Goal: Task Accomplishment & Management: Manage account settings

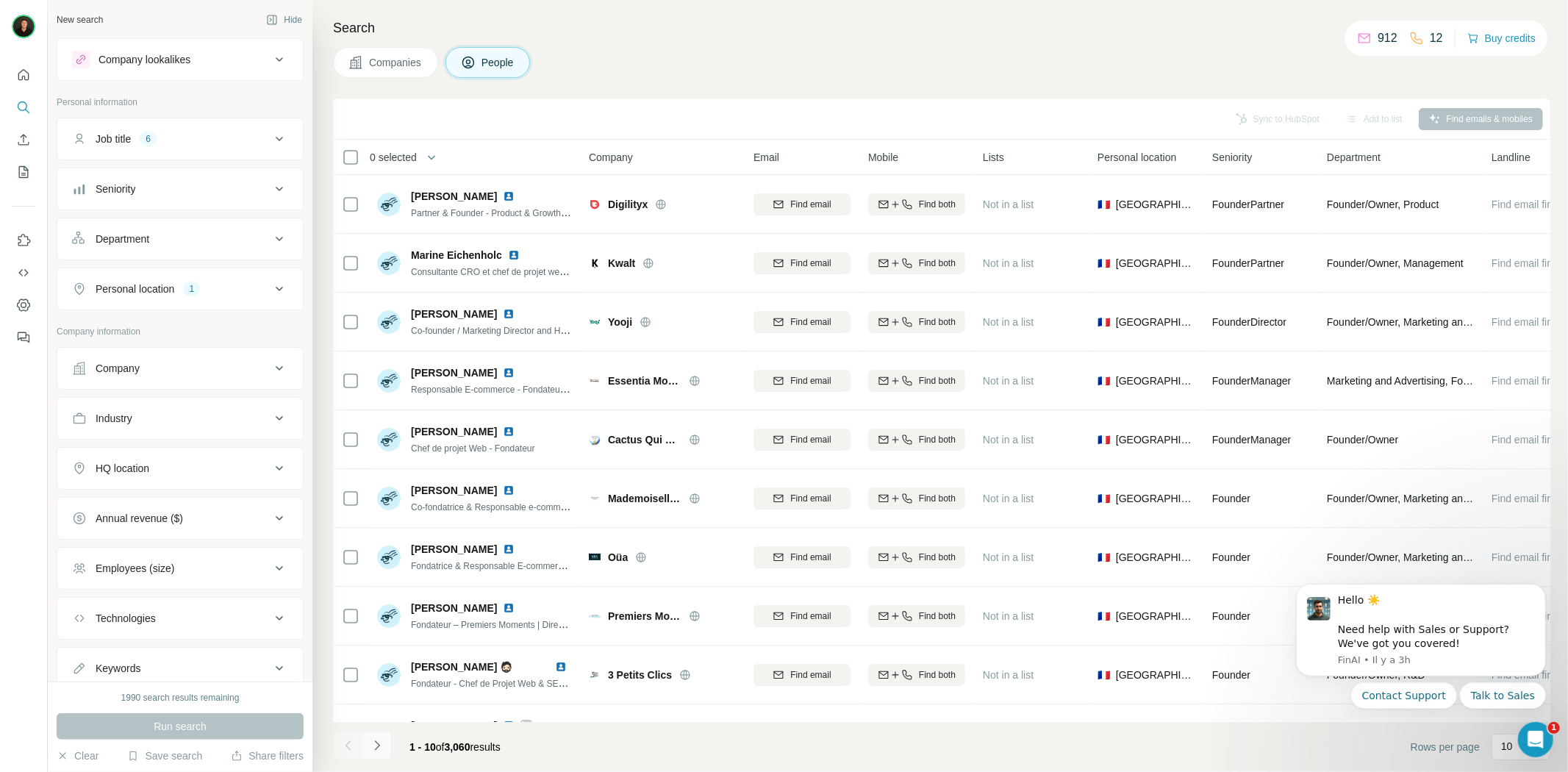
click at [373, 747] on icon "Navigate to next page" at bounding box center [377, 745] width 15 height 15
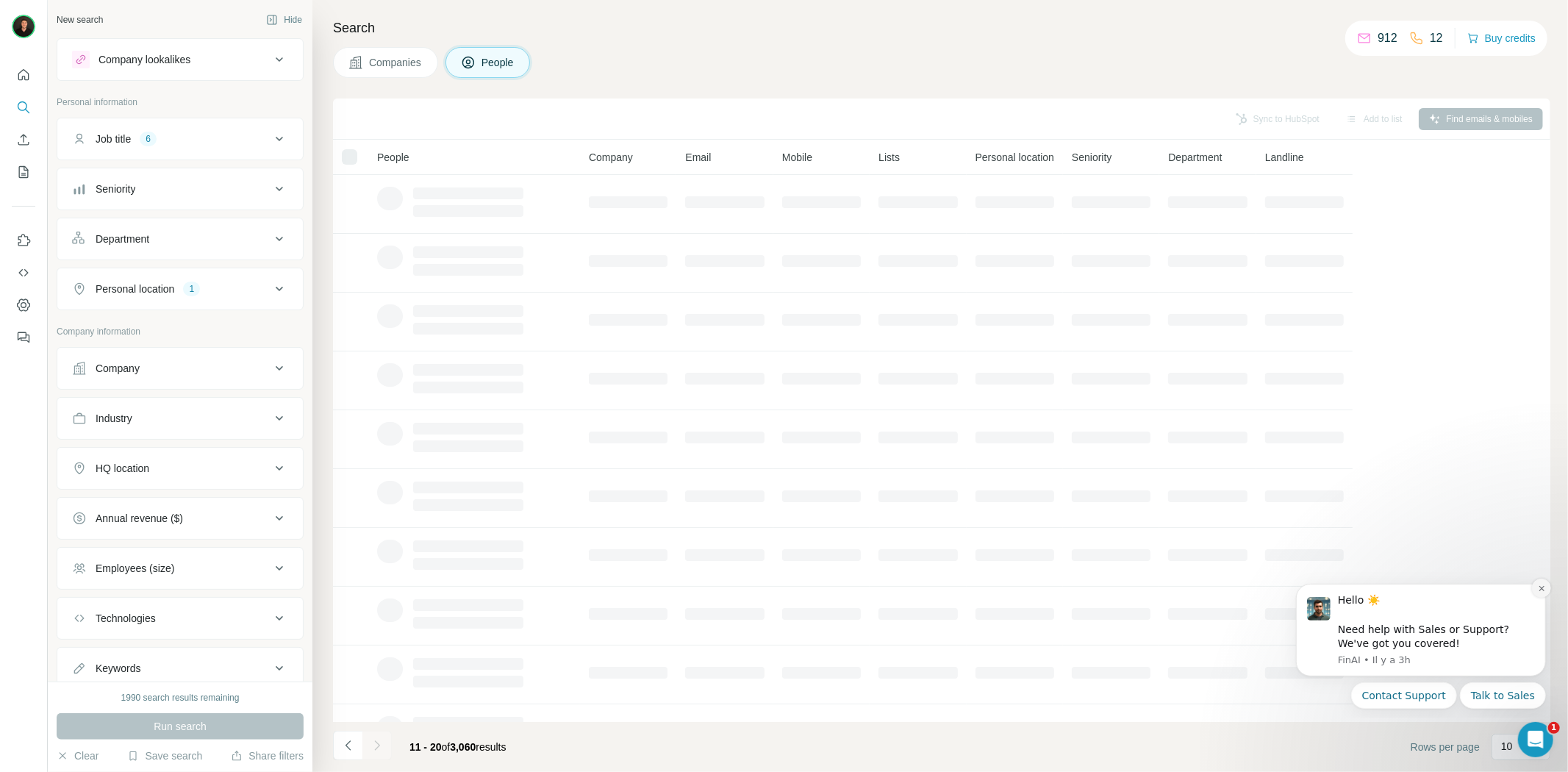
click at [1537, 585] on icon "Dismiss notification" at bounding box center [1541, 588] width 8 height 8
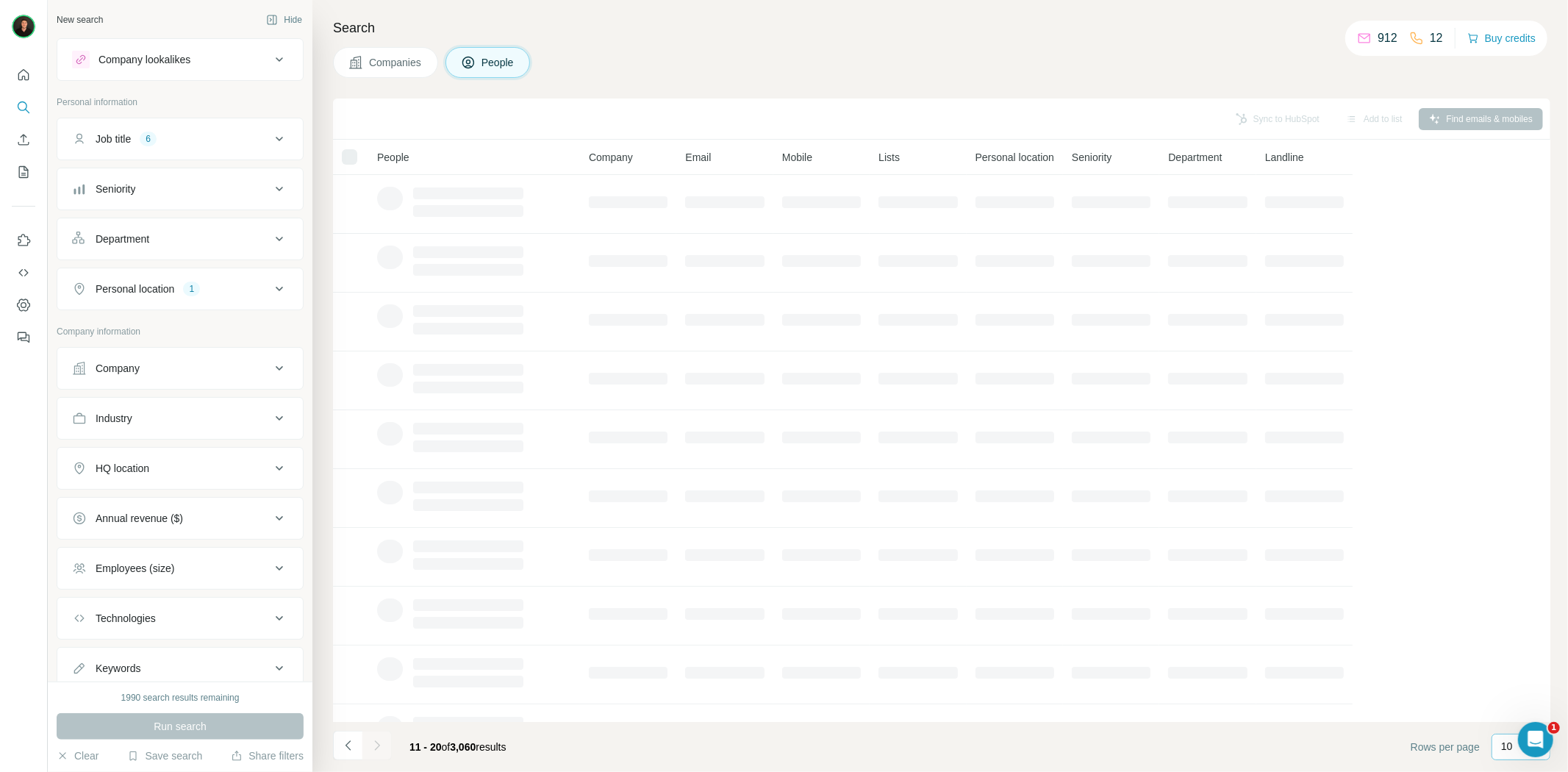
click at [1503, 750] on p "10" at bounding box center [1507, 746] width 11 height 15
click at [1519, 635] on div "60" at bounding box center [1520, 634] width 34 height 15
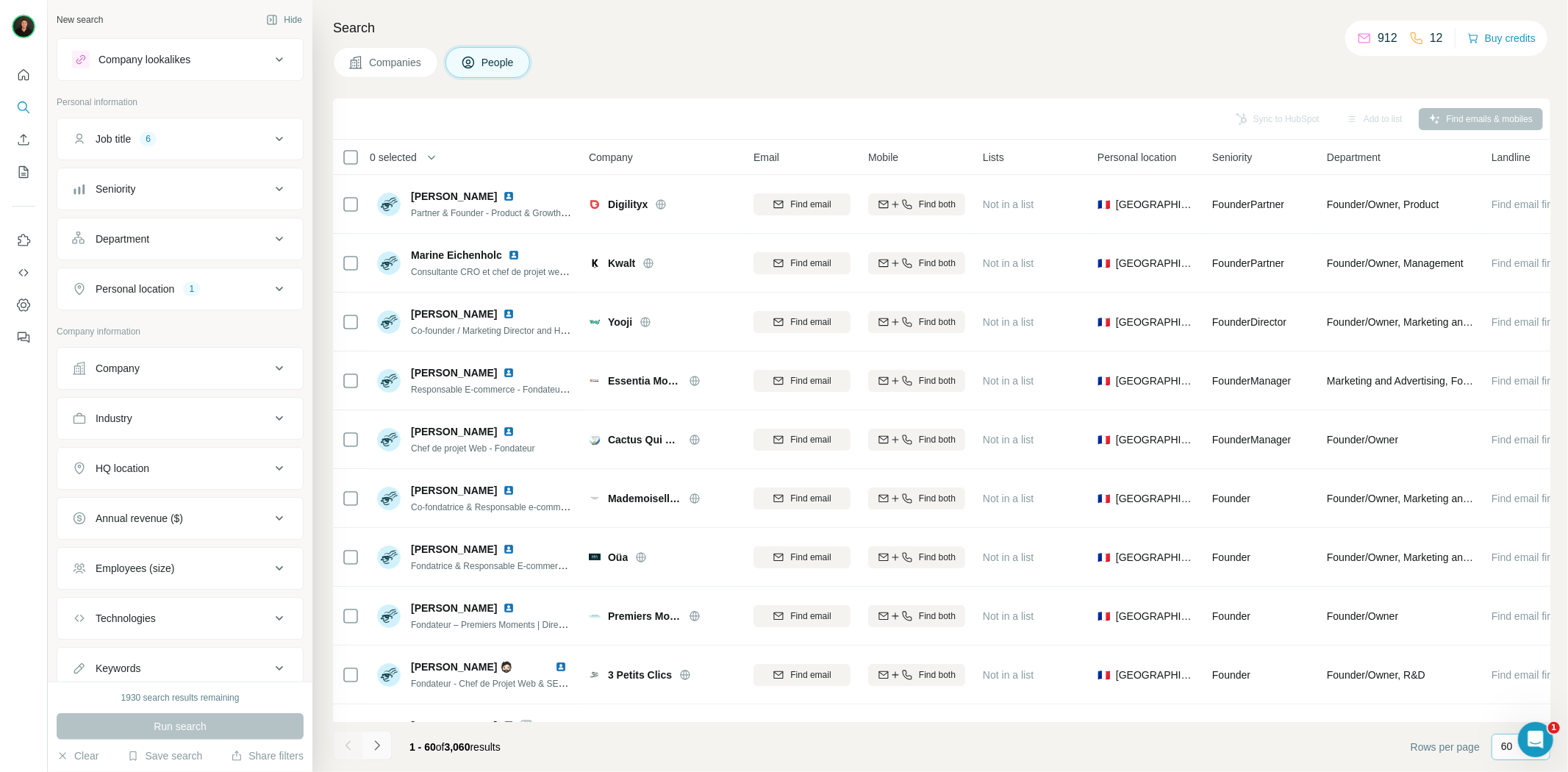
click at [380, 747] on icon "Navigate to next page" at bounding box center [377, 745] width 15 height 15
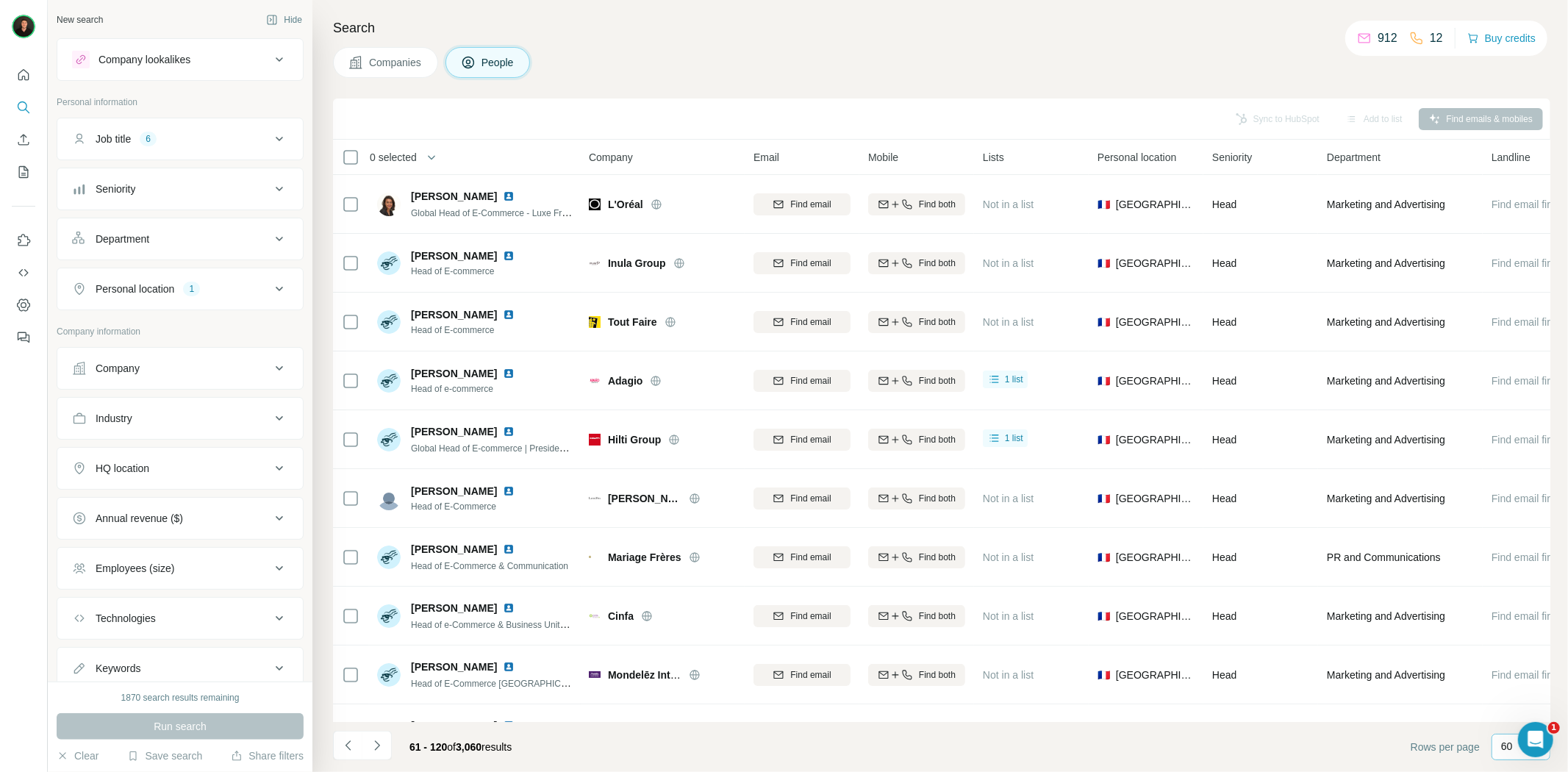
click at [377, 748] on icon "Navigate to next page" at bounding box center [377, 745] width 15 height 15
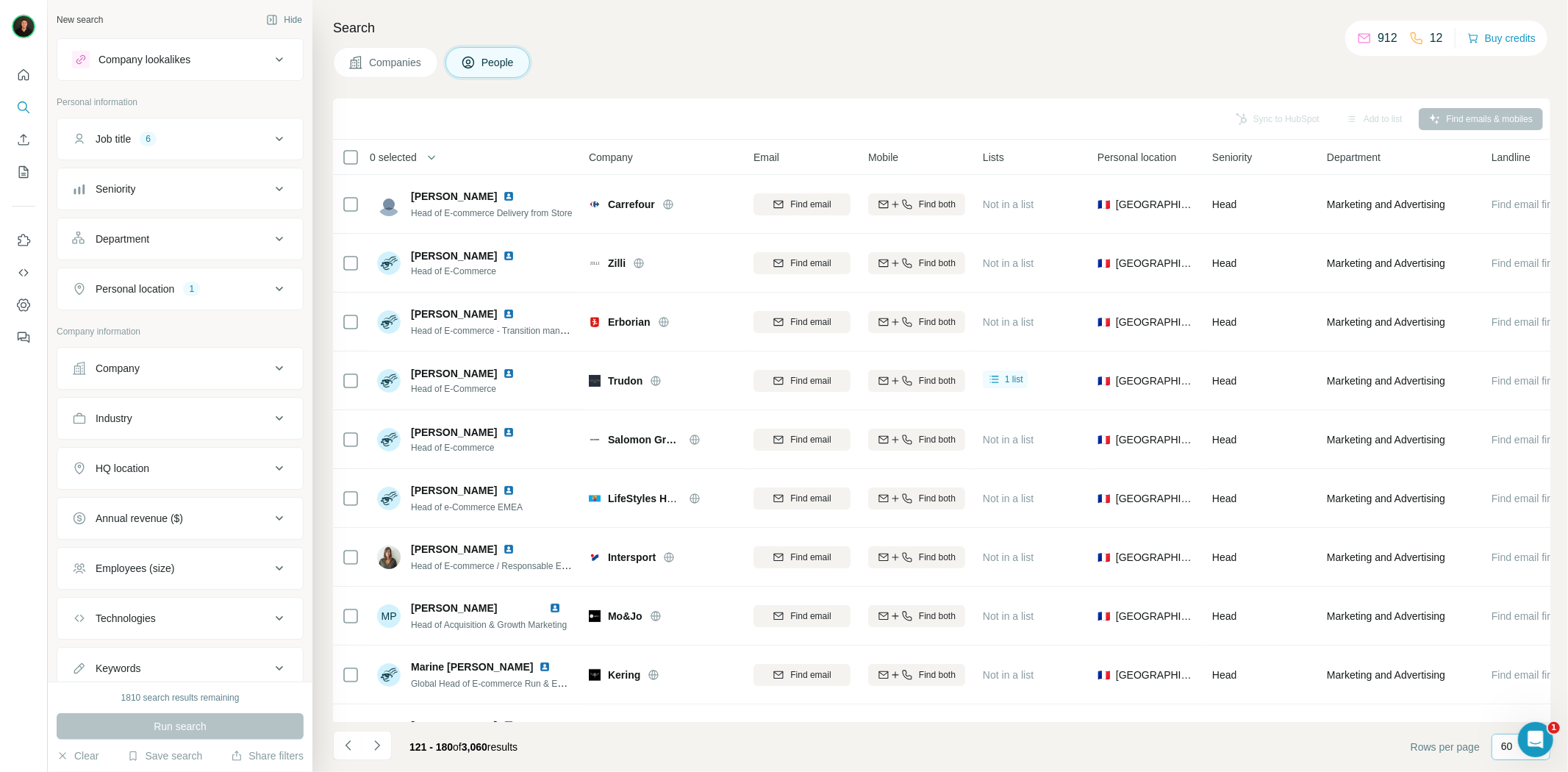
click at [380, 743] on icon "Navigate to next page" at bounding box center [377, 745] width 15 height 15
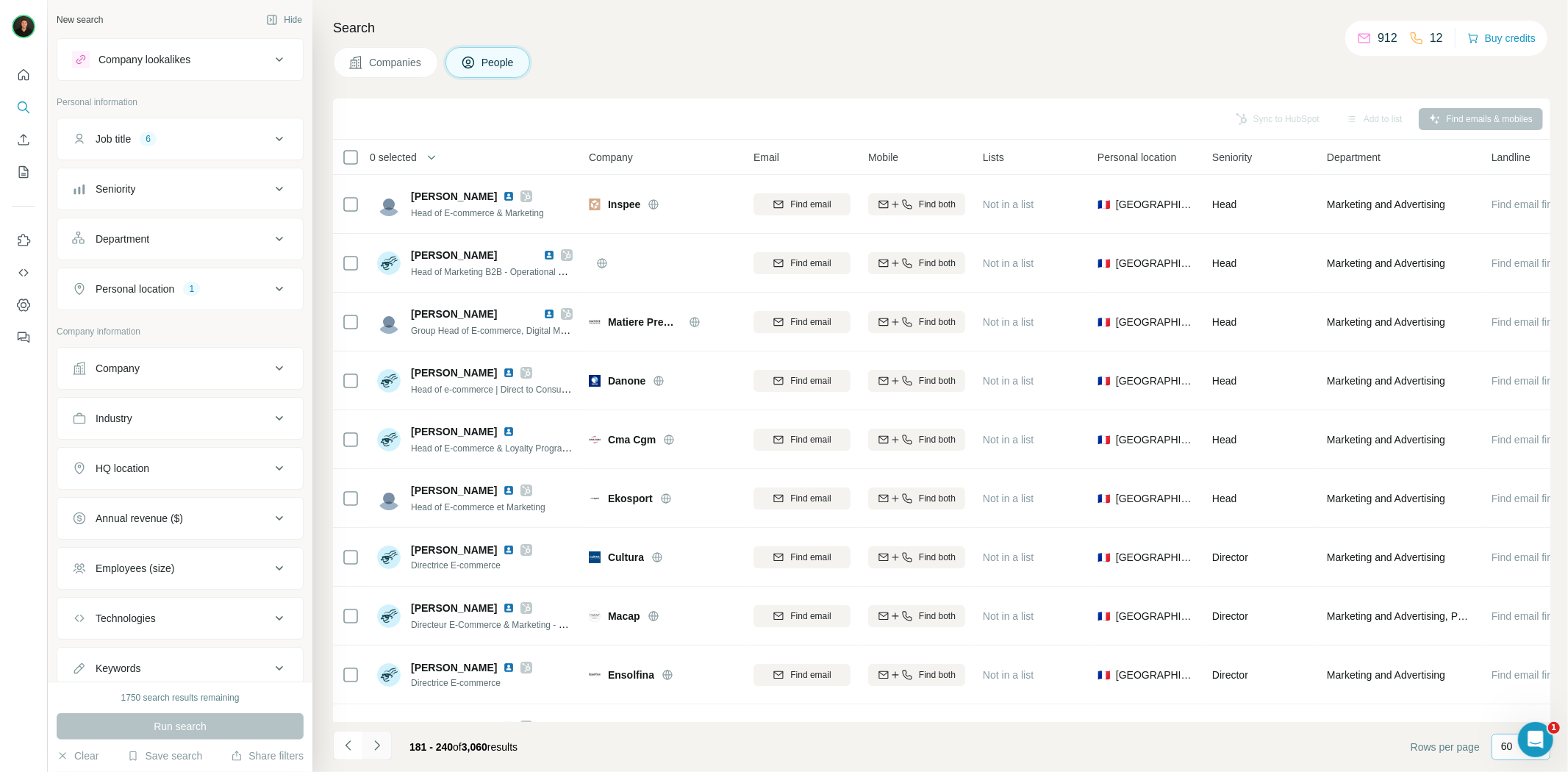
click at [384, 744] on icon "Navigate to next page" at bounding box center [377, 745] width 15 height 15
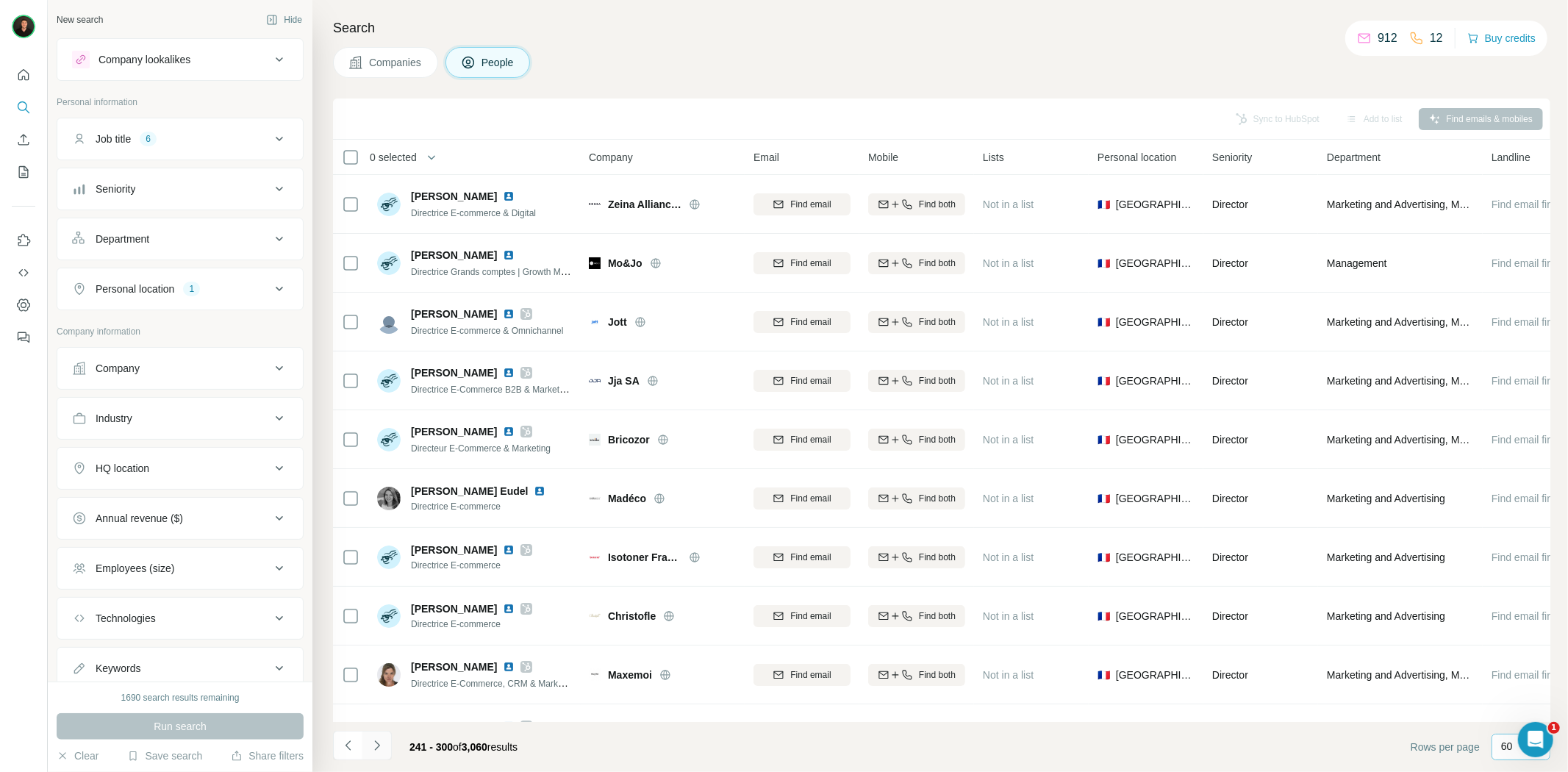
click at [383, 743] on icon "Navigate to next page" at bounding box center [377, 745] width 15 height 15
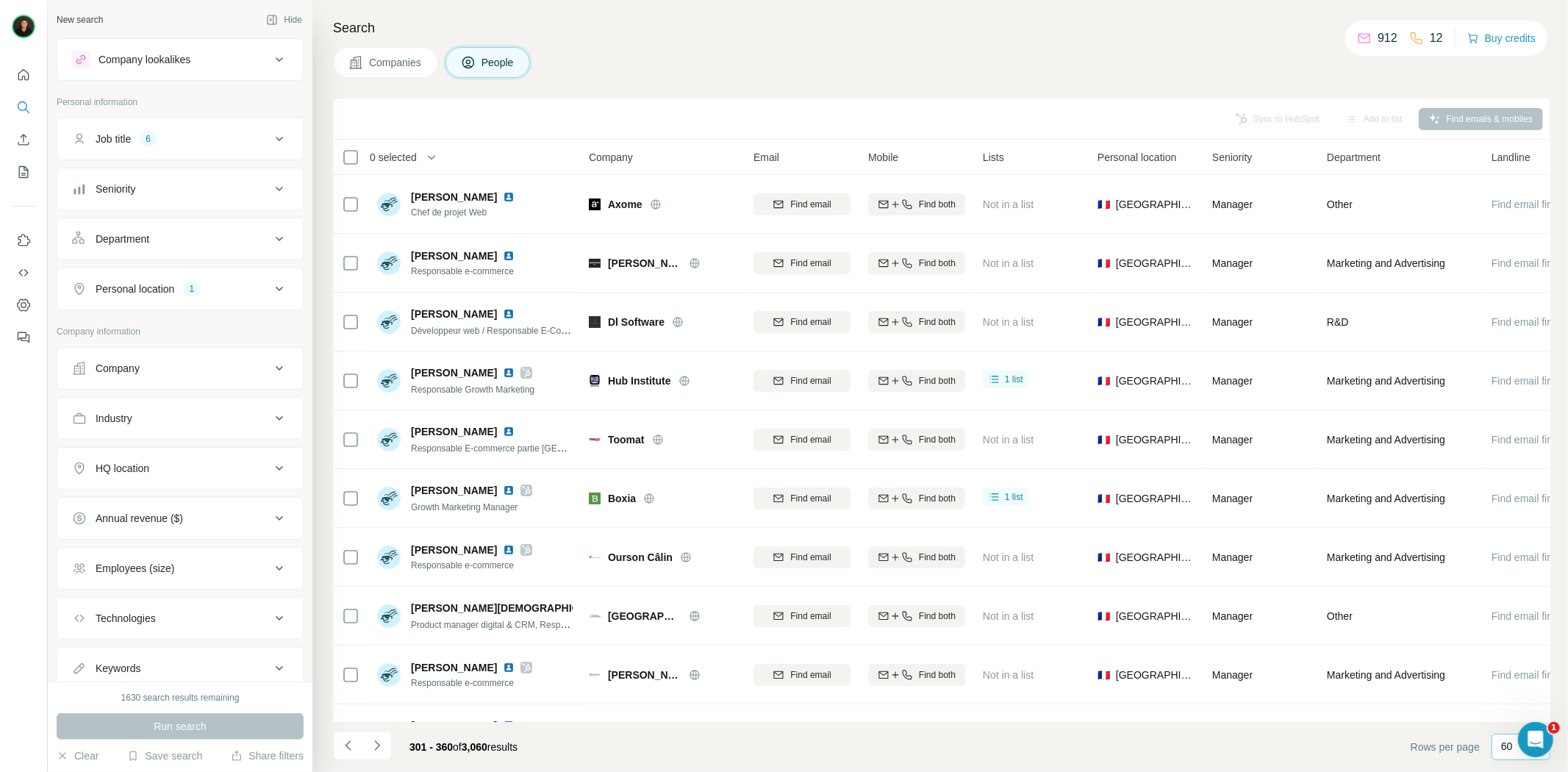
click at [383, 736] on button "Navigate to next page" at bounding box center [377, 745] width 30 height 30
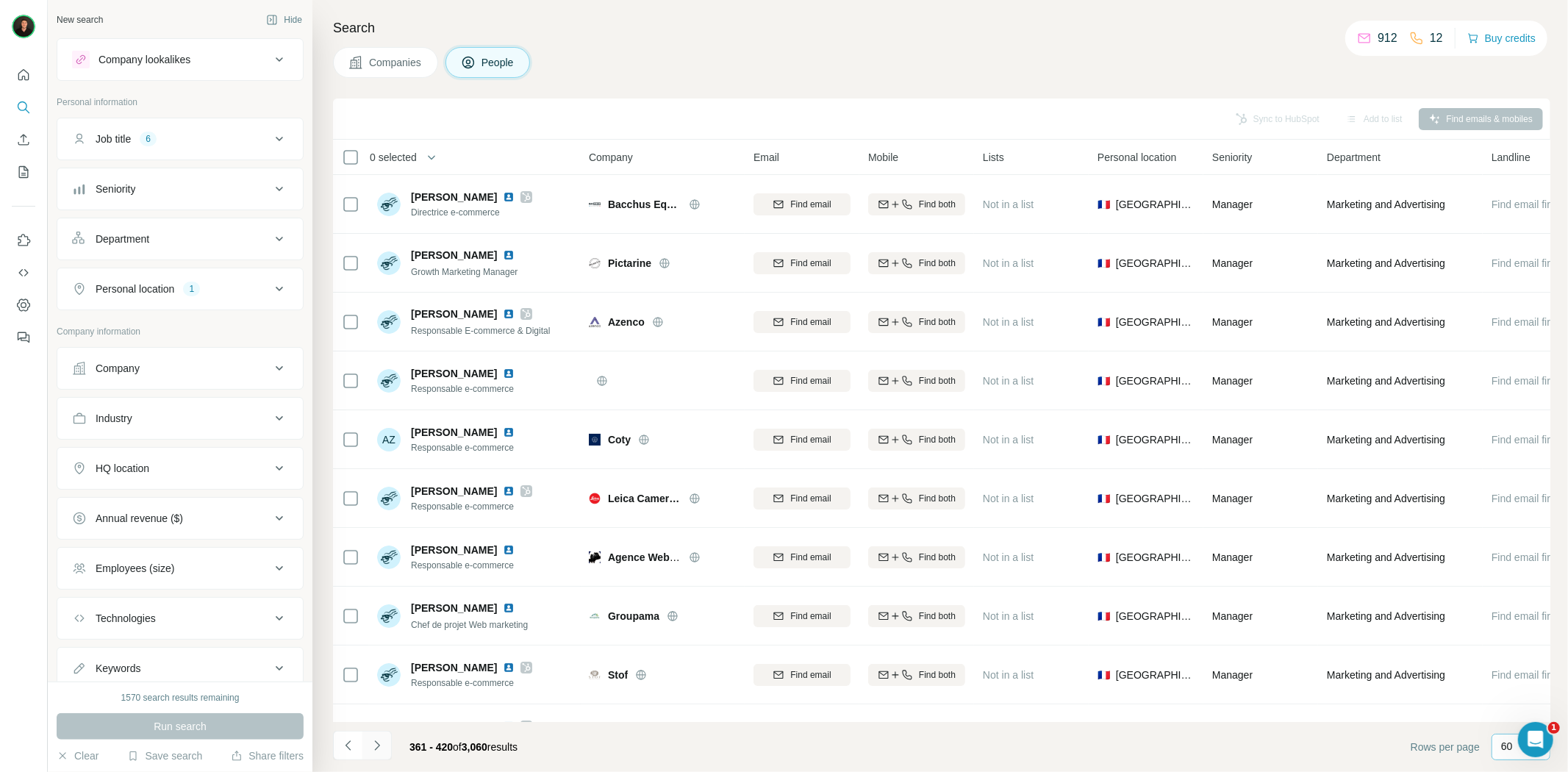
click at [383, 754] on button "Navigate to next page" at bounding box center [377, 745] width 30 height 30
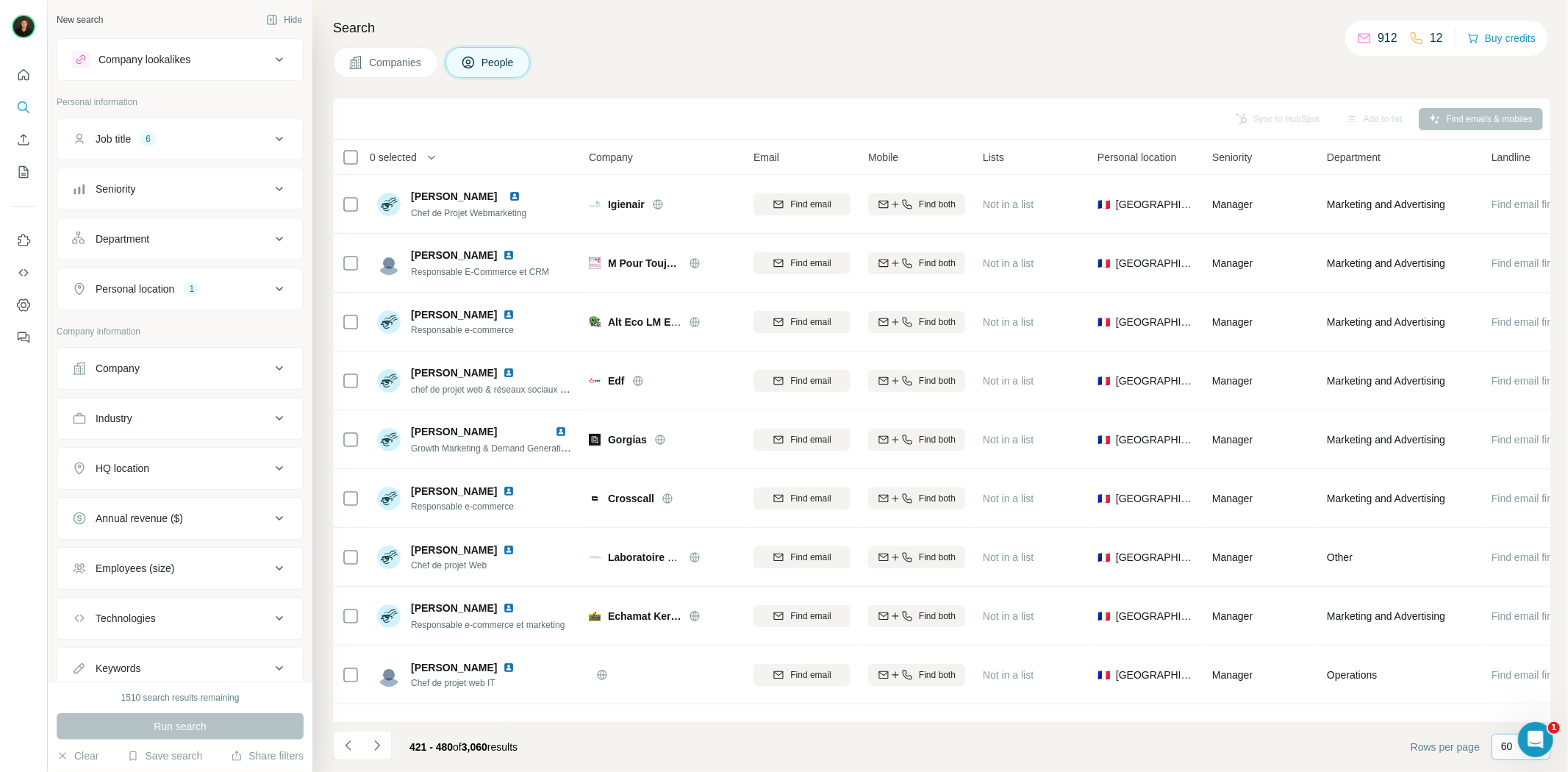
click at [375, 752] on icon "Navigate to next page" at bounding box center [377, 745] width 15 height 15
click at [378, 753] on button "Navigate to next page" at bounding box center [377, 745] width 30 height 30
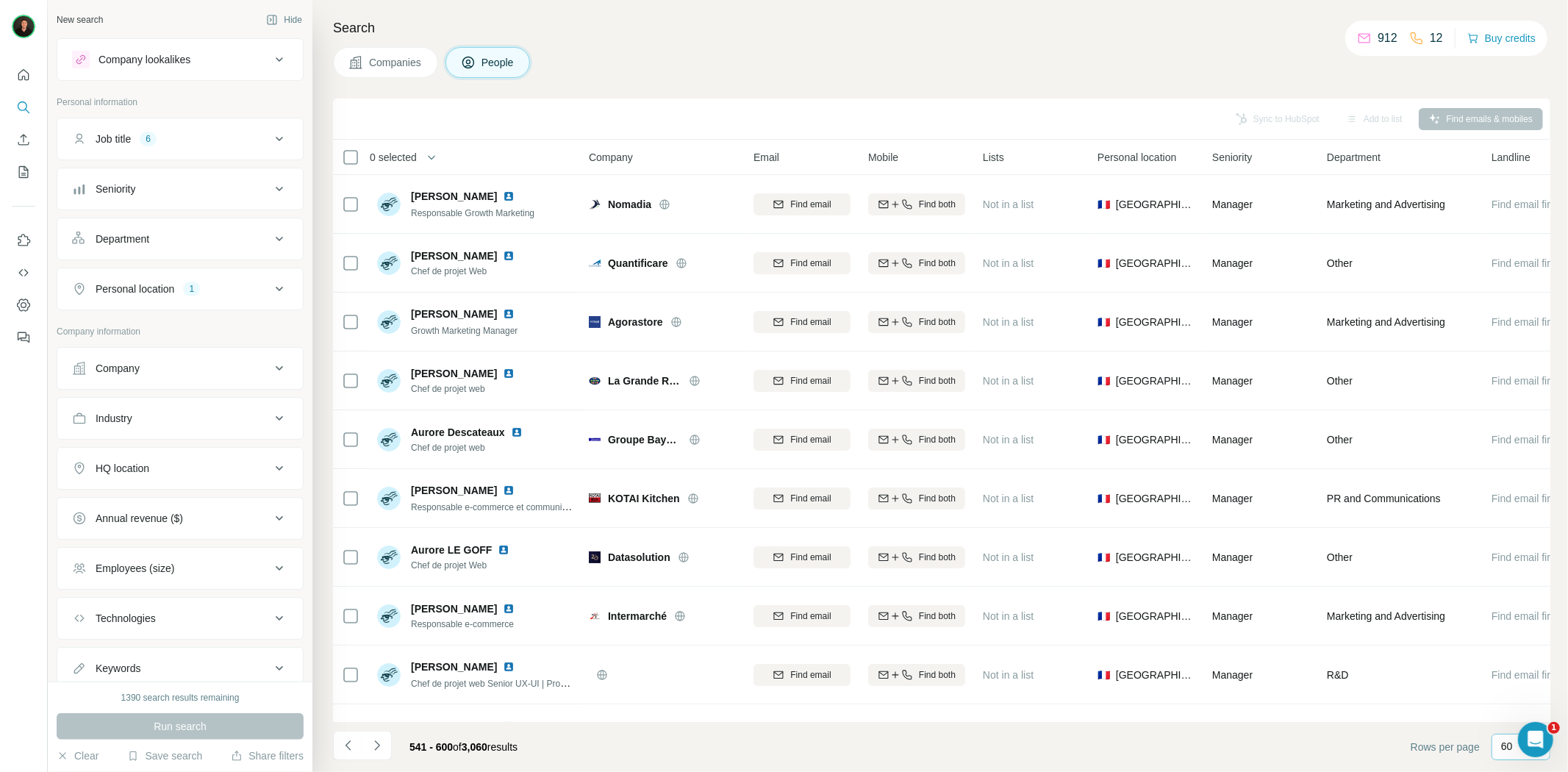
click at [380, 751] on icon "Navigate to next page" at bounding box center [377, 745] width 15 height 15
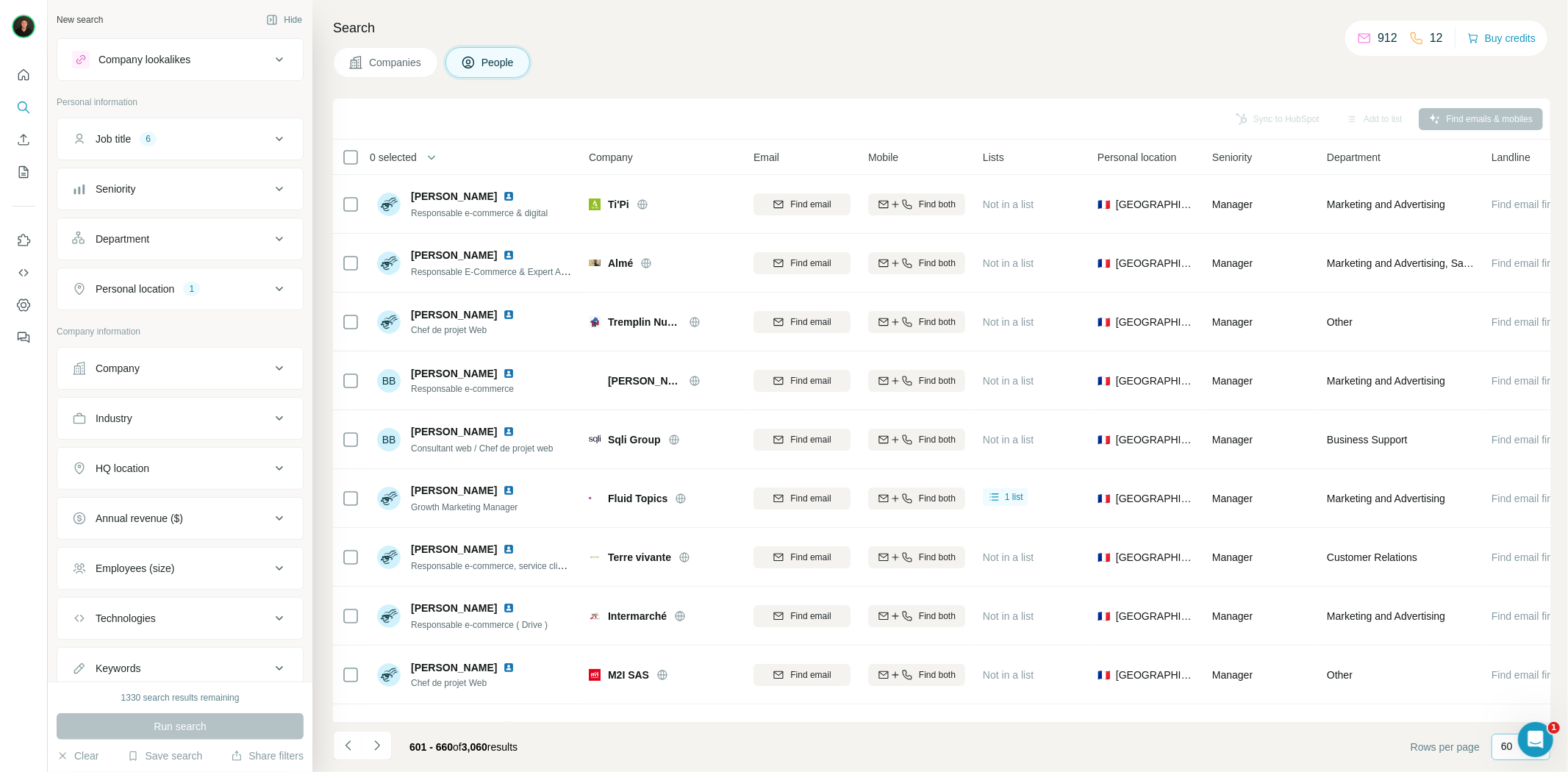
click at [380, 750] on icon "Navigate to next page" at bounding box center [377, 745] width 15 height 15
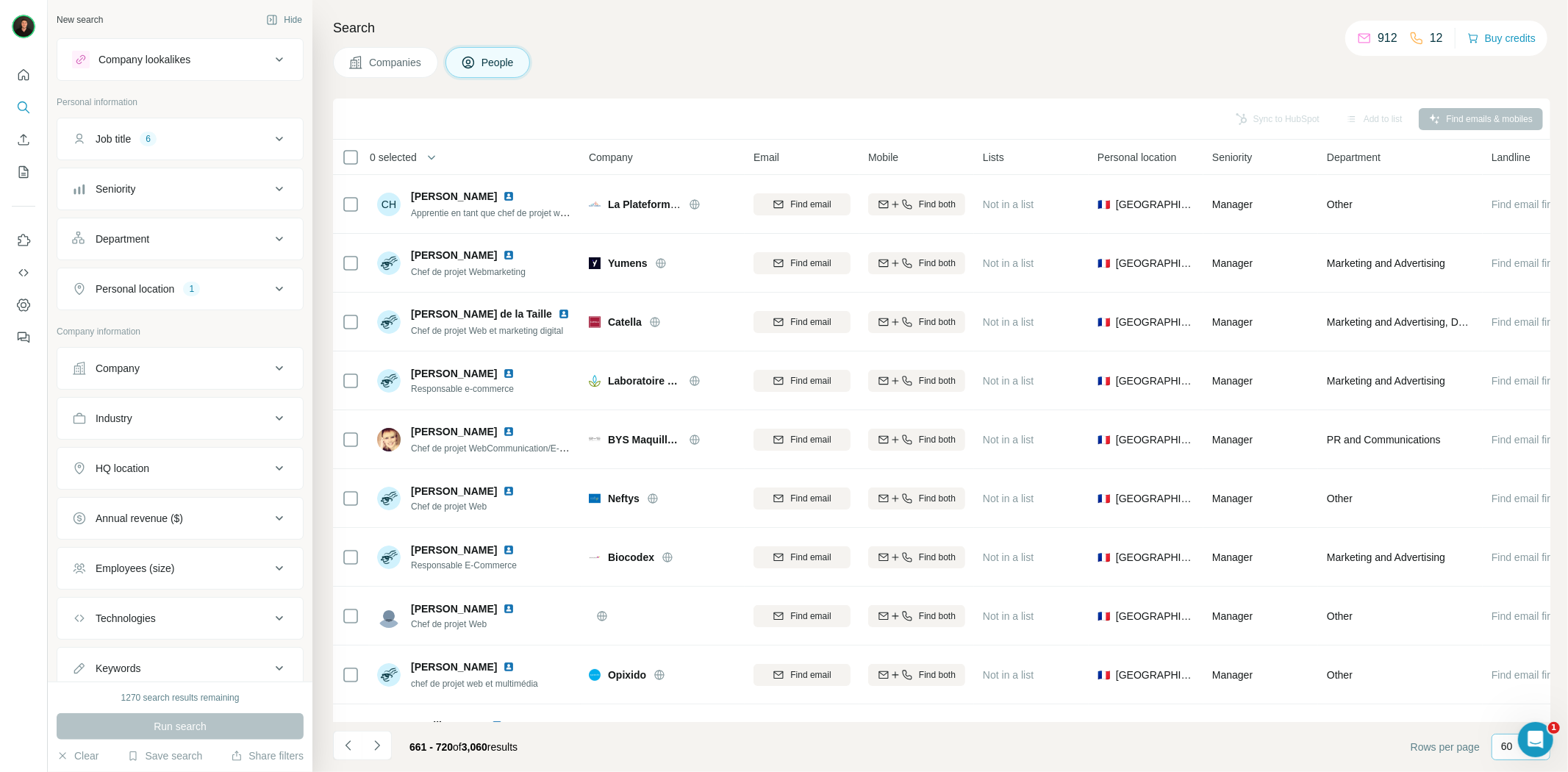
click at [375, 745] on icon "Navigate to next page" at bounding box center [377, 745] width 15 height 15
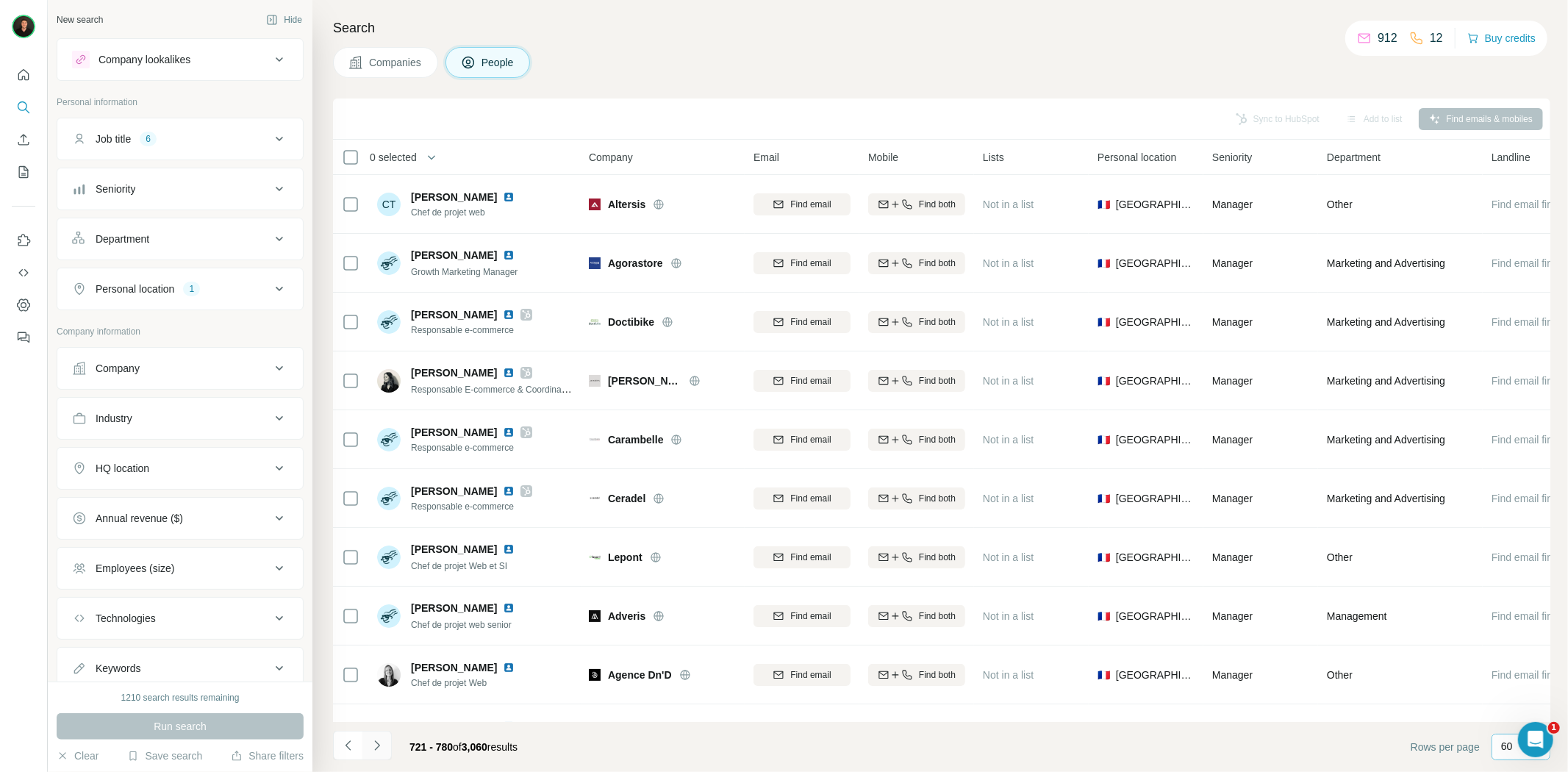
click at [377, 748] on icon "Navigate to next page" at bounding box center [377, 745] width 15 height 15
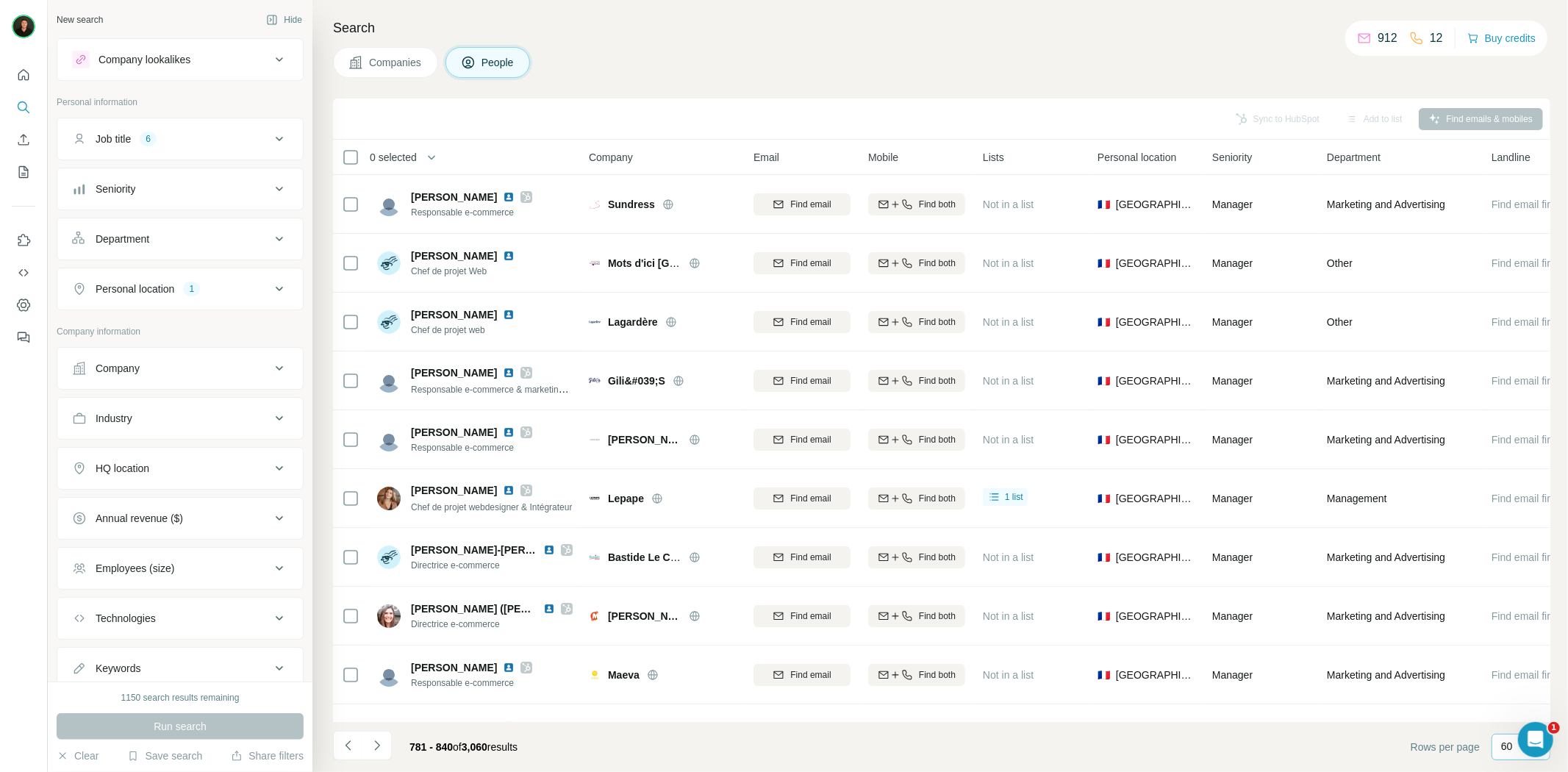
click at [379, 747] on icon "Navigate to next page" at bounding box center [377, 745] width 15 height 15
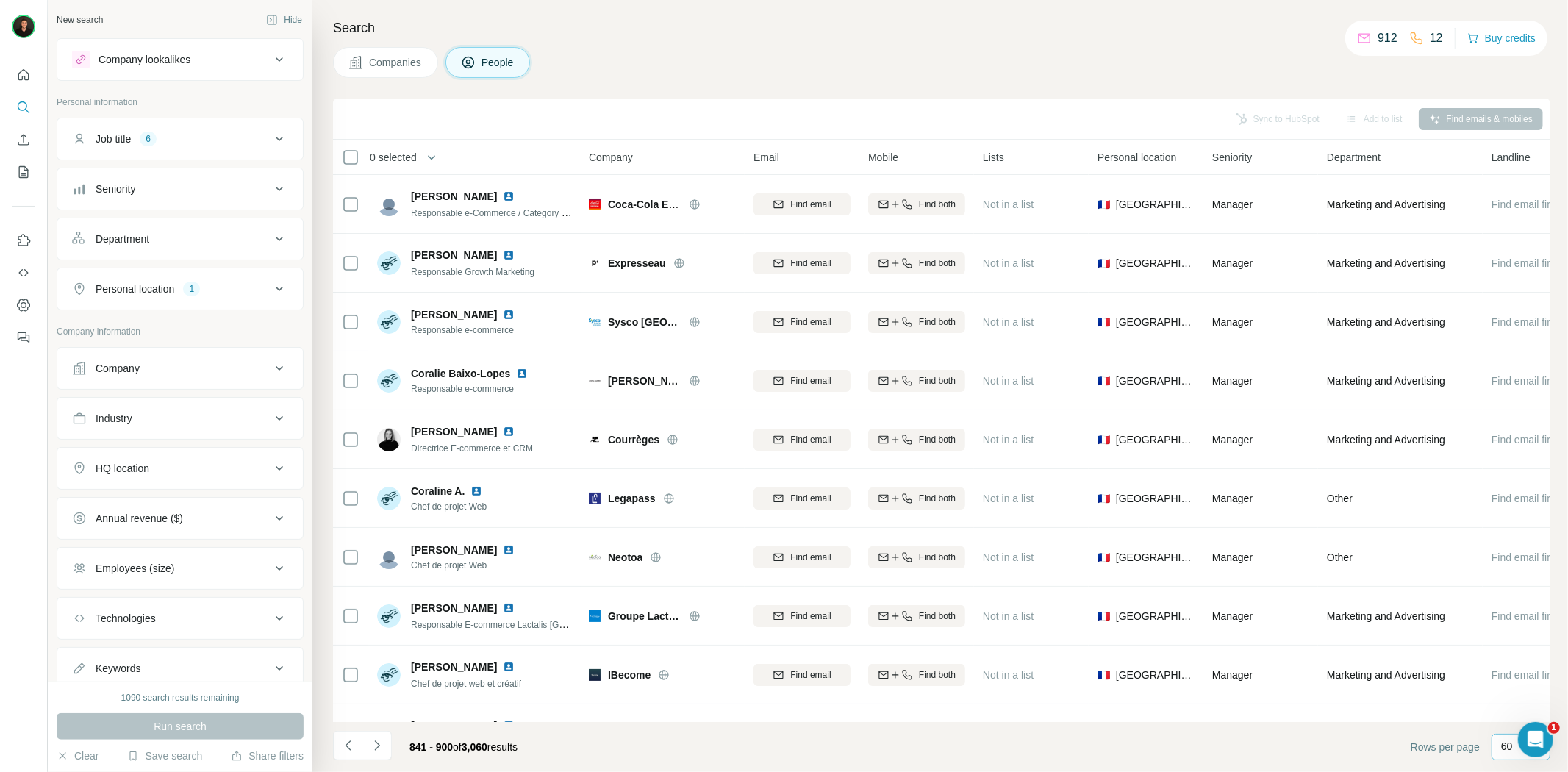
click at [375, 747] on icon "Navigate to next page" at bounding box center [377, 745] width 15 height 15
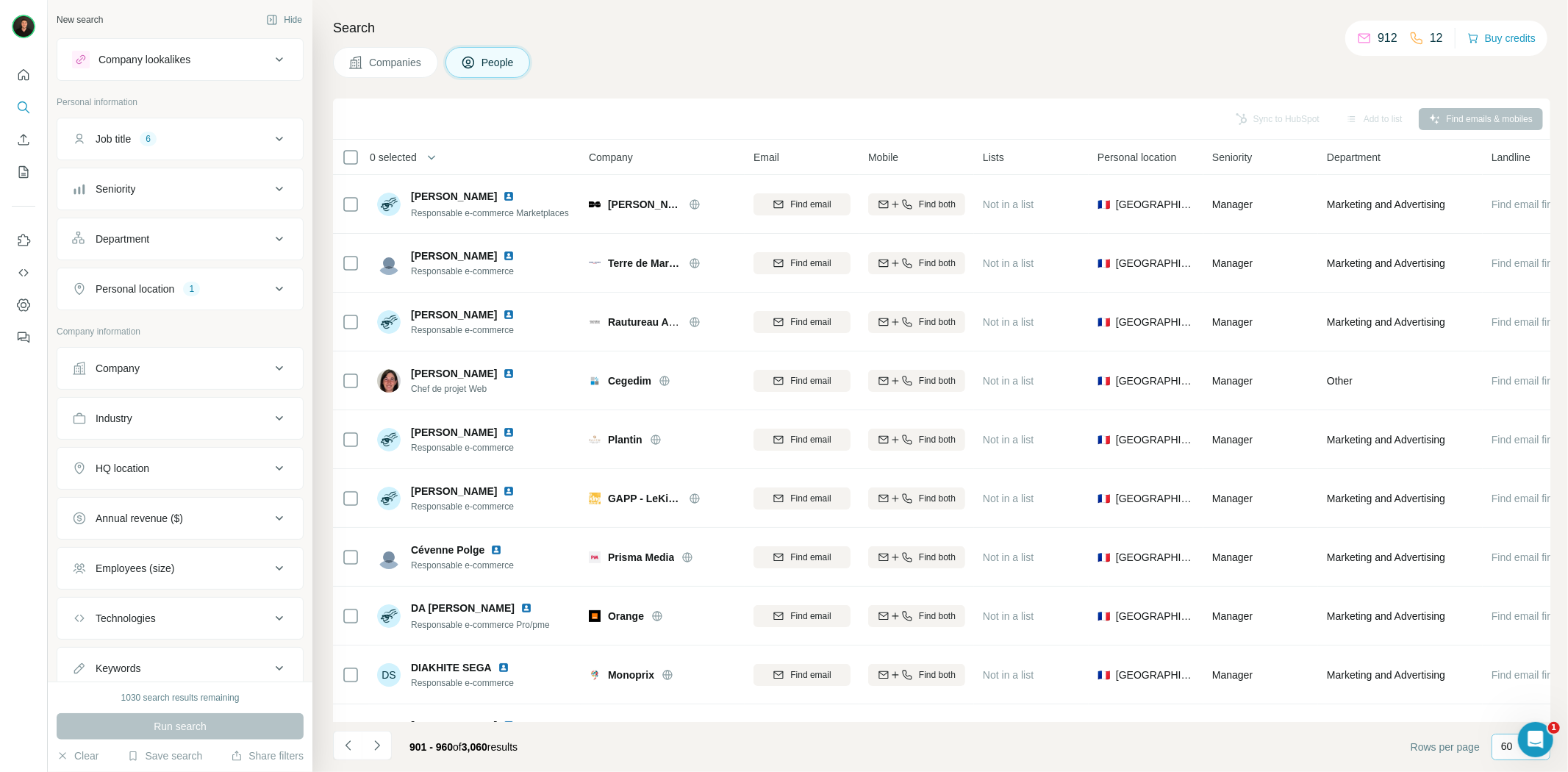
click at [375, 744] on icon "Navigate to next page" at bounding box center [377, 745] width 15 height 15
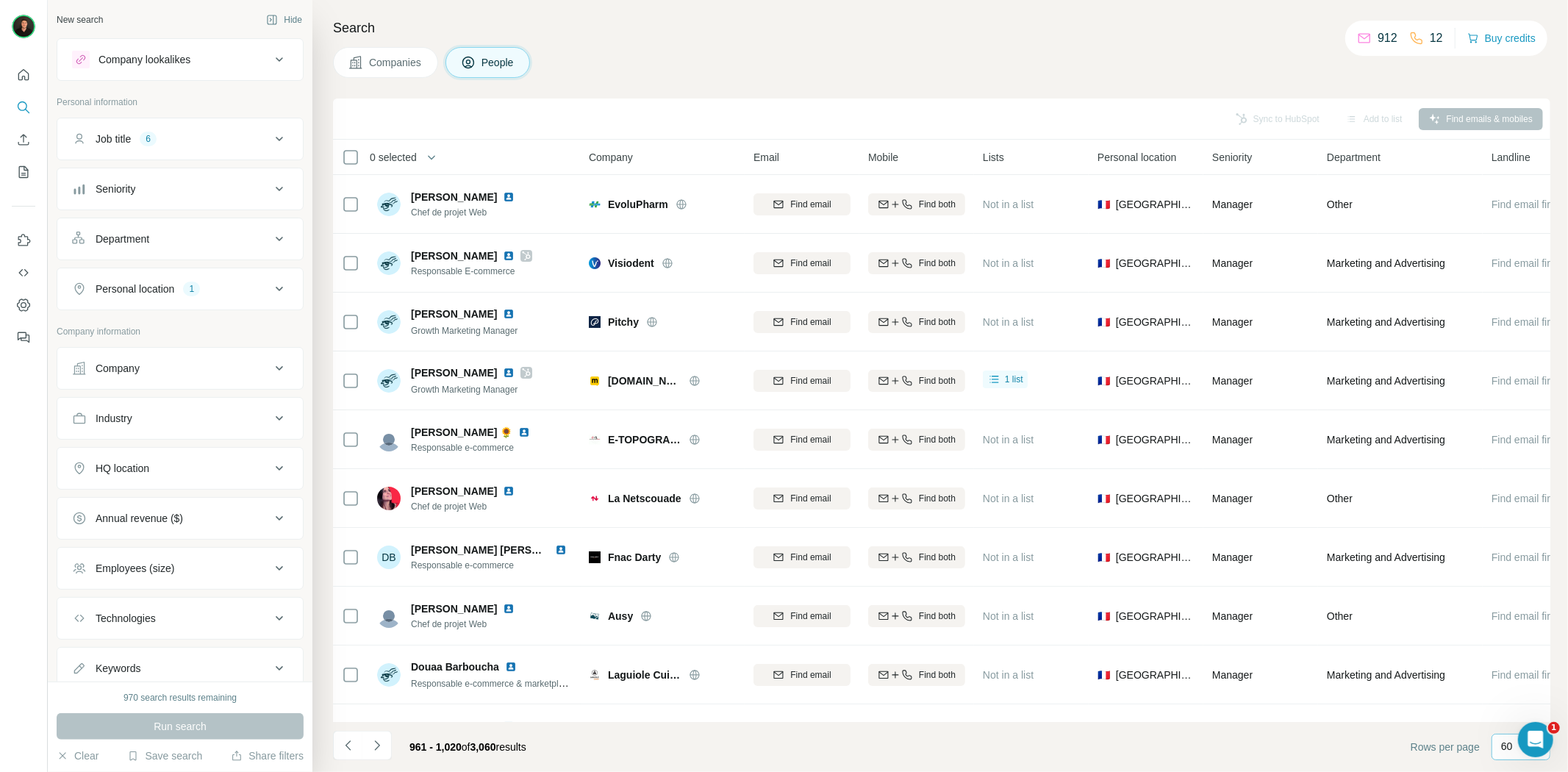
click at [375, 754] on button "Navigate to next page" at bounding box center [377, 745] width 30 height 30
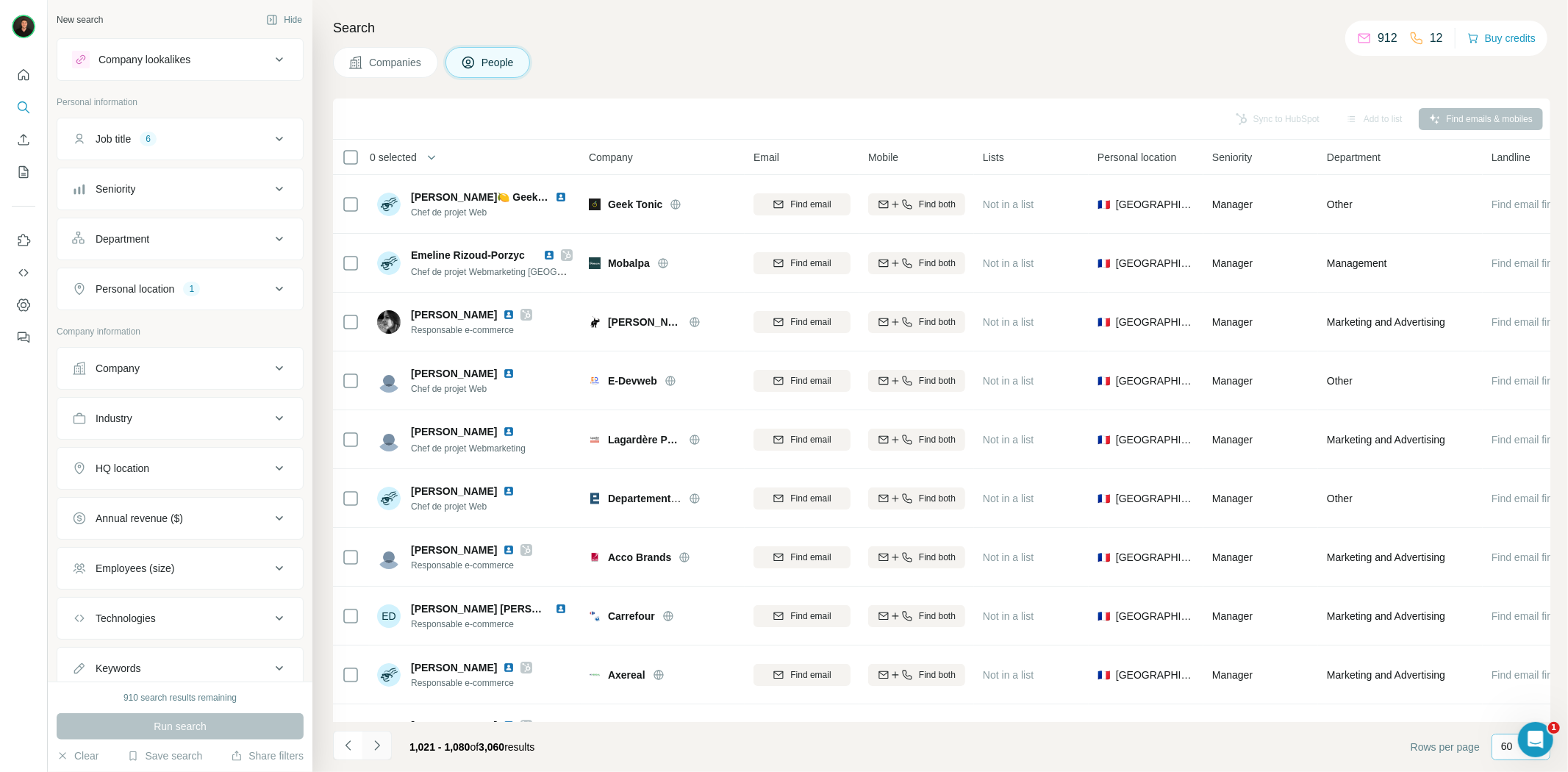
click at [380, 751] on icon "Navigate to next page" at bounding box center [377, 745] width 15 height 15
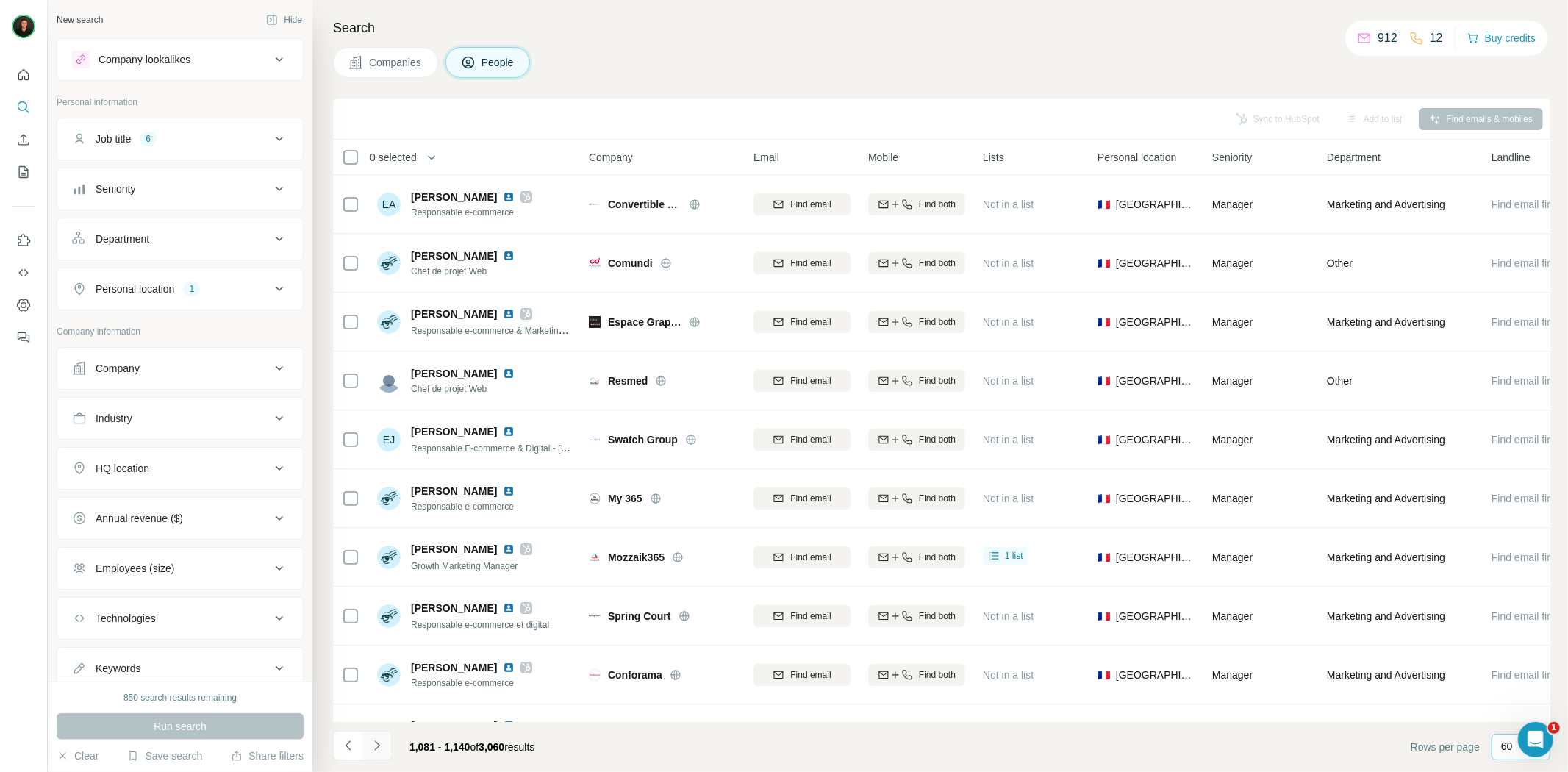
click at [380, 751] on icon "Navigate to next page" at bounding box center [377, 745] width 15 height 15
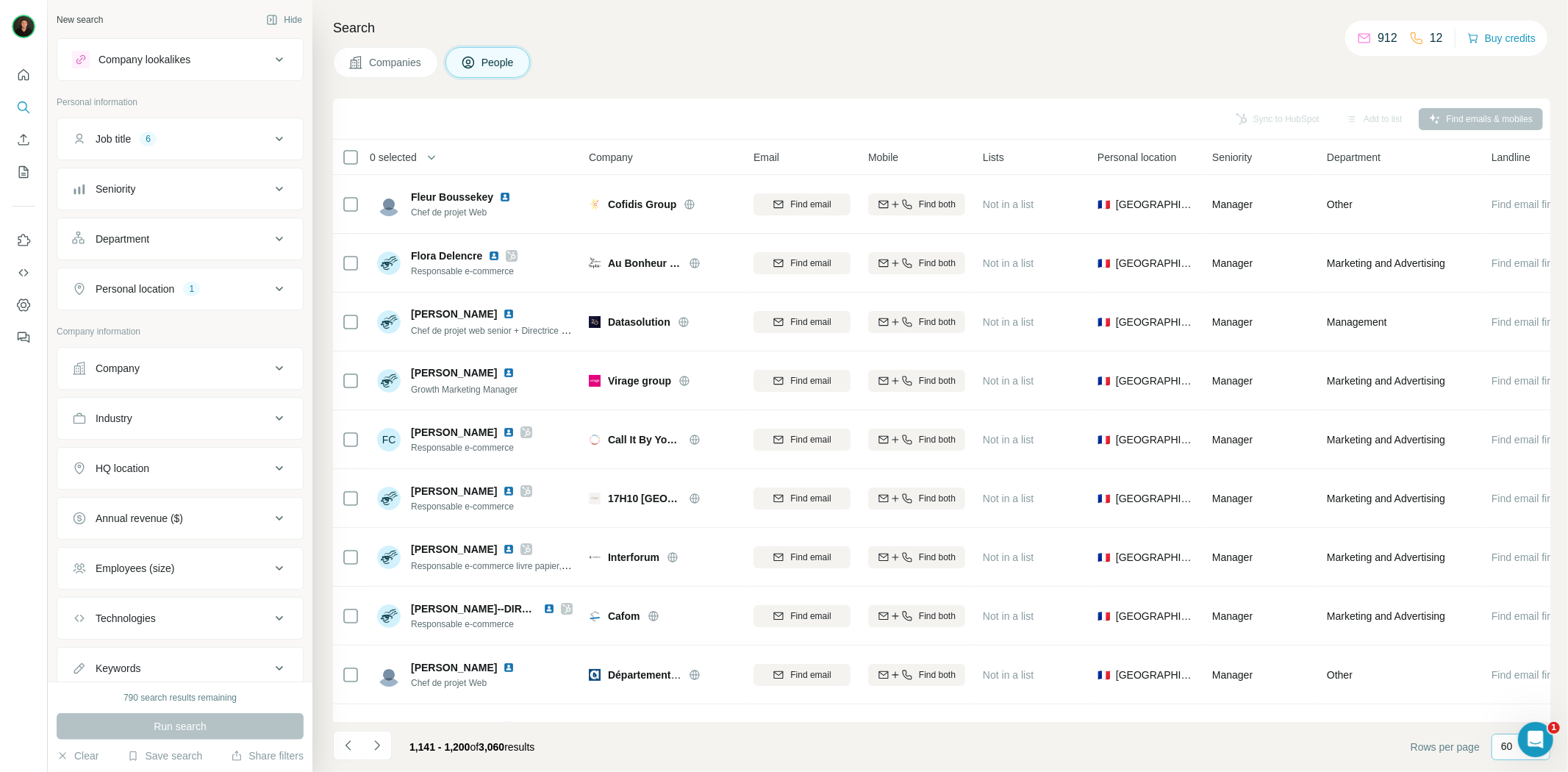
click at [371, 748] on icon "Navigate to next page" at bounding box center [377, 745] width 15 height 15
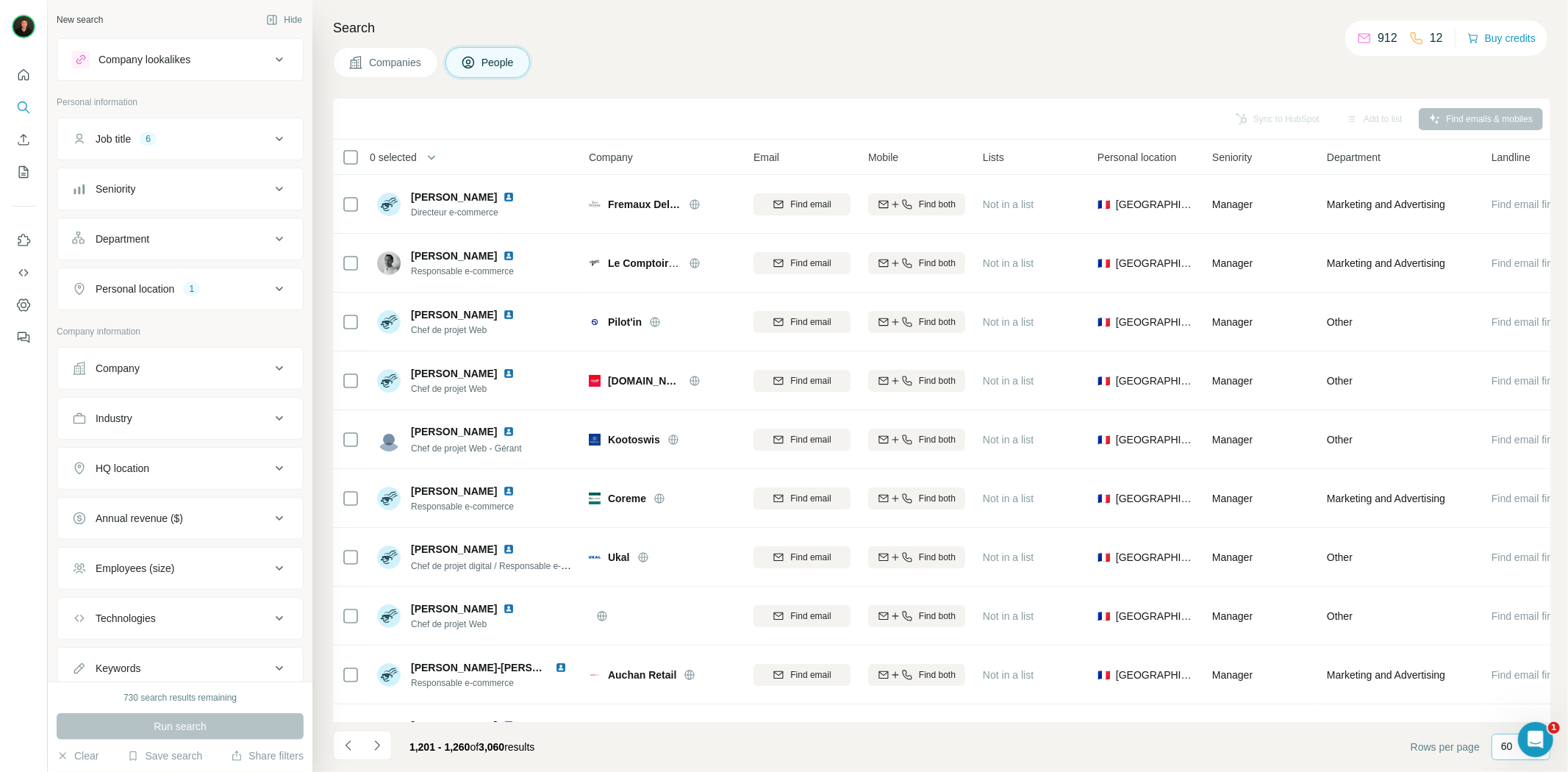
click at [375, 757] on button "Navigate to next page" at bounding box center [377, 745] width 30 height 30
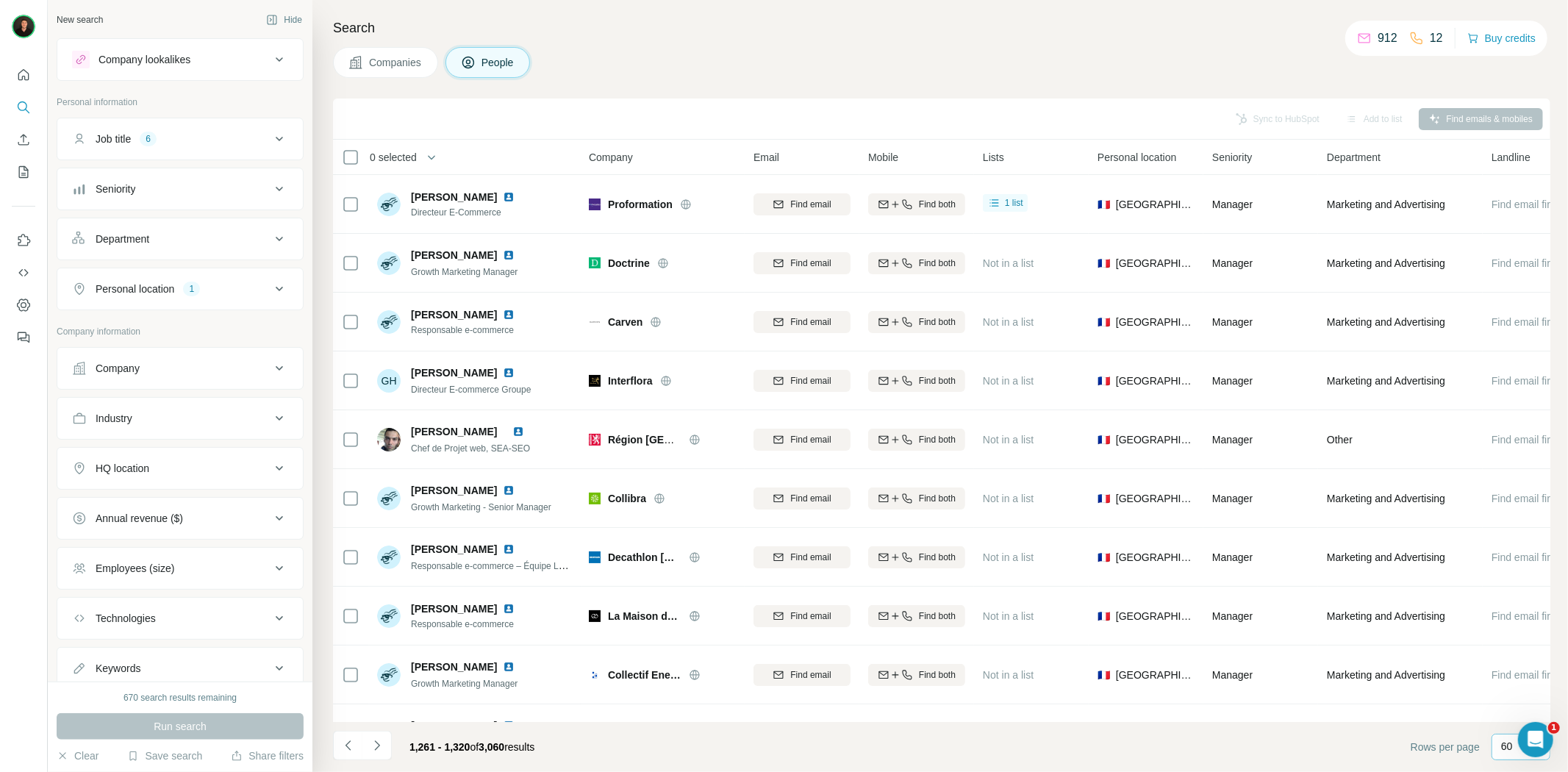
click at [380, 746] on icon "Navigate to next page" at bounding box center [377, 745] width 15 height 15
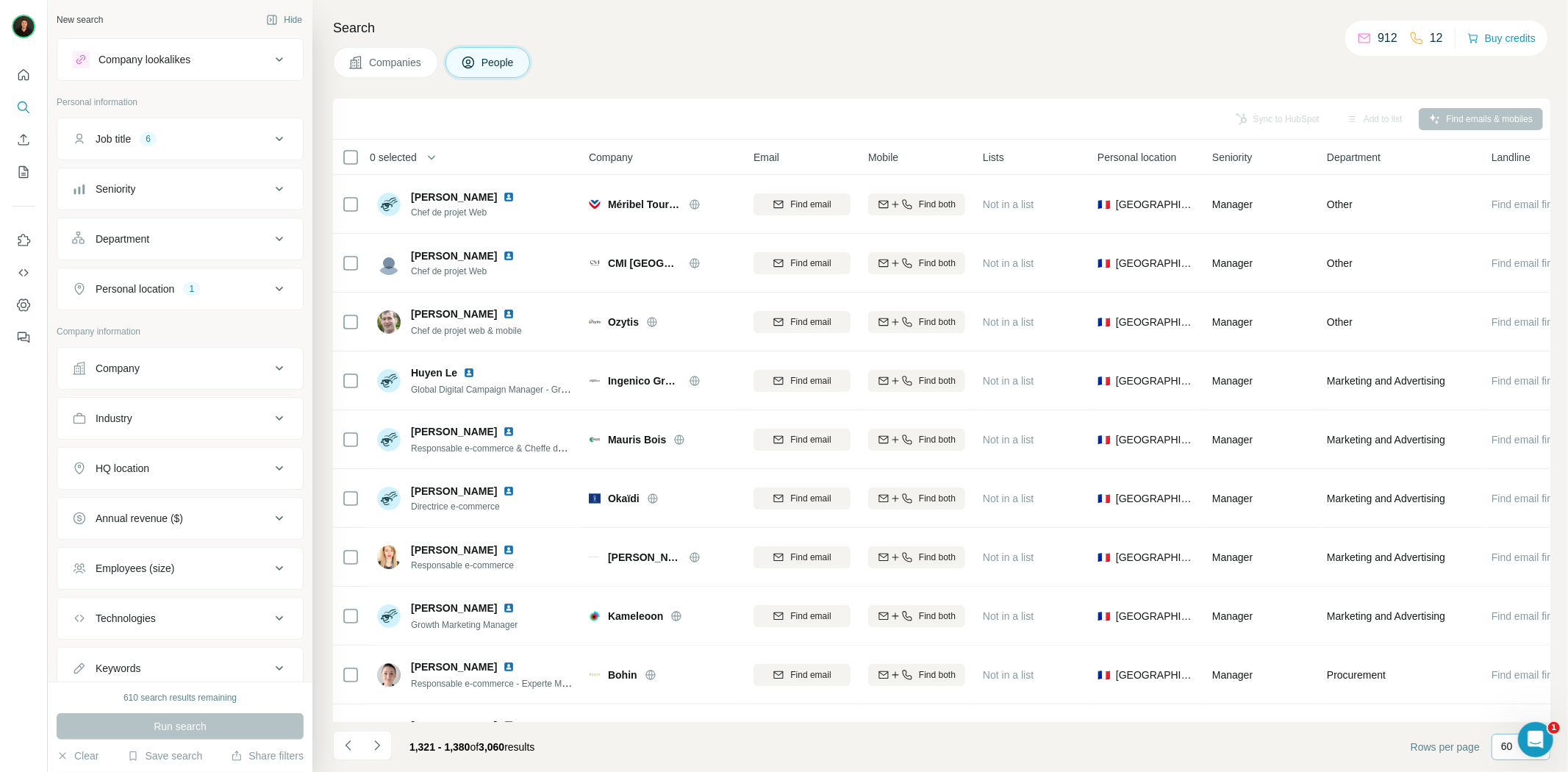
click at [375, 759] on button "Navigate to next page" at bounding box center [377, 745] width 30 height 30
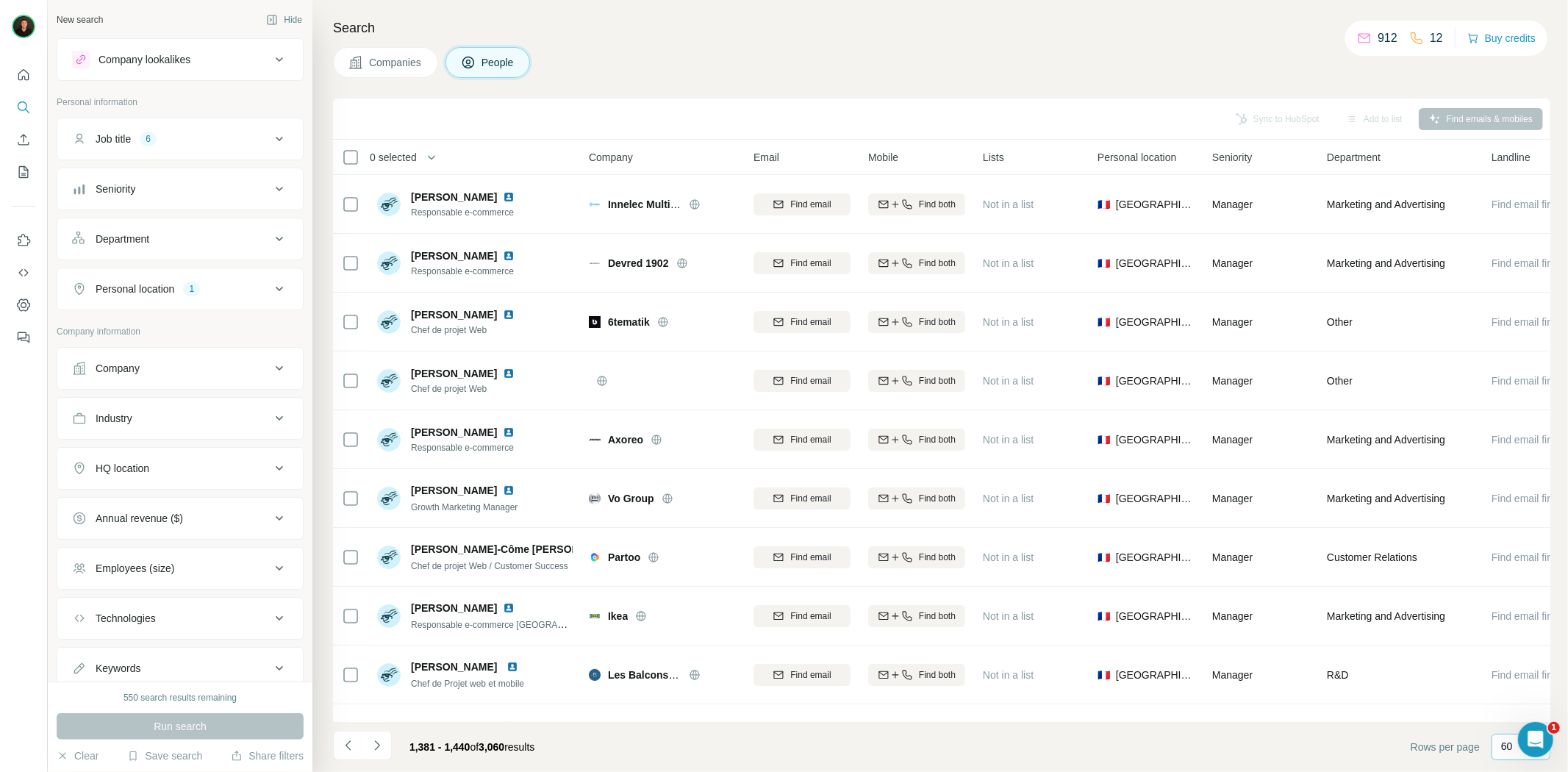
click at [376, 747] on icon "Navigate to next page" at bounding box center [376, 745] width 5 height 10
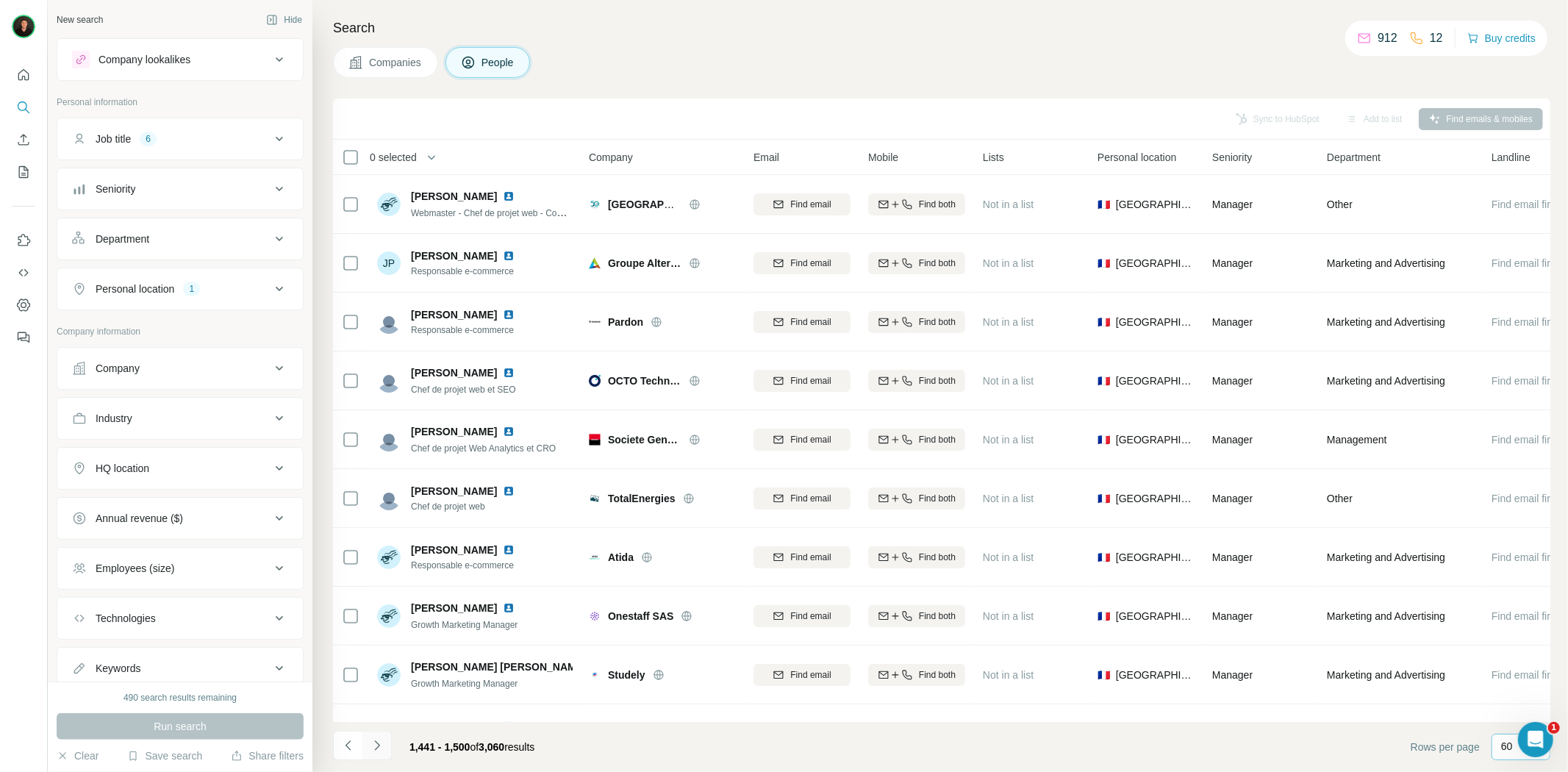
click at [375, 757] on button "Navigate to next page" at bounding box center [377, 745] width 30 height 30
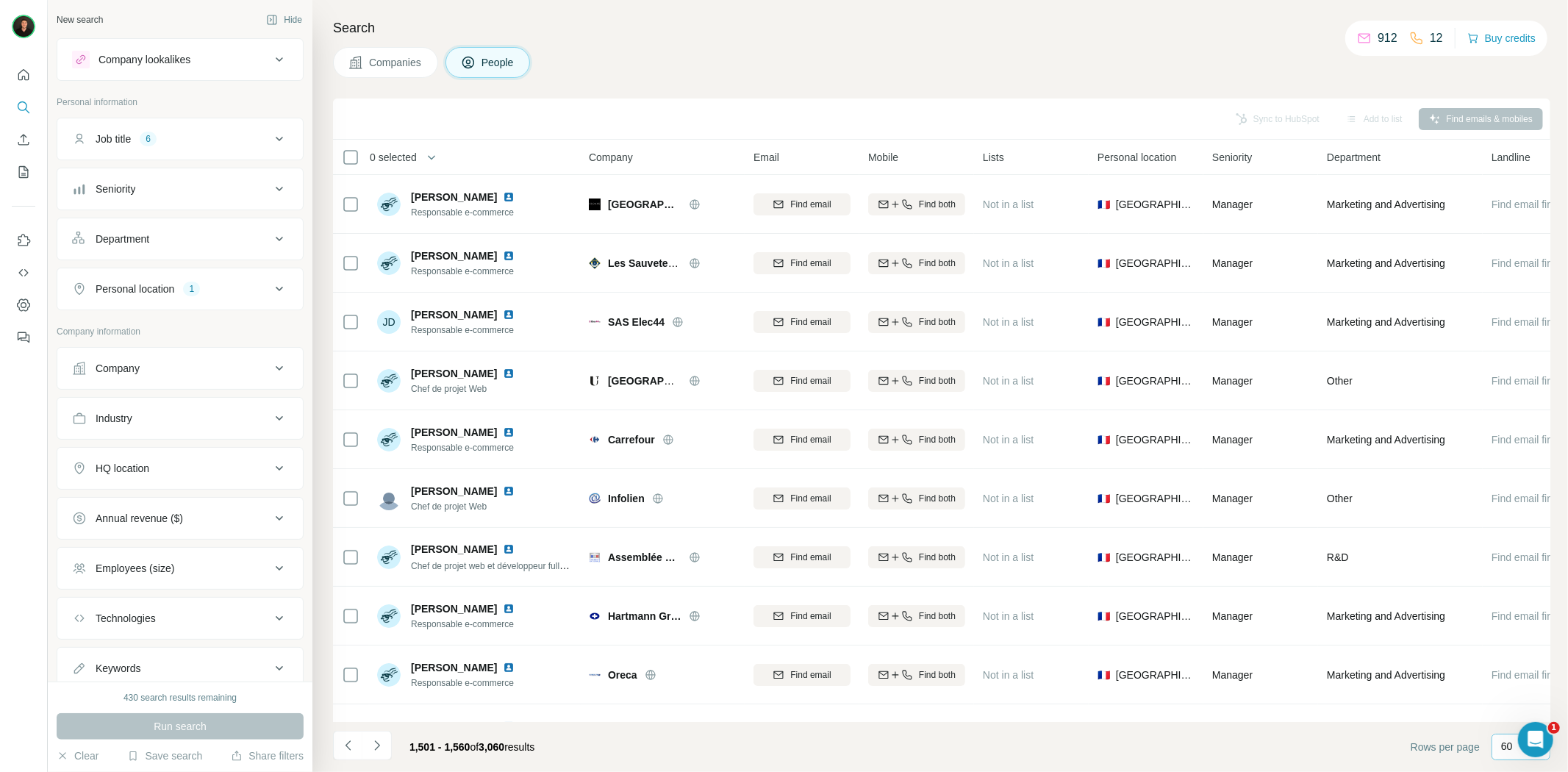
click at [374, 751] on icon "Navigate to next page" at bounding box center [377, 745] width 15 height 15
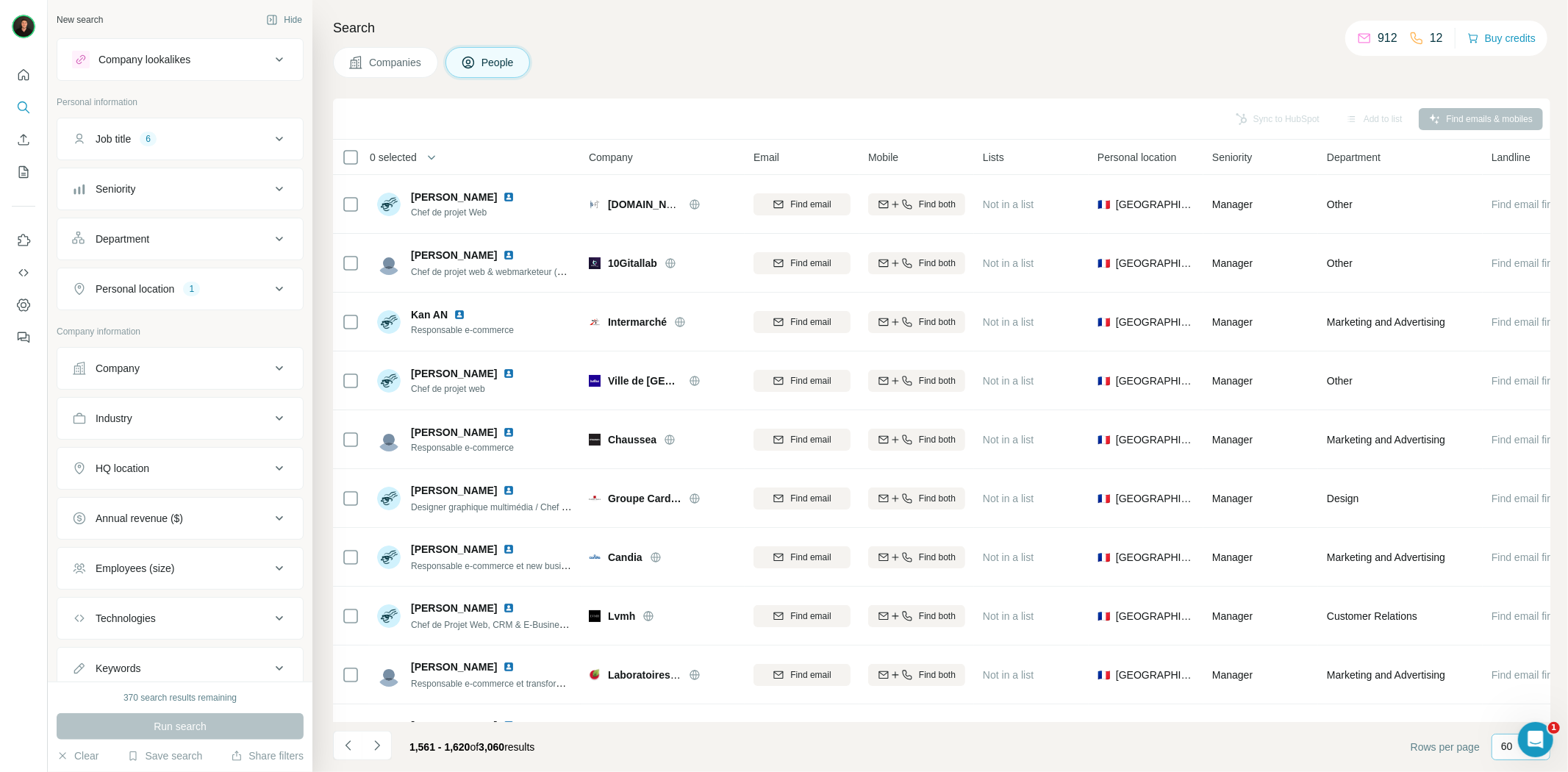
click at [378, 745] on icon "Navigate to next page" at bounding box center [376, 745] width 5 height 10
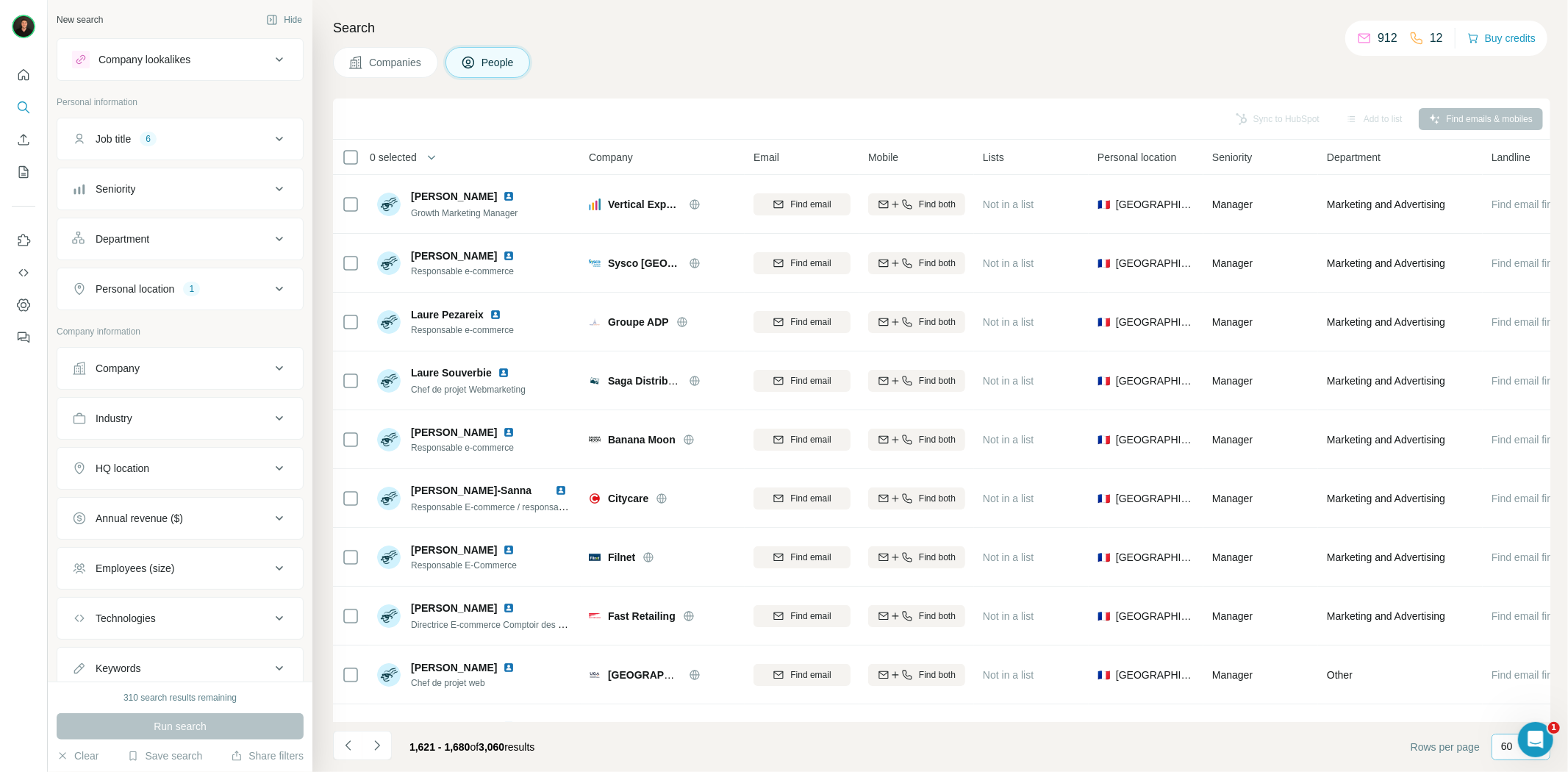
click at [377, 750] on icon "Navigate to next page" at bounding box center [377, 745] width 15 height 15
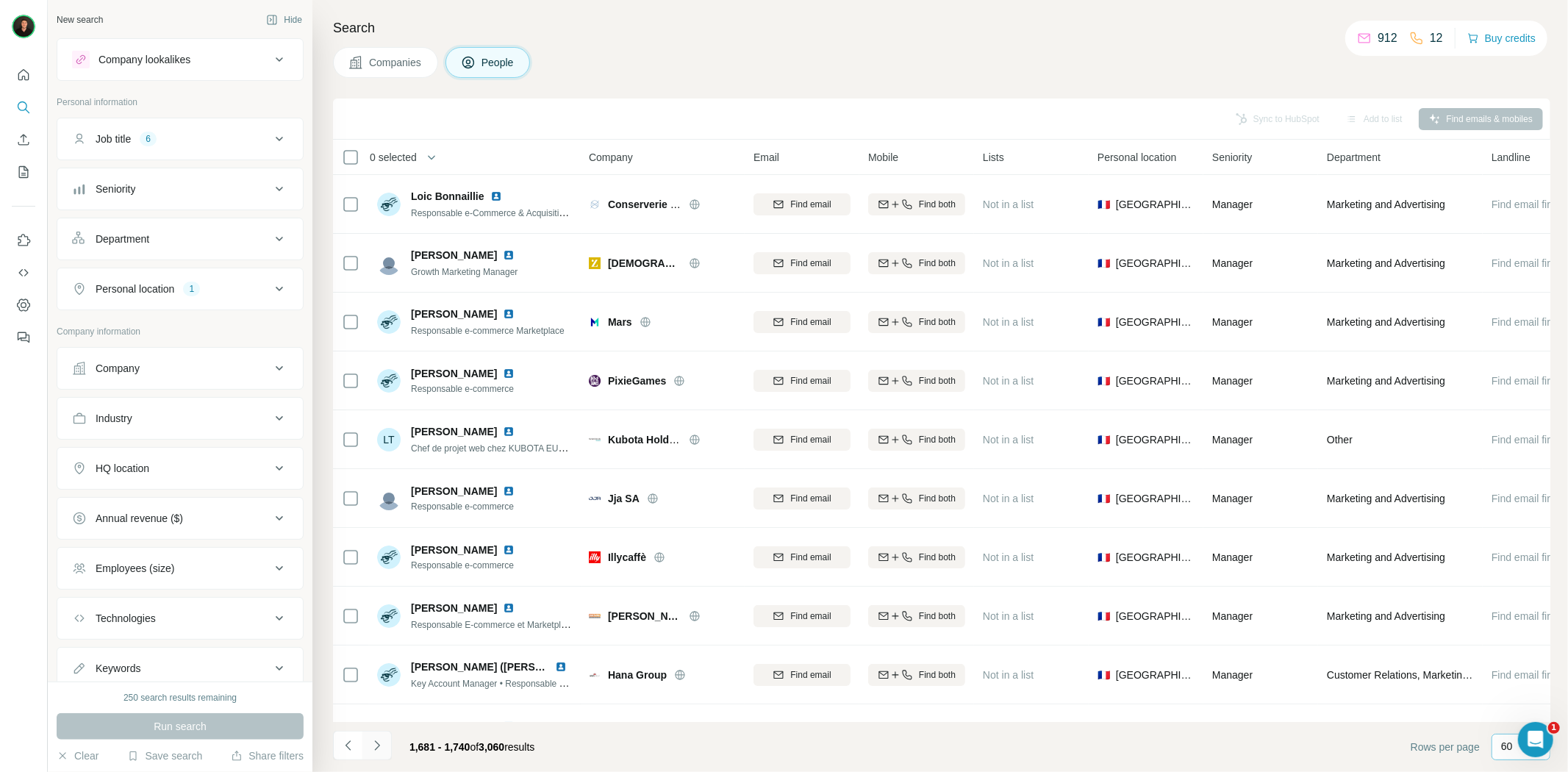
click at [382, 748] on icon "Navigate to next page" at bounding box center [377, 745] width 15 height 15
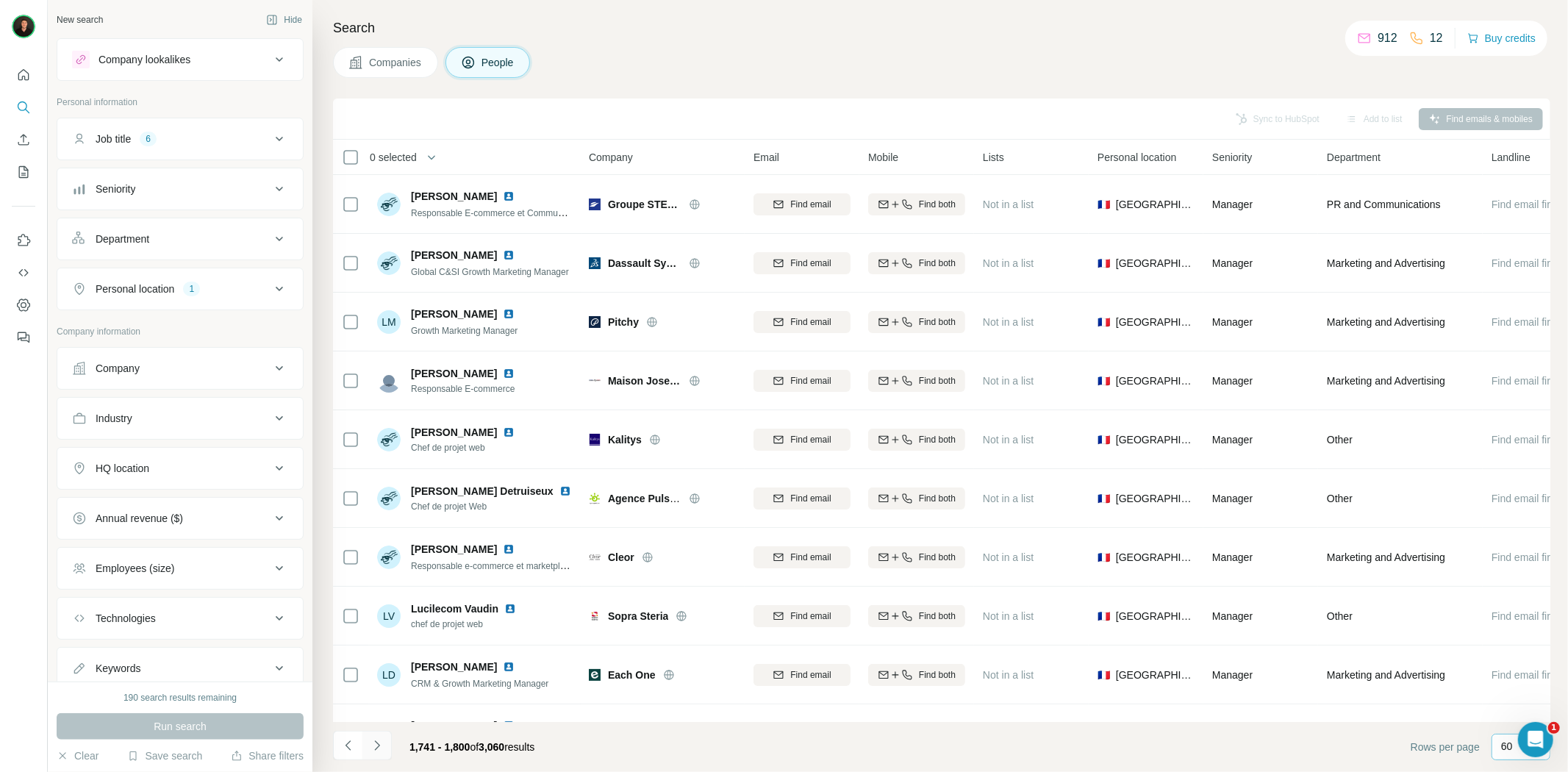
click at [378, 742] on icon "Navigate to next page" at bounding box center [377, 745] width 15 height 15
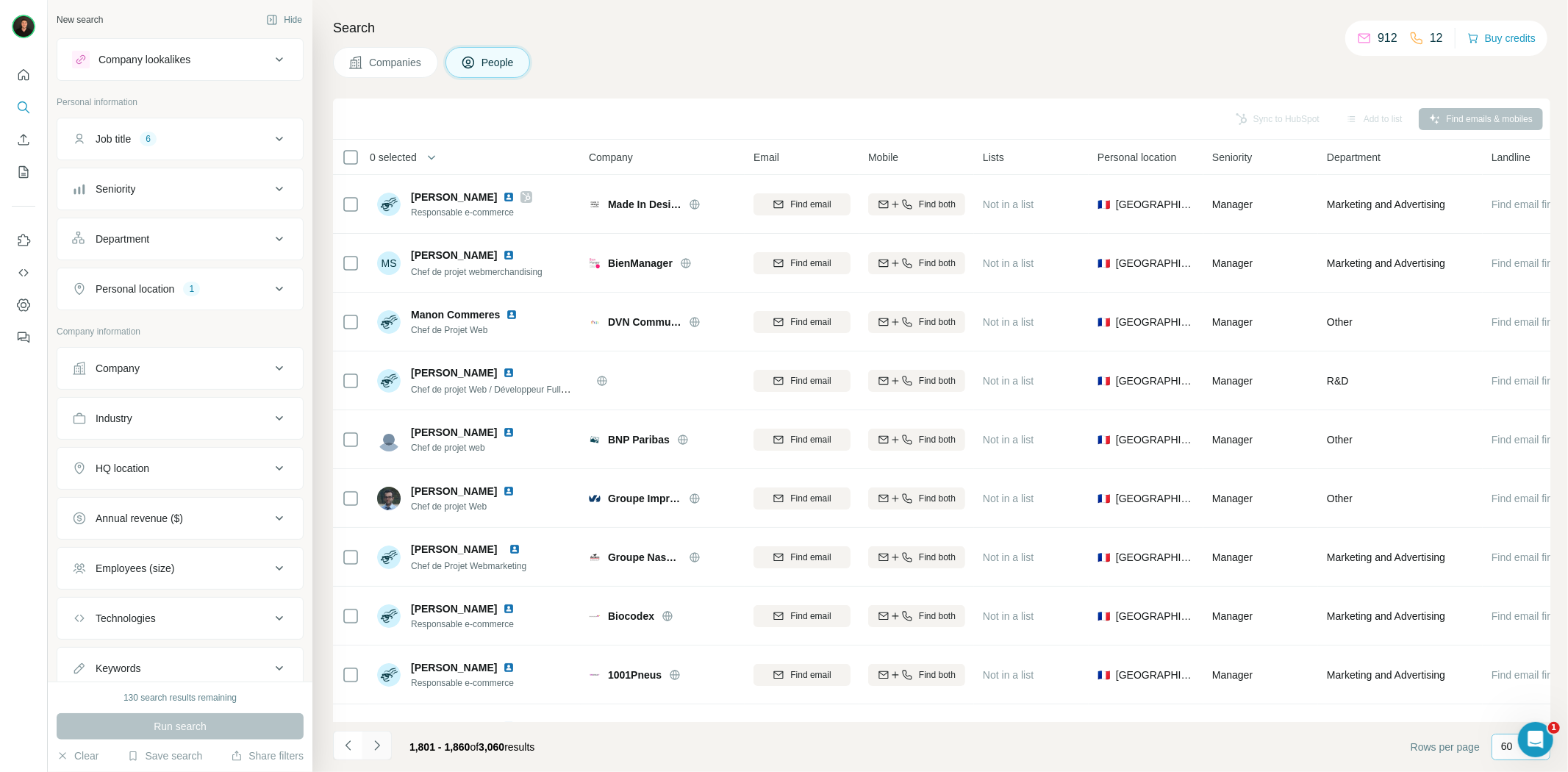
click at [380, 757] on button "Navigate to next page" at bounding box center [377, 745] width 30 height 30
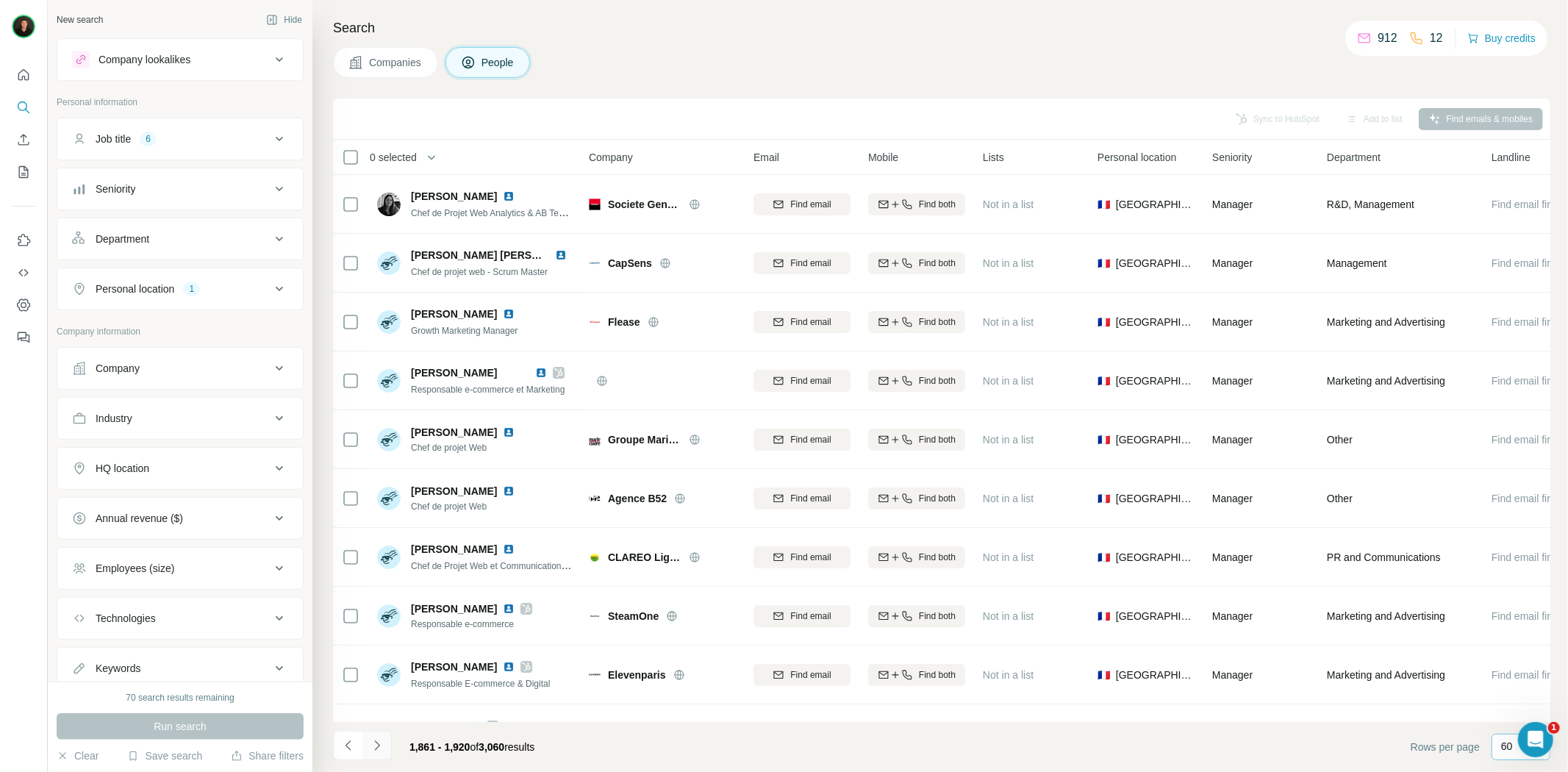
click at [375, 743] on icon "Navigate to next page" at bounding box center [377, 745] width 15 height 15
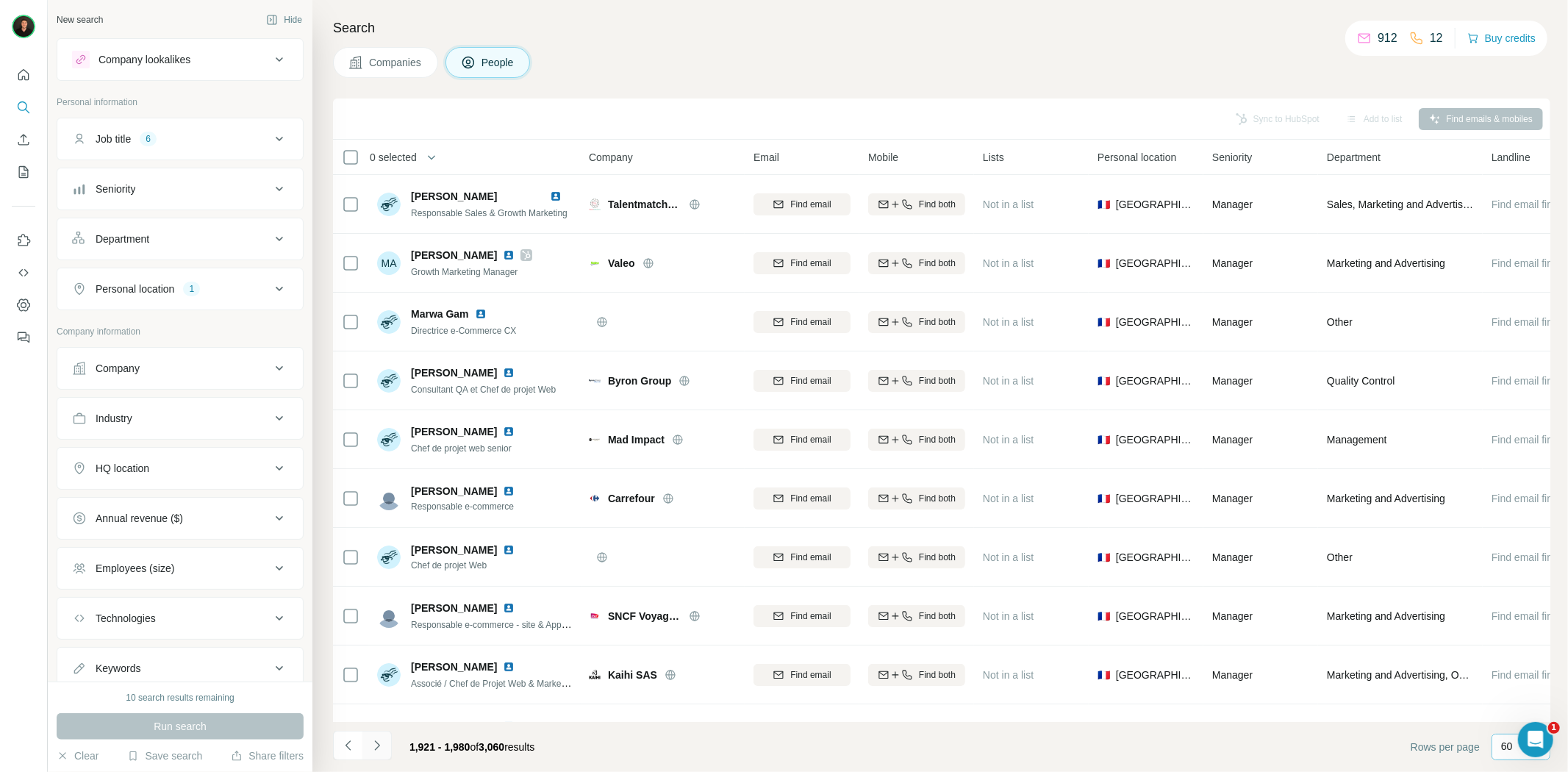
click at [380, 747] on icon "Navigate to next page" at bounding box center [377, 745] width 15 height 15
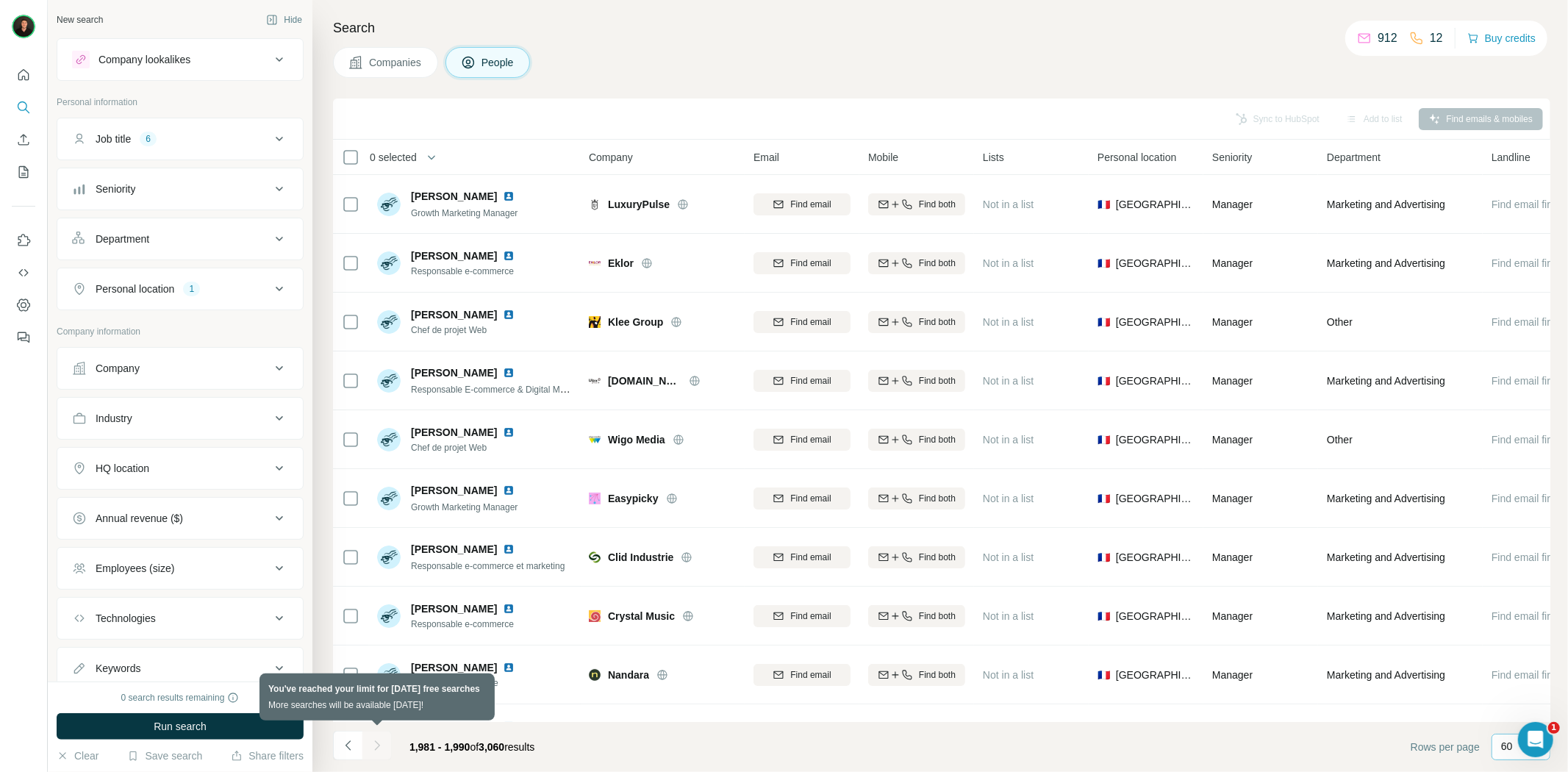
click at [380, 747] on div at bounding box center [377, 745] width 30 height 30
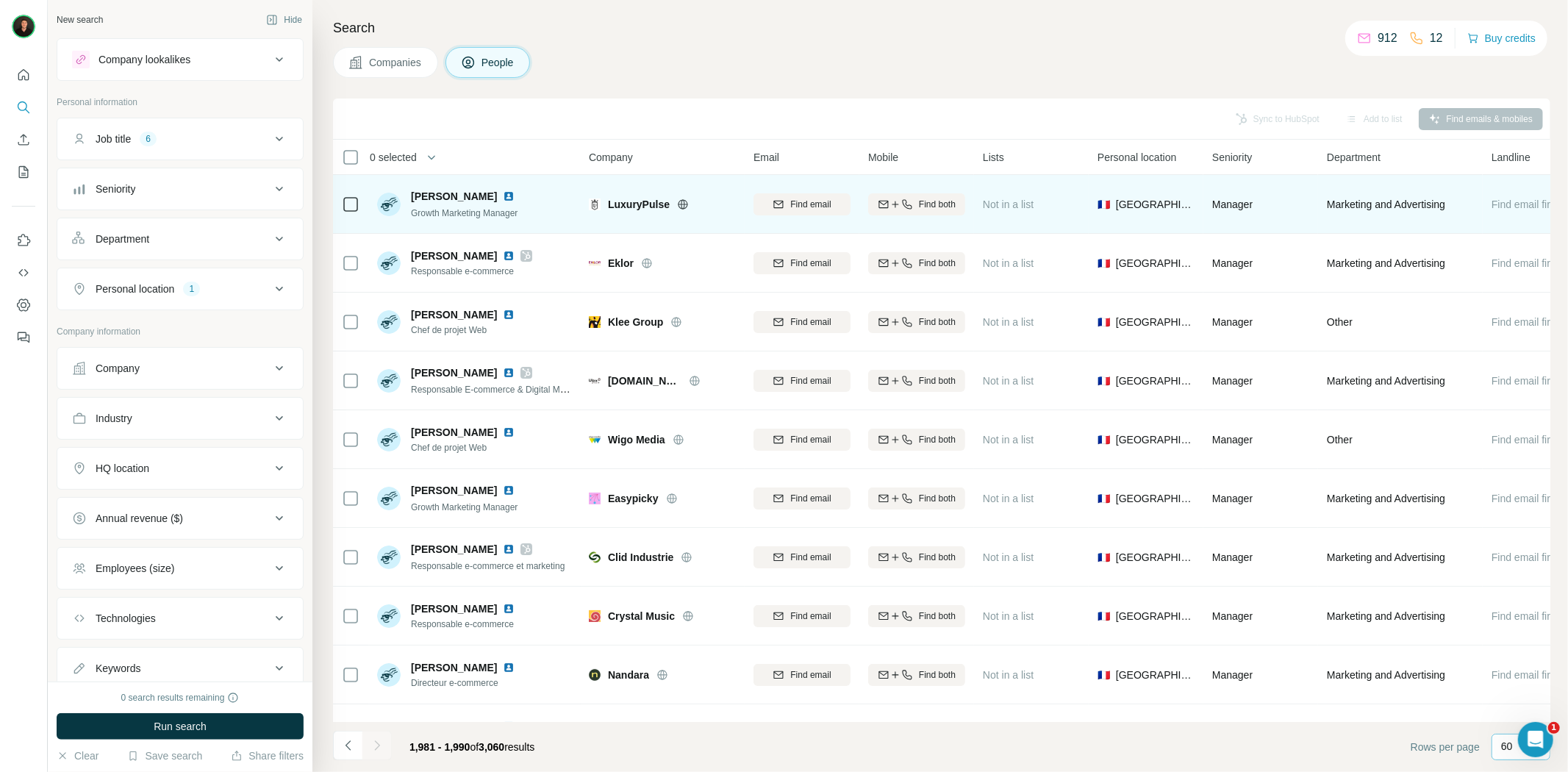
click at [682, 198] on icon at bounding box center [683, 204] width 11 height 11
click at [633, 197] on span "LuxuryPulse" at bounding box center [639, 204] width 61 height 15
copy span "LuxuryPulse"
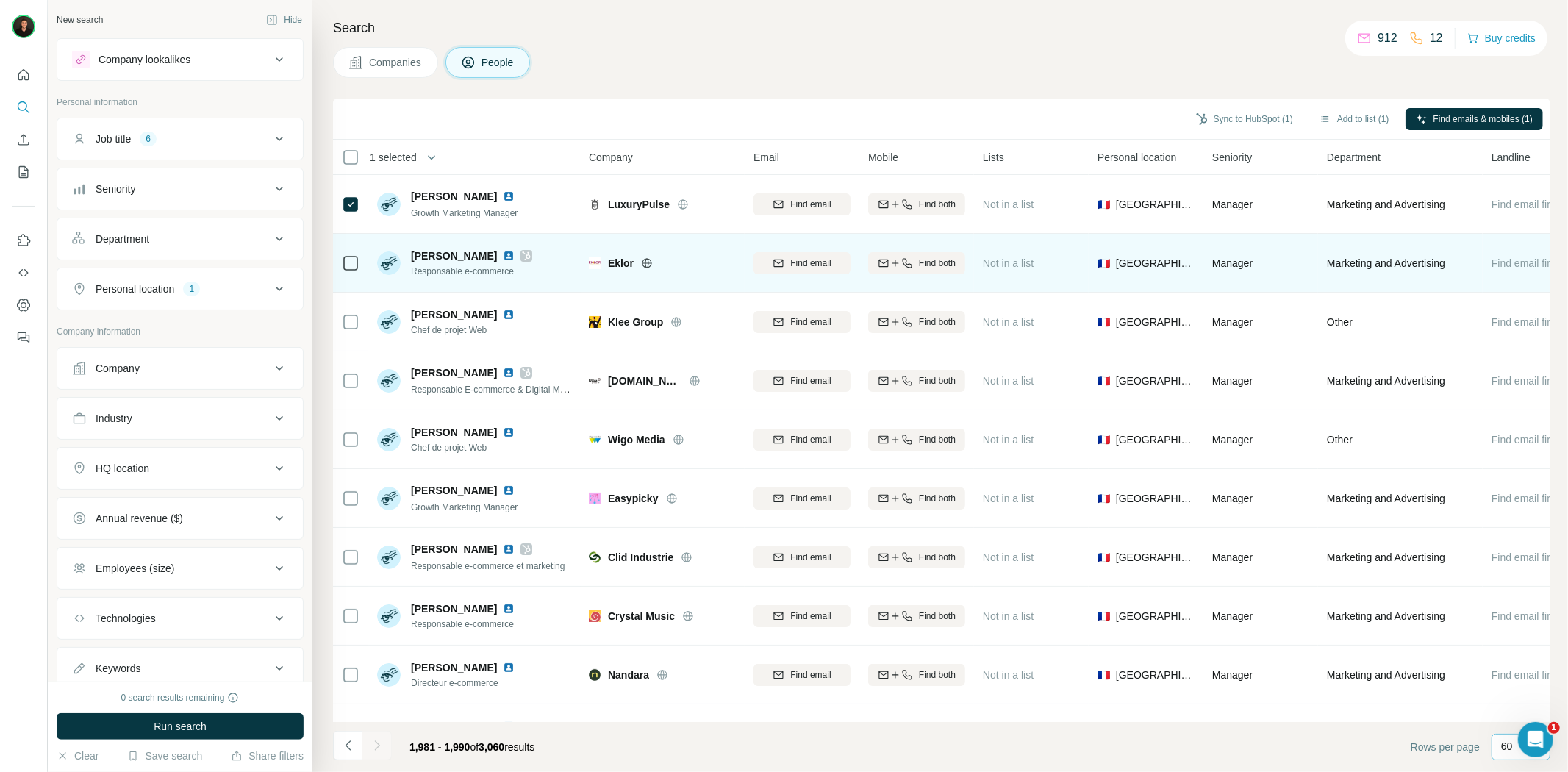
click at [648, 260] on icon at bounding box center [647, 263] width 11 height 11
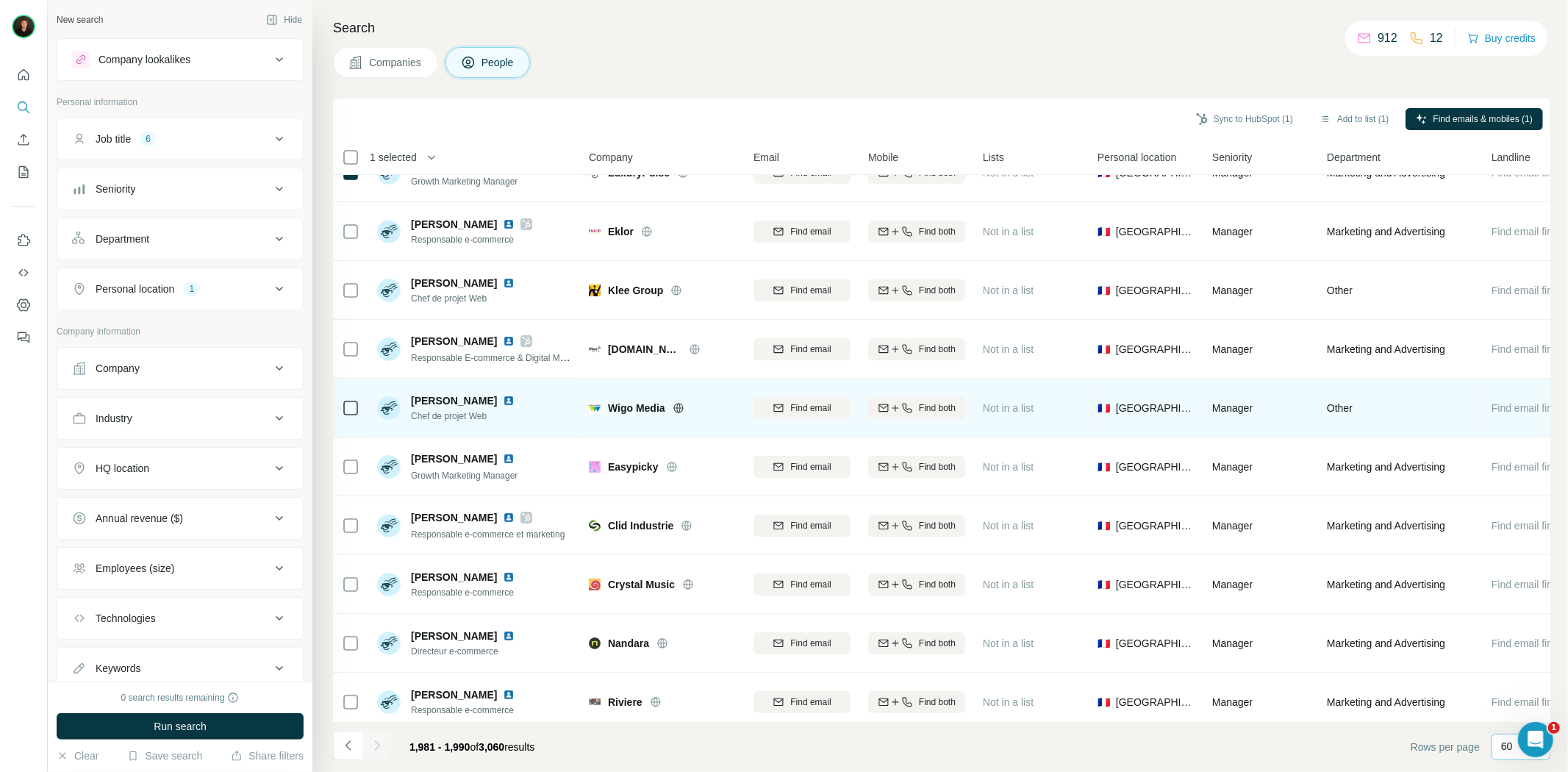
scroll to position [48, 0]
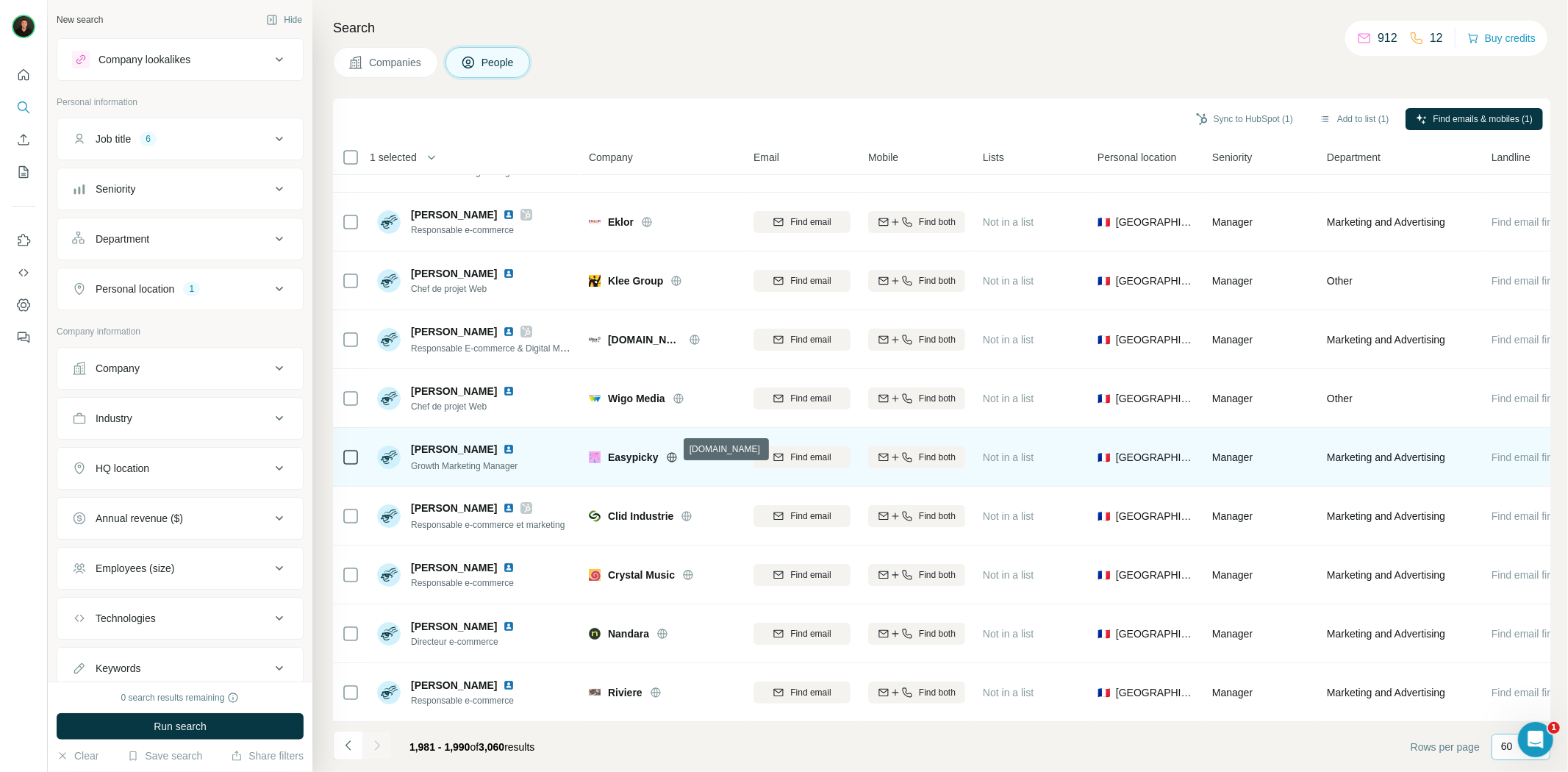
click at [672, 454] on icon at bounding box center [671, 457] width 11 height 11
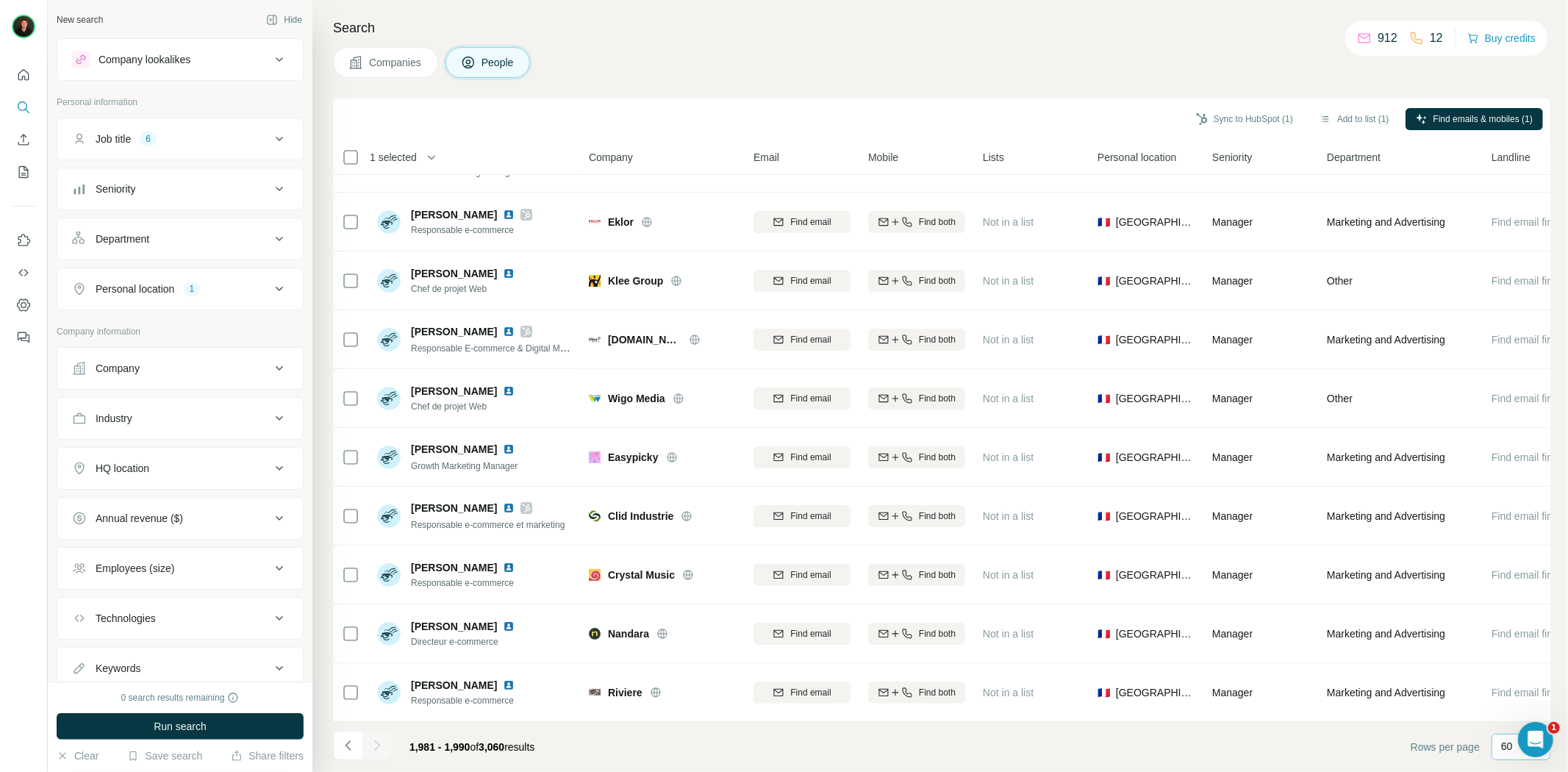
click at [1501, 743] on p "60" at bounding box center [1507, 746] width 11 height 15
click at [1512, 664] on p "40" at bounding box center [1510, 661] width 11 height 15
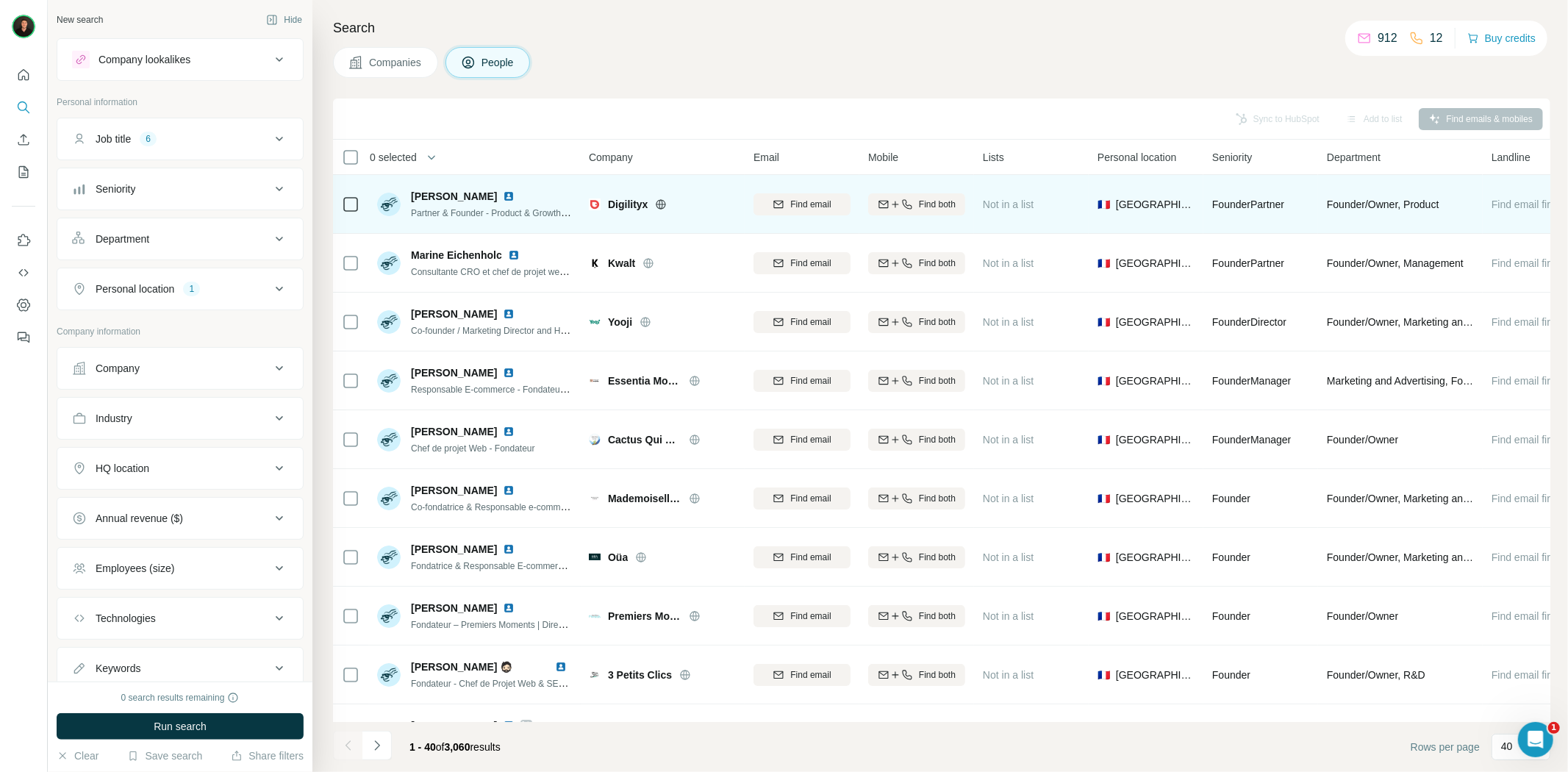
click at [662, 200] on icon at bounding box center [661, 204] width 3 height 10
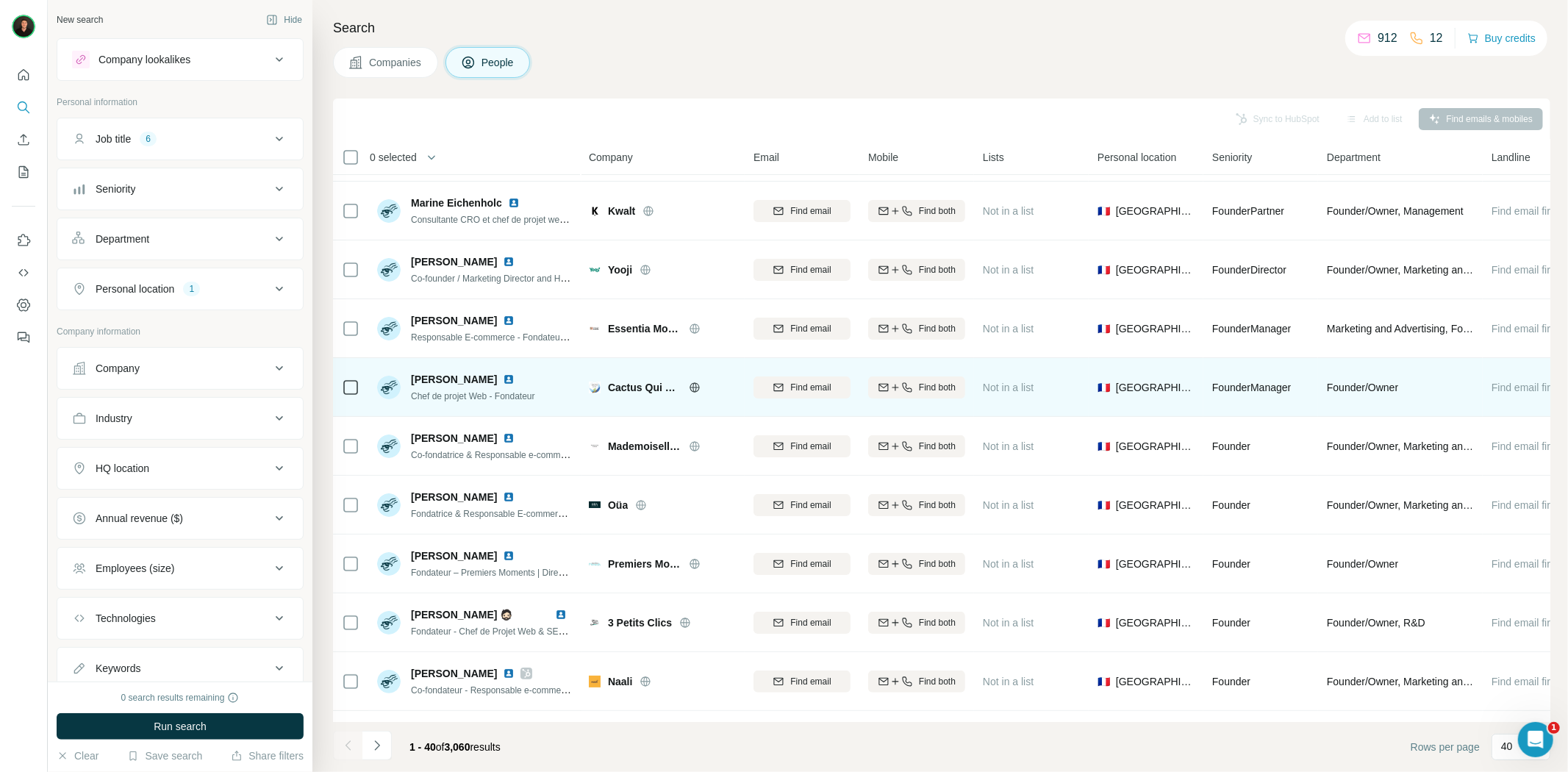
scroll to position [82, 0]
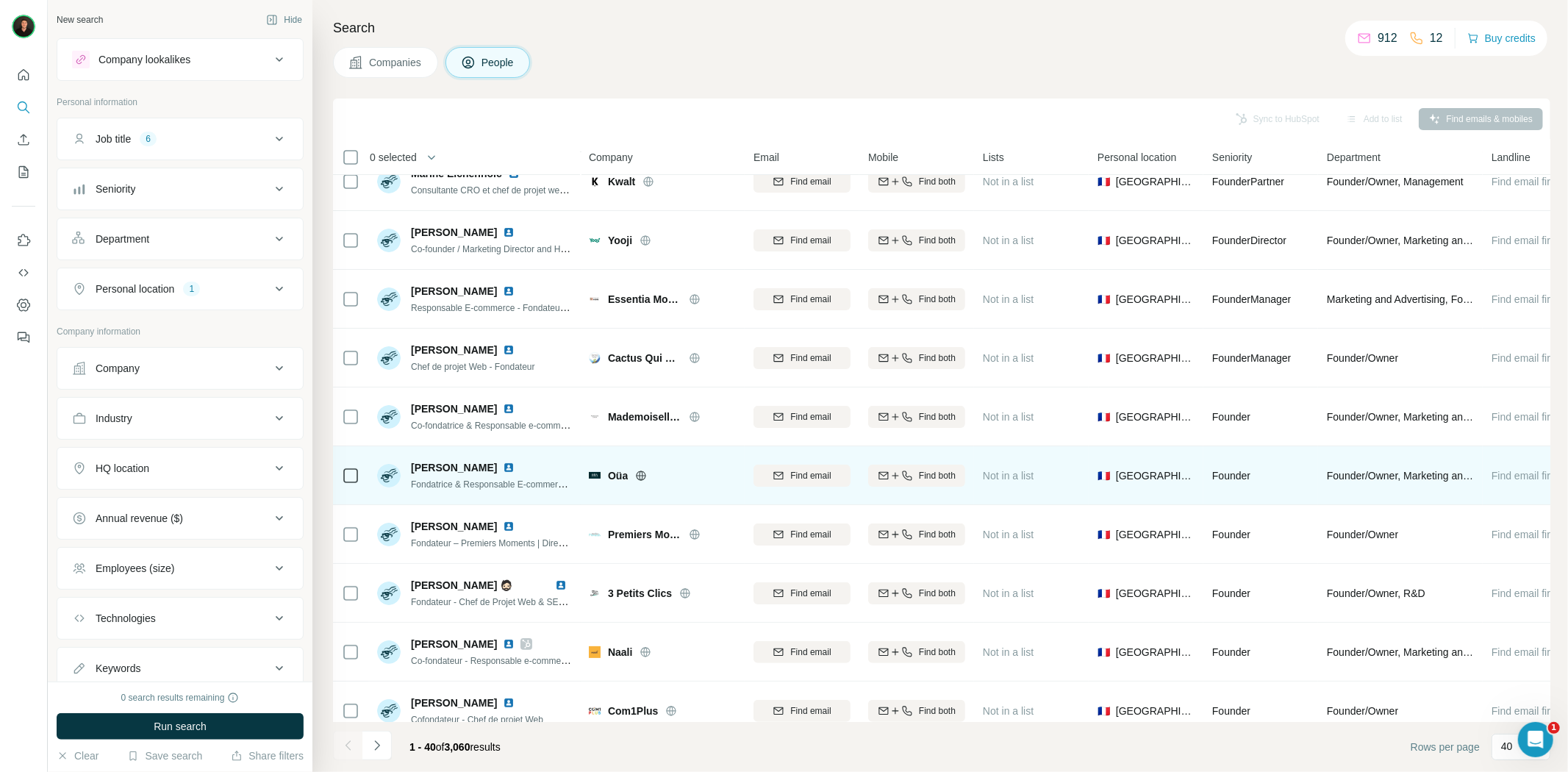
click at [640, 473] on icon at bounding box center [641, 475] width 11 height 11
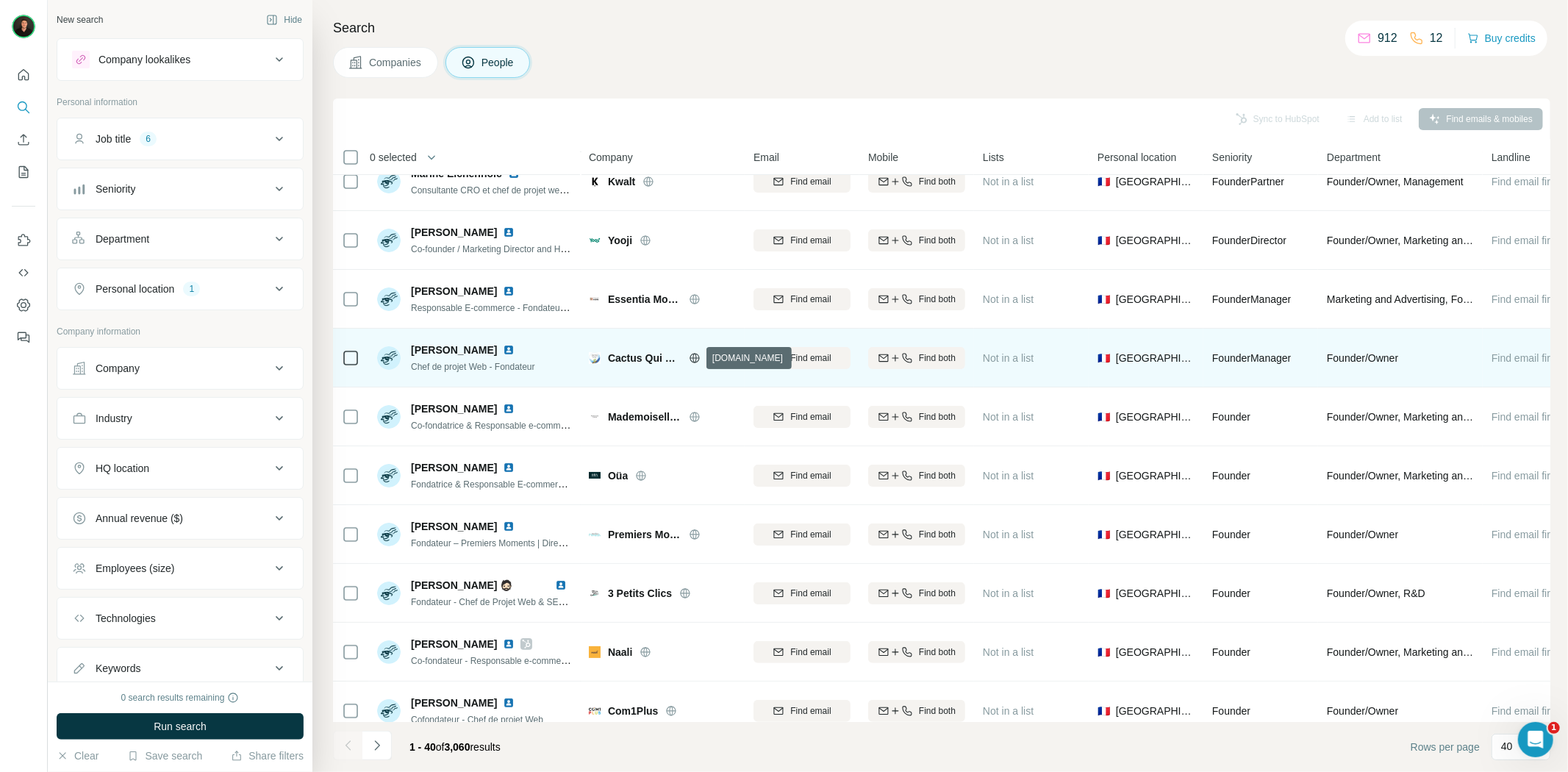
click at [696, 360] on icon at bounding box center [694, 358] width 11 height 11
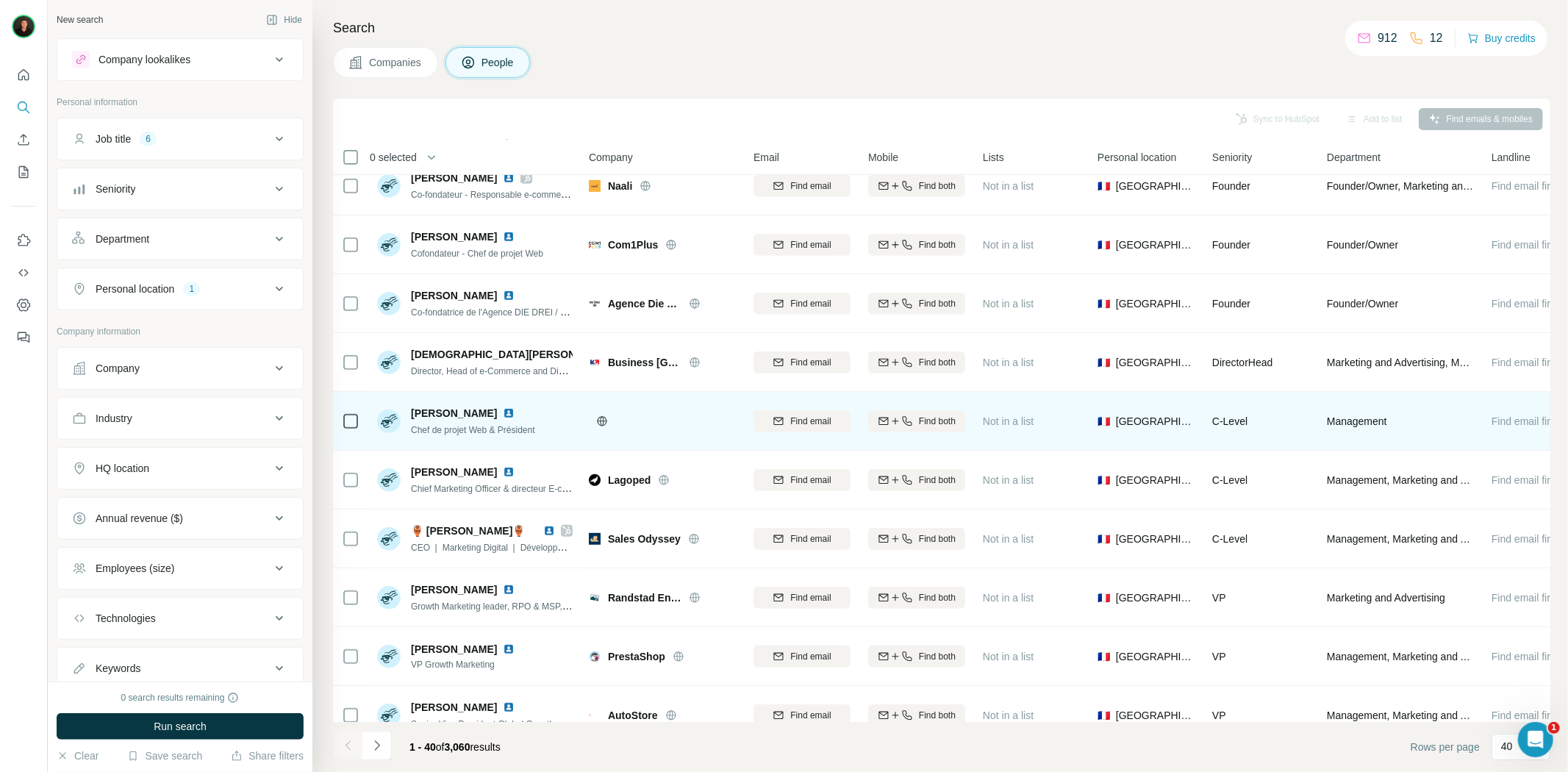
scroll to position [571, 0]
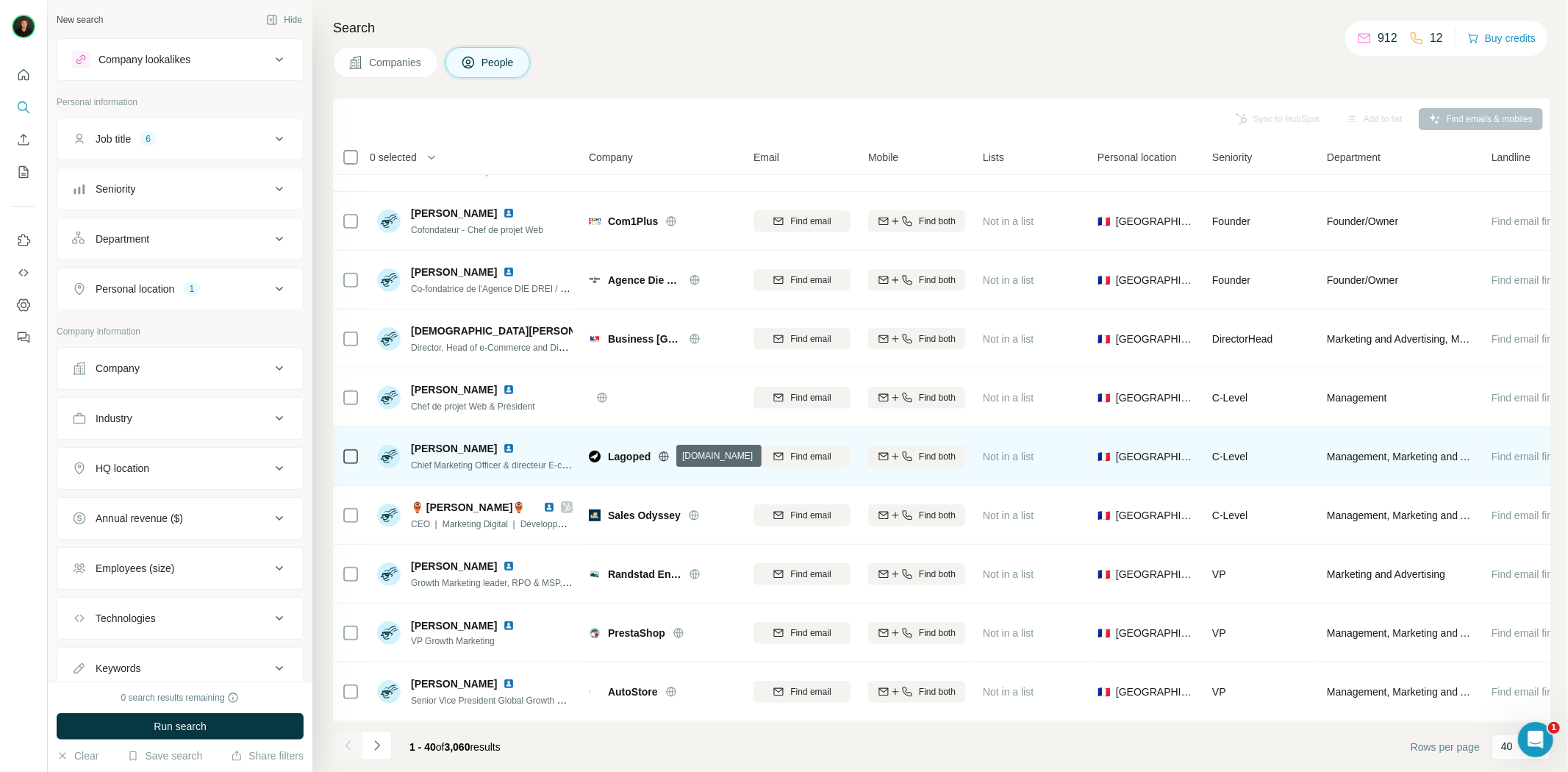
click at [666, 454] on icon at bounding box center [664, 456] width 11 height 11
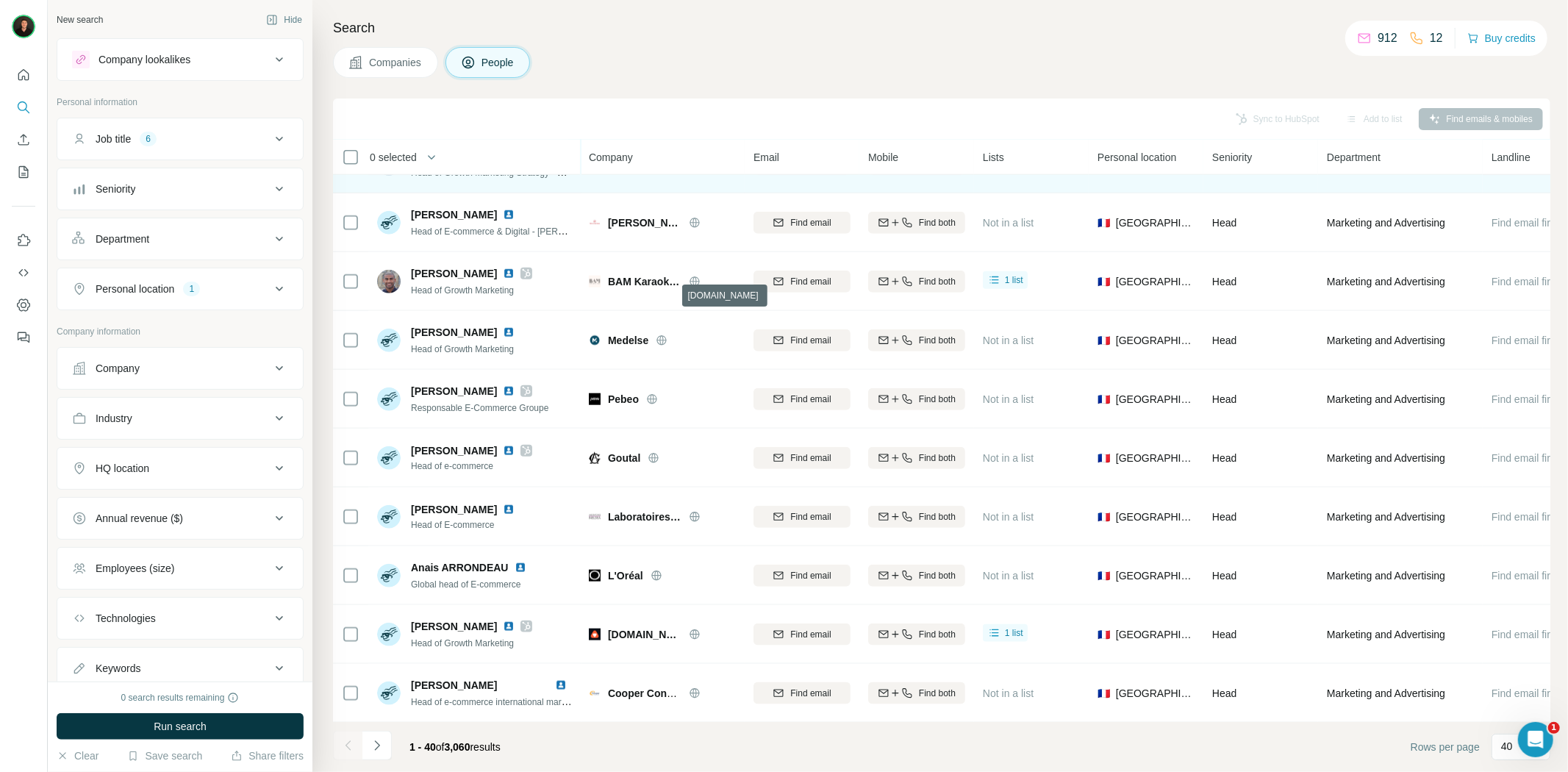
scroll to position [1306, 0]
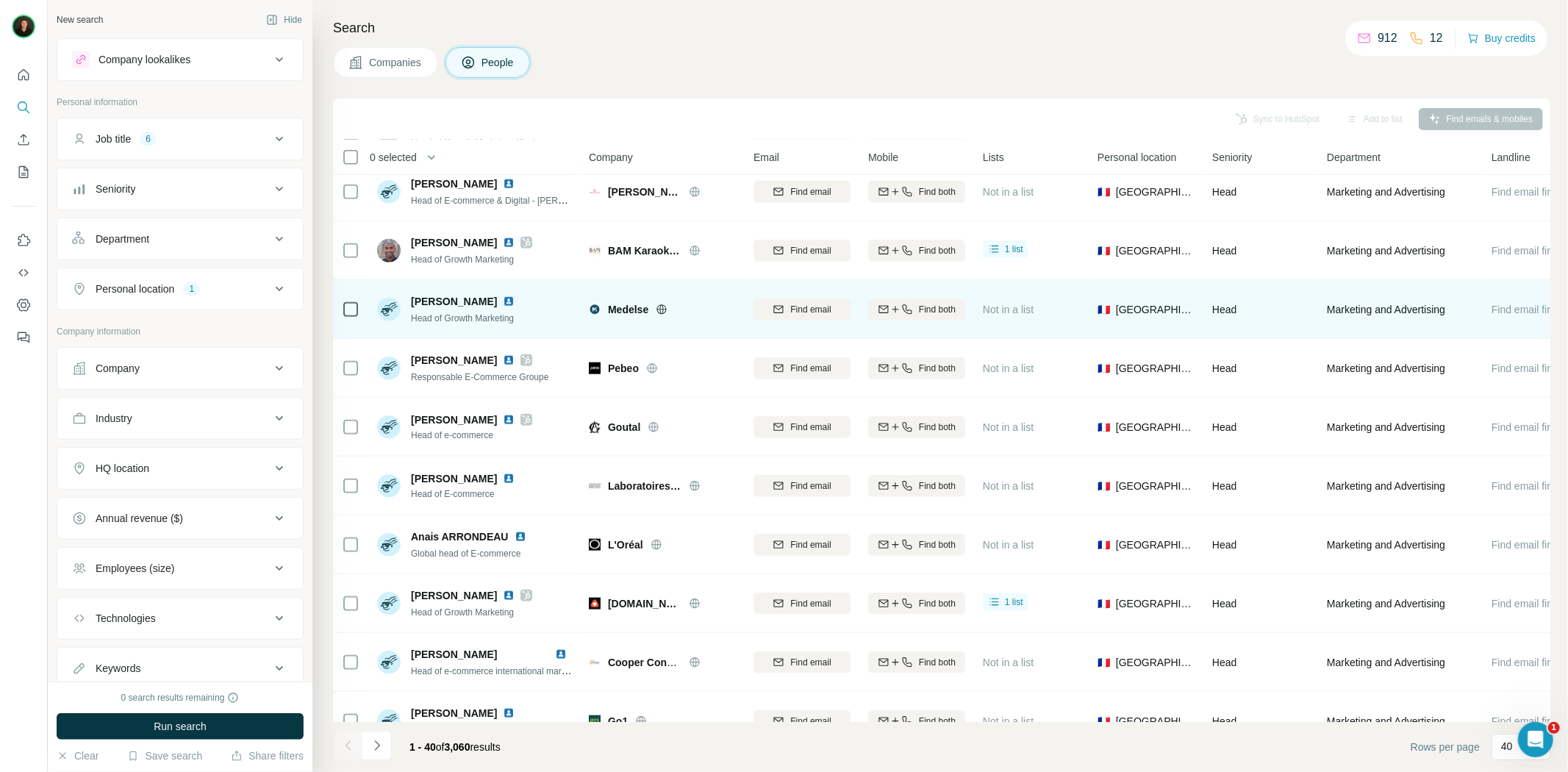
click at [662, 306] on icon at bounding box center [661, 309] width 3 height 10
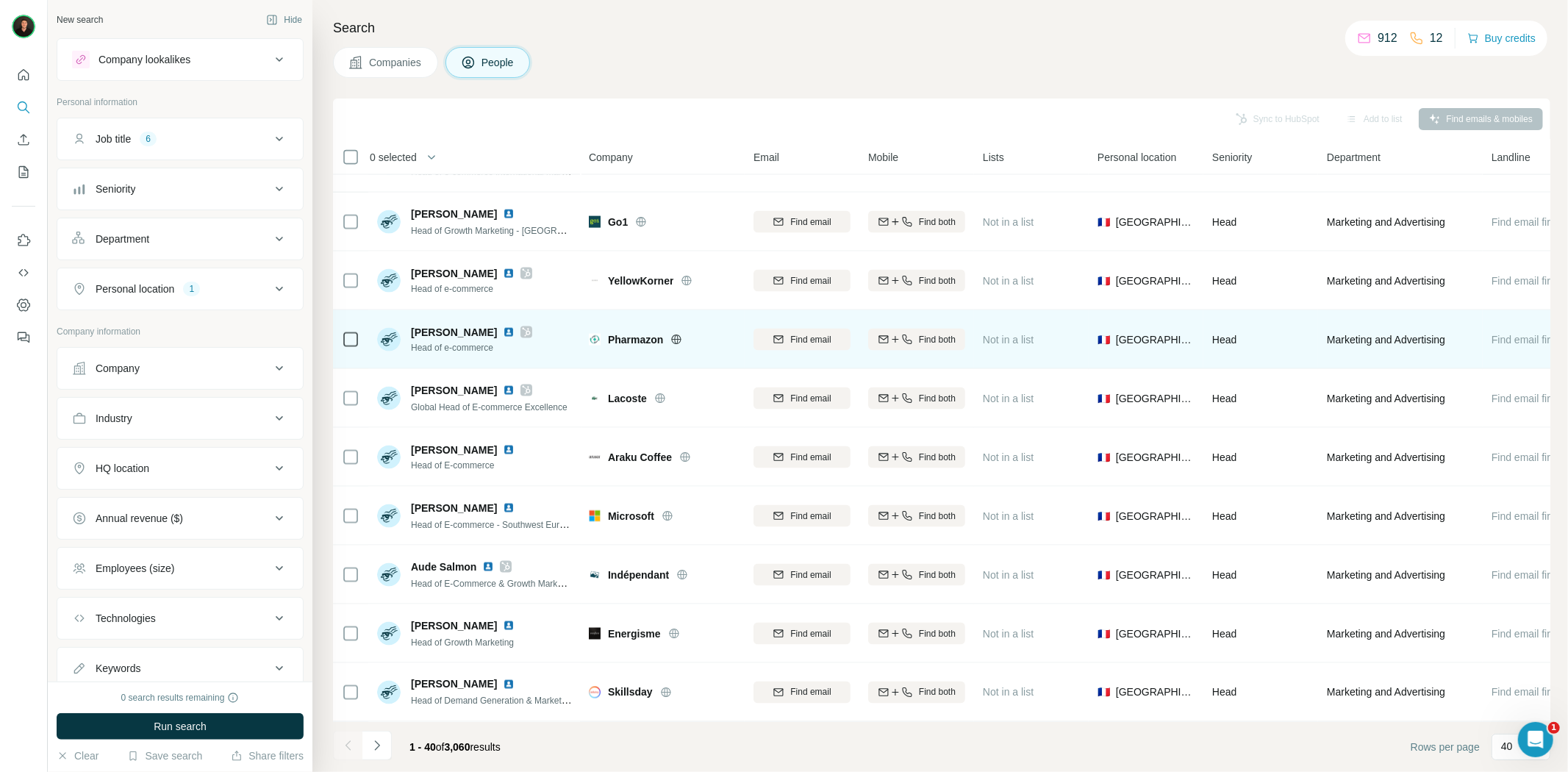
scroll to position [1812, 0]
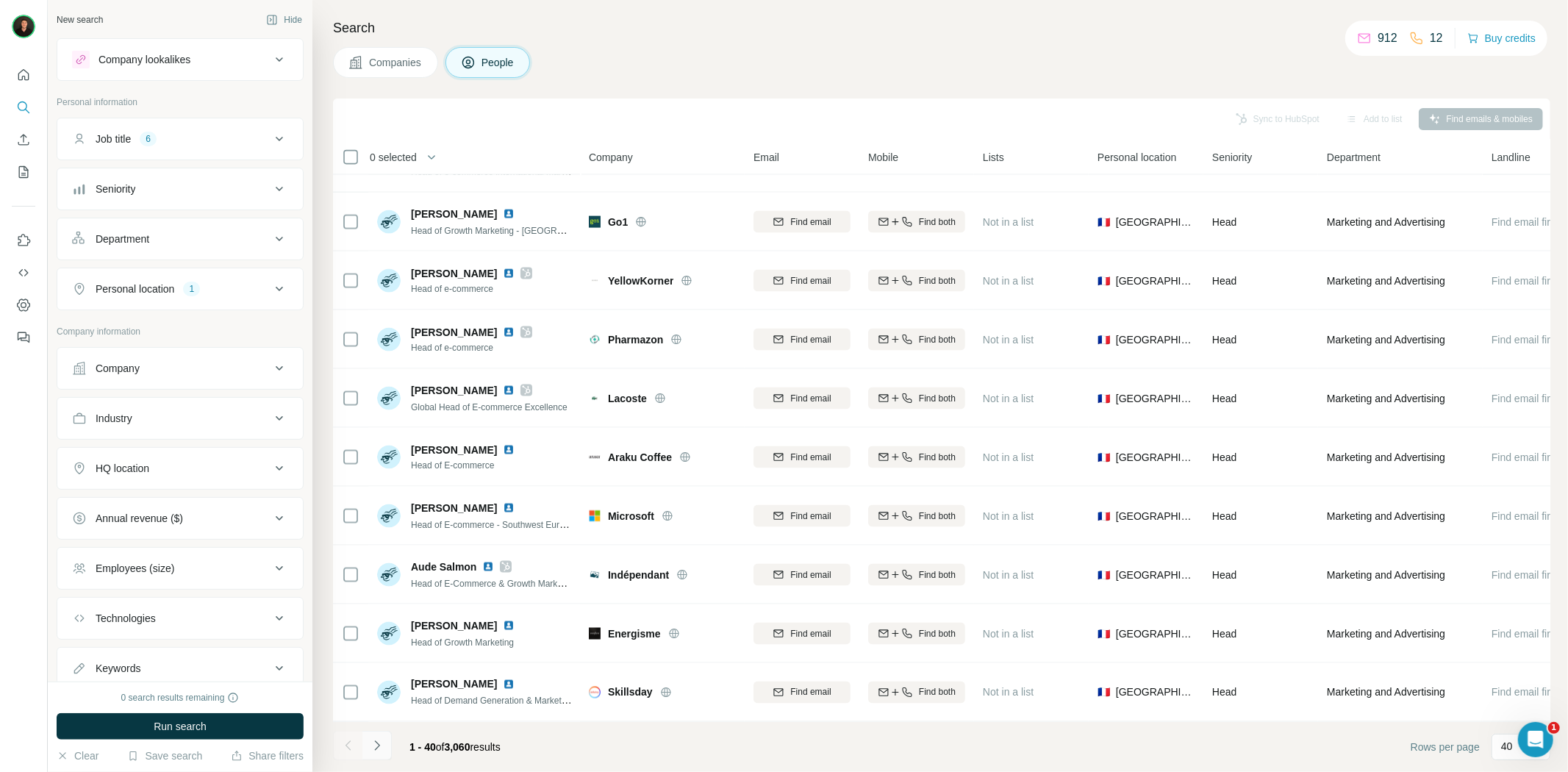
click at [389, 743] on button "Navigate to next page" at bounding box center [377, 745] width 30 height 30
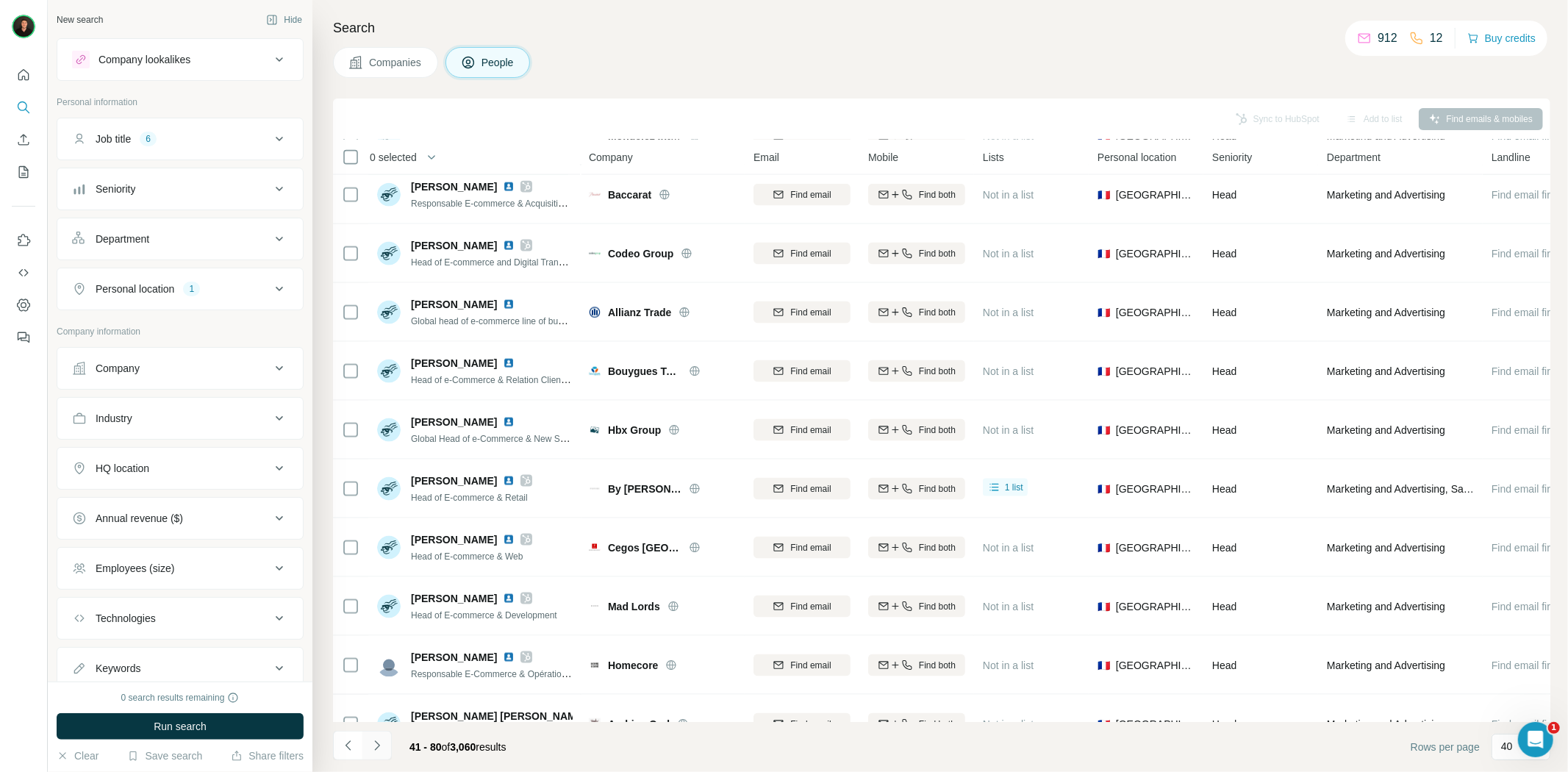
click at [391, 747] on button "Navigate to next page" at bounding box center [377, 745] width 30 height 30
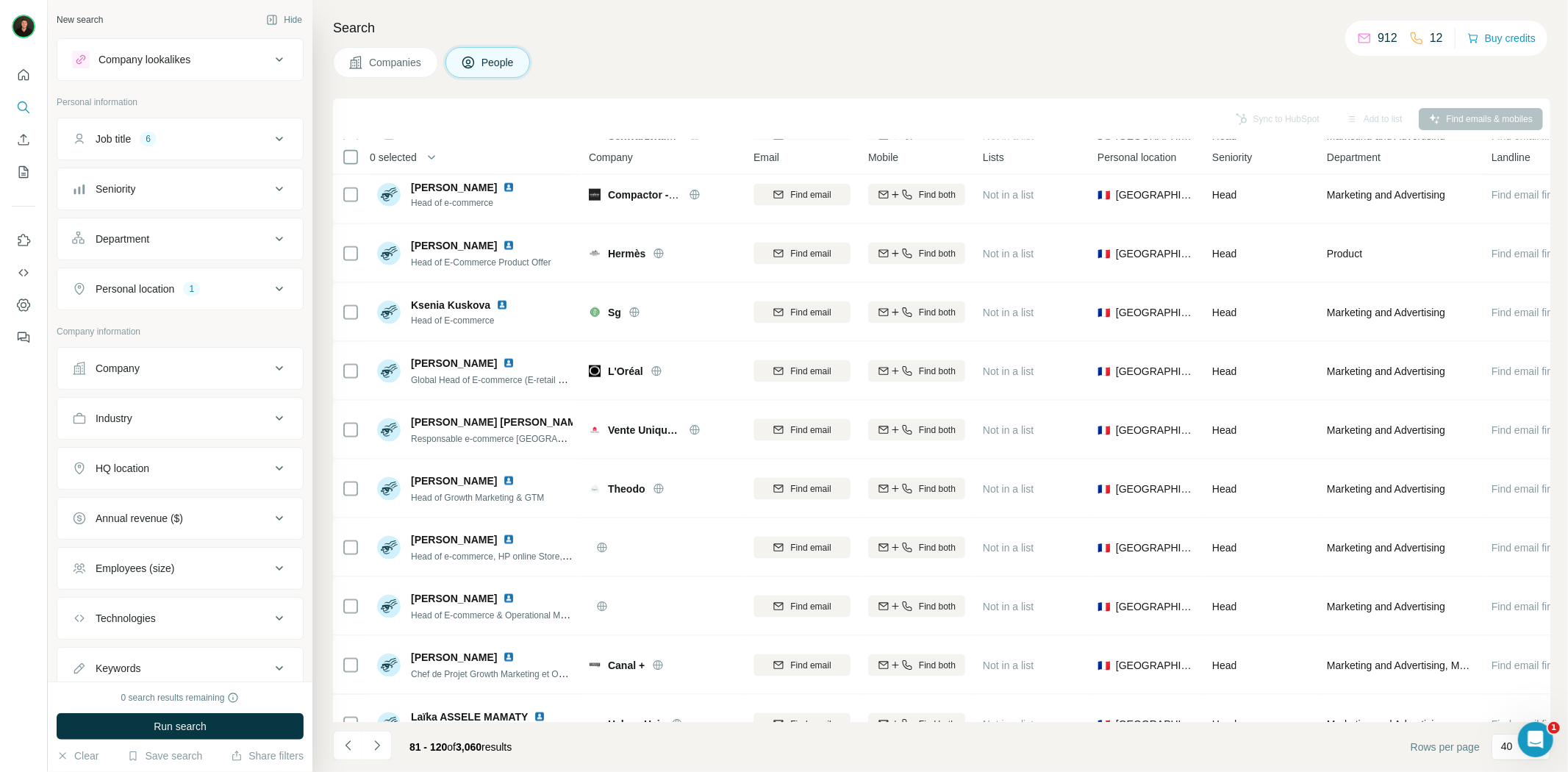
click at [380, 736] on button "Navigate to next page" at bounding box center [377, 745] width 30 height 30
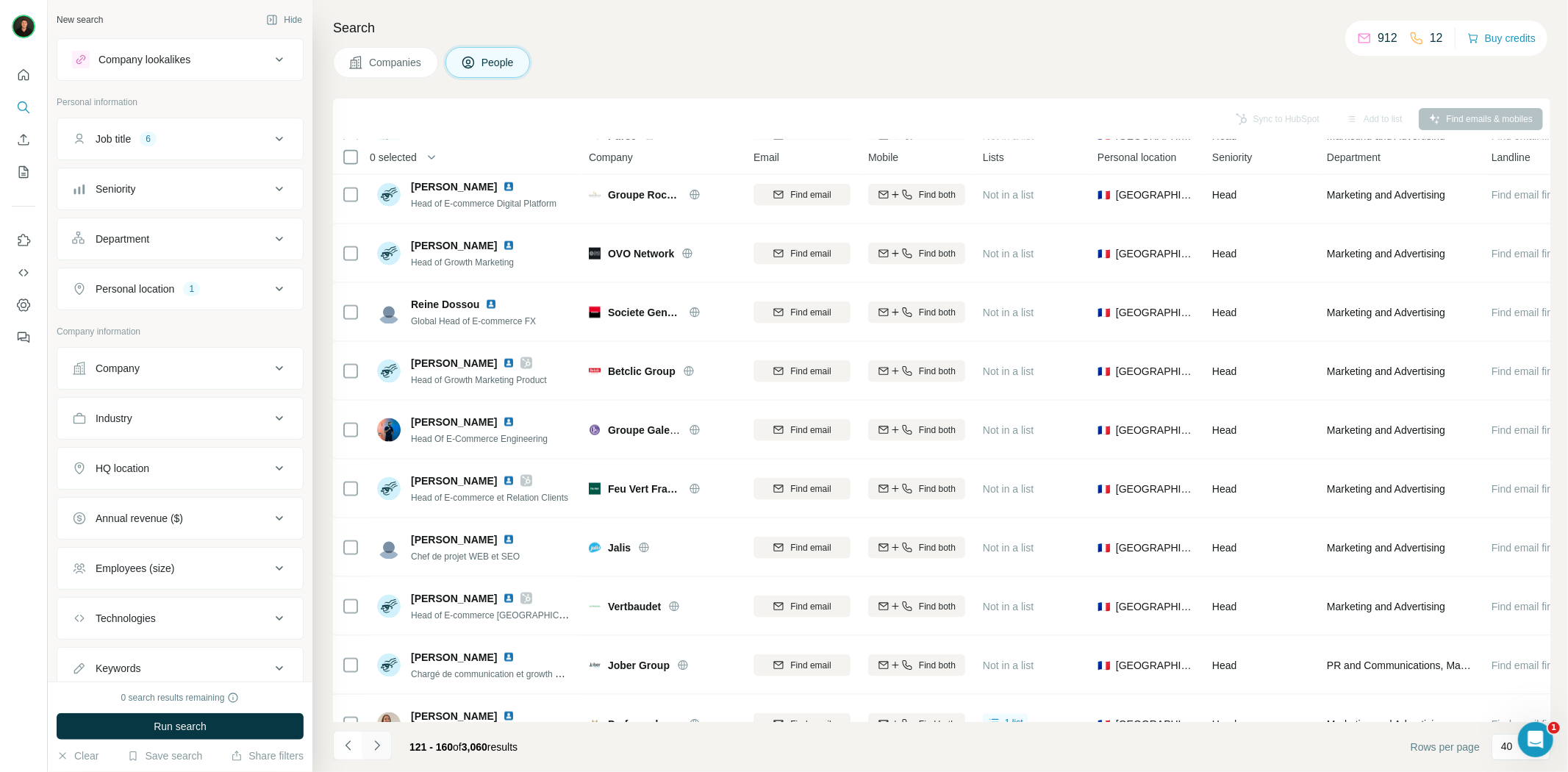
click at [380, 752] on button "Navigate to next page" at bounding box center [377, 745] width 30 height 30
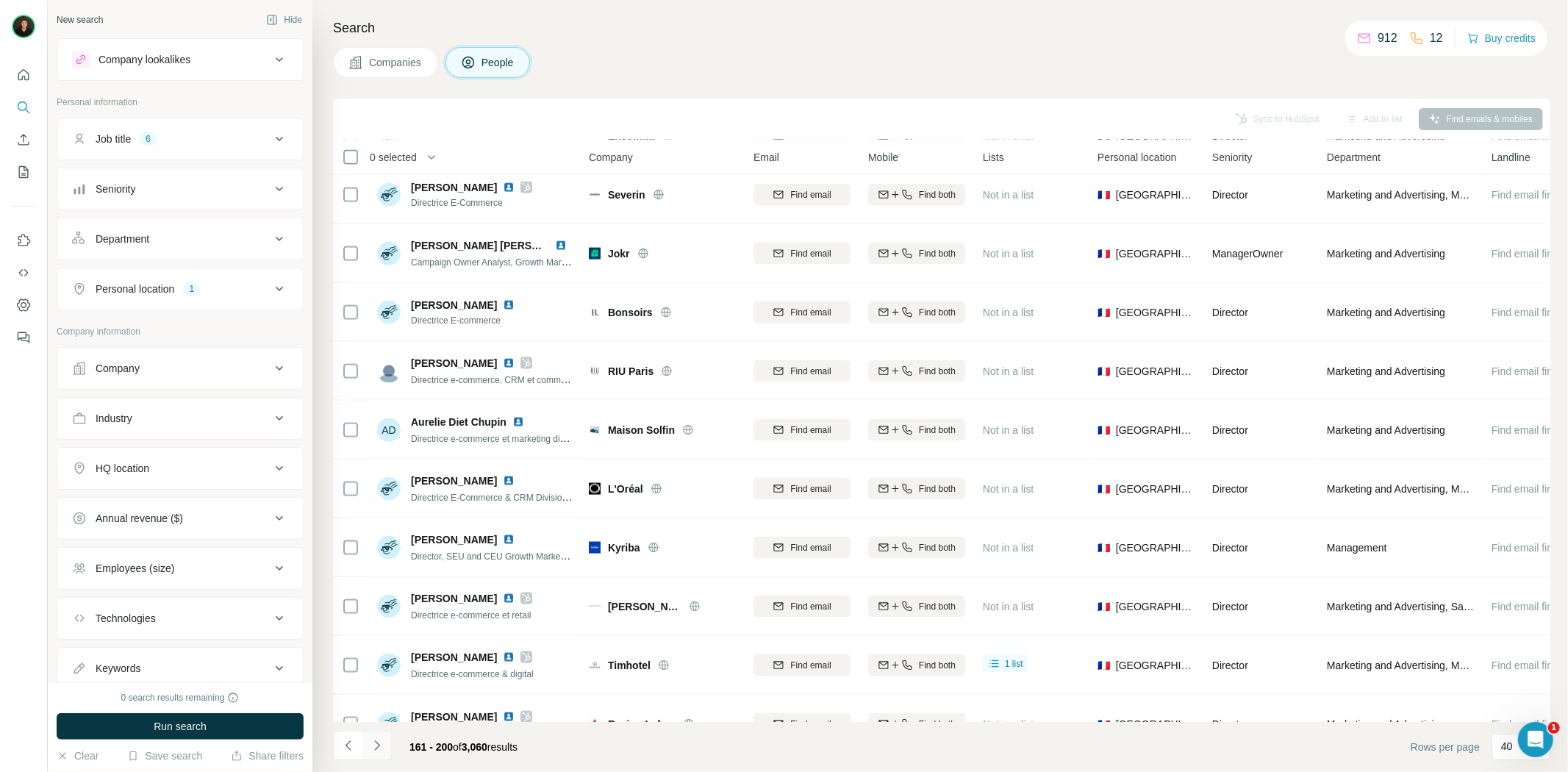
click at [380, 752] on button "Navigate to next page" at bounding box center [377, 745] width 30 height 30
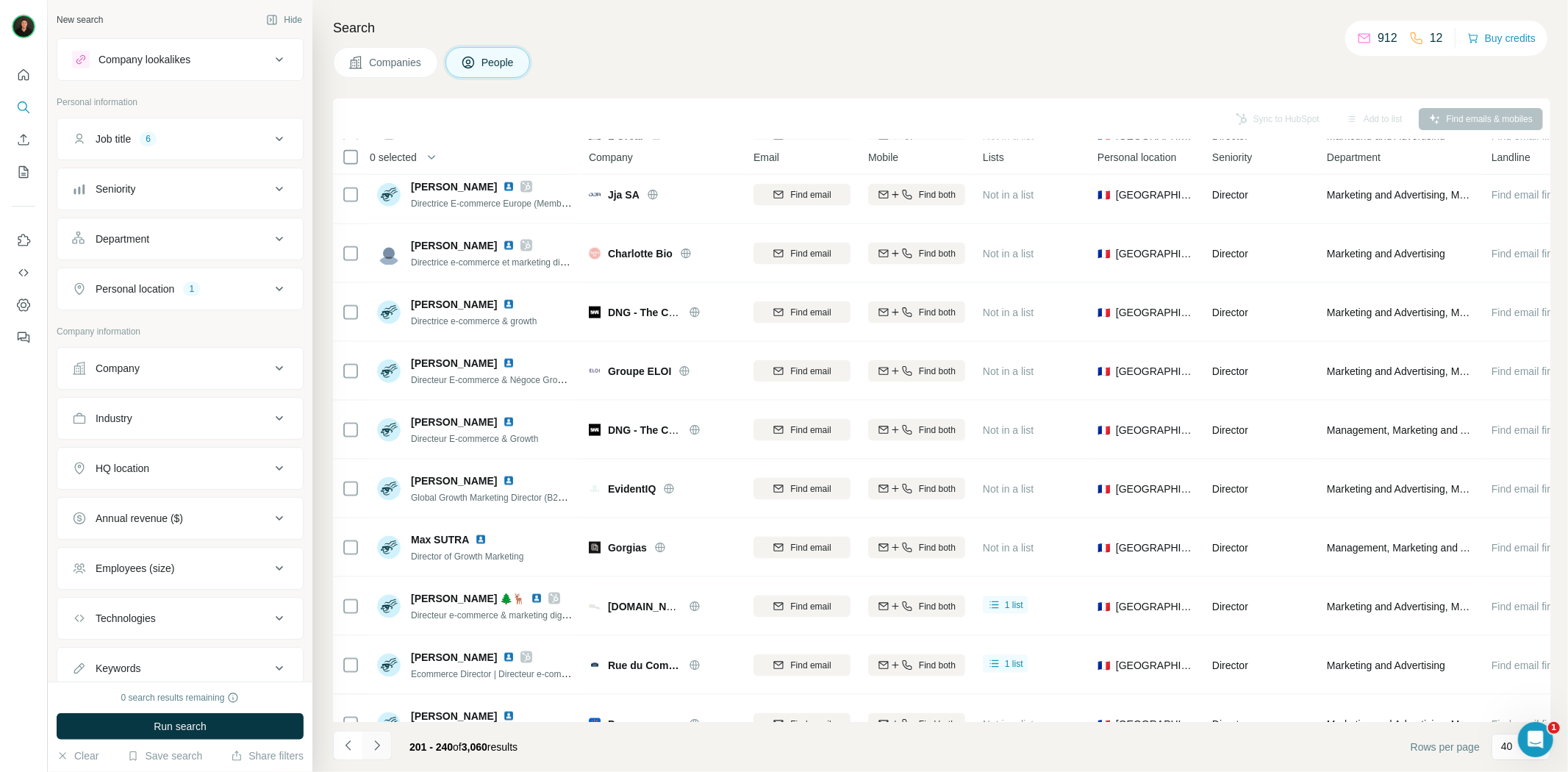
click at [380, 752] on button "Navigate to next page" at bounding box center [377, 745] width 30 height 30
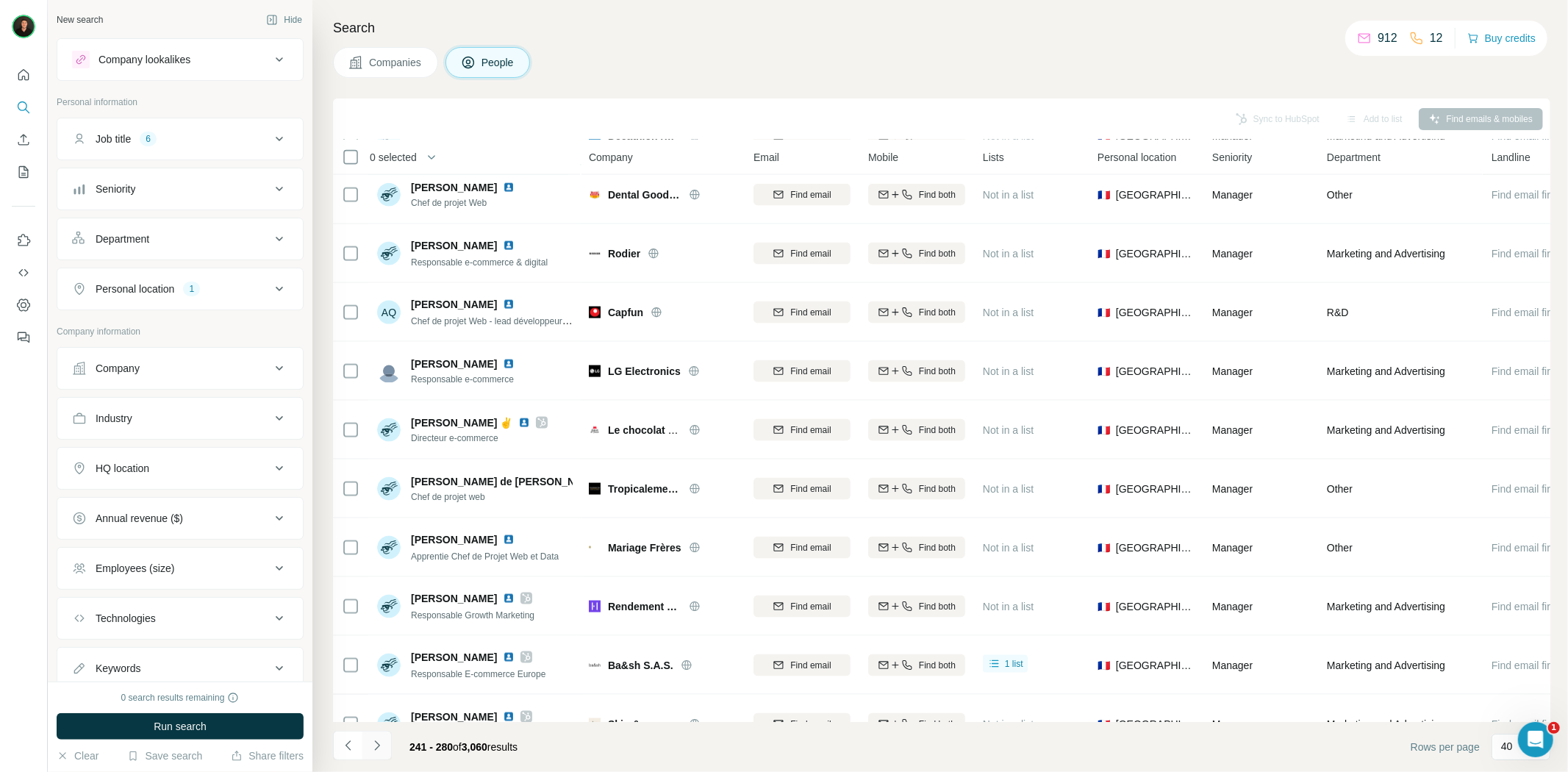
click at [380, 752] on button "Navigate to next page" at bounding box center [377, 745] width 30 height 30
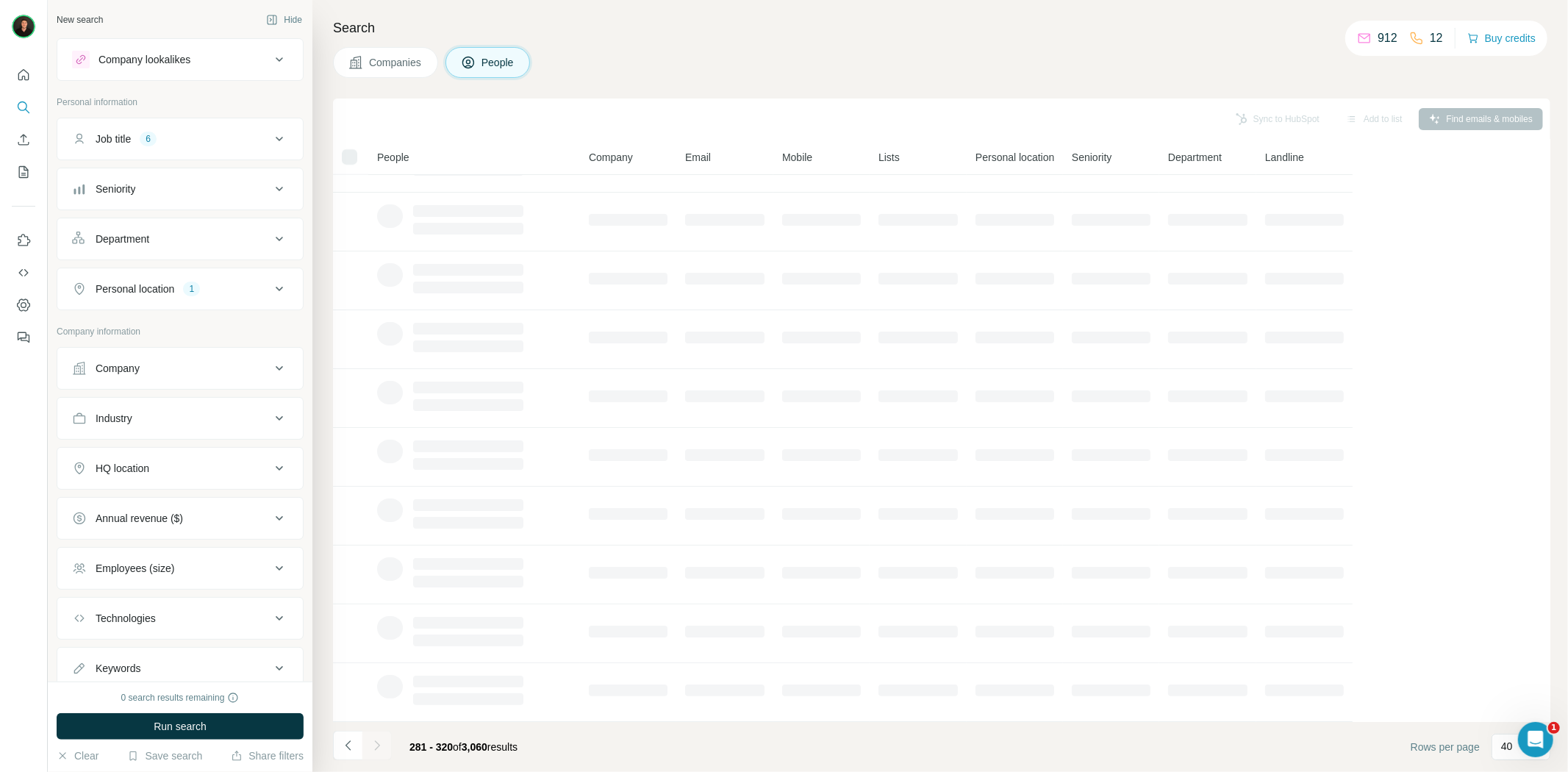
click at [380, 752] on button "Navigate to next page" at bounding box center [377, 745] width 30 height 30
click at [380, 752] on div at bounding box center [377, 745] width 30 height 30
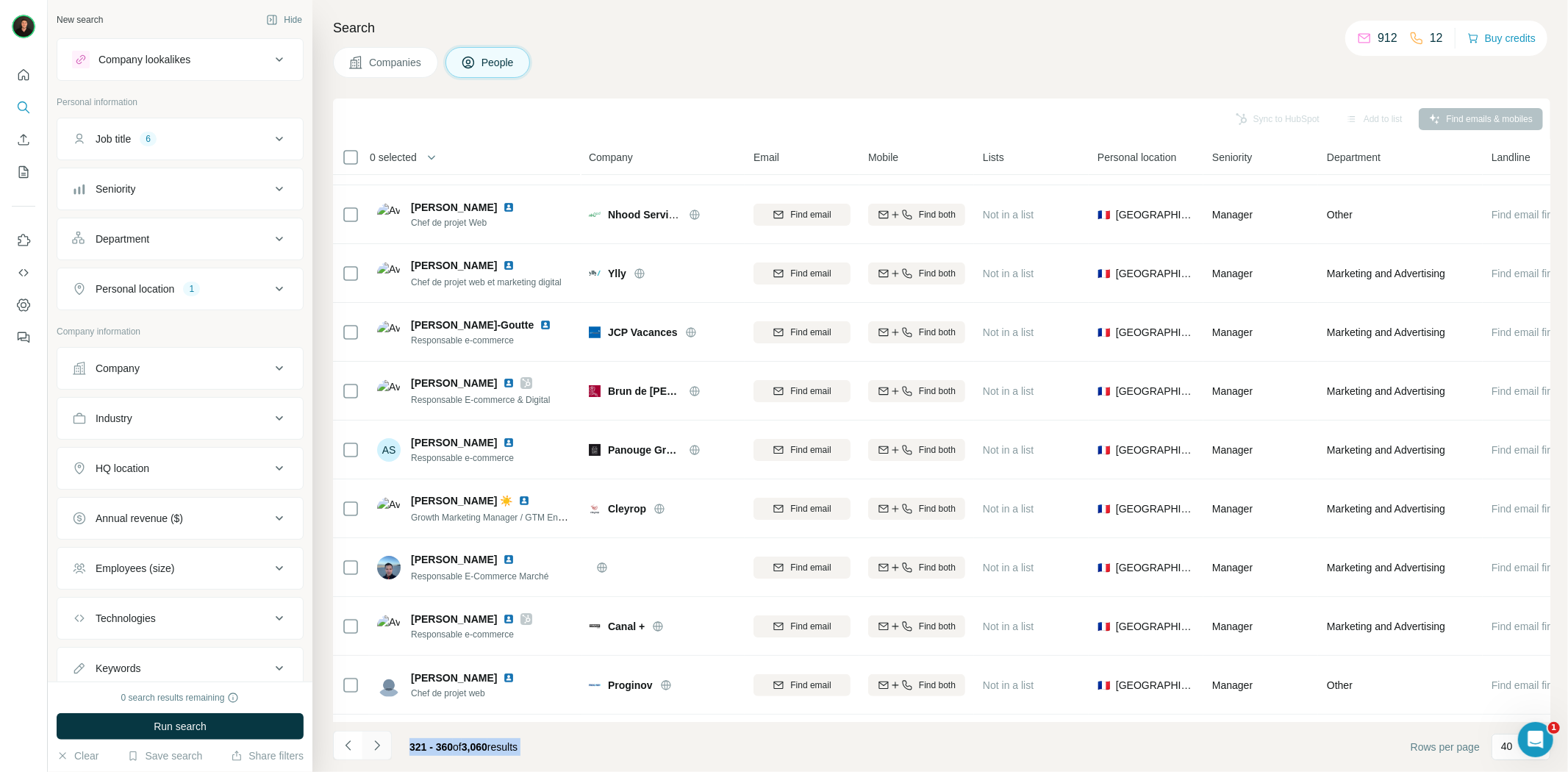
click at [380, 752] on button "Navigate to next page" at bounding box center [377, 745] width 30 height 30
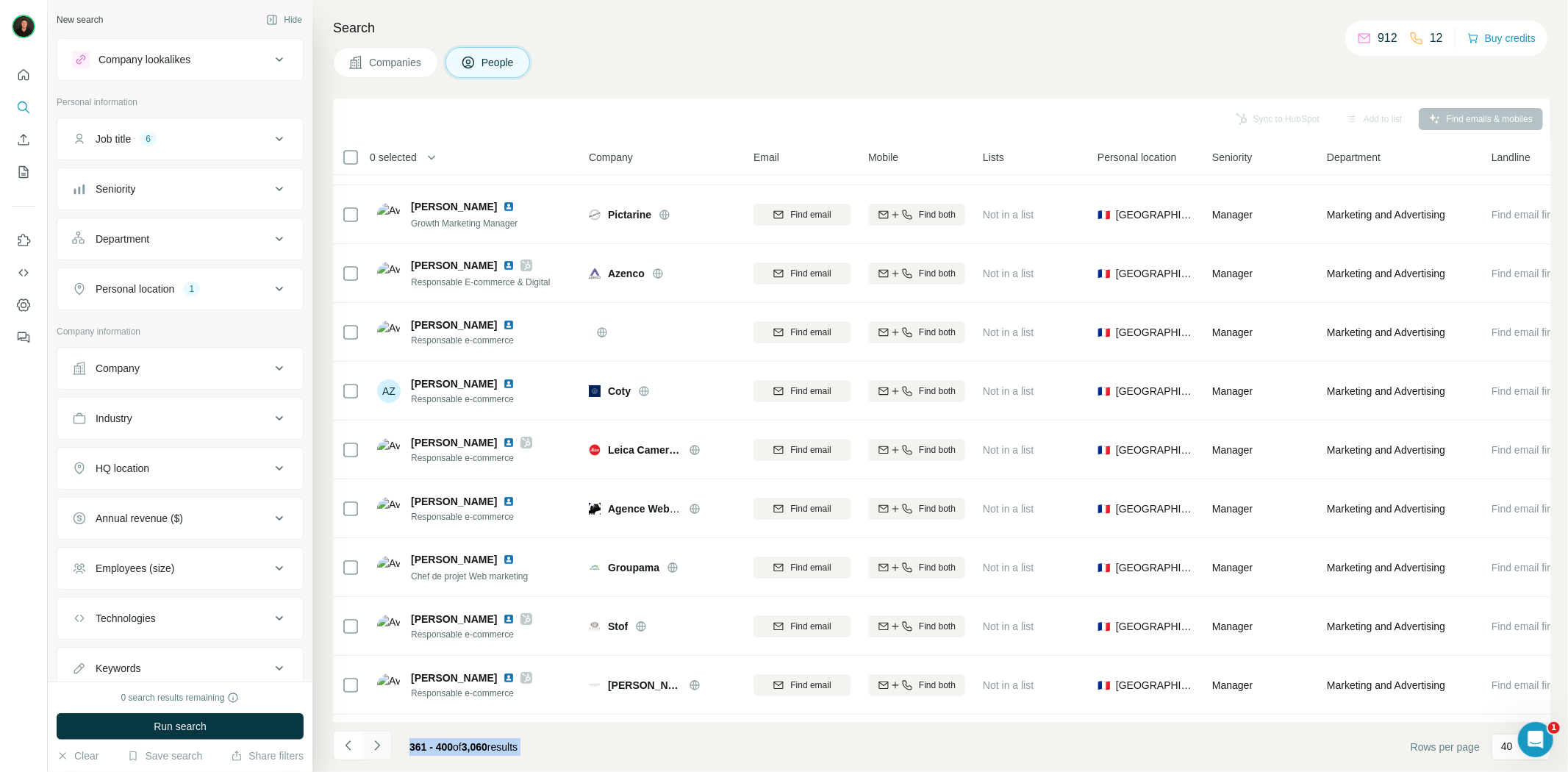
click at [380, 752] on button "Navigate to next page" at bounding box center [377, 745] width 30 height 30
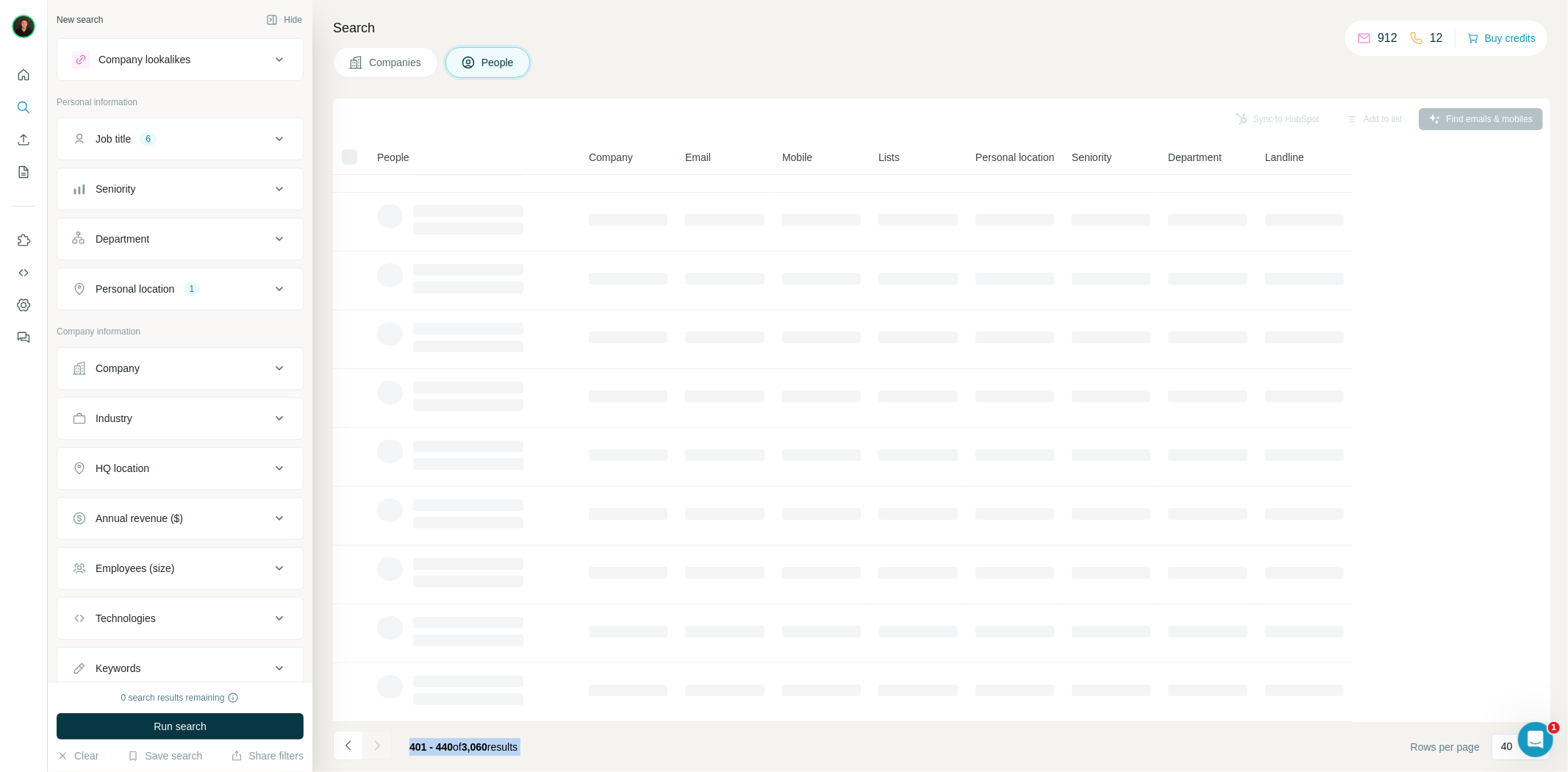
click at [380, 752] on div at bounding box center [377, 745] width 30 height 30
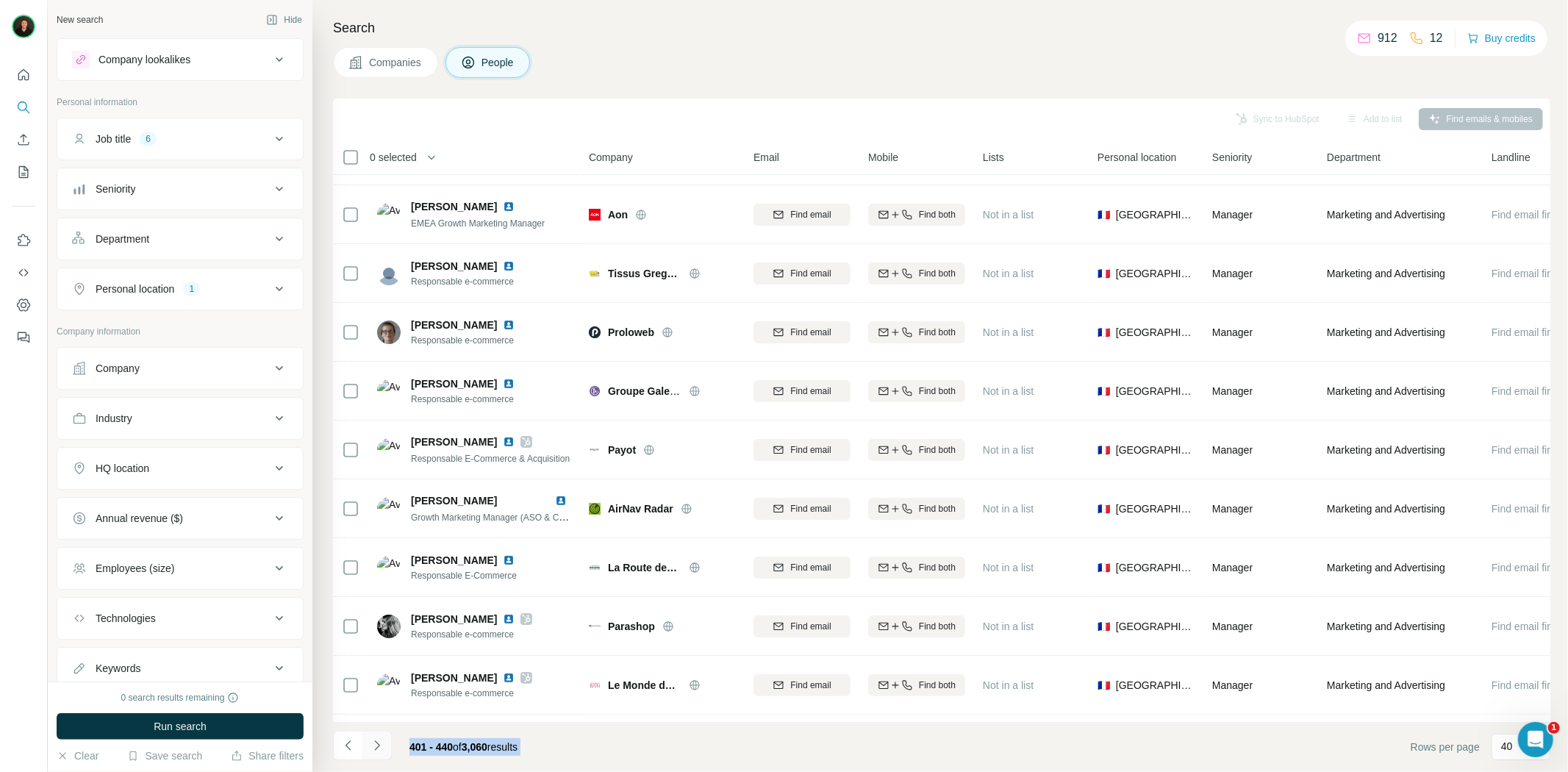
click at [380, 752] on button "Navigate to next page" at bounding box center [377, 745] width 30 height 30
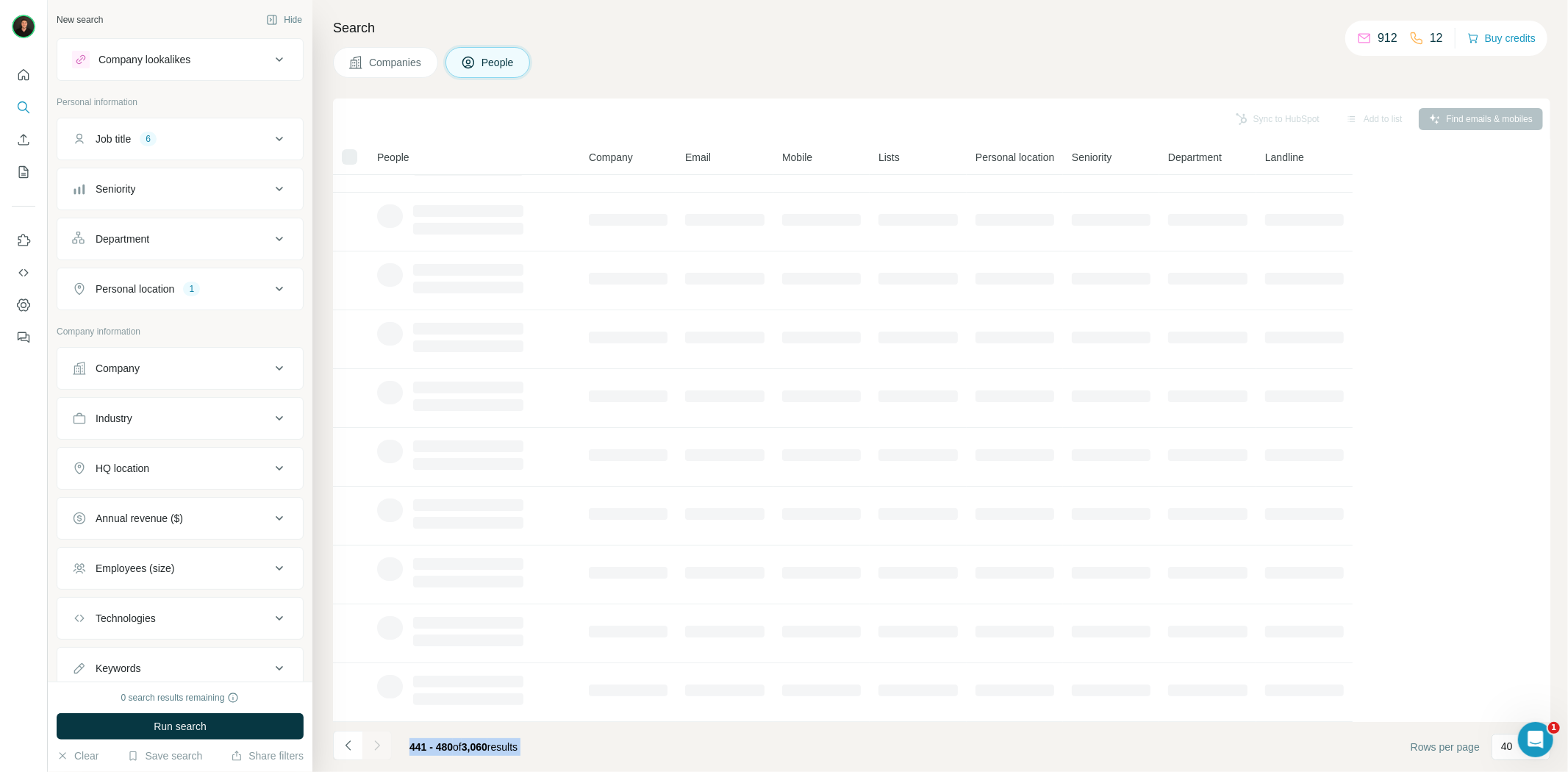
click at [380, 752] on button "Navigate to next page" at bounding box center [377, 745] width 30 height 30
click at [380, 752] on div at bounding box center [377, 745] width 30 height 30
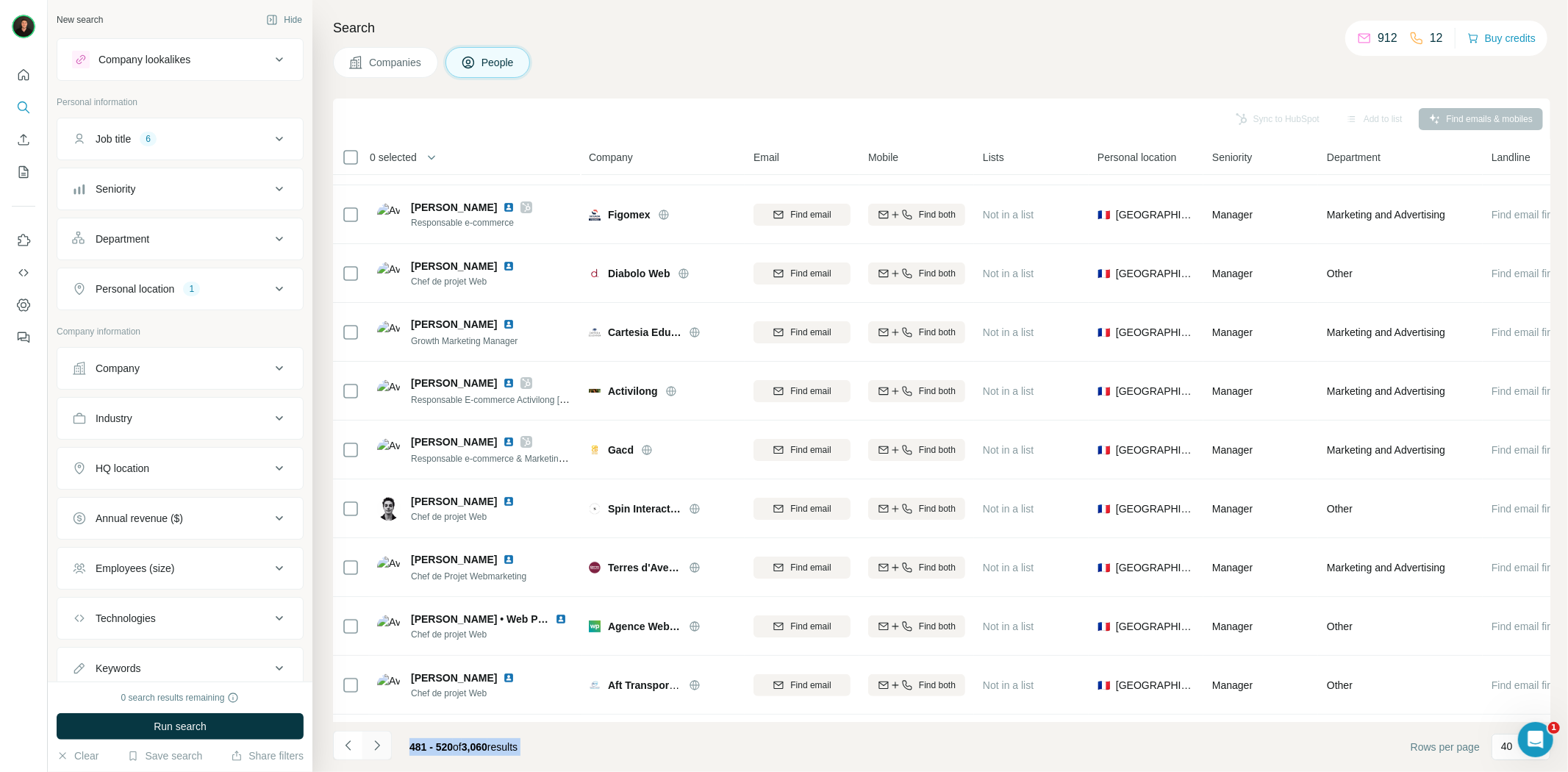
click at [380, 752] on button "Navigate to next page" at bounding box center [377, 745] width 30 height 30
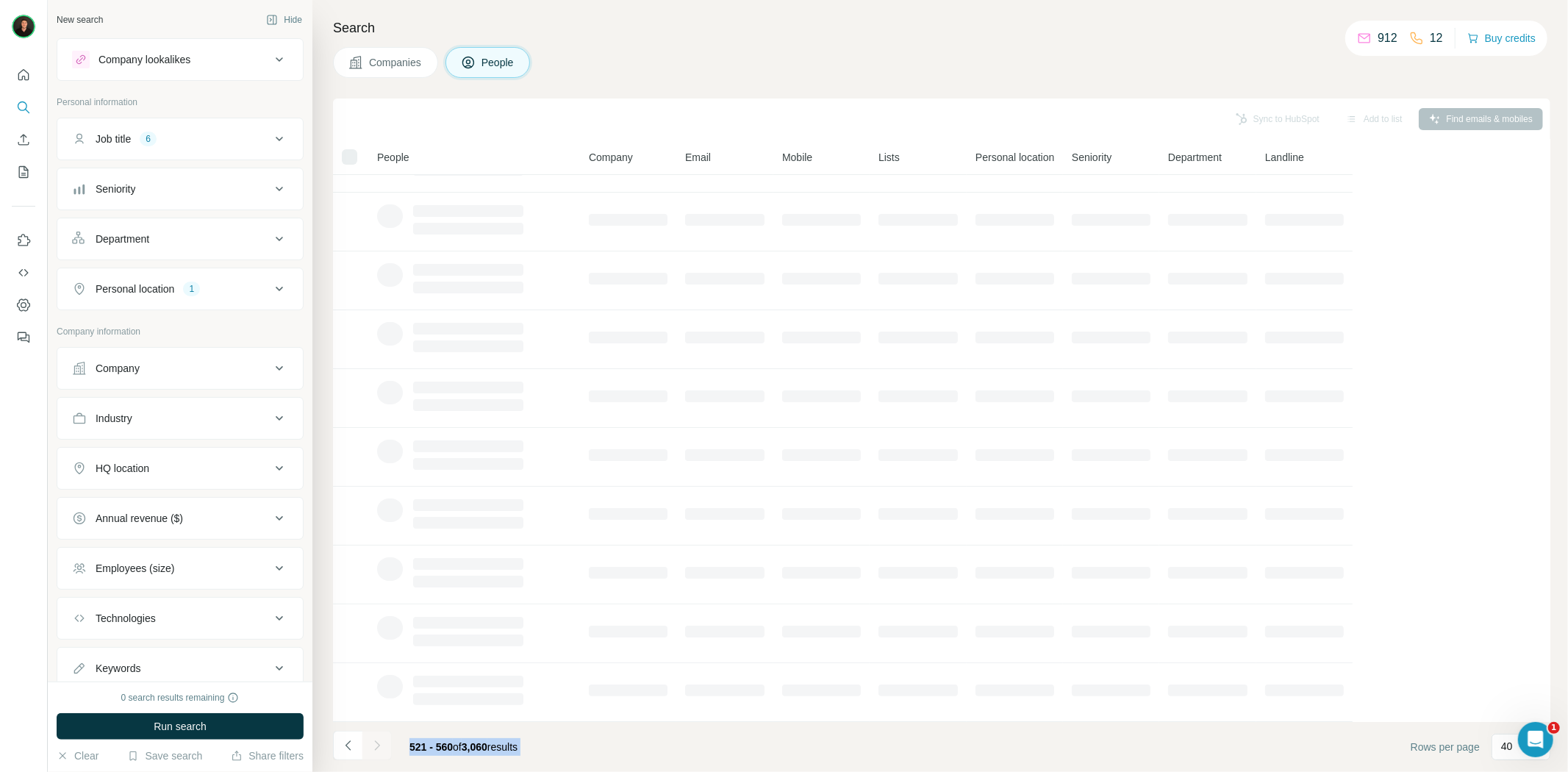
click at [380, 752] on button "Navigate to next page" at bounding box center [377, 745] width 30 height 30
click at [380, 752] on div at bounding box center [377, 745] width 30 height 30
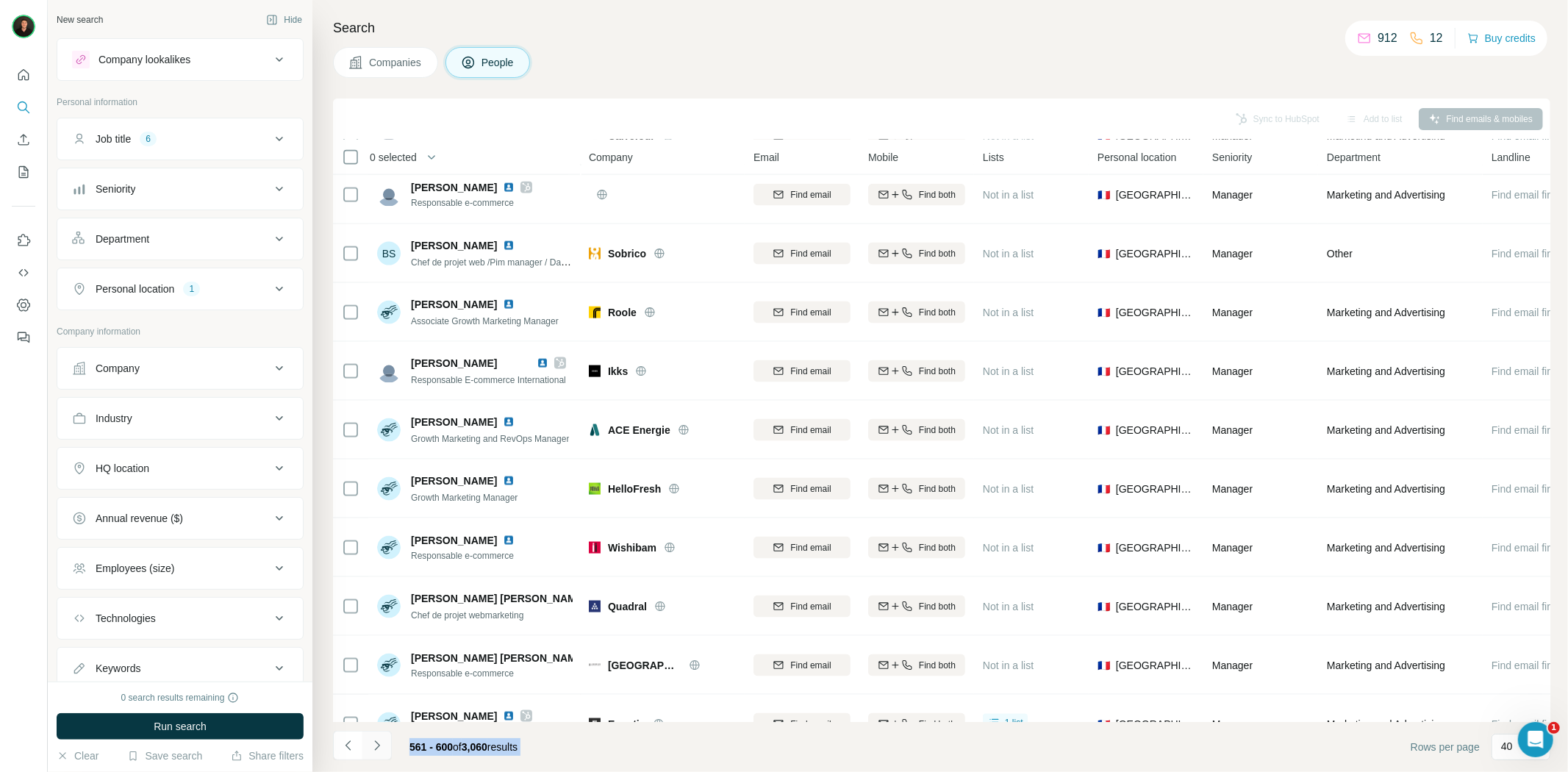
click at [380, 752] on button "Navigate to next page" at bounding box center [377, 745] width 30 height 30
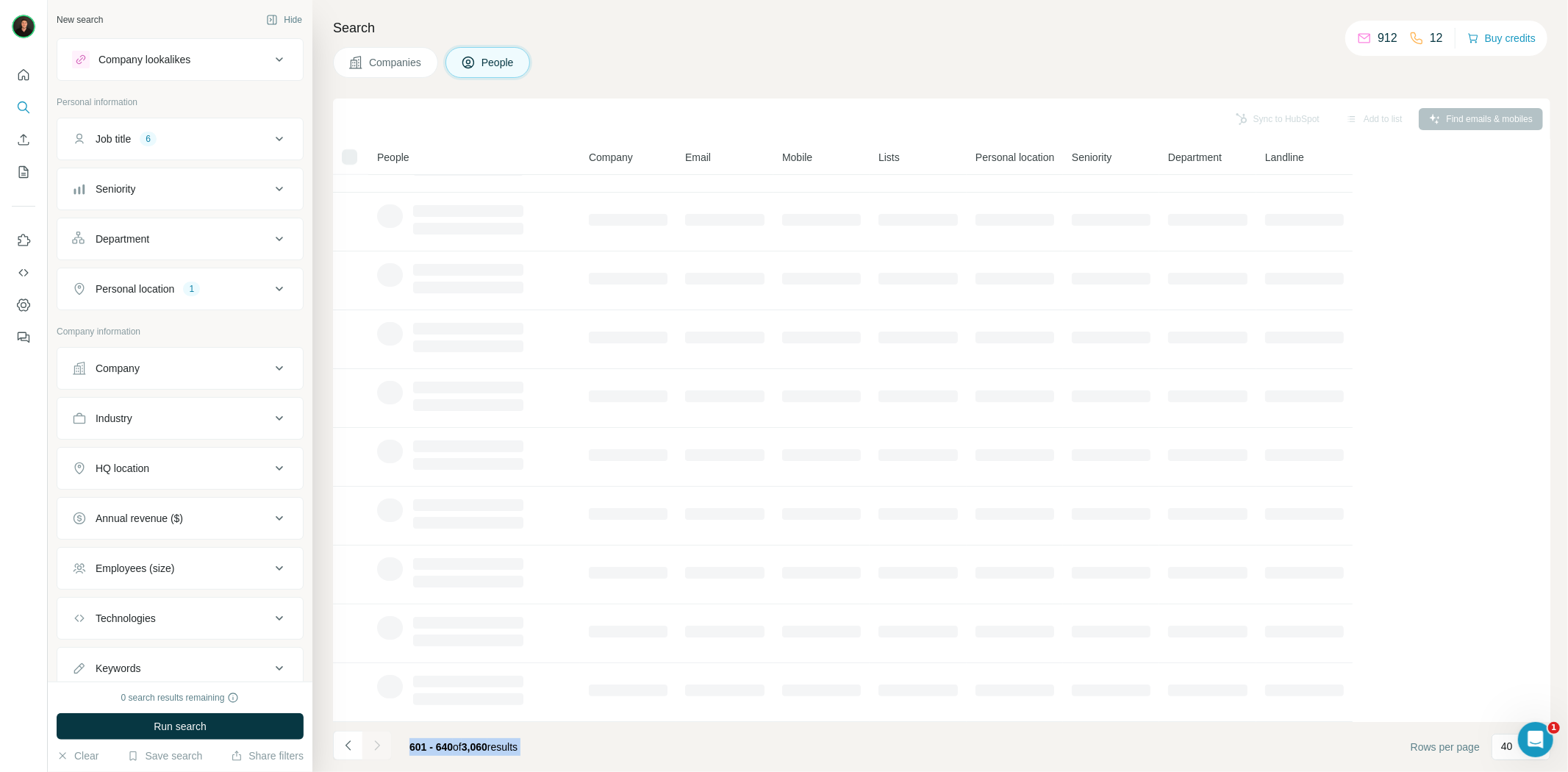
click at [380, 752] on div at bounding box center [377, 745] width 30 height 30
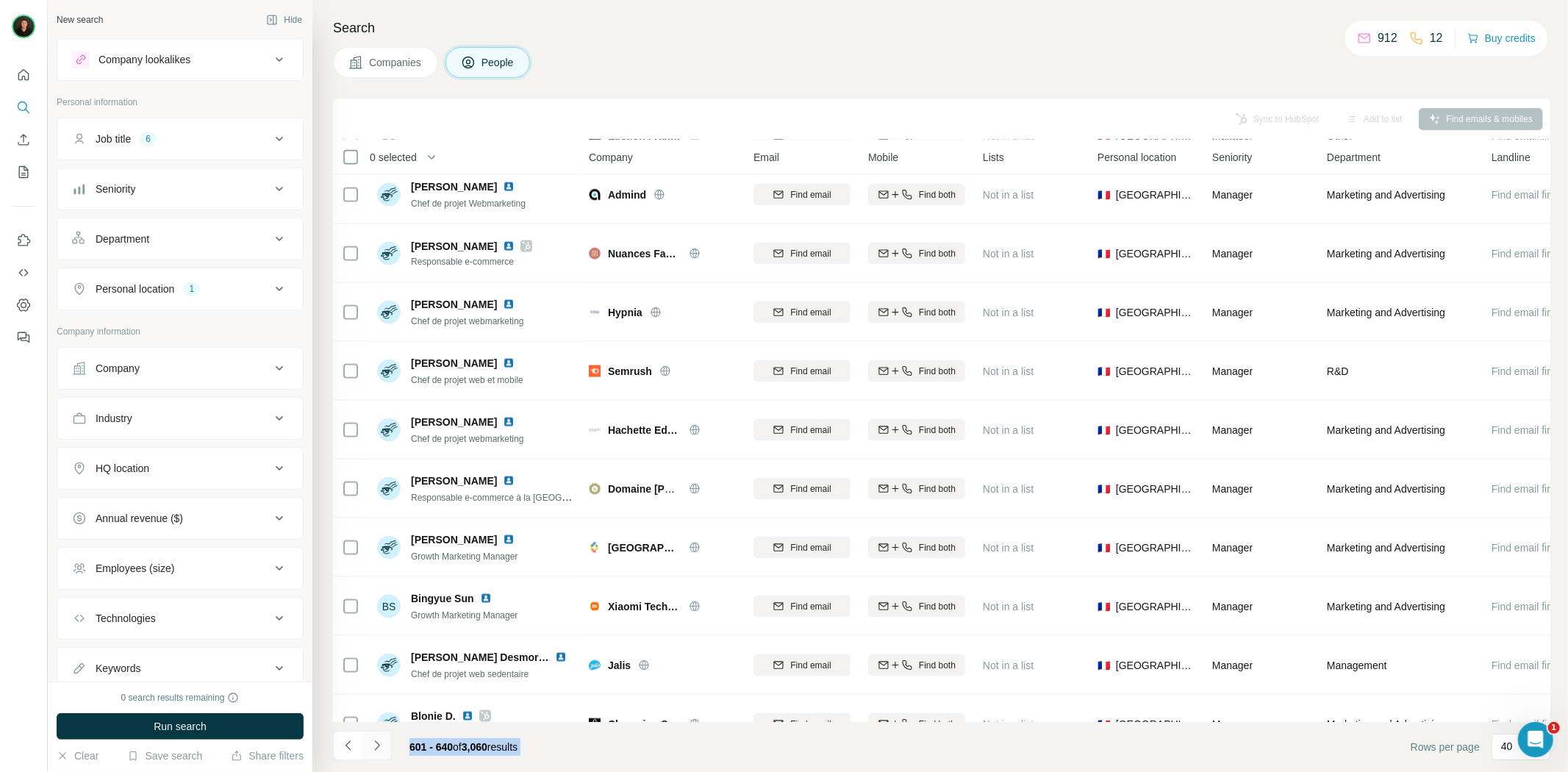
click at [380, 752] on button "Navigate to next page" at bounding box center [377, 745] width 30 height 30
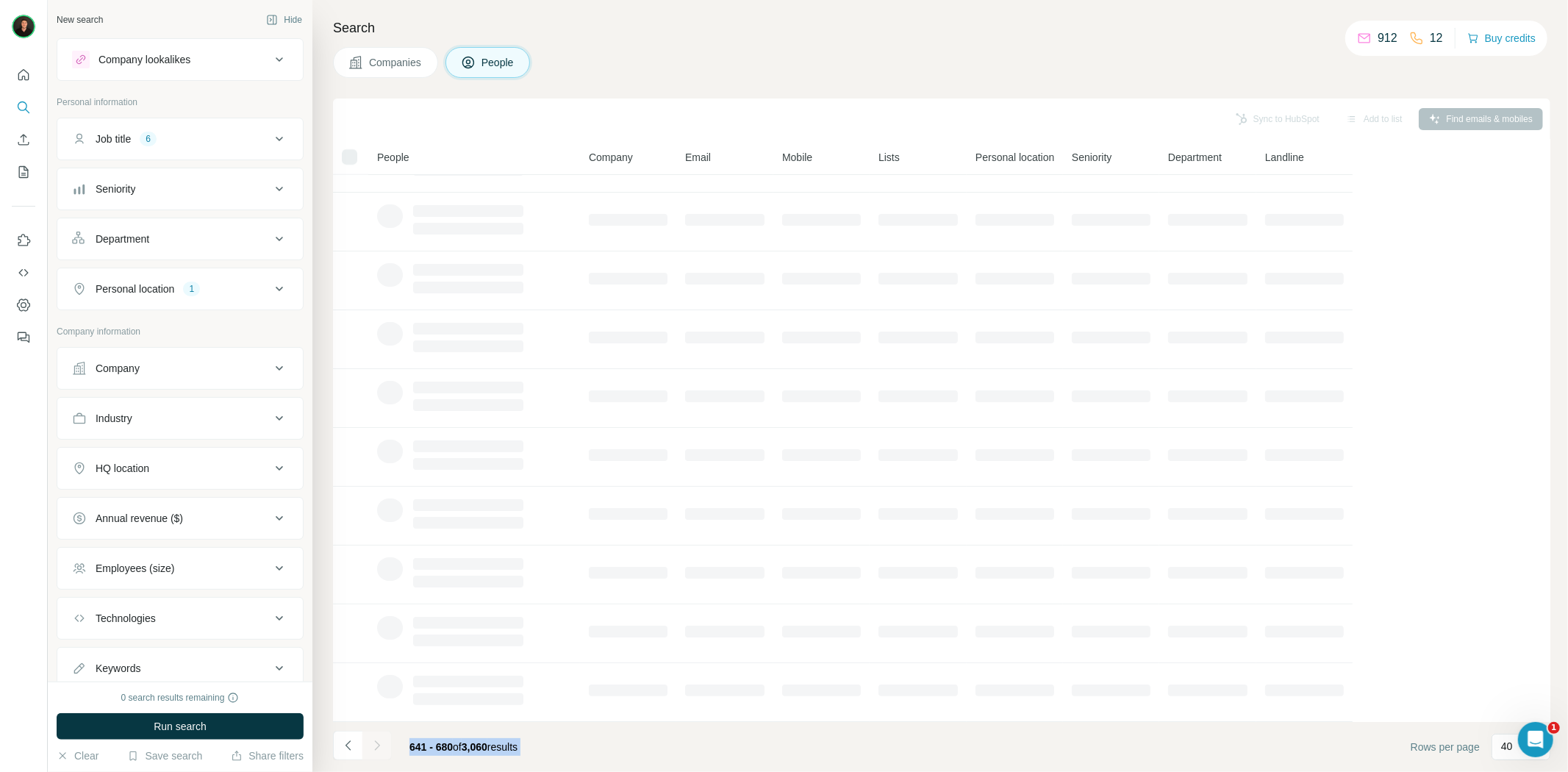
click at [380, 752] on div at bounding box center [377, 745] width 30 height 30
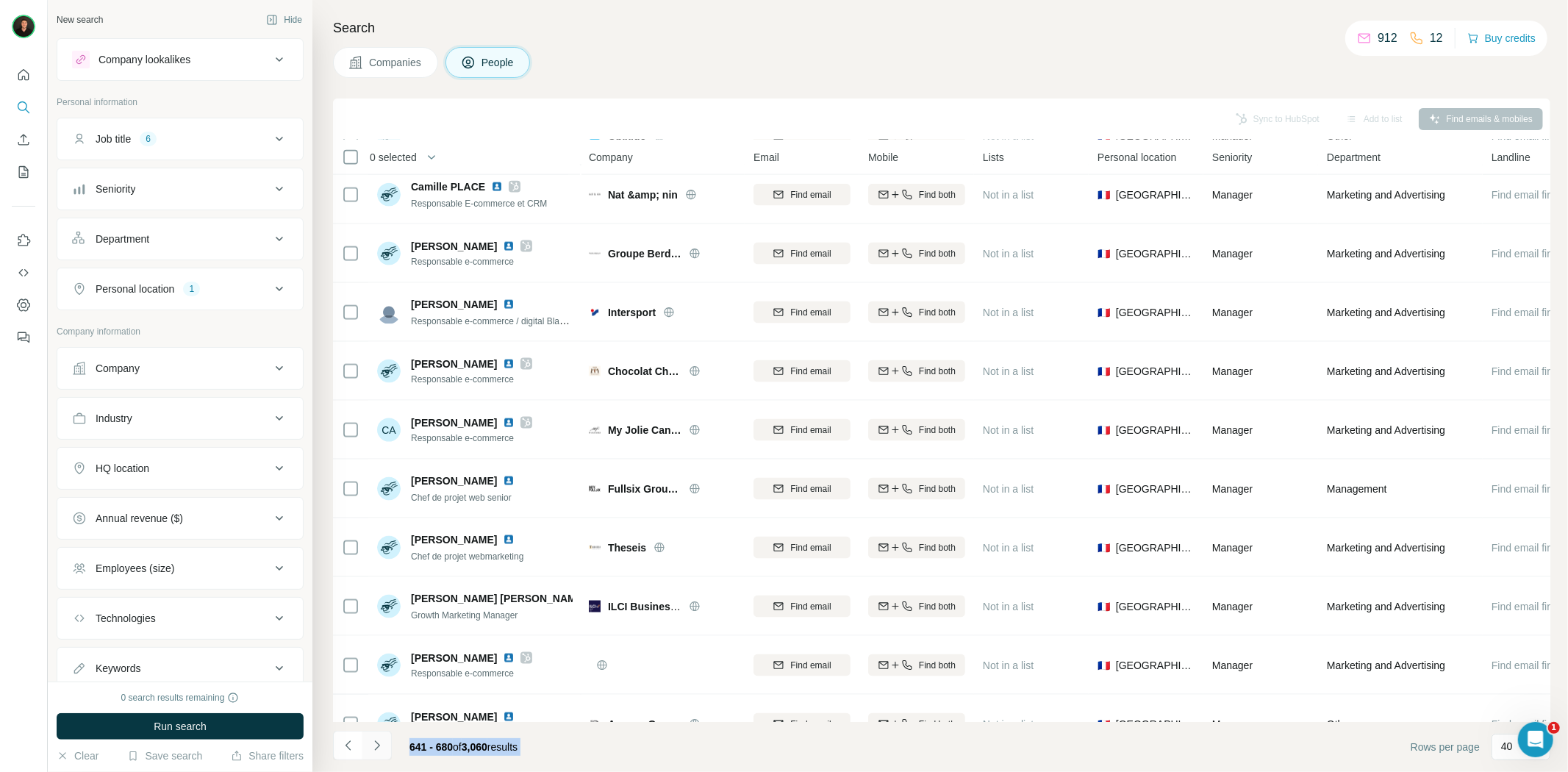
click at [380, 752] on button "Navigate to next page" at bounding box center [377, 745] width 30 height 30
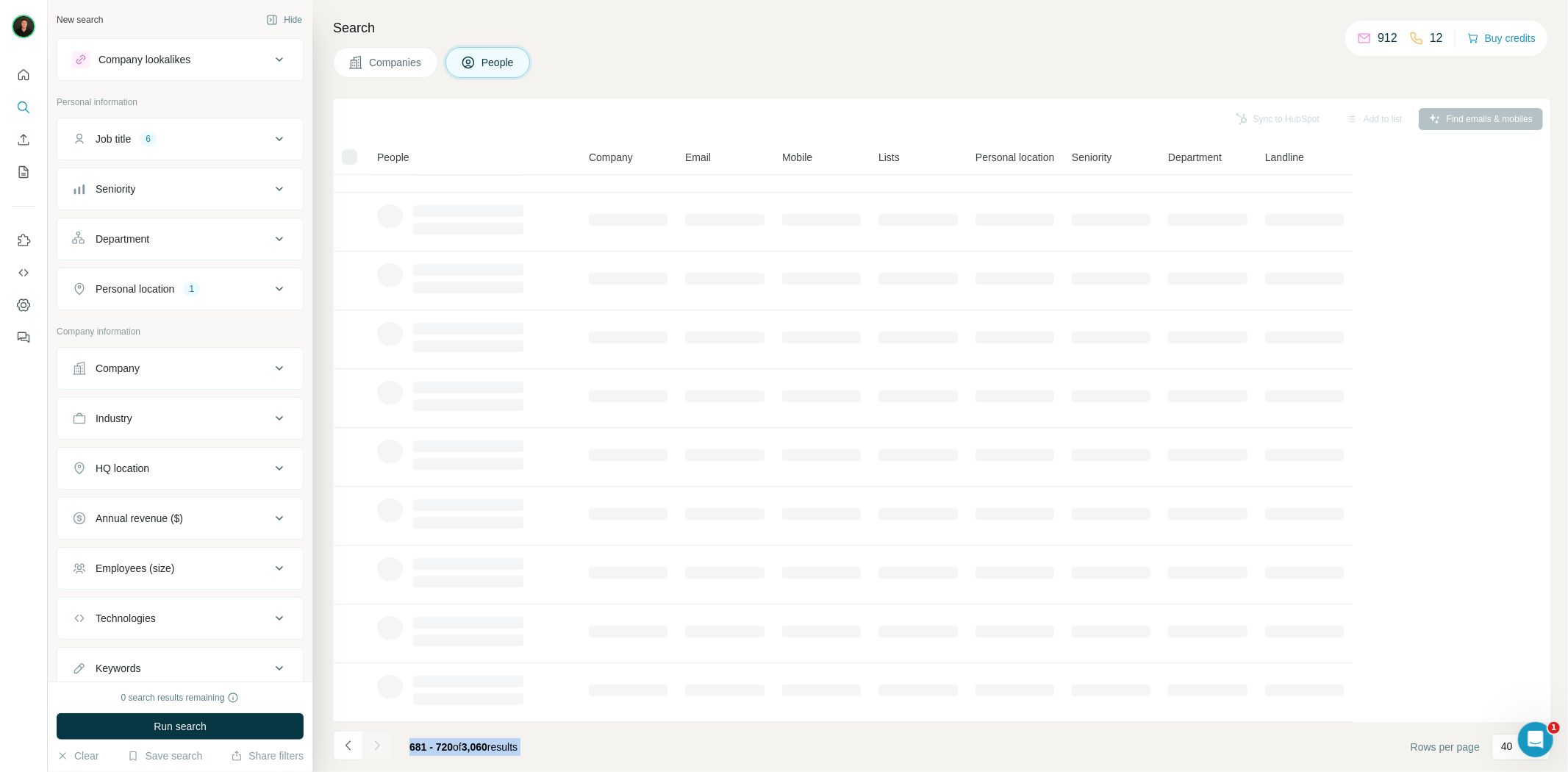
click at [380, 752] on div at bounding box center [377, 745] width 30 height 30
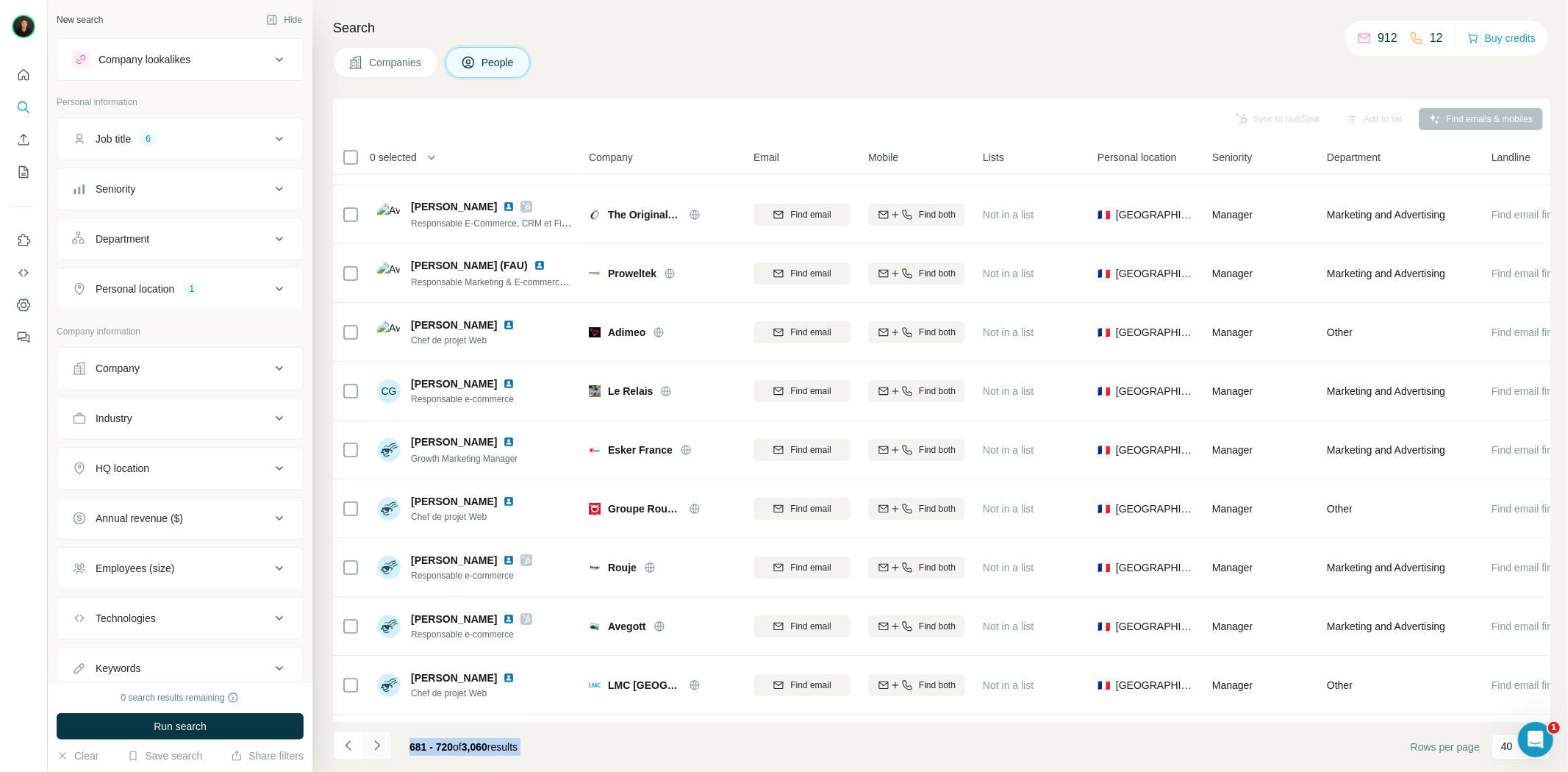
click at [380, 752] on button "Navigate to next page" at bounding box center [377, 745] width 30 height 30
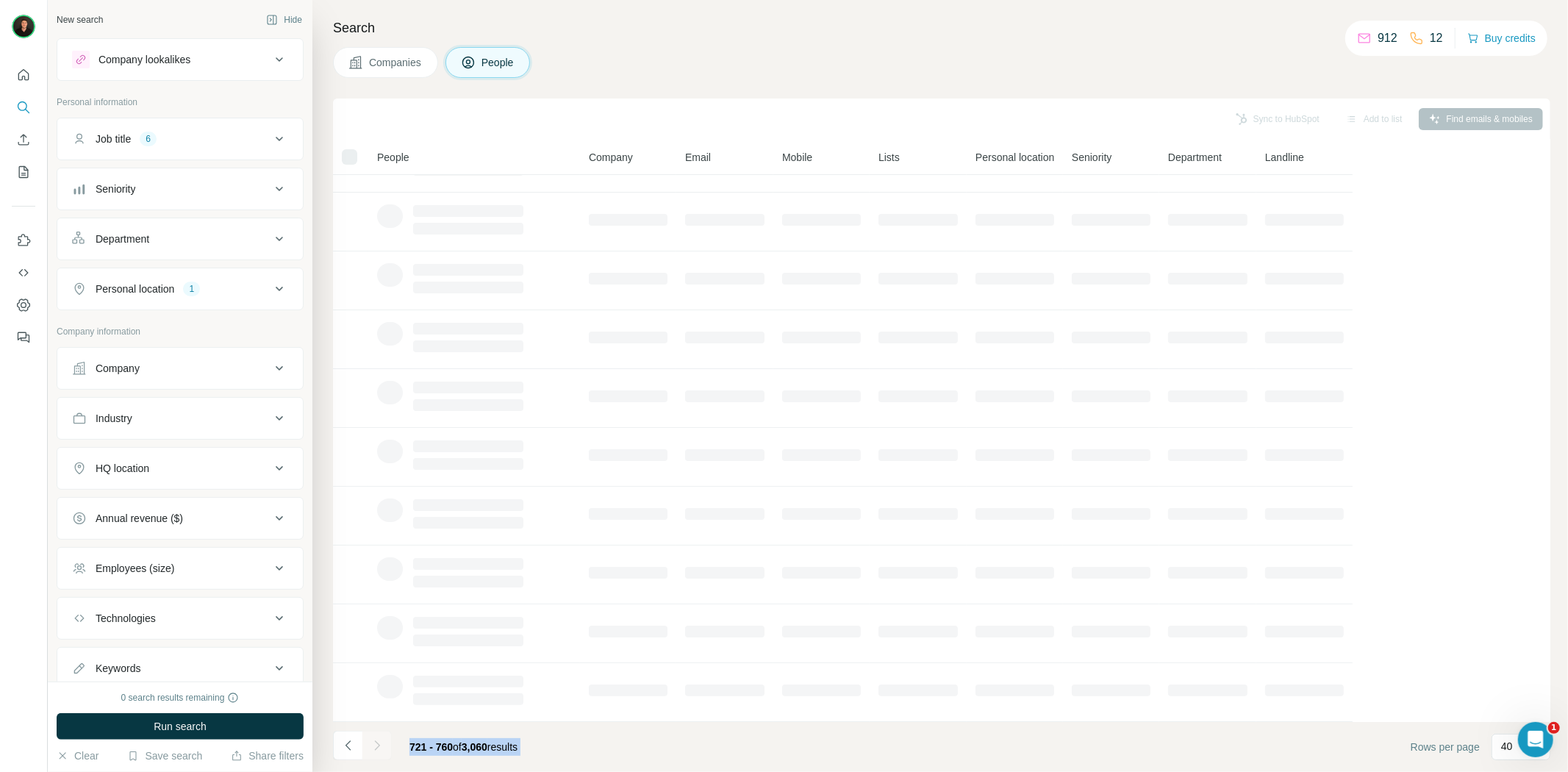
click at [380, 752] on div at bounding box center [377, 745] width 30 height 30
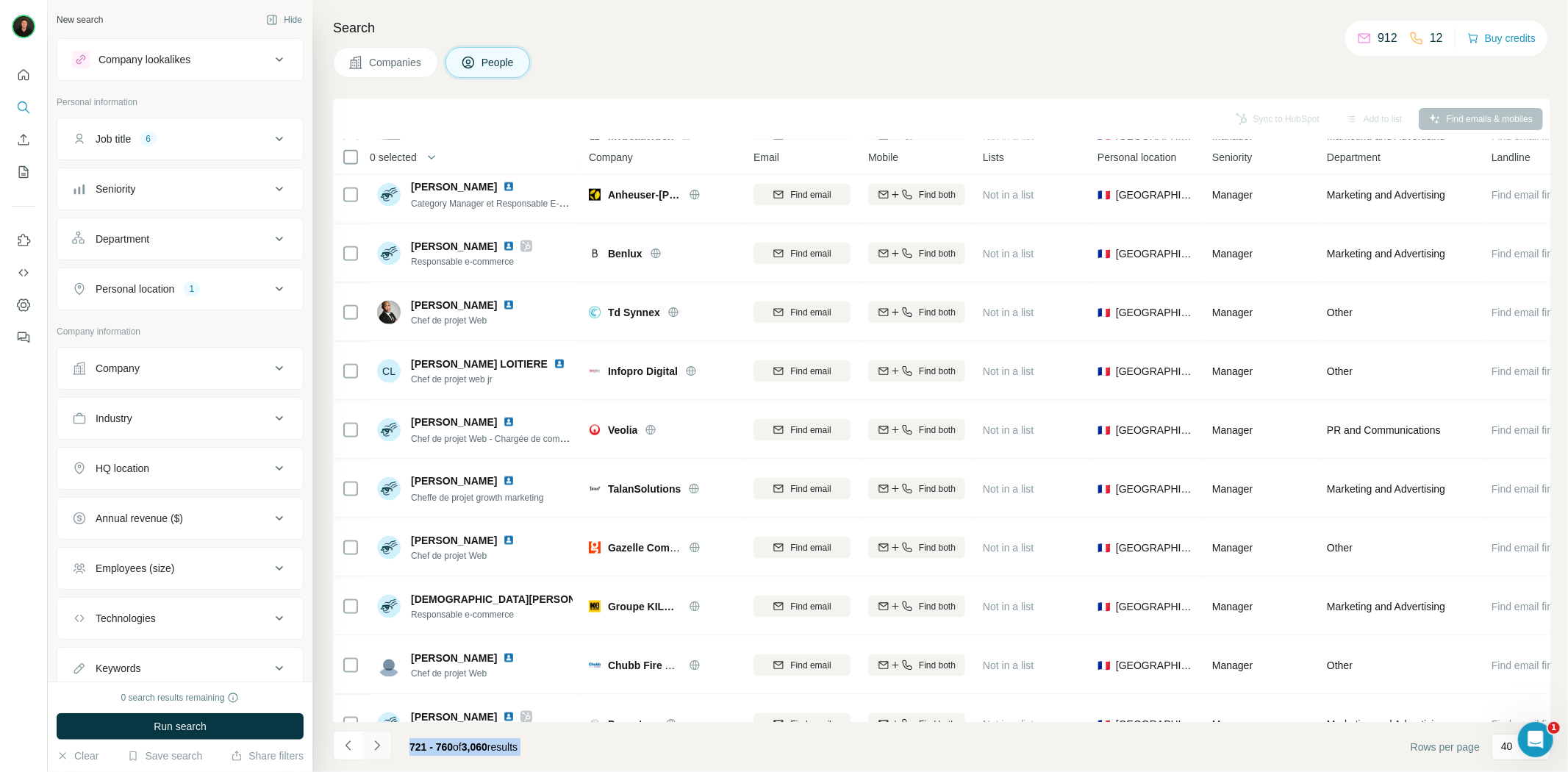
click at [380, 752] on button "Navigate to next page" at bounding box center [377, 745] width 30 height 30
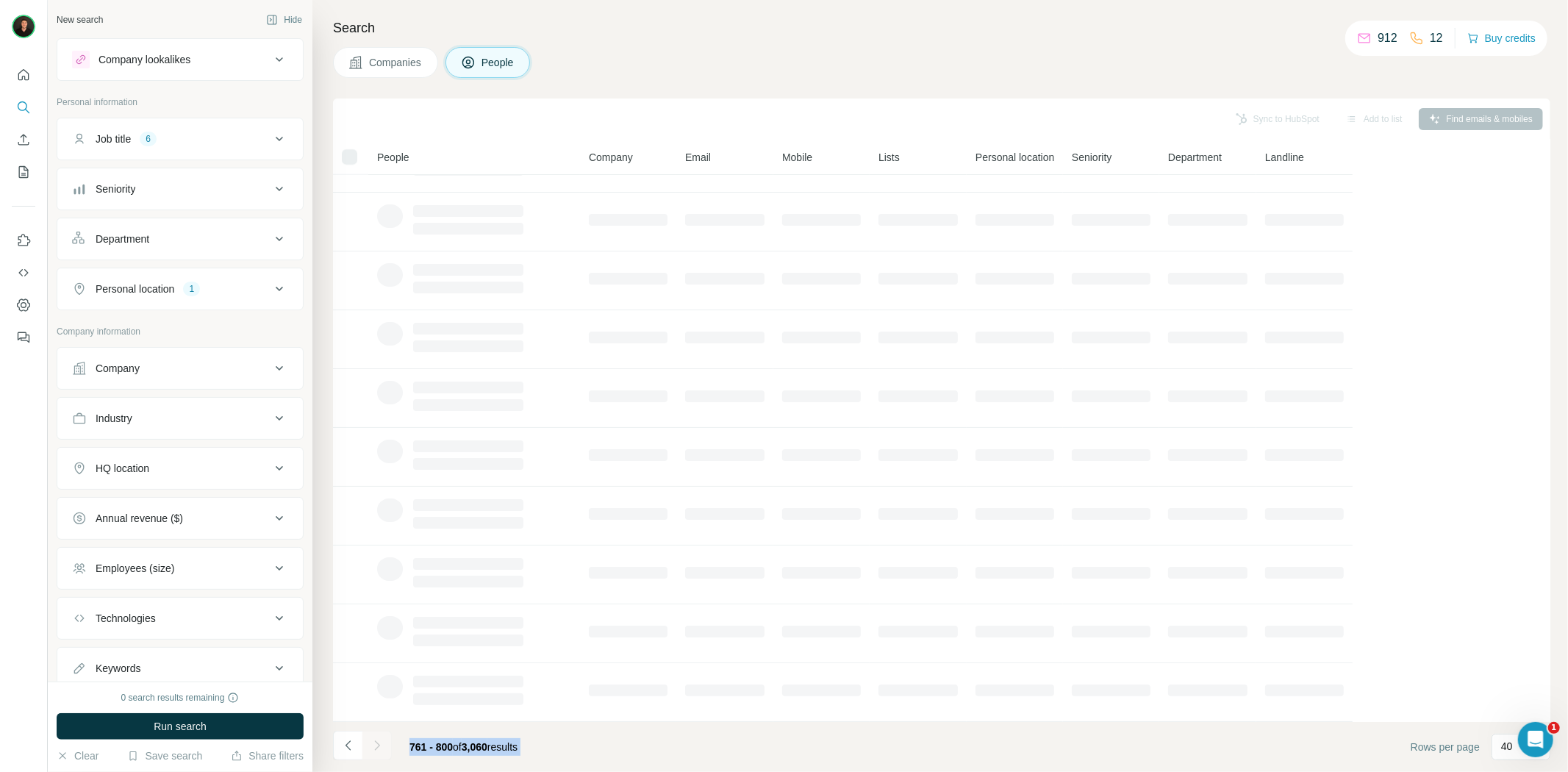
click at [380, 752] on button "Navigate to next page" at bounding box center [377, 745] width 30 height 30
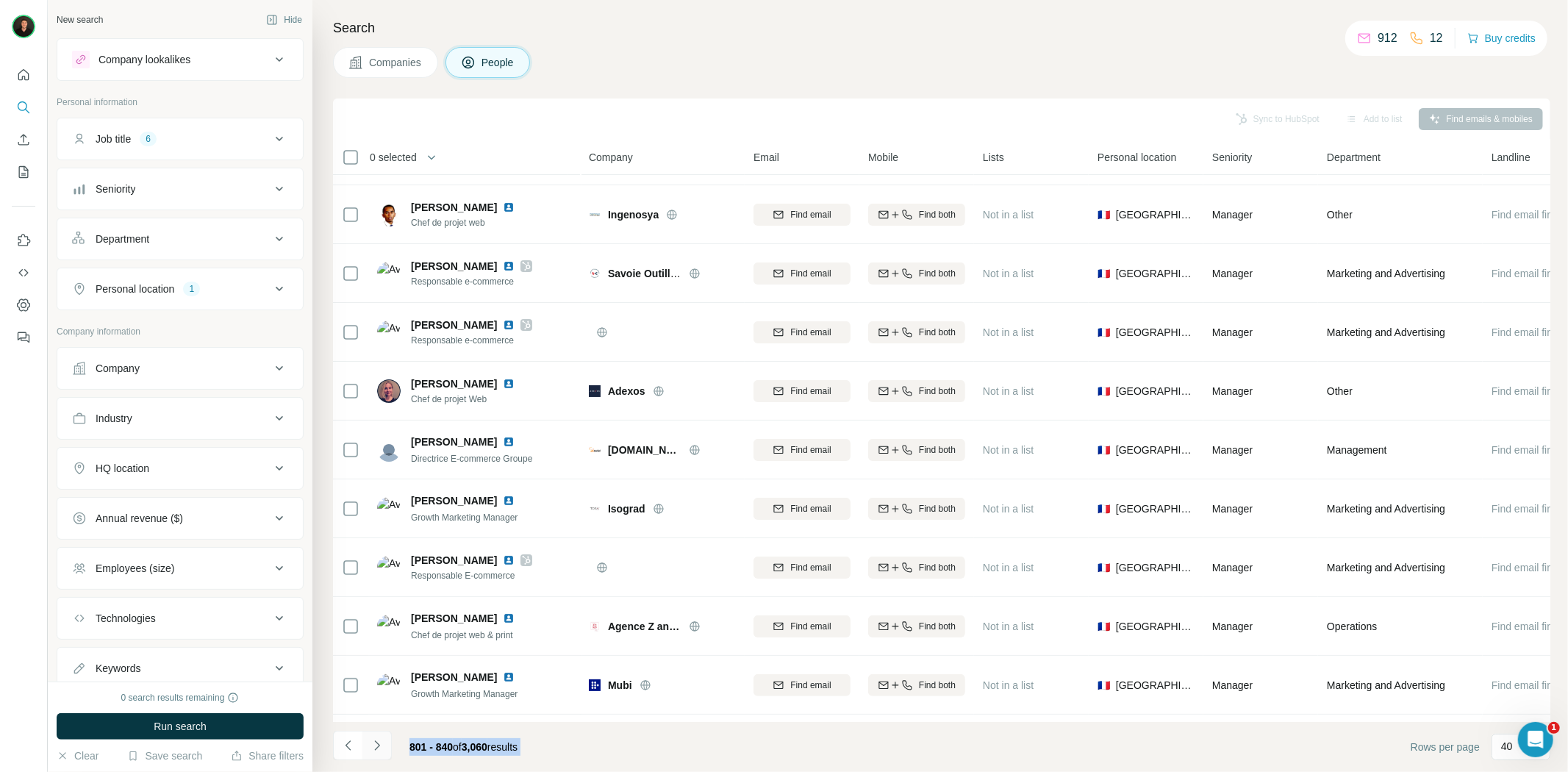
click at [380, 752] on button "Navigate to next page" at bounding box center [377, 745] width 30 height 30
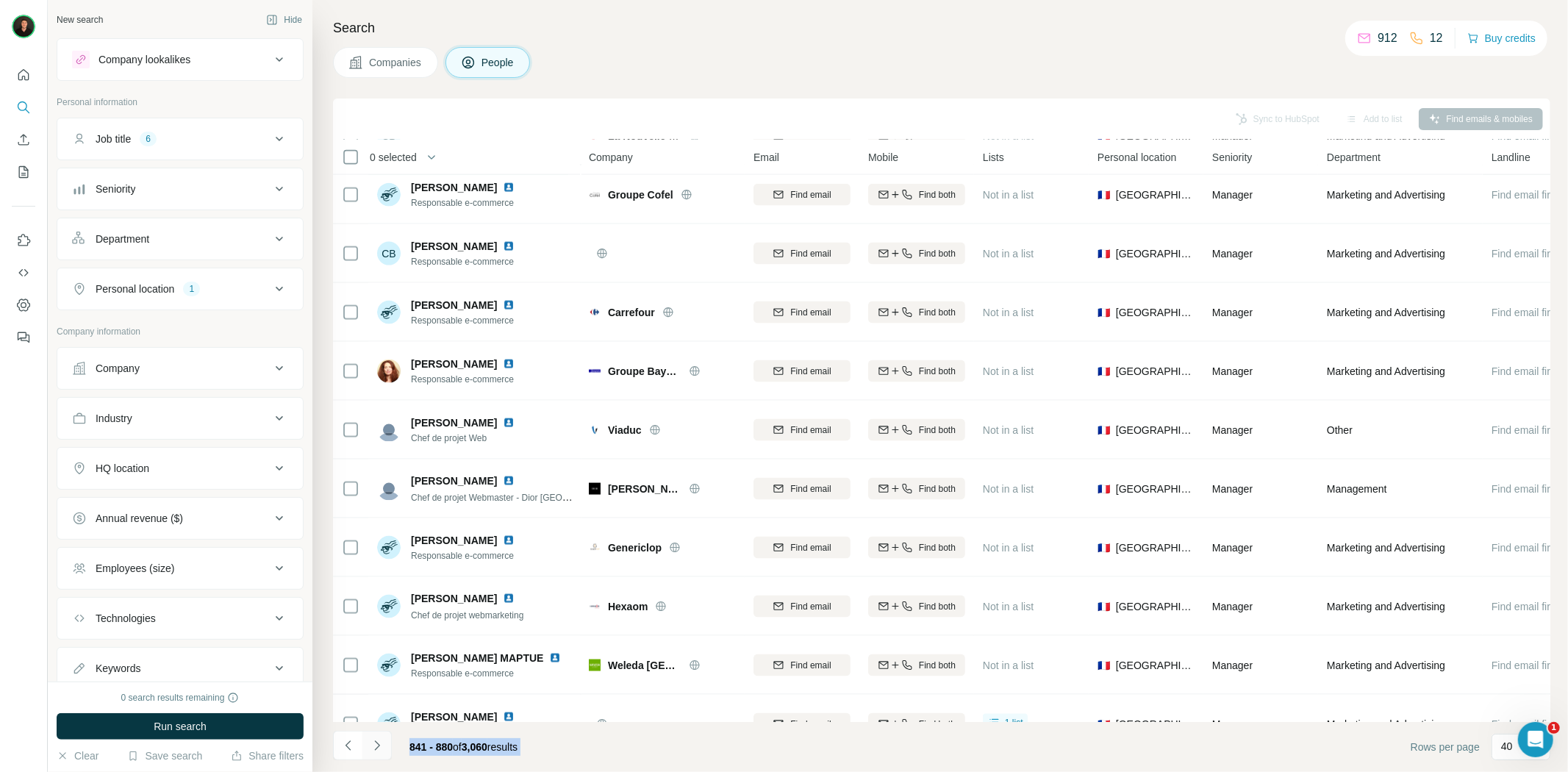
click at [380, 752] on button "Navigate to next page" at bounding box center [377, 745] width 30 height 30
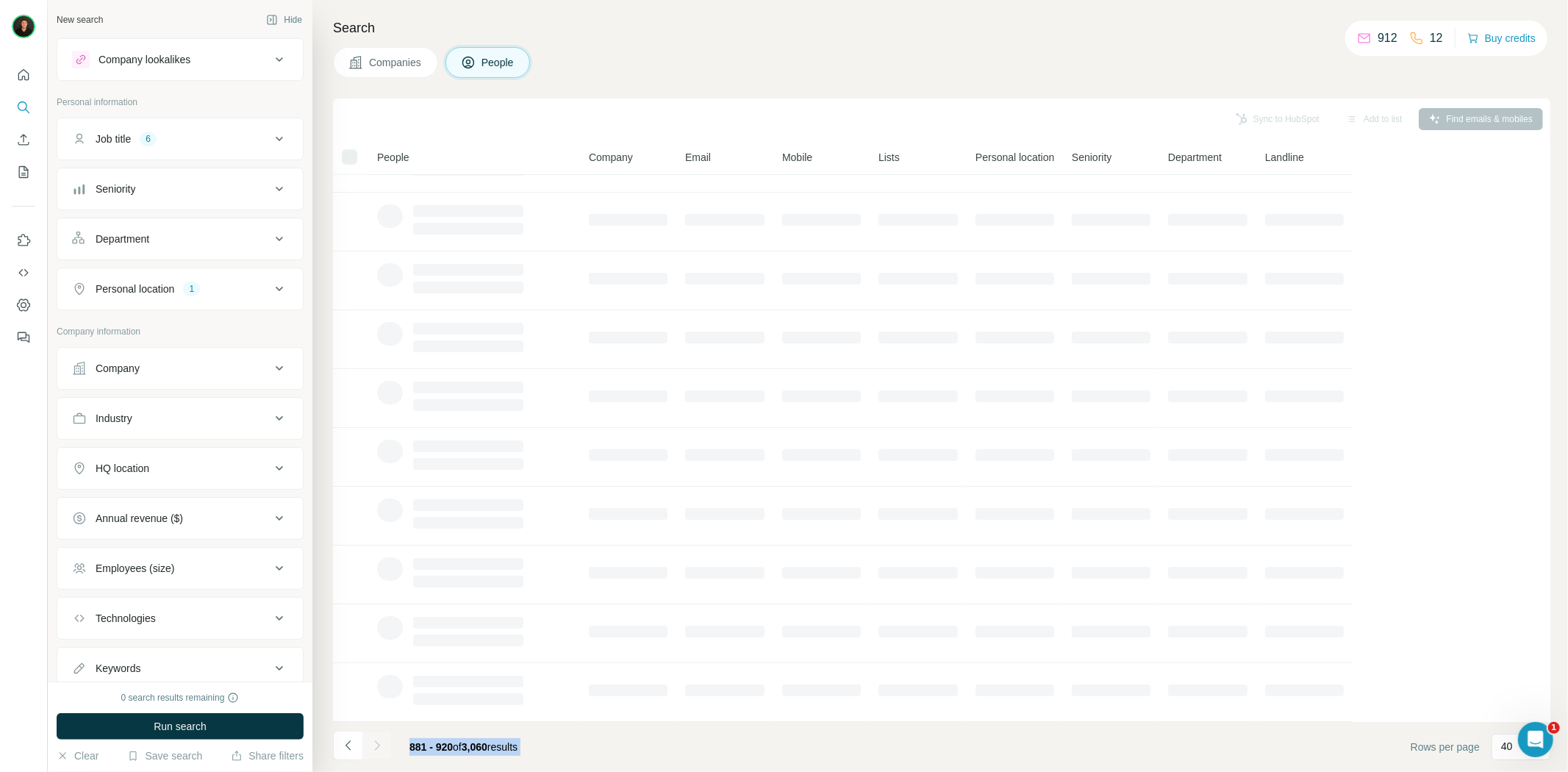
click at [380, 752] on button "Navigate to next page" at bounding box center [377, 745] width 30 height 30
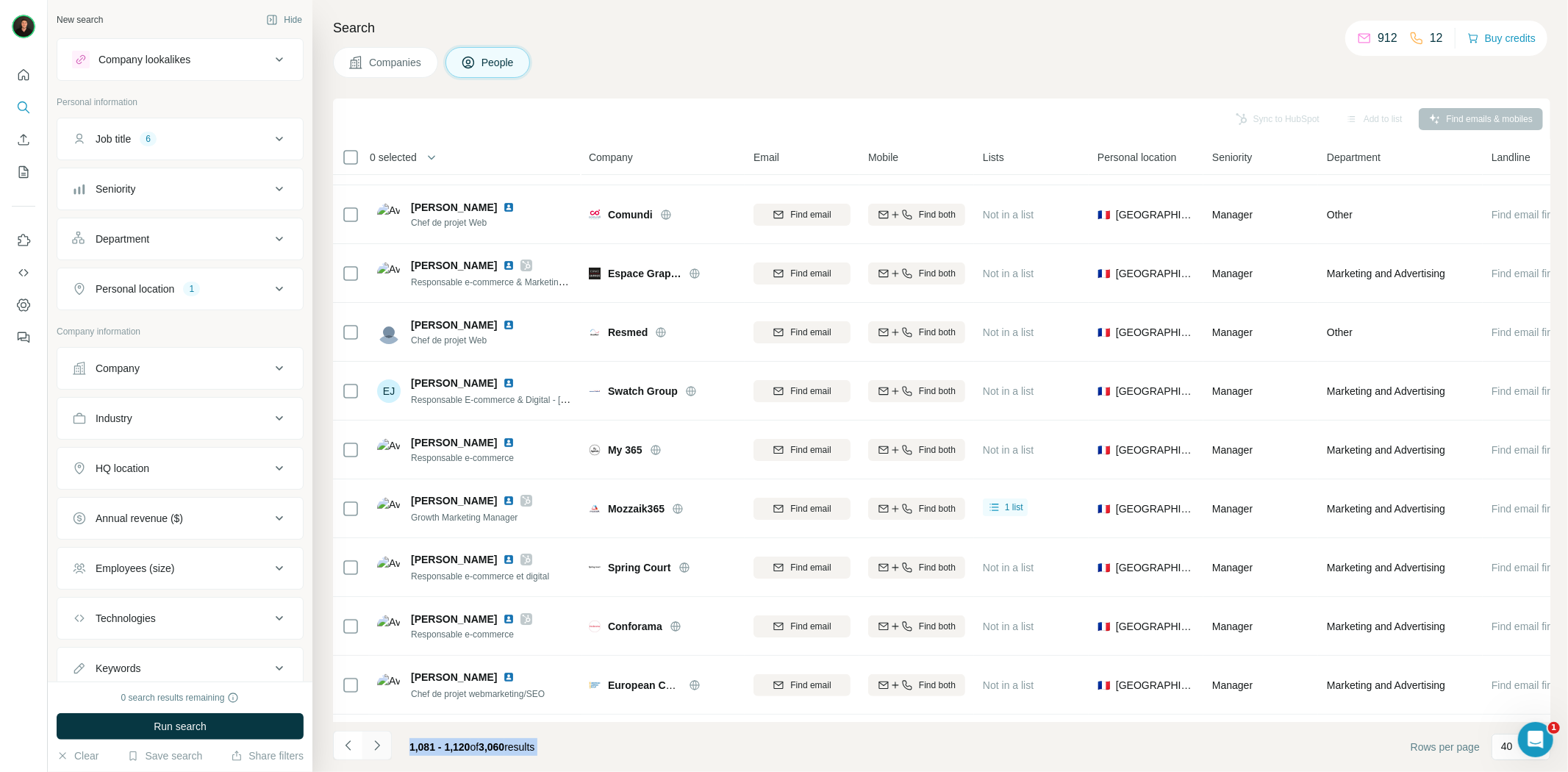
click at [380, 752] on button "Navigate to next page" at bounding box center [377, 745] width 30 height 30
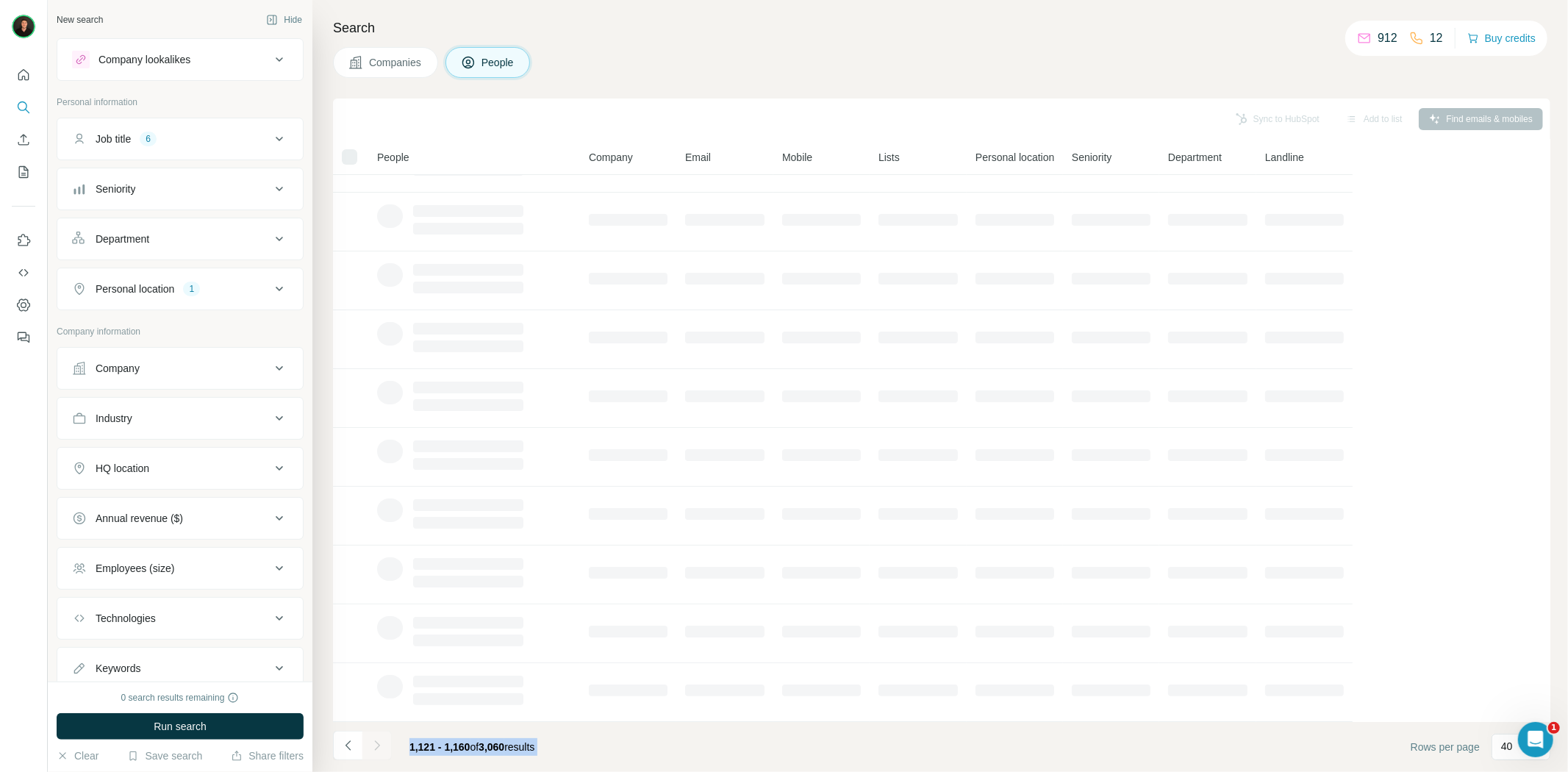
click at [380, 752] on button "Navigate to next page" at bounding box center [377, 745] width 30 height 30
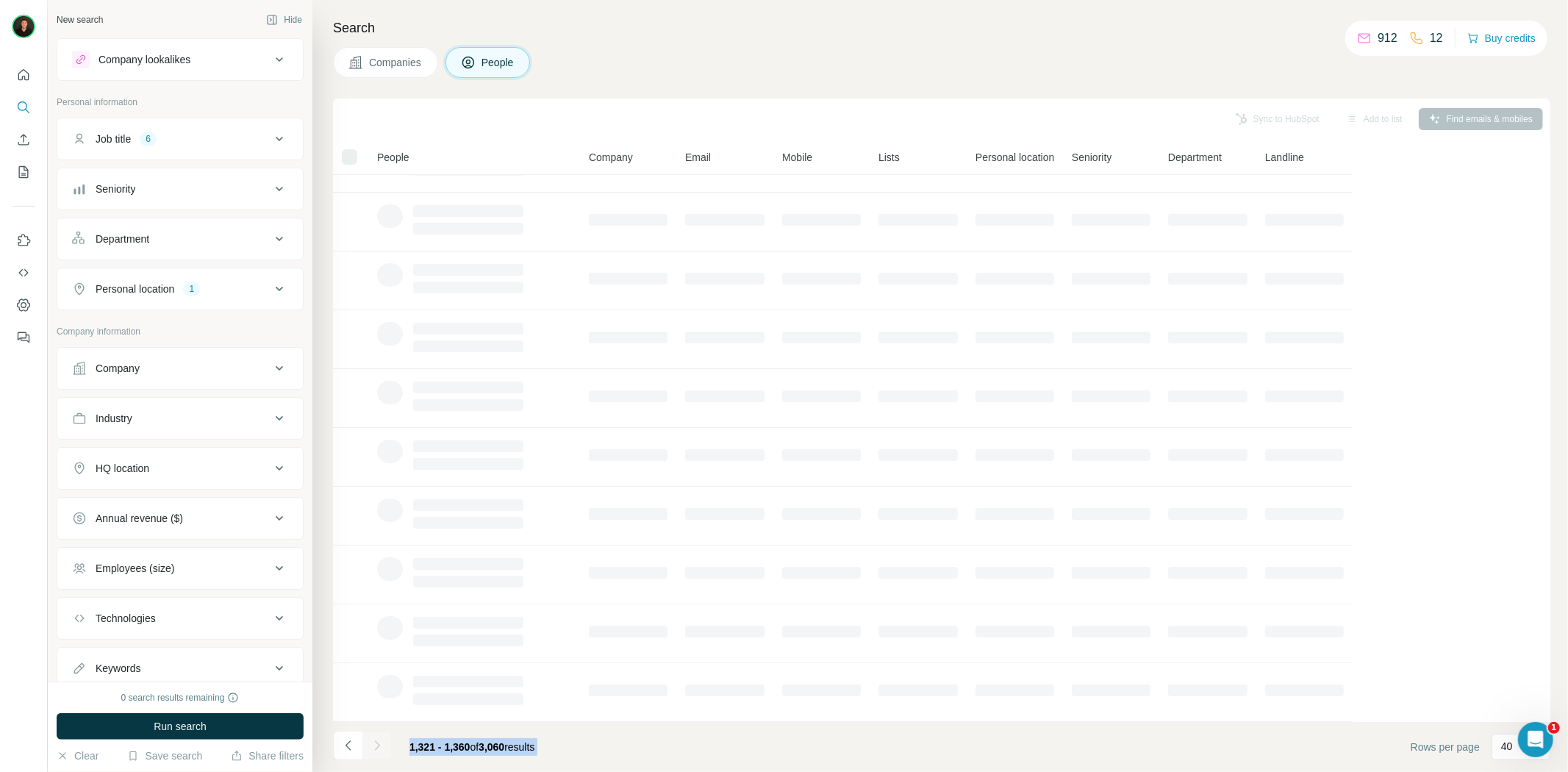
click at [380, 752] on div at bounding box center [377, 745] width 30 height 30
click at [380, 752] on button "Navigate to next page" at bounding box center [377, 745] width 30 height 30
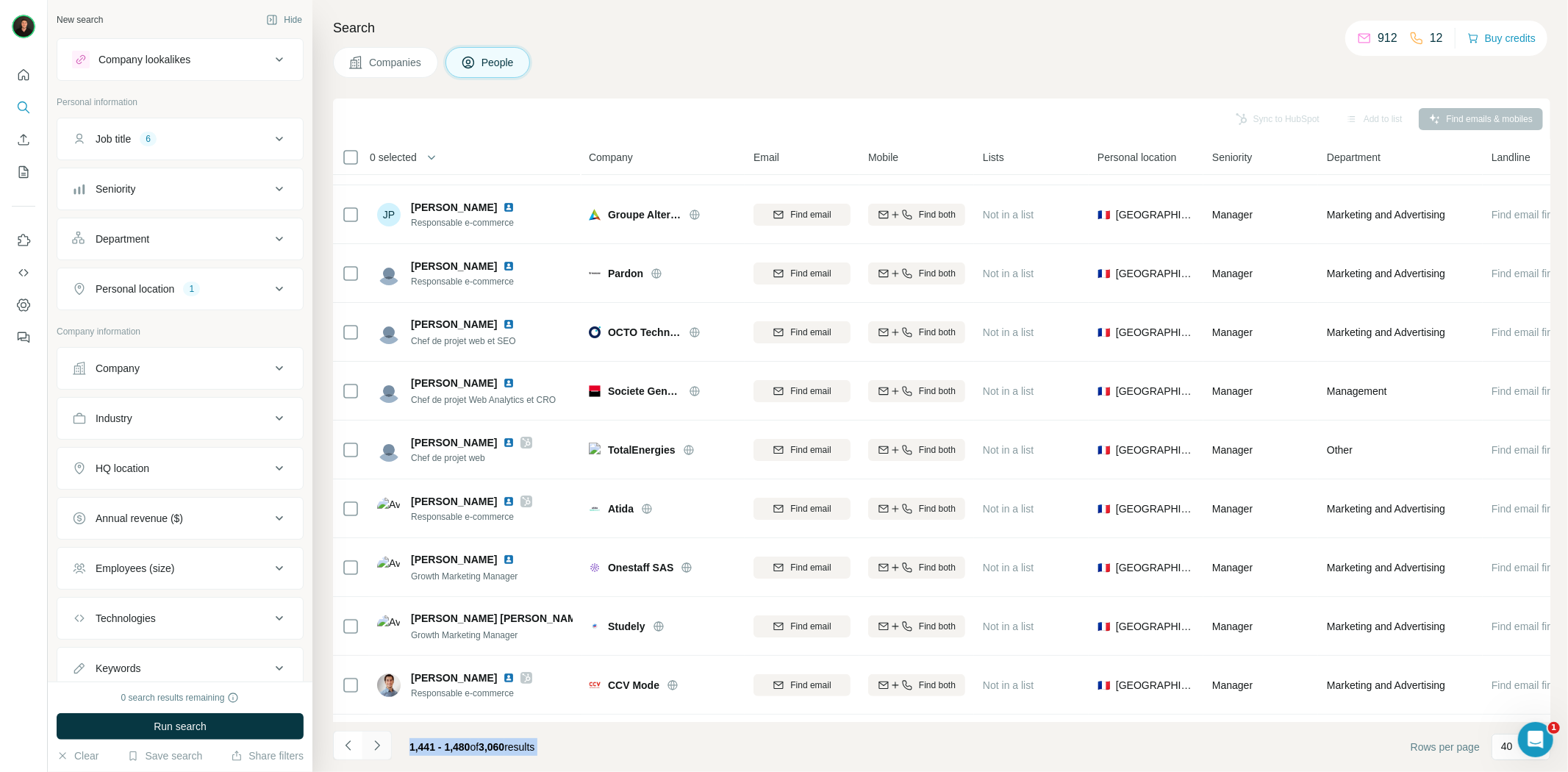
click at [380, 752] on button "Navigate to next page" at bounding box center [377, 745] width 30 height 30
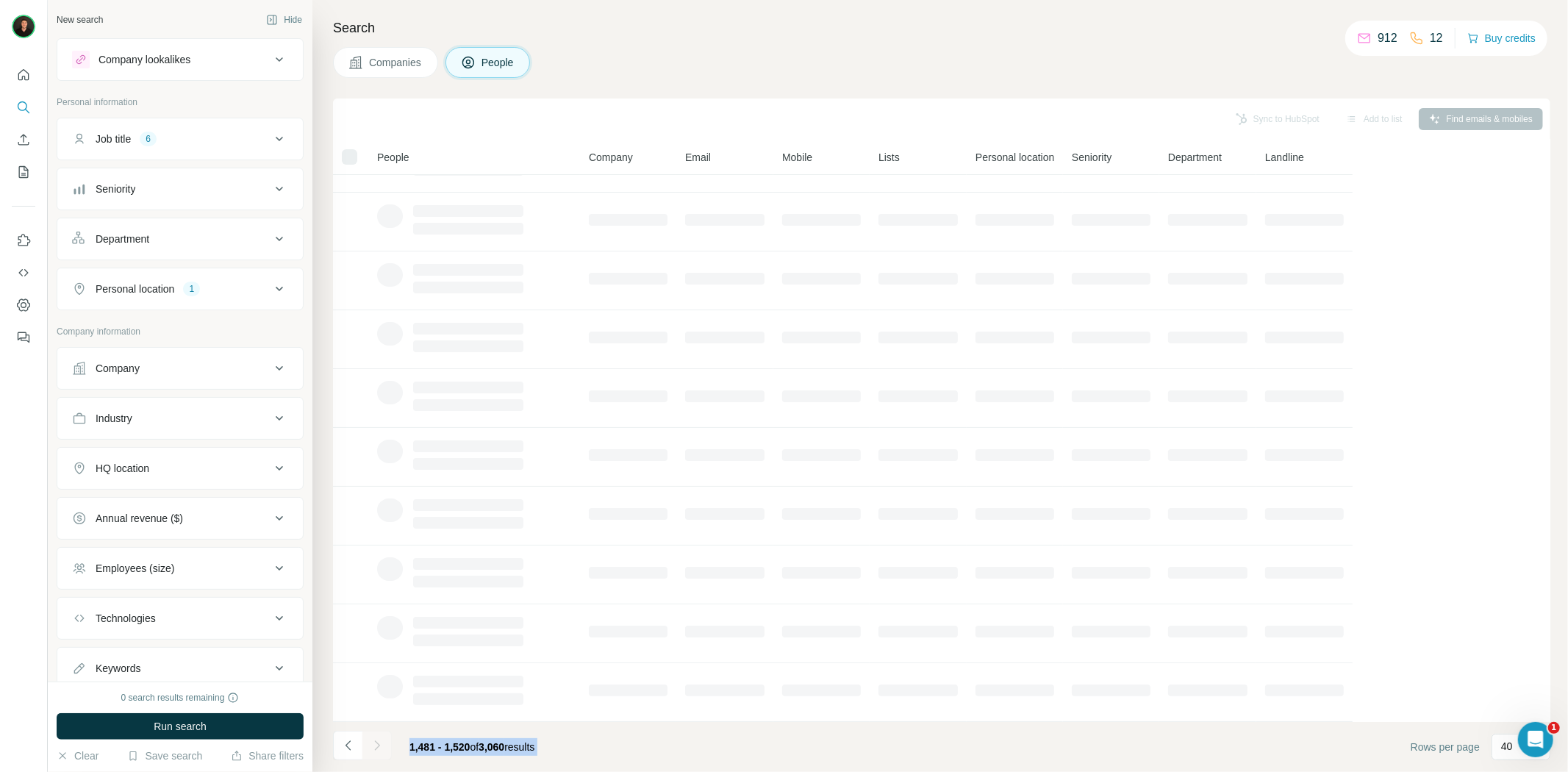
click at [380, 752] on div at bounding box center [377, 745] width 30 height 30
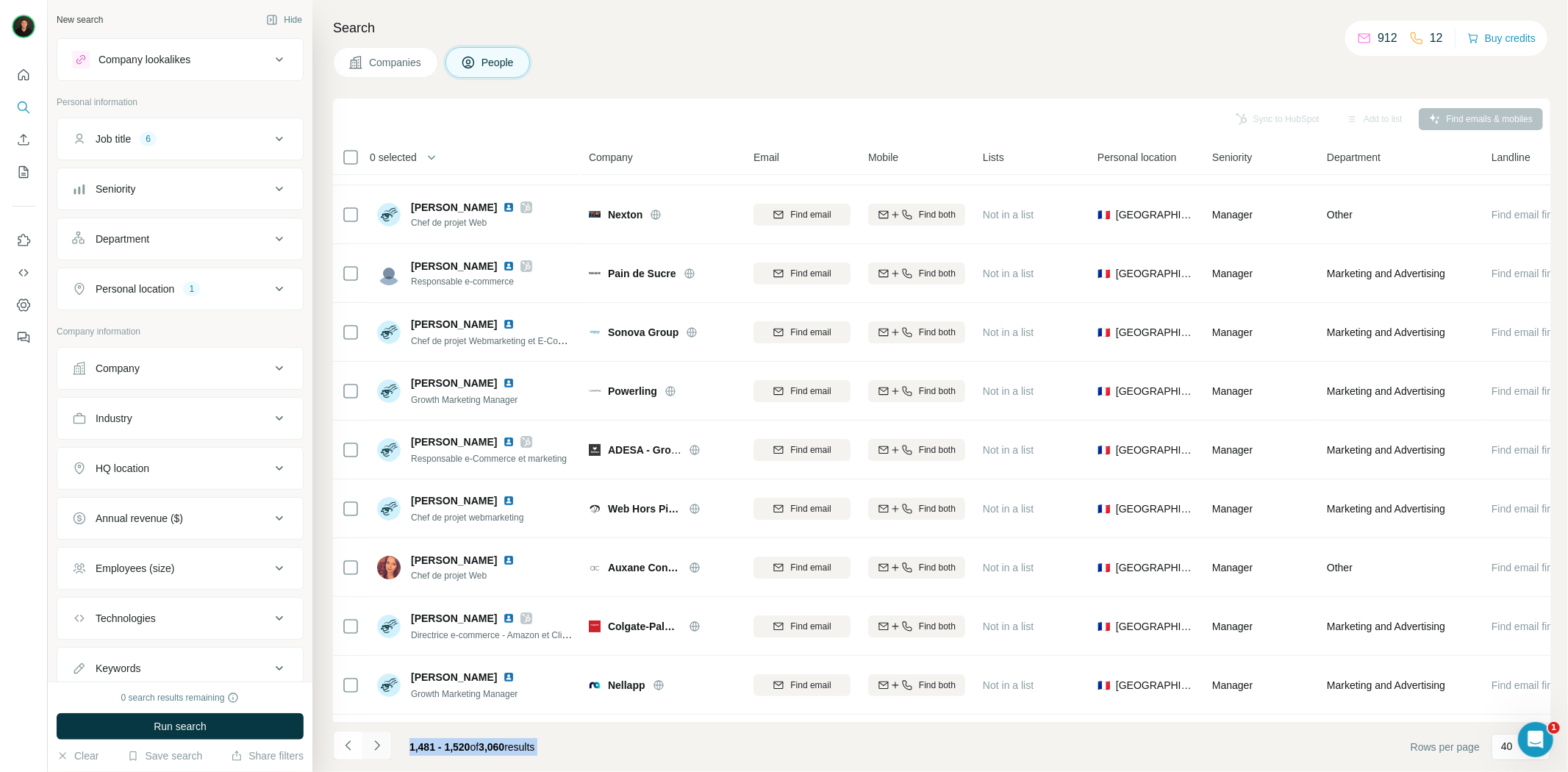
click at [380, 752] on button "Navigate to next page" at bounding box center [377, 745] width 30 height 30
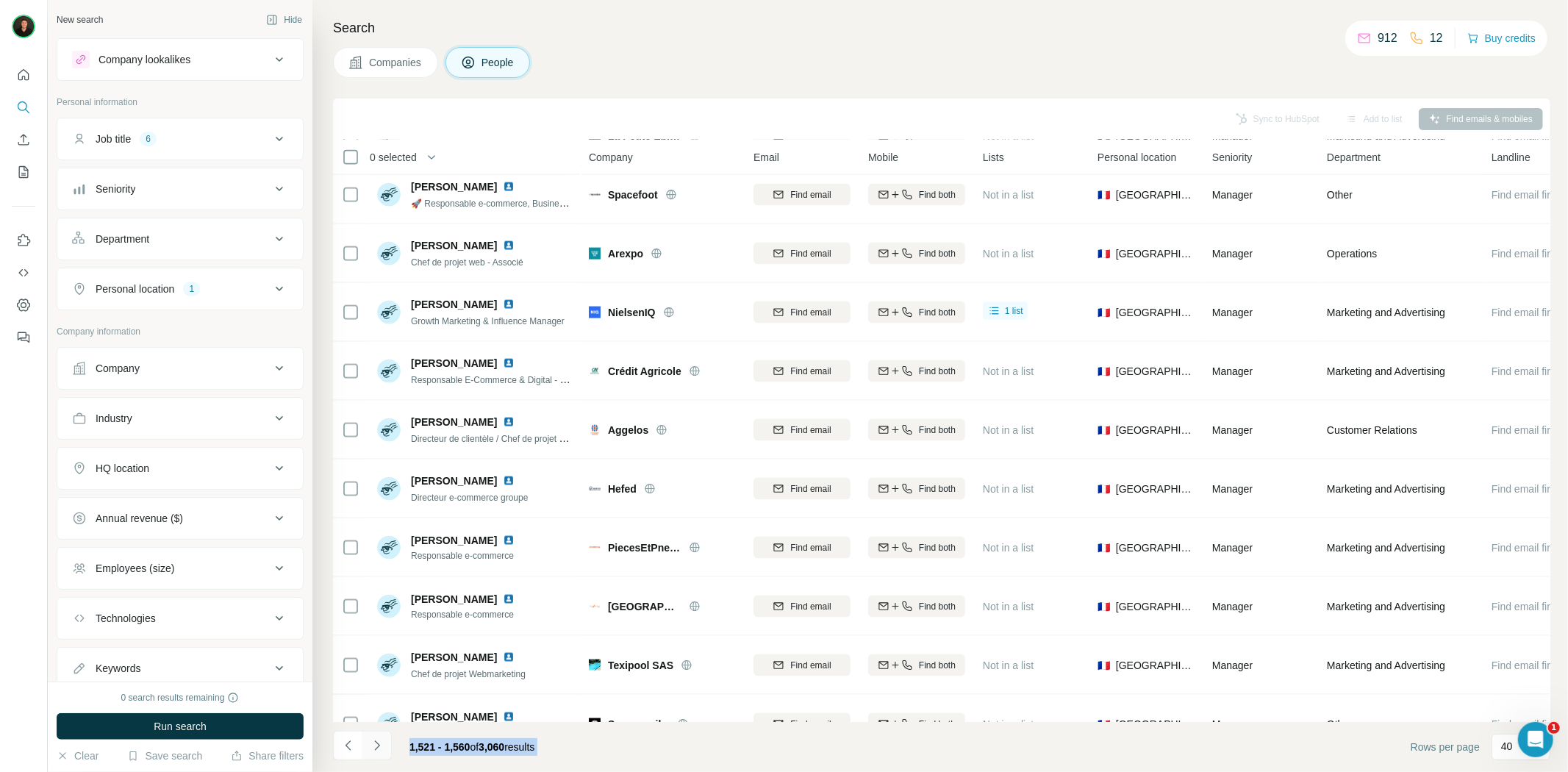
click at [380, 752] on button "Navigate to next page" at bounding box center [377, 745] width 30 height 30
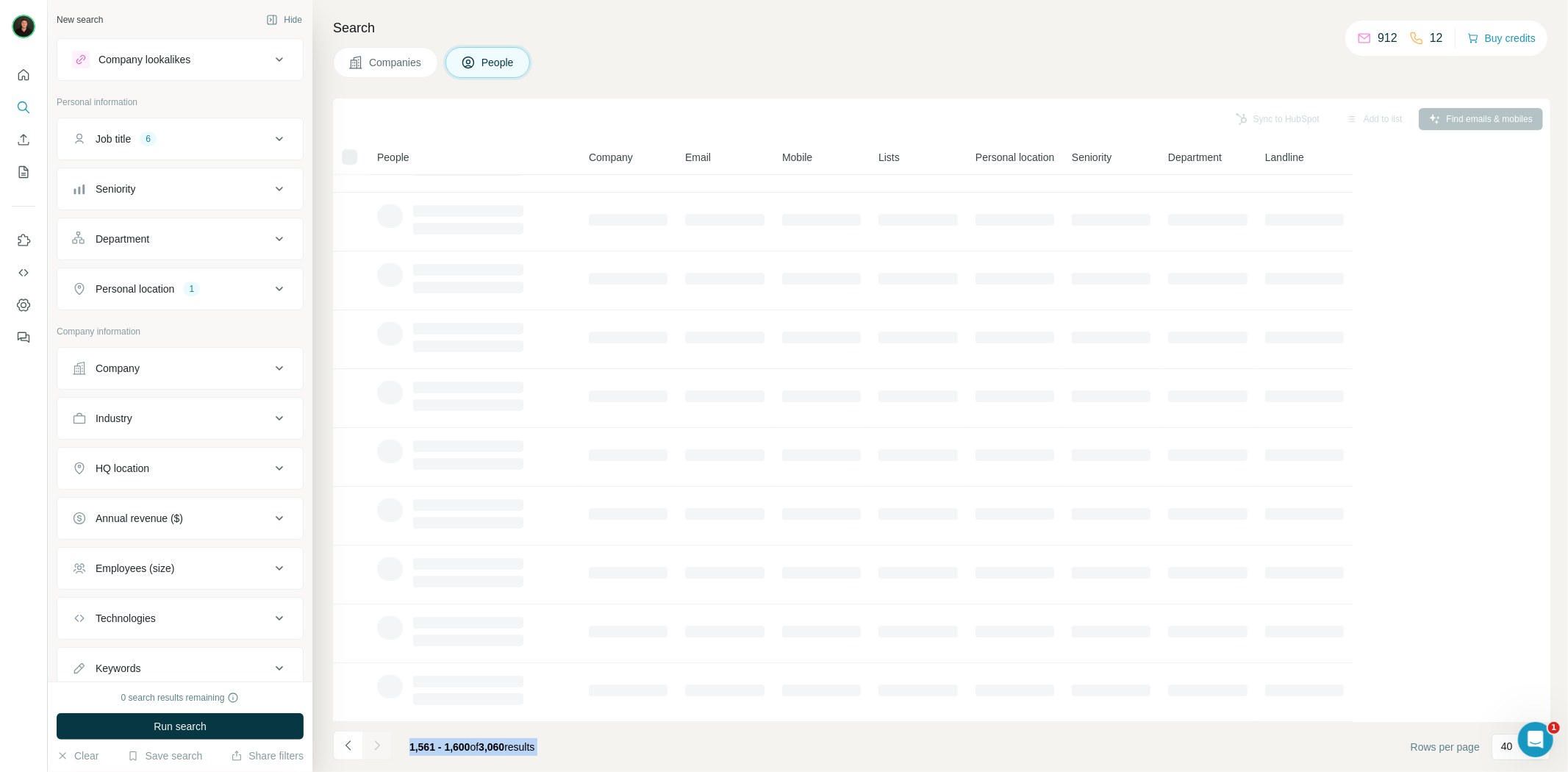
click at [380, 752] on div at bounding box center [377, 745] width 30 height 30
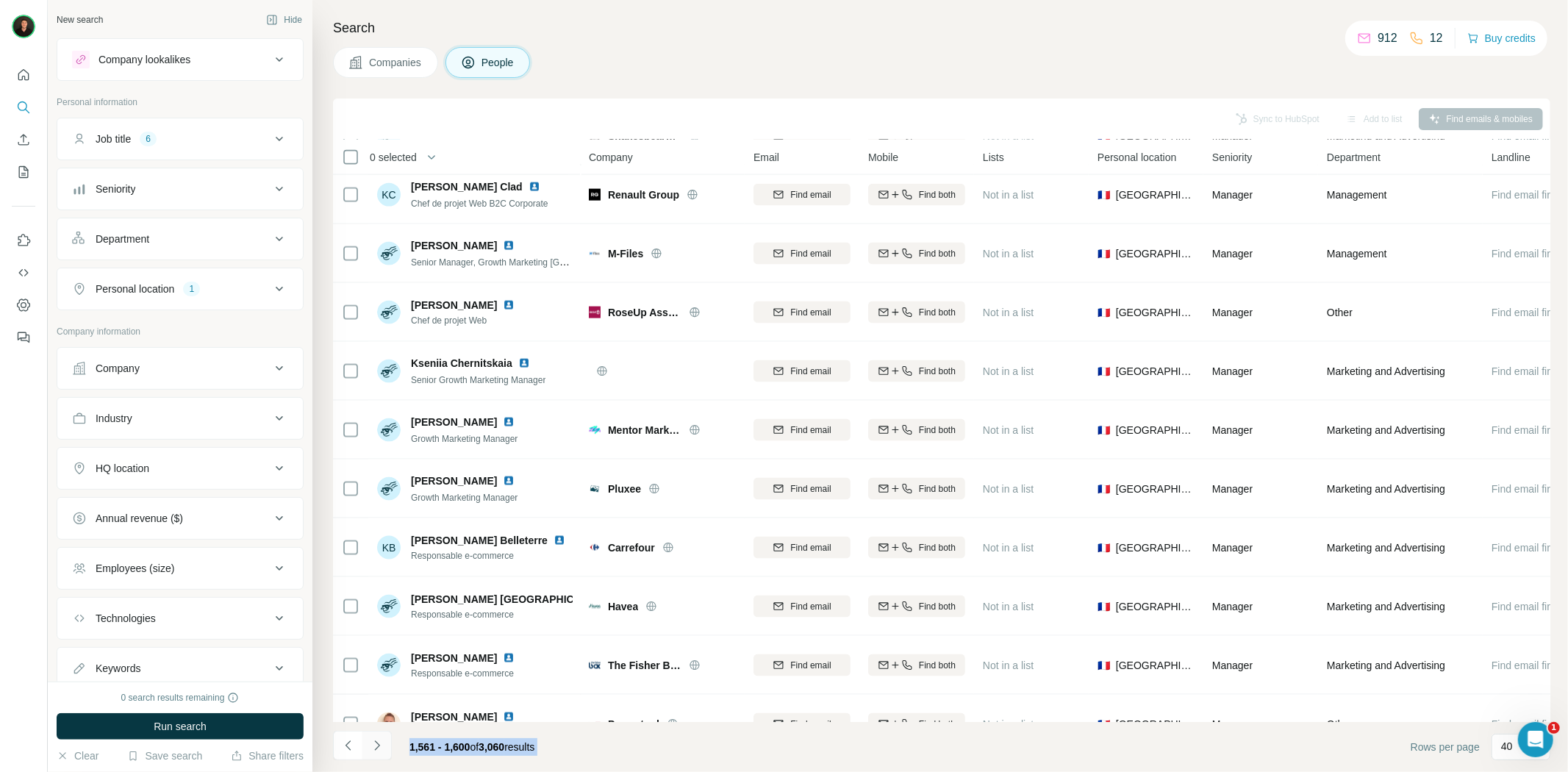
click at [380, 752] on button "Navigate to next page" at bounding box center [377, 745] width 30 height 30
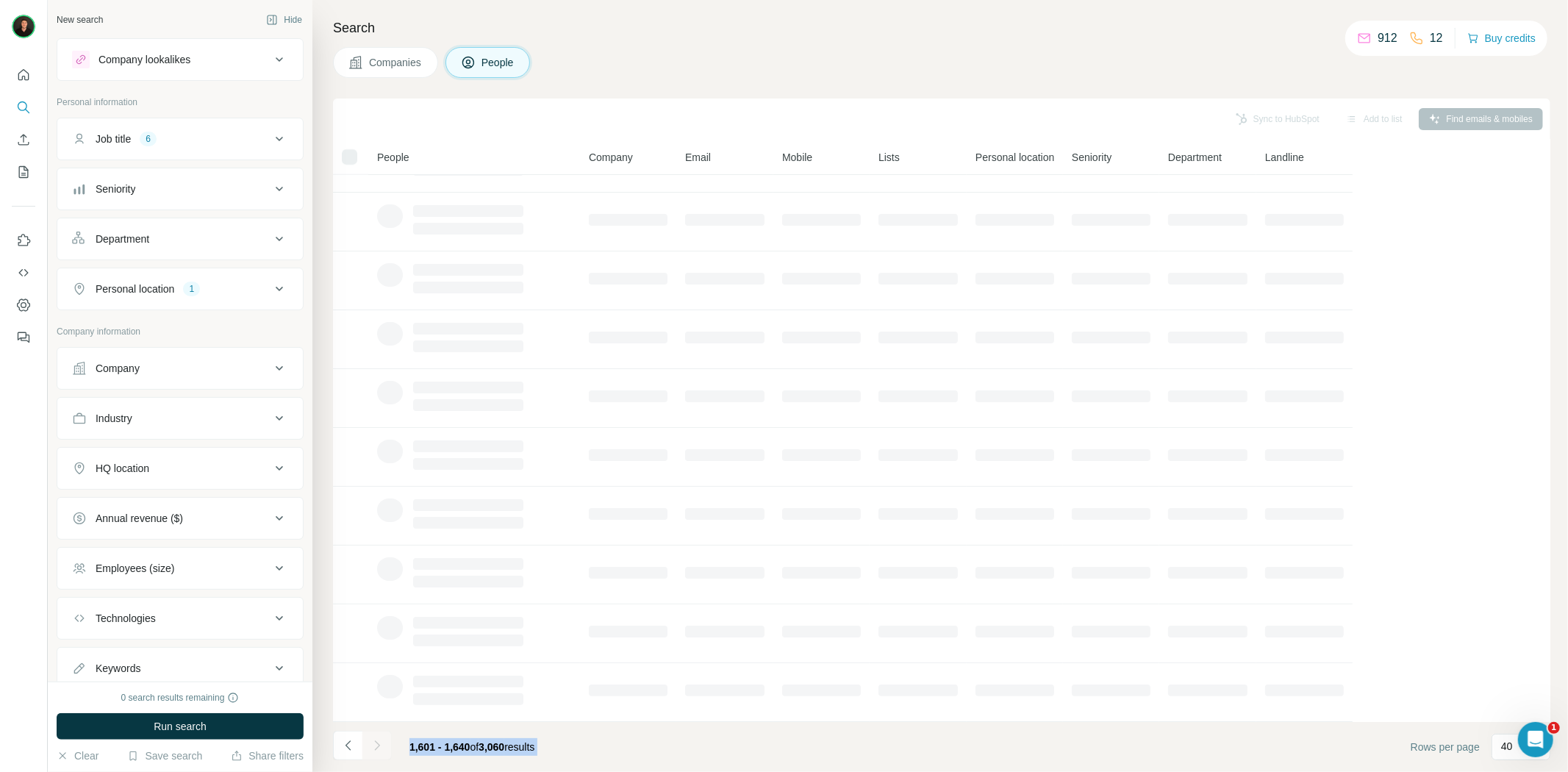
click at [380, 752] on button "Navigate to next page" at bounding box center [377, 745] width 30 height 30
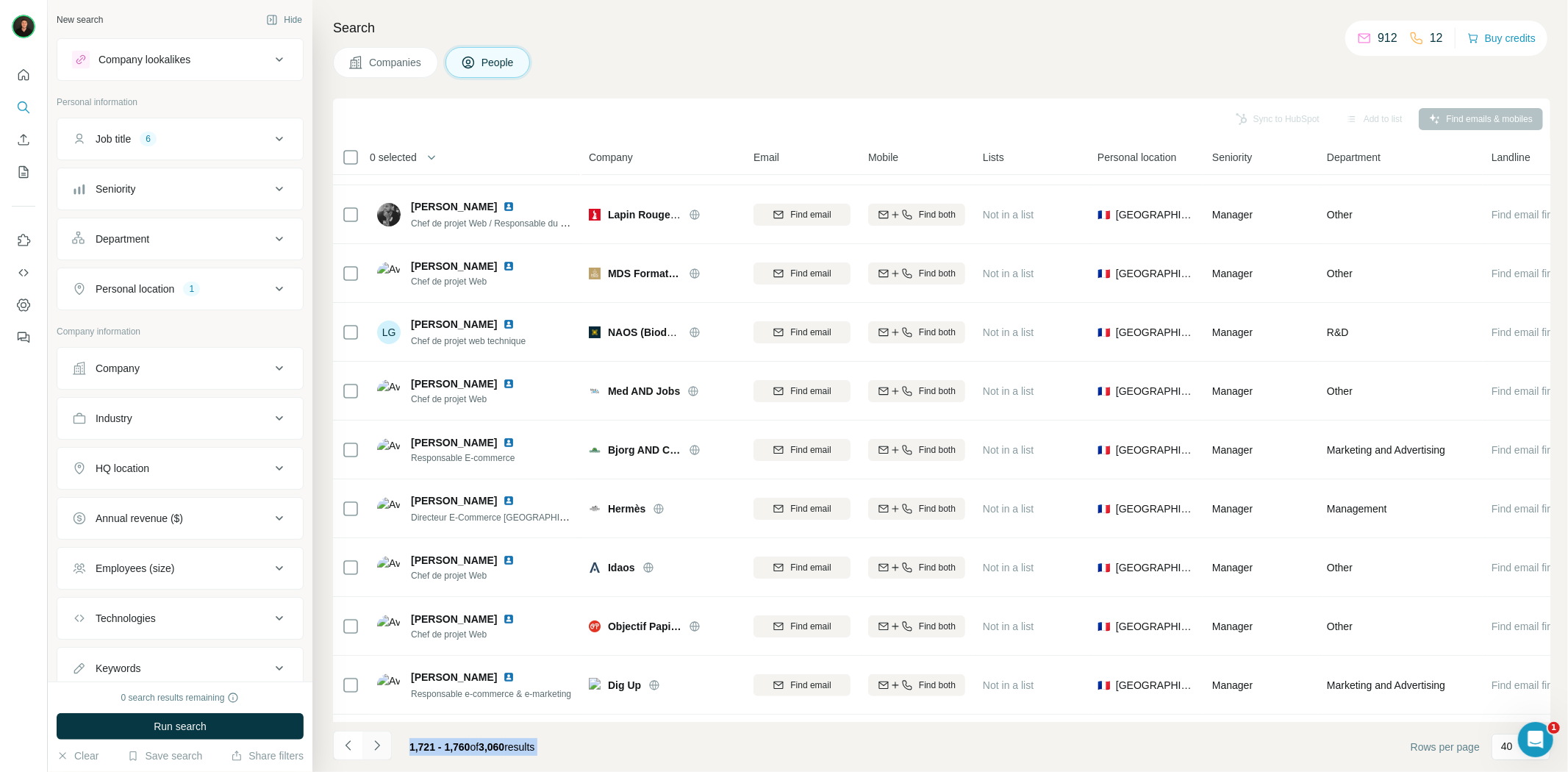
click at [380, 752] on button "Navigate to next page" at bounding box center [377, 745] width 30 height 30
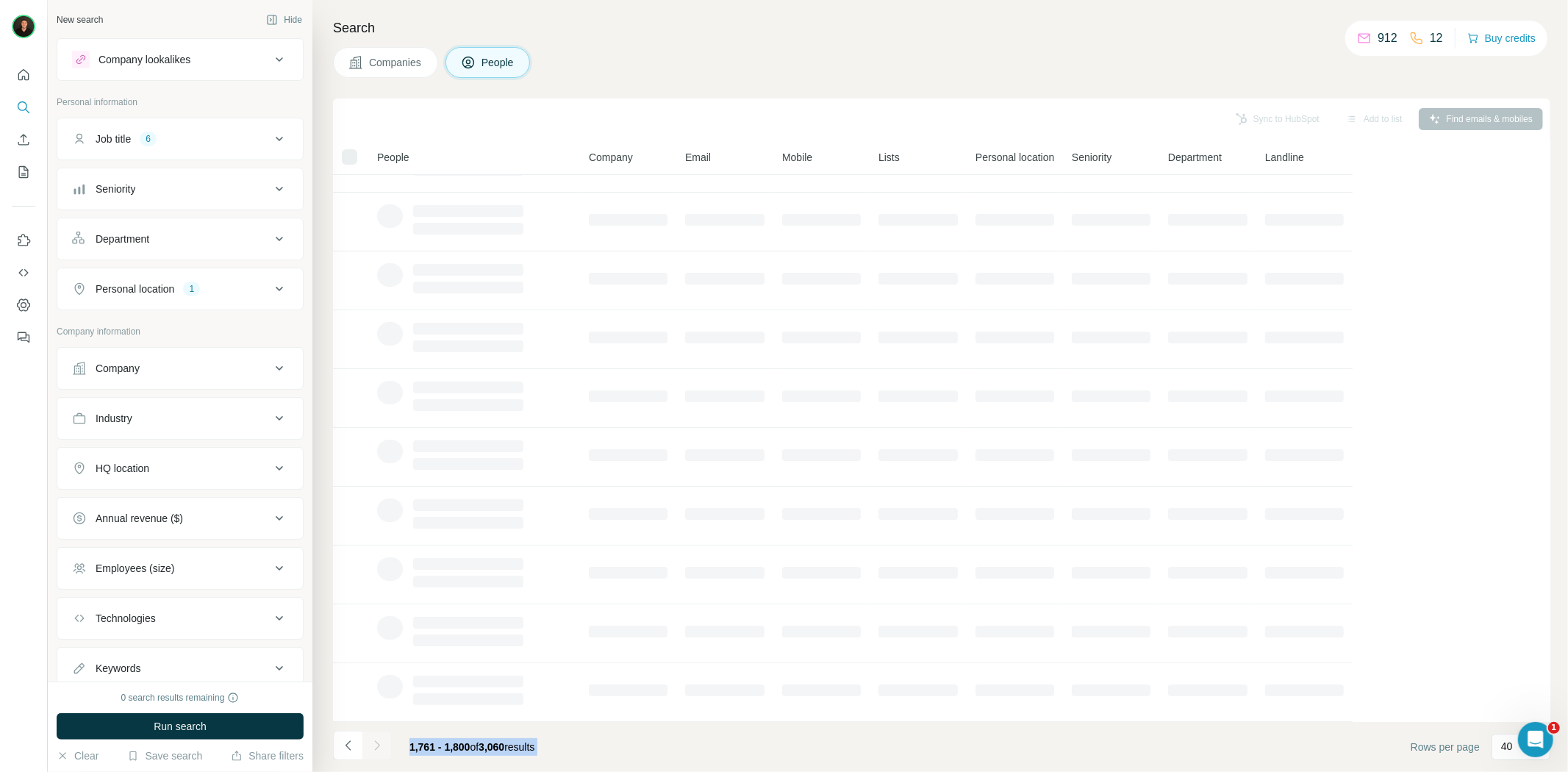
click at [380, 752] on button "Navigate to next page" at bounding box center [377, 745] width 30 height 30
click at [380, 752] on div at bounding box center [377, 745] width 30 height 30
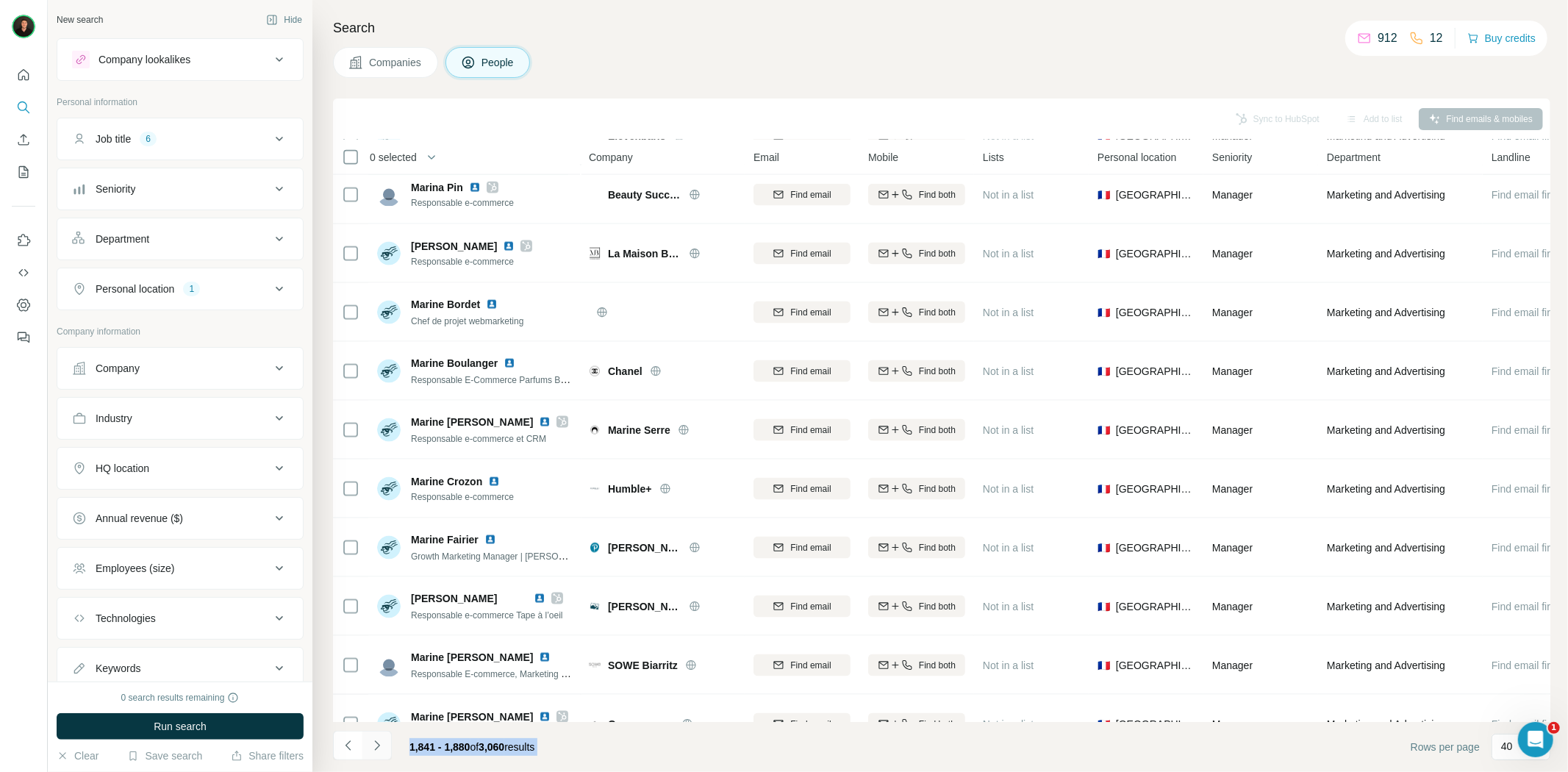
click at [380, 752] on button "Navigate to next page" at bounding box center [377, 745] width 30 height 30
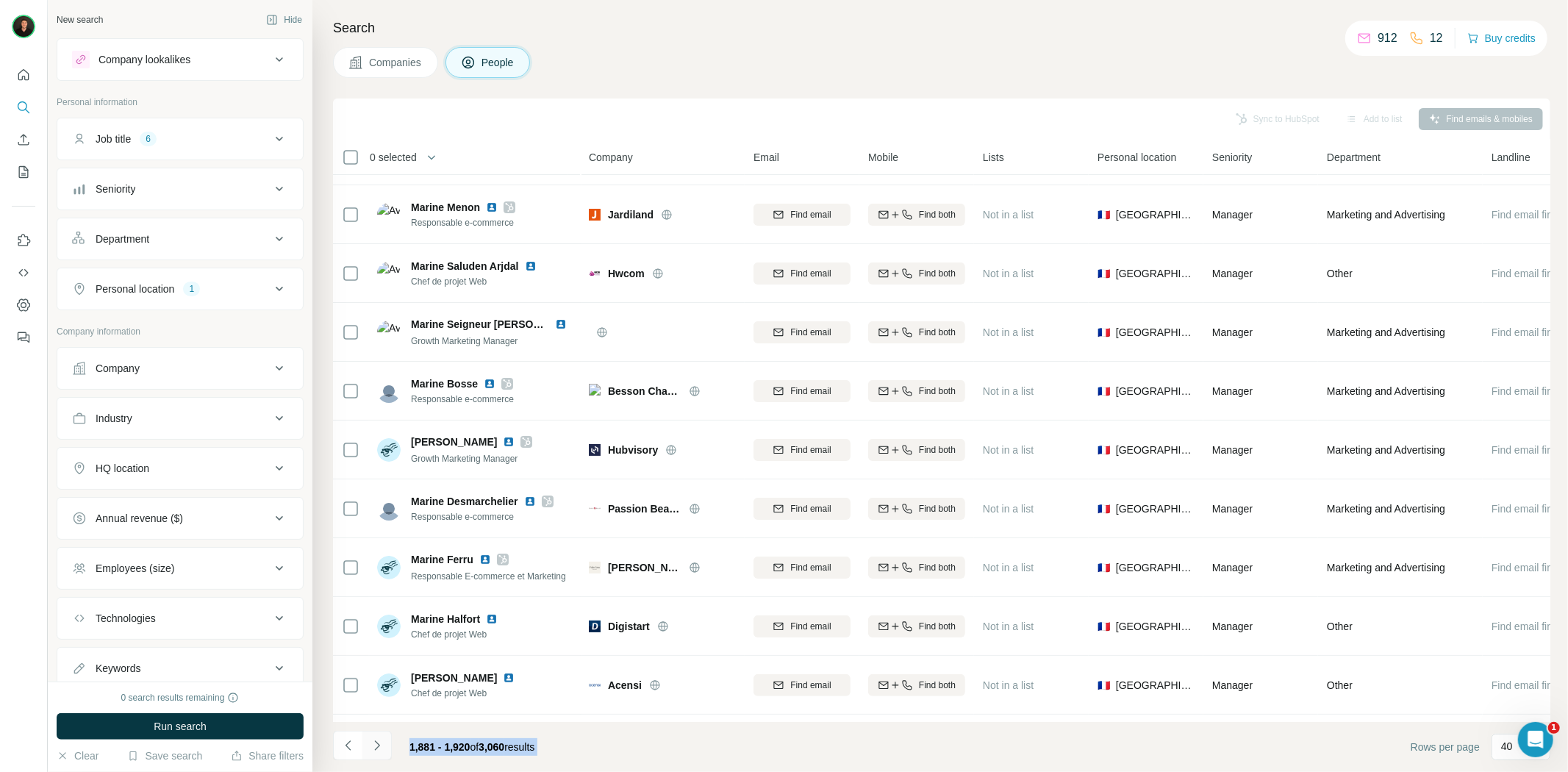
click at [380, 752] on button "Navigate to next page" at bounding box center [377, 745] width 30 height 30
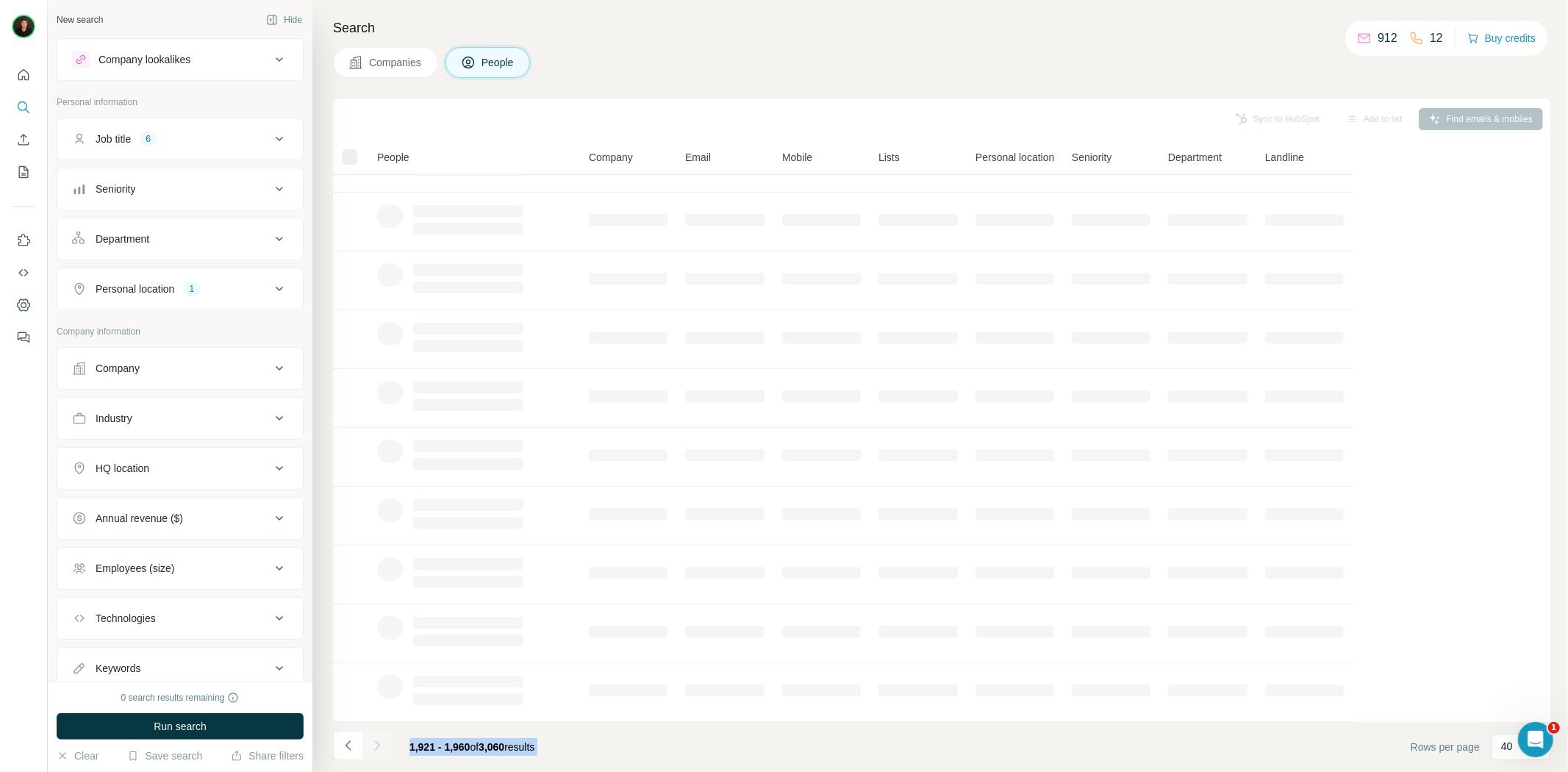
click at [380, 752] on button "Navigate to next page" at bounding box center [377, 745] width 30 height 30
click at [380, 752] on div at bounding box center [377, 745] width 30 height 30
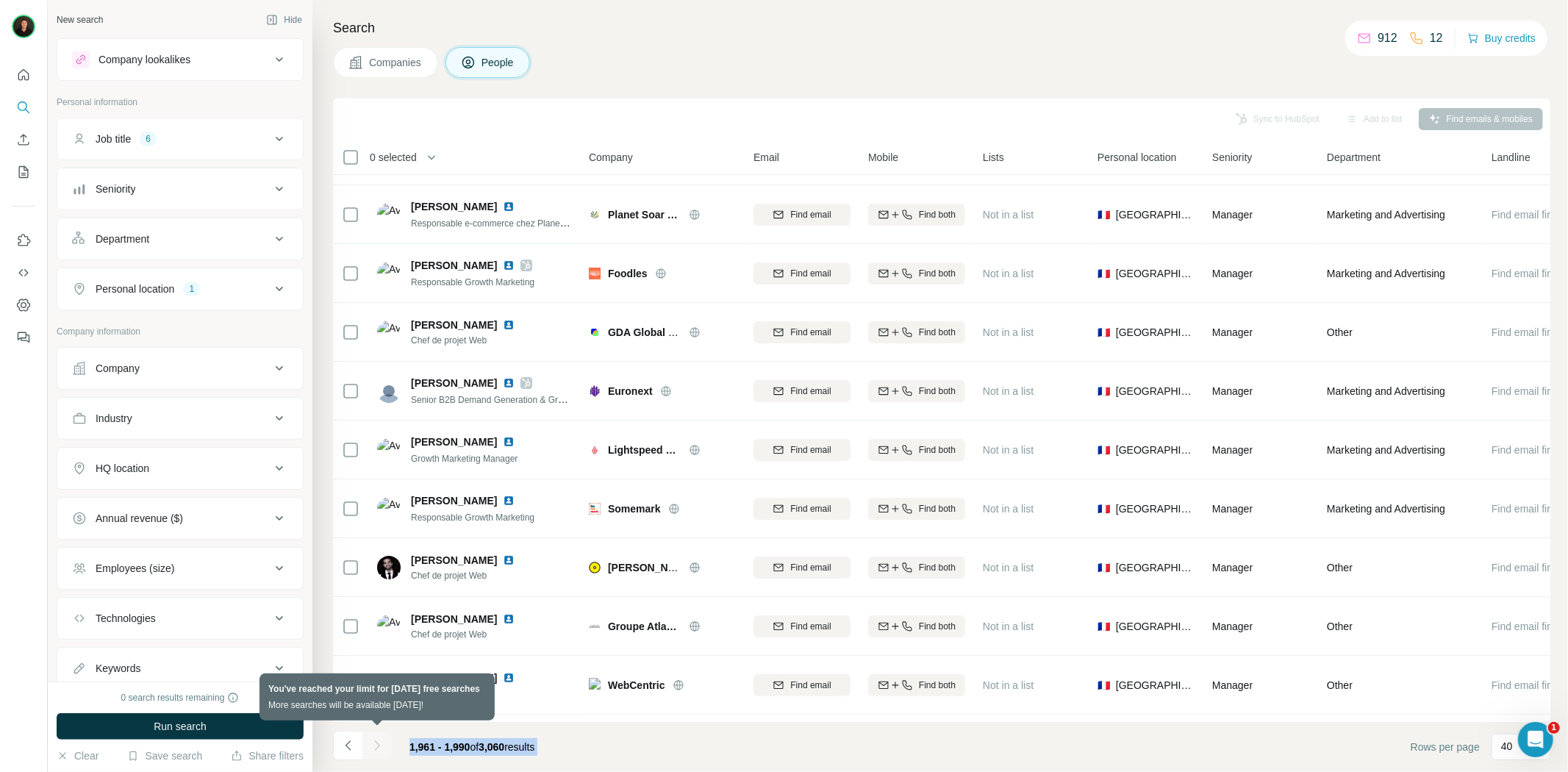
scroll to position [1224, 0]
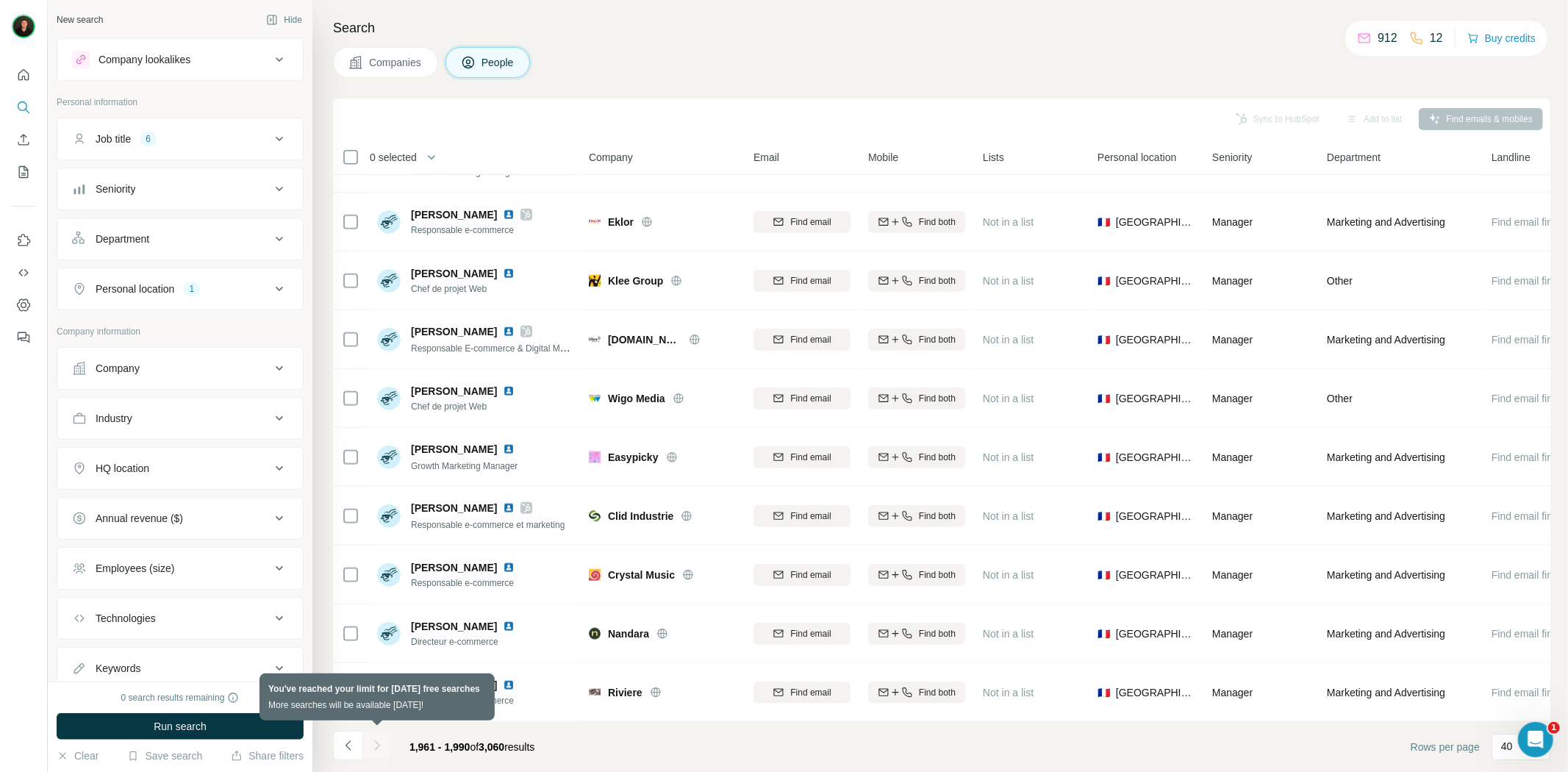
click at [382, 745] on div at bounding box center [377, 745] width 30 height 30
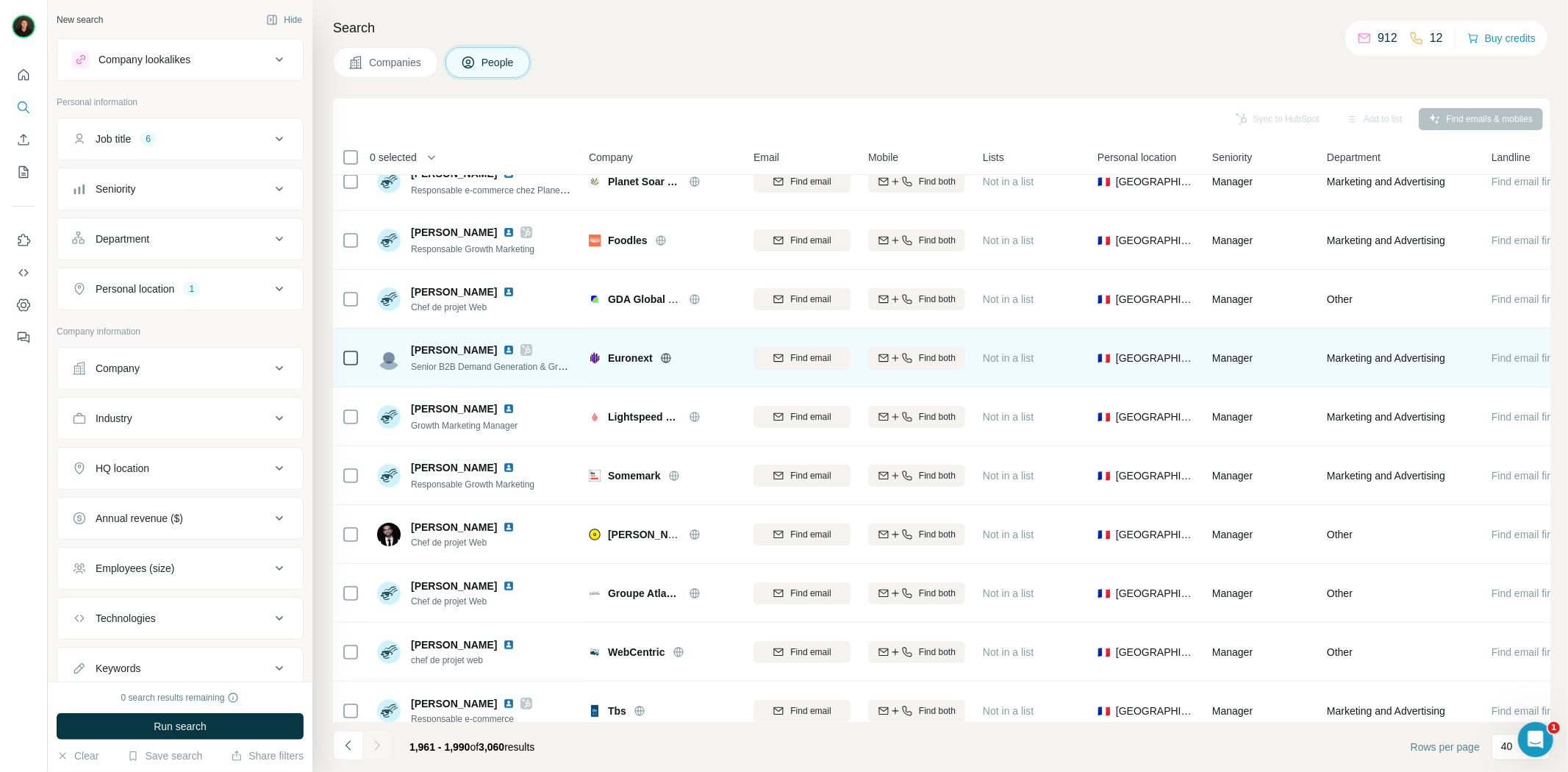
scroll to position [0, 0]
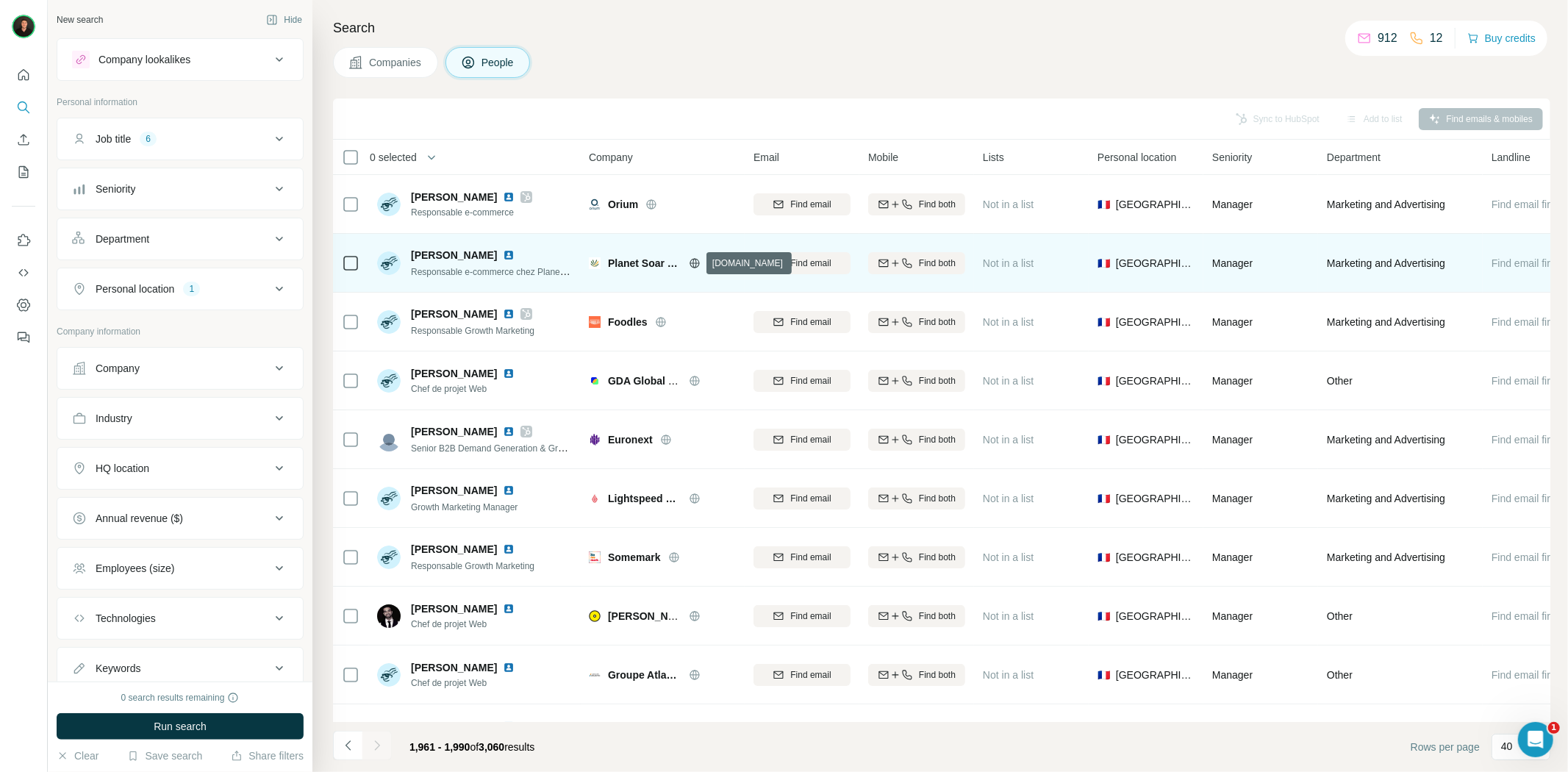
click at [691, 260] on icon at bounding box center [694, 263] width 11 height 11
click at [630, 266] on span "Planet Soar Shop" at bounding box center [645, 263] width 74 height 15
copy div "Planet Soar Shop"
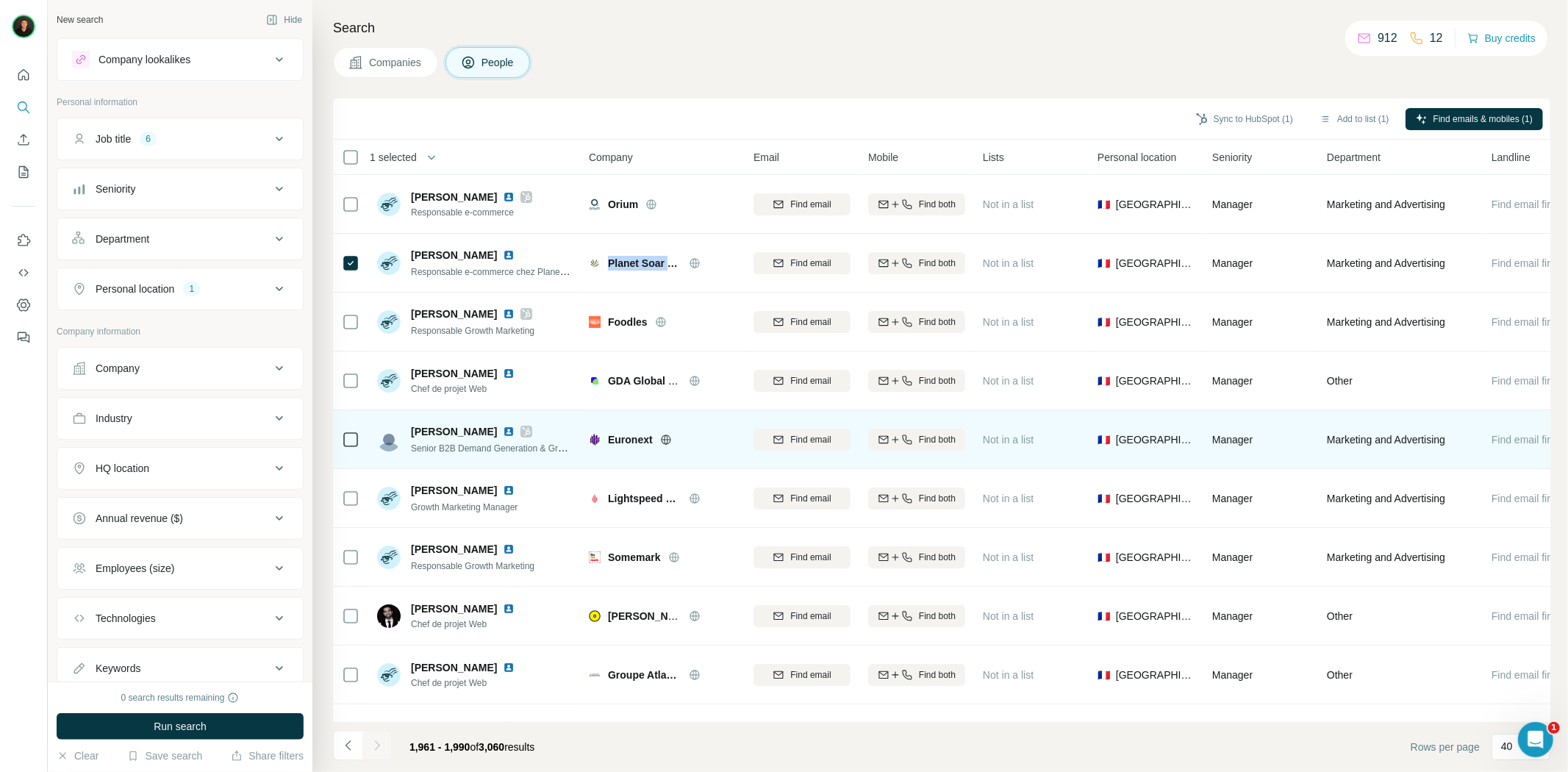
scroll to position [82, 0]
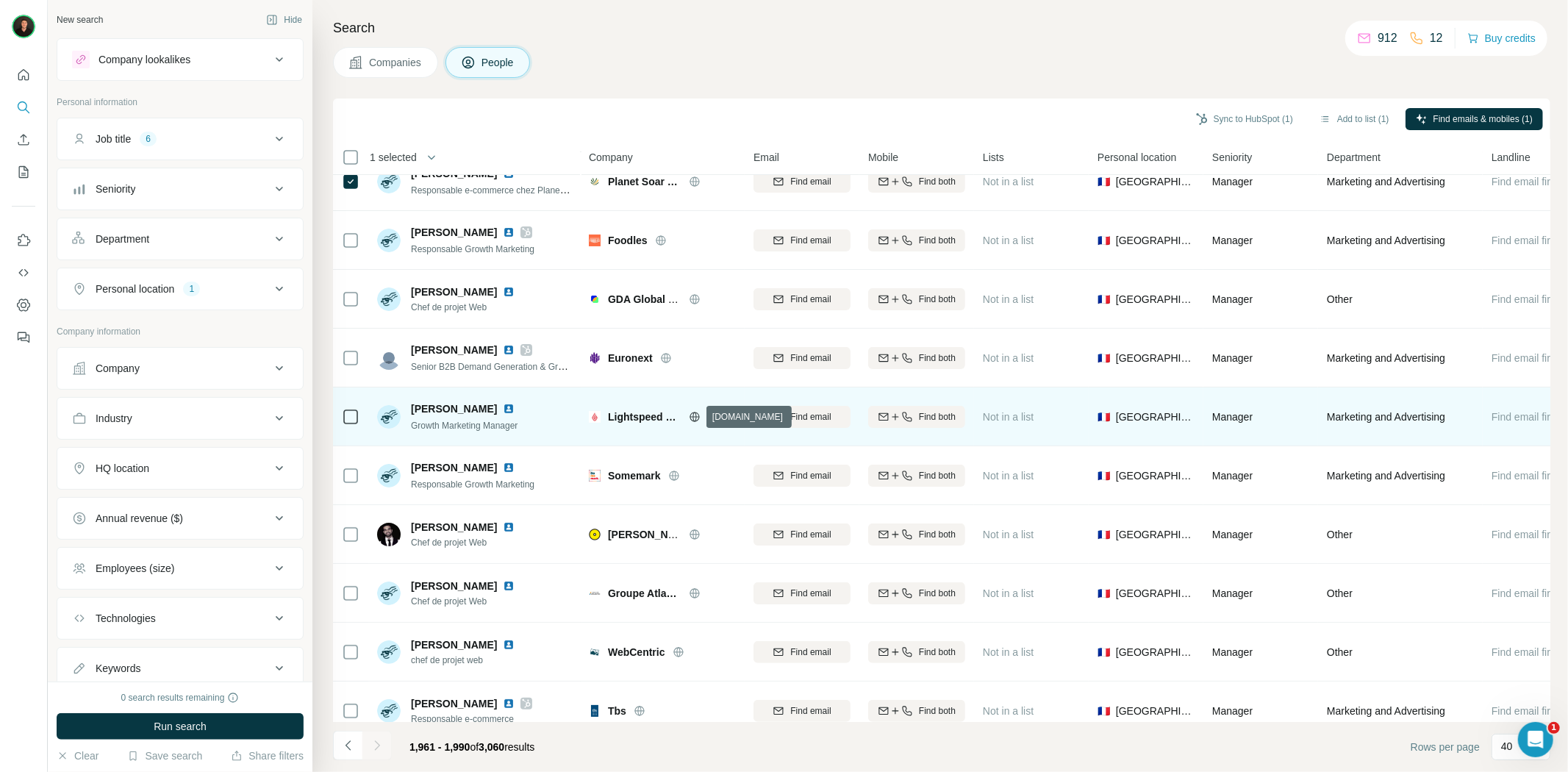
click at [691, 414] on icon at bounding box center [694, 416] width 10 height 10
click at [629, 420] on span "Lightspeed POS" at bounding box center [645, 416] width 74 height 15
copy span "Lightspeed"
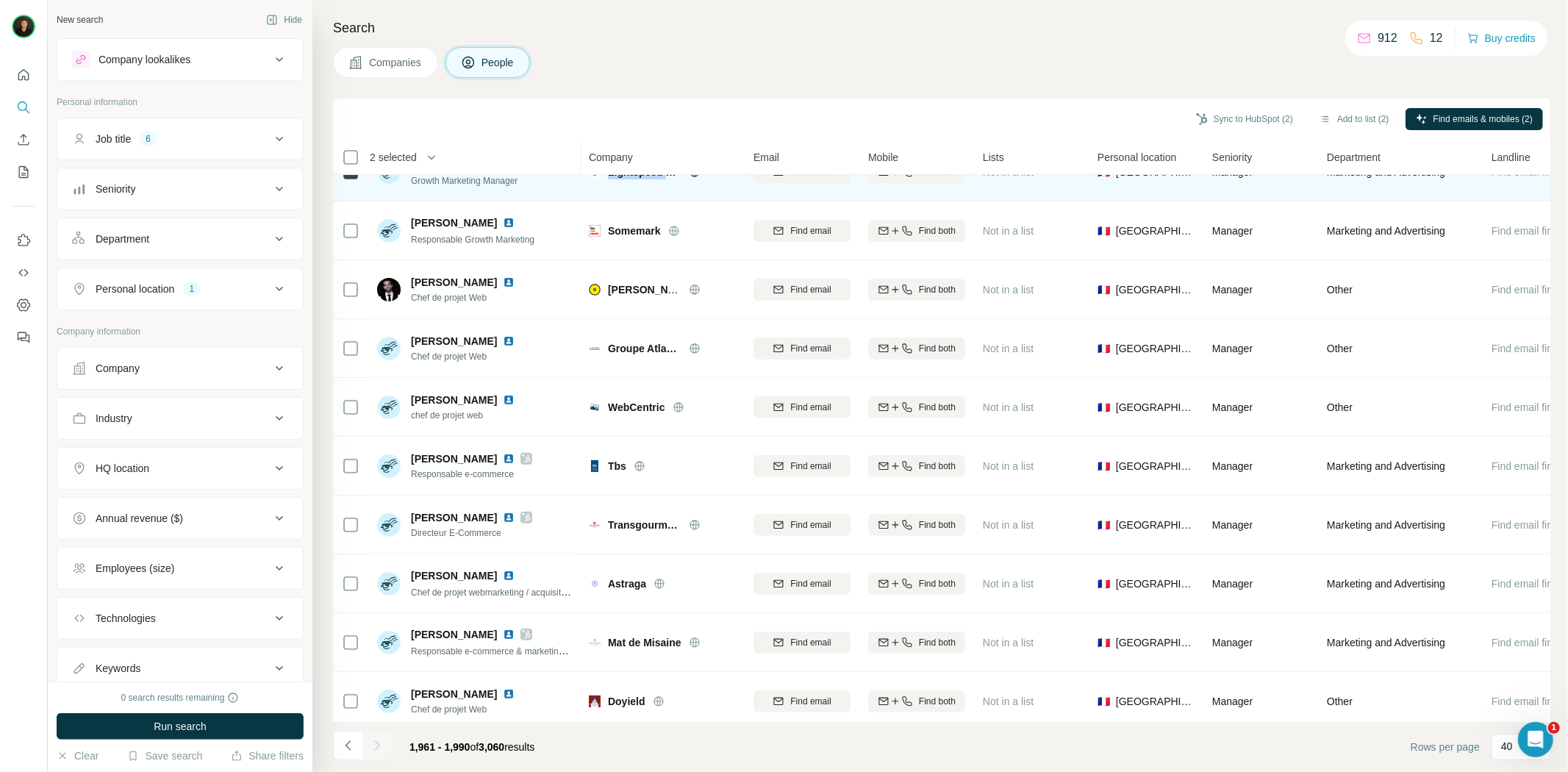
scroll to position [245, 0]
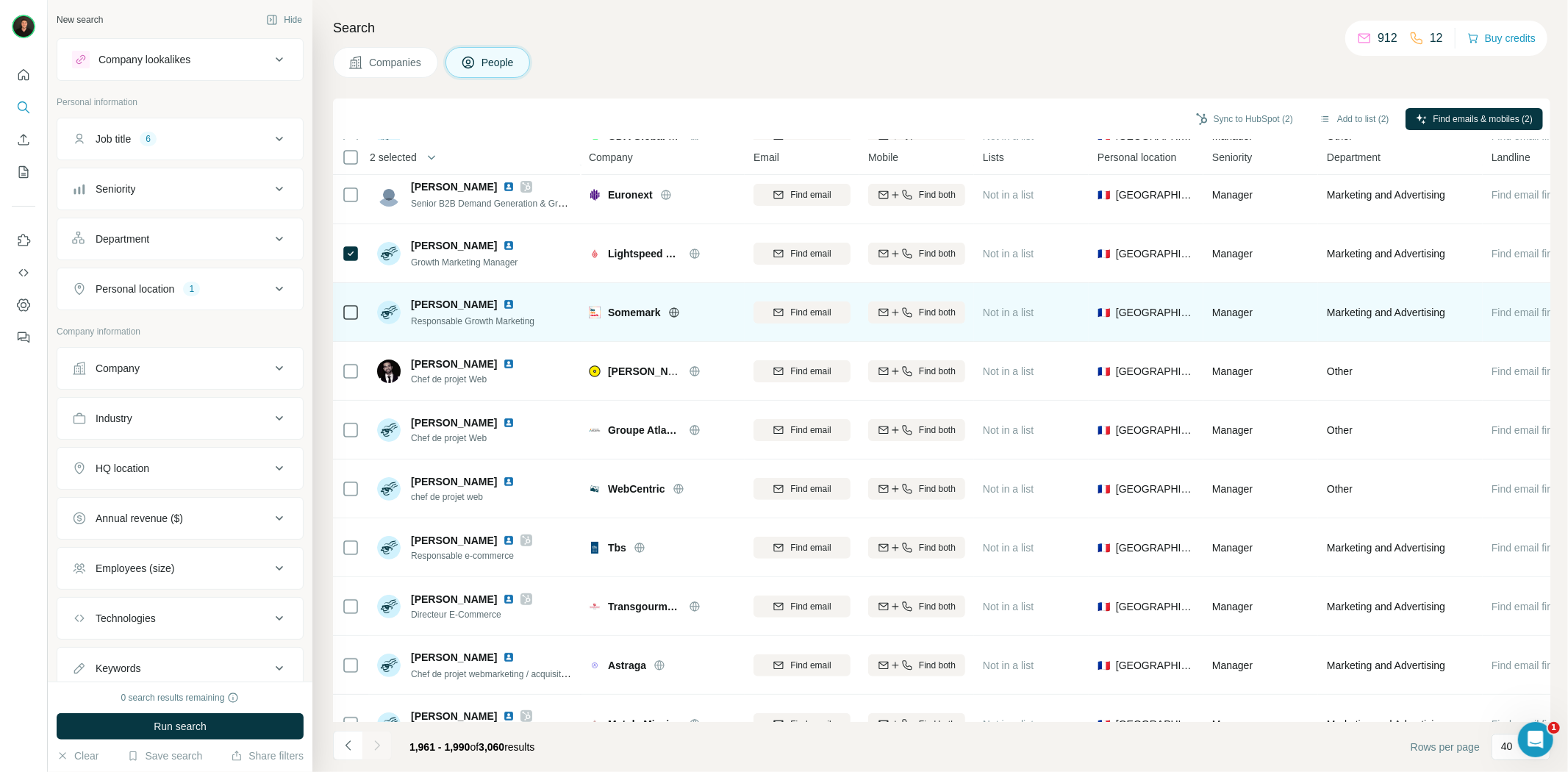
click at [670, 313] on icon at bounding box center [674, 312] width 11 height 11
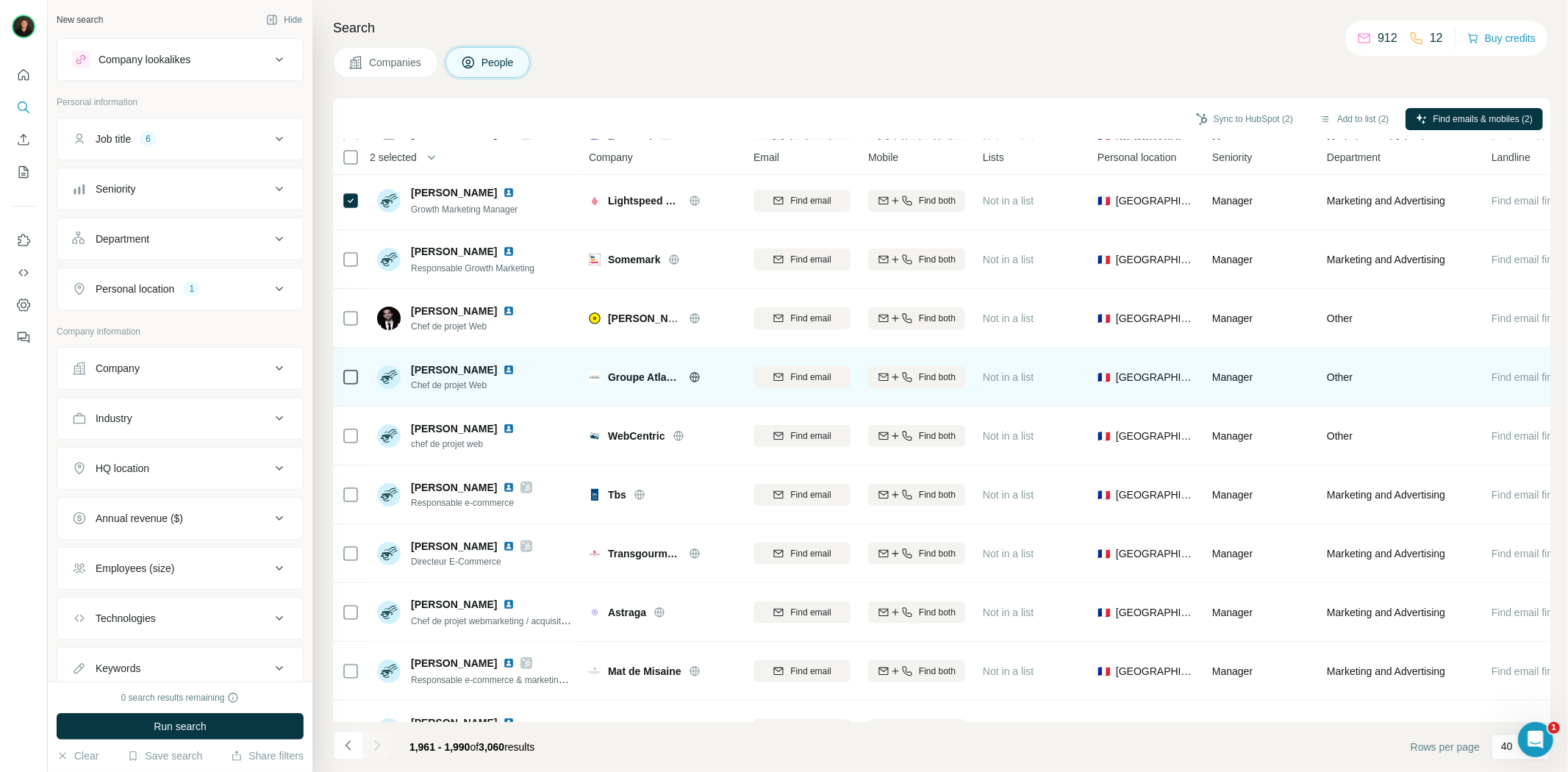
scroll to position [326, 0]
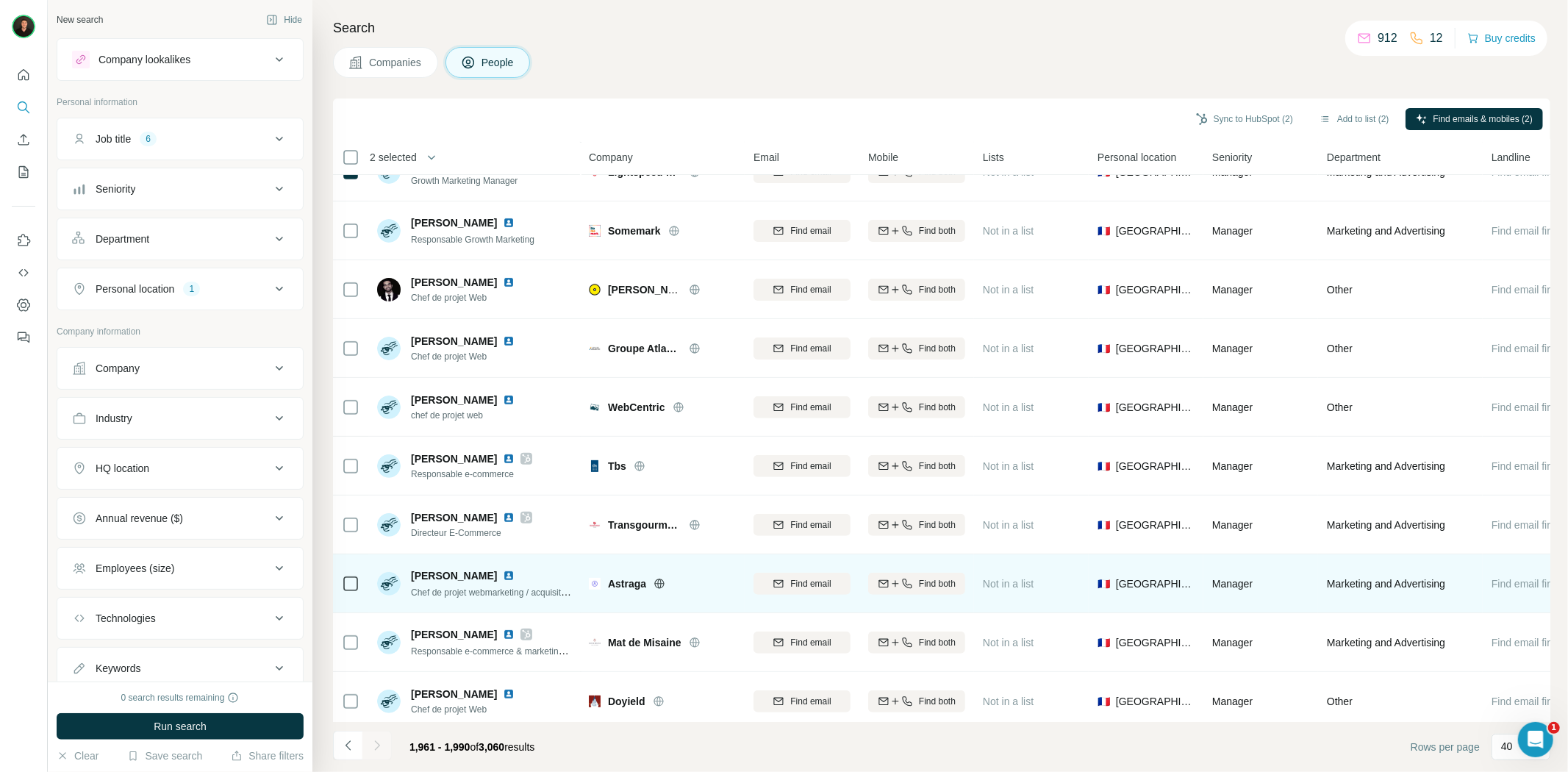
click at [660, 587] on icon at bounding box center [660, 584] width 3 height 10
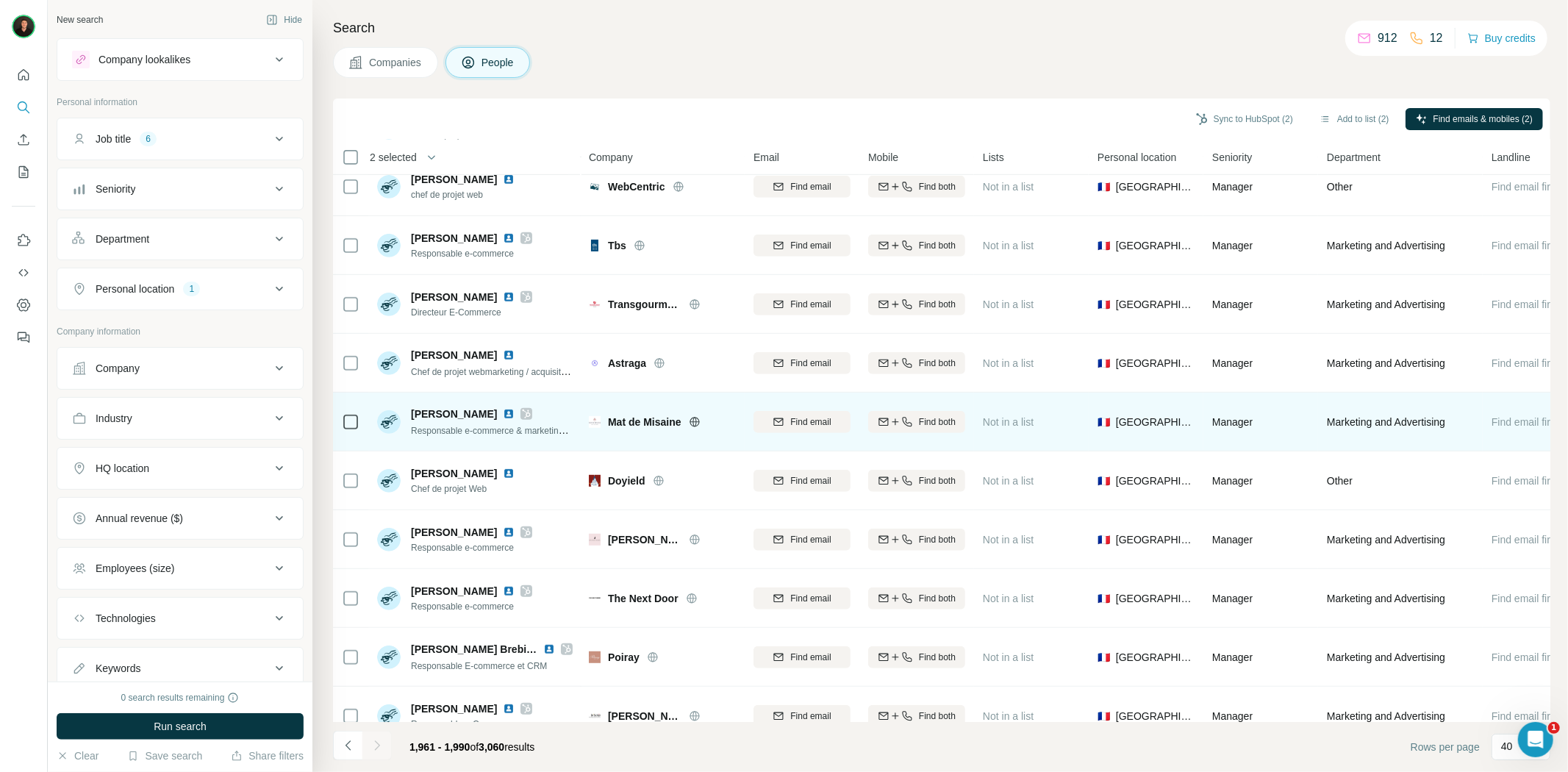
scroll to position [571, 0]
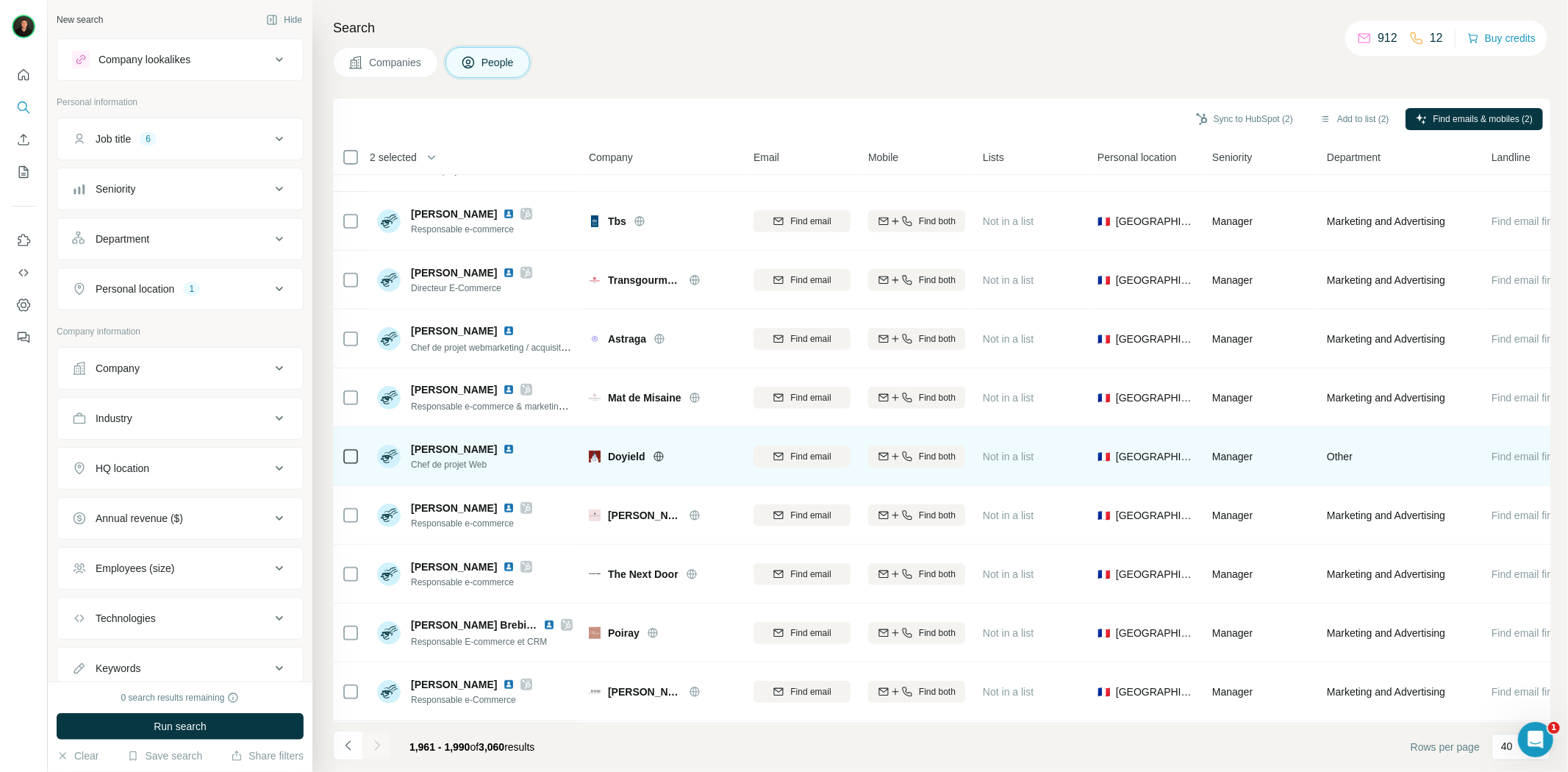
click at [655, 458] on icon at bounding box center [658, 456] width 10 height 10
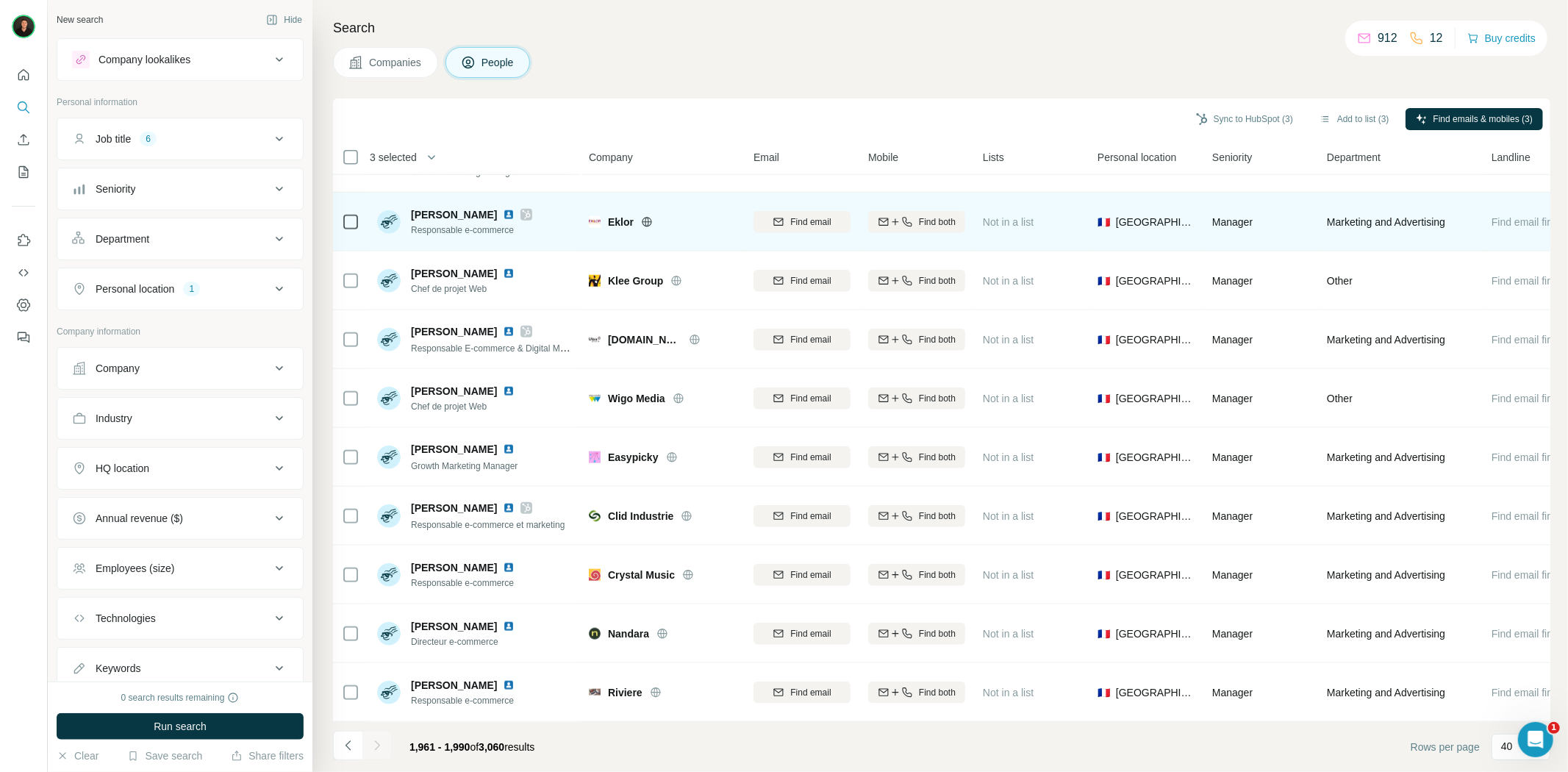
scroll to position [1224, 0]
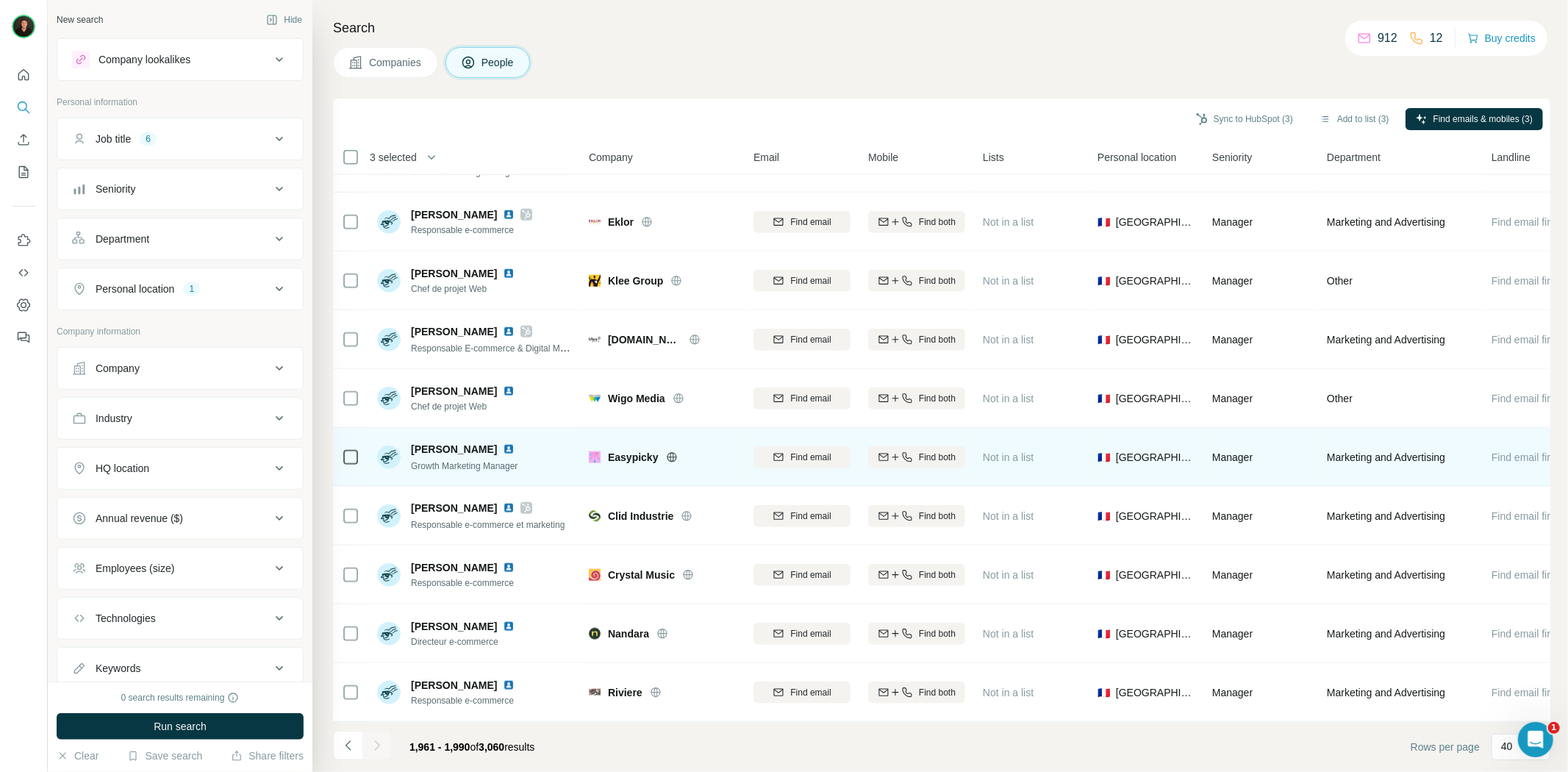
click at [670, 452] on icon at bounding box center [671, 456] width 3 height 10
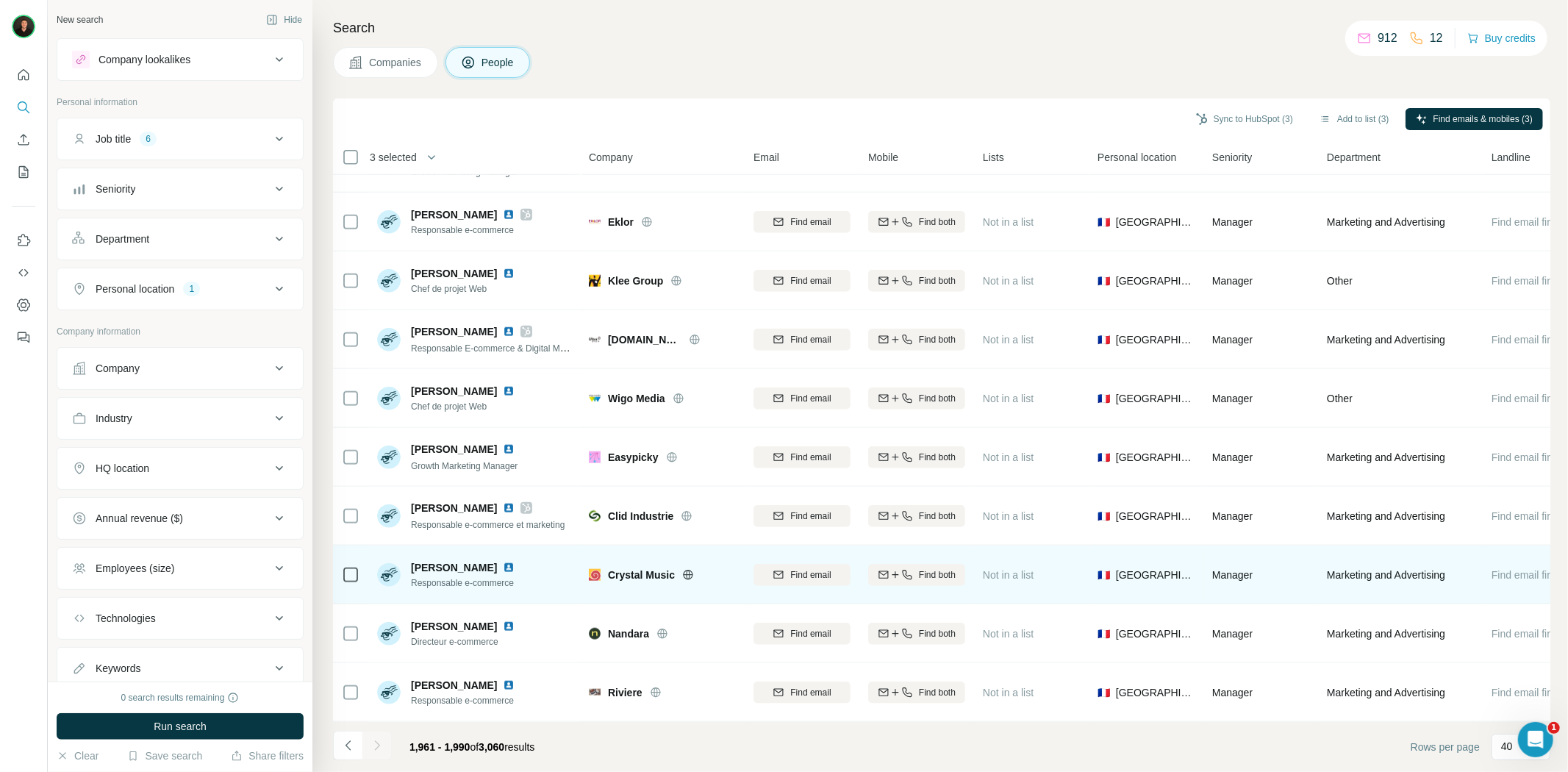
click at [689, 569] on icon at bounding box center [688, 574] width 11 height 11
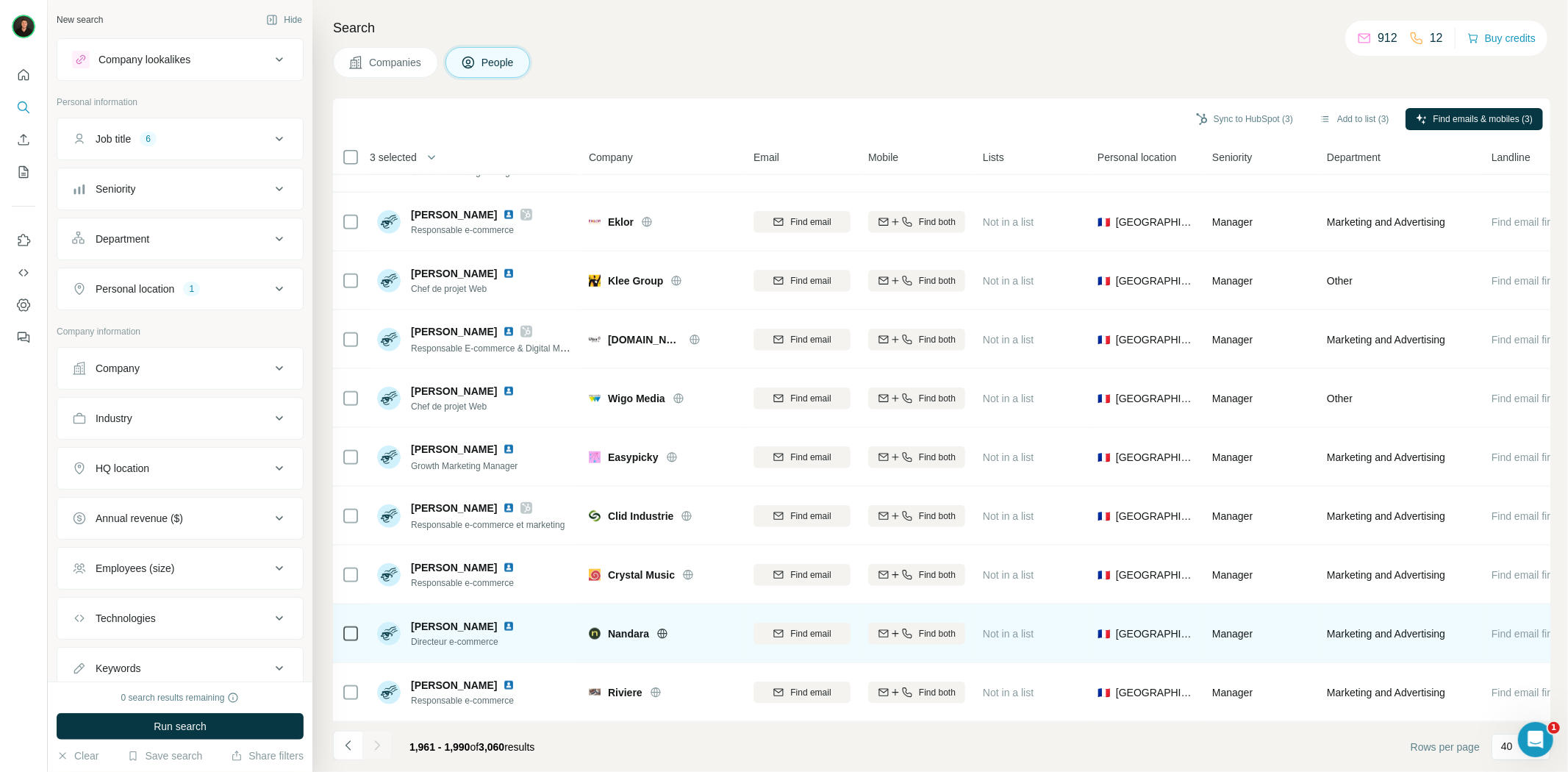
click at [666, 629] on icon at bounding box center [662, 633] width 10 height 10
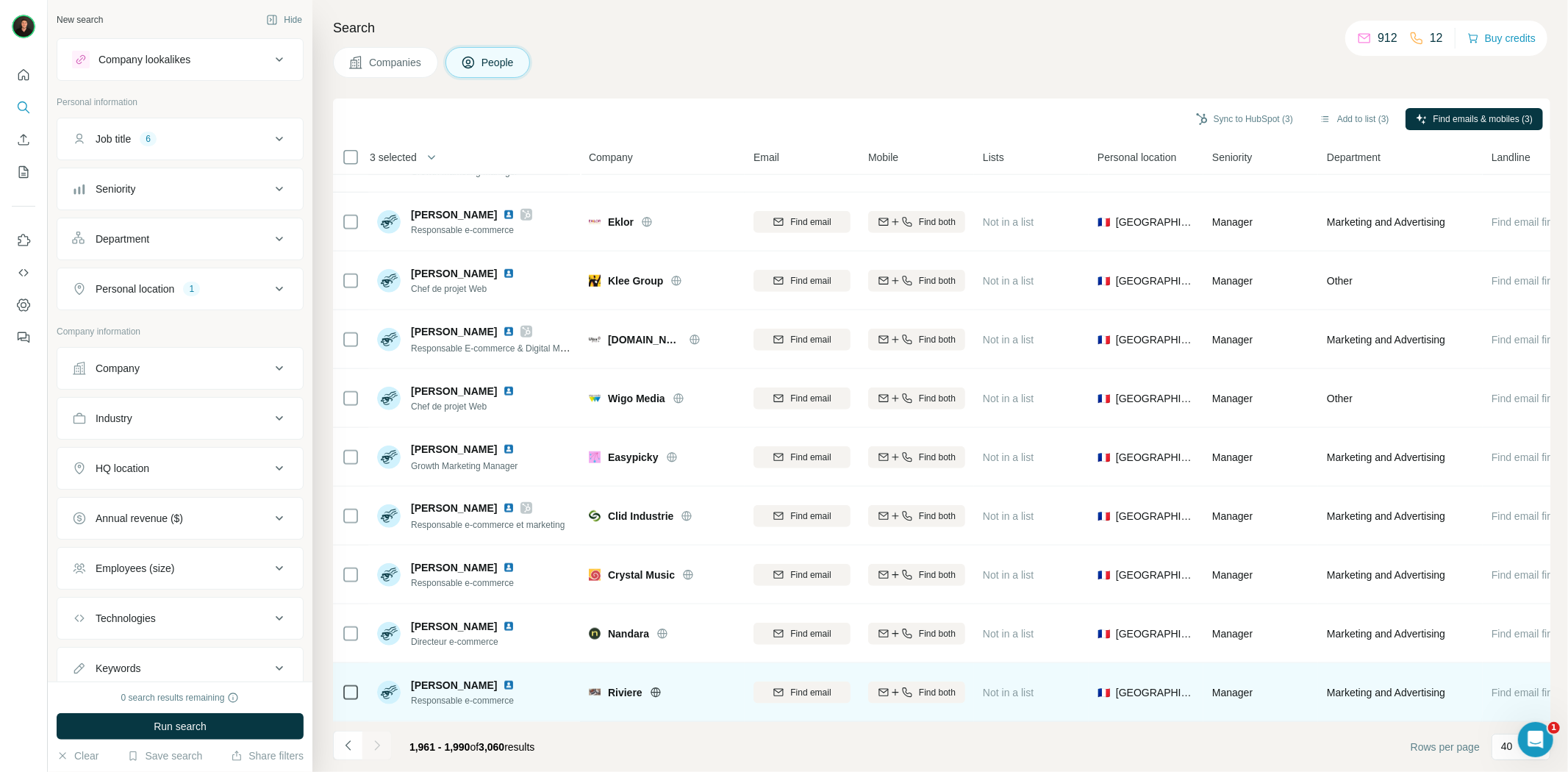
click at [654, 687] on icon at bounding box center [655, 692] width 3 height 10
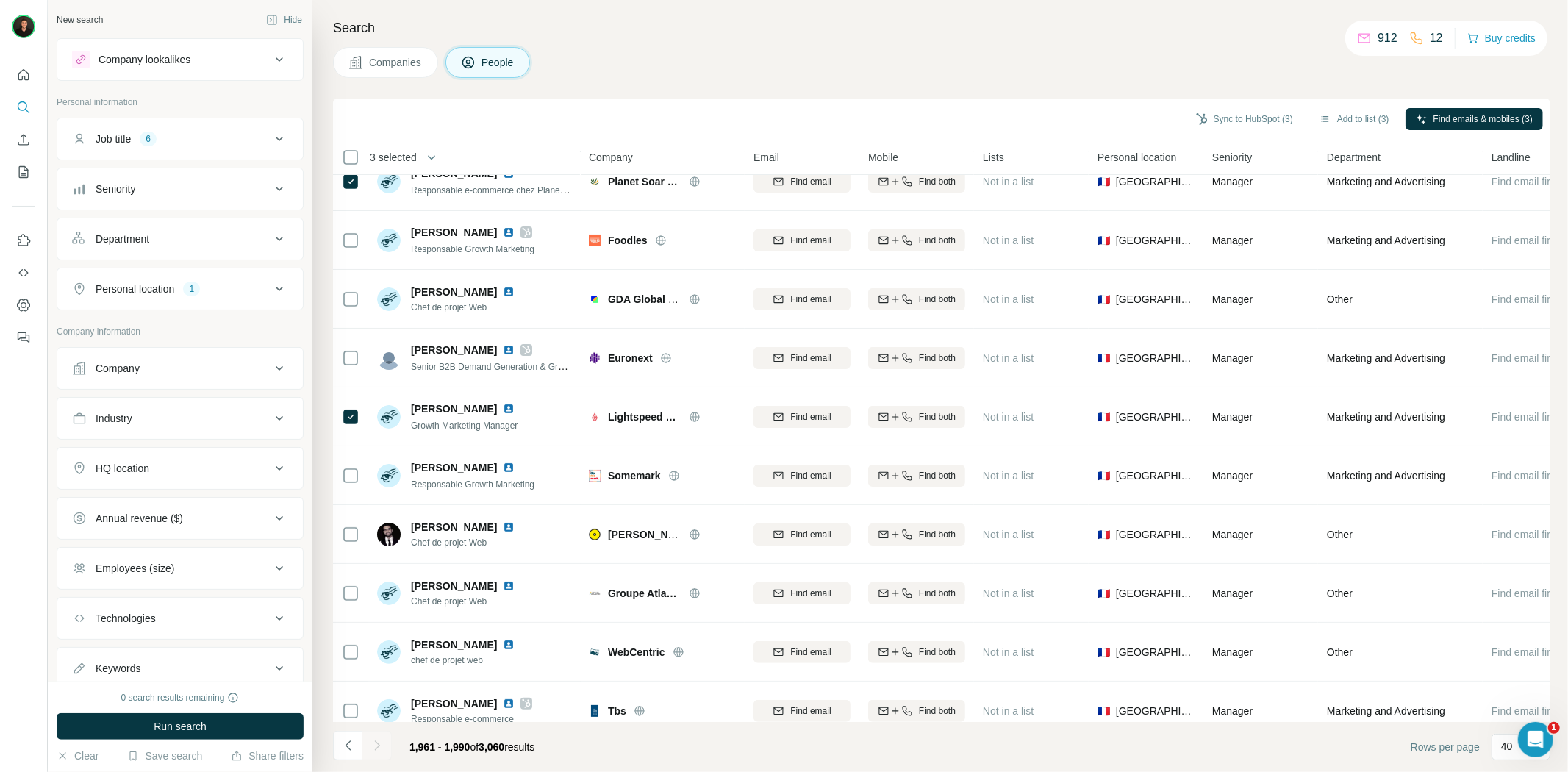
scroll to position [0, 0]
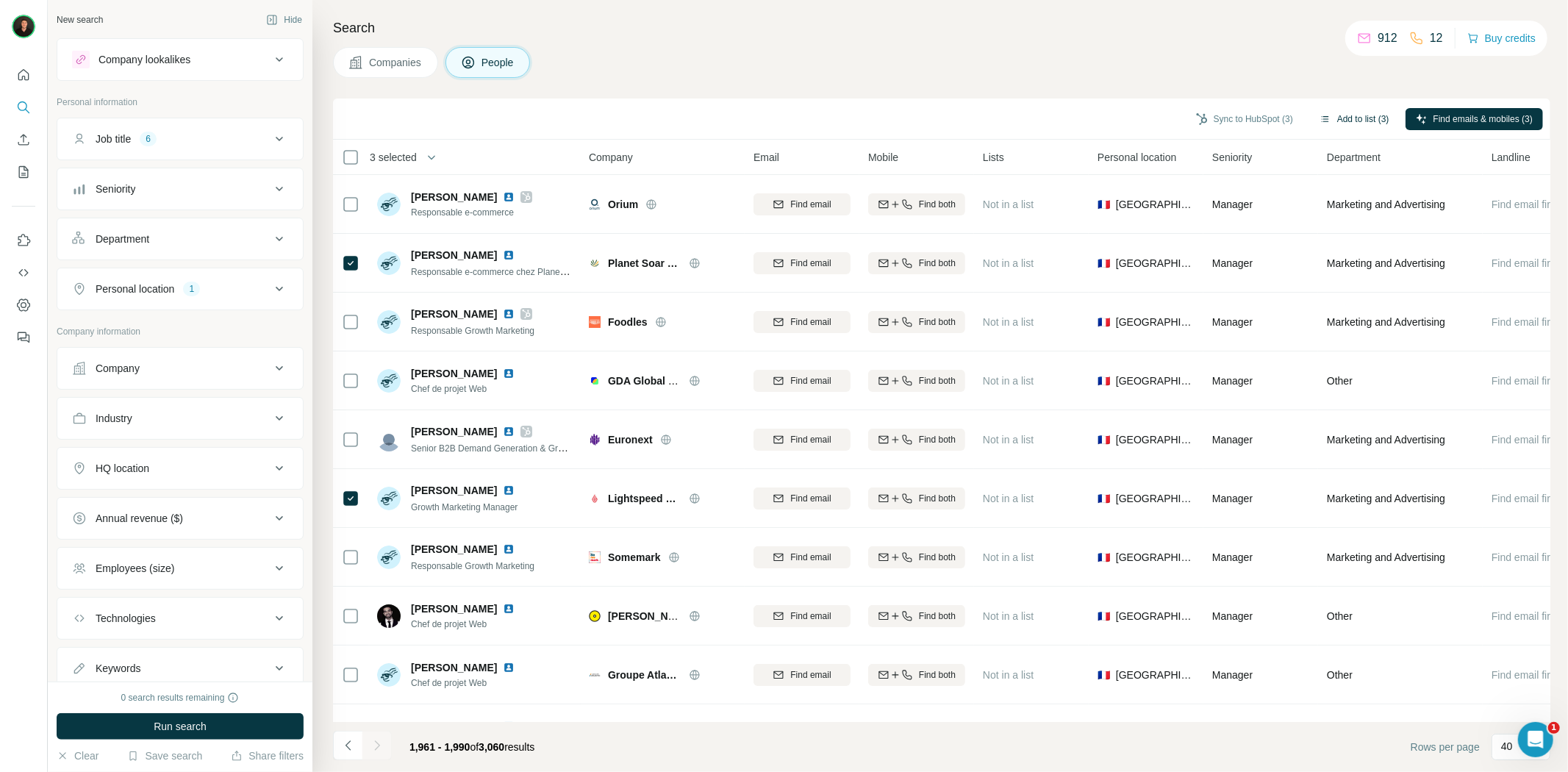
click at [1329, 112] on button "Add to list (3)" at bounding box center [1354, 119] width 90 height 22
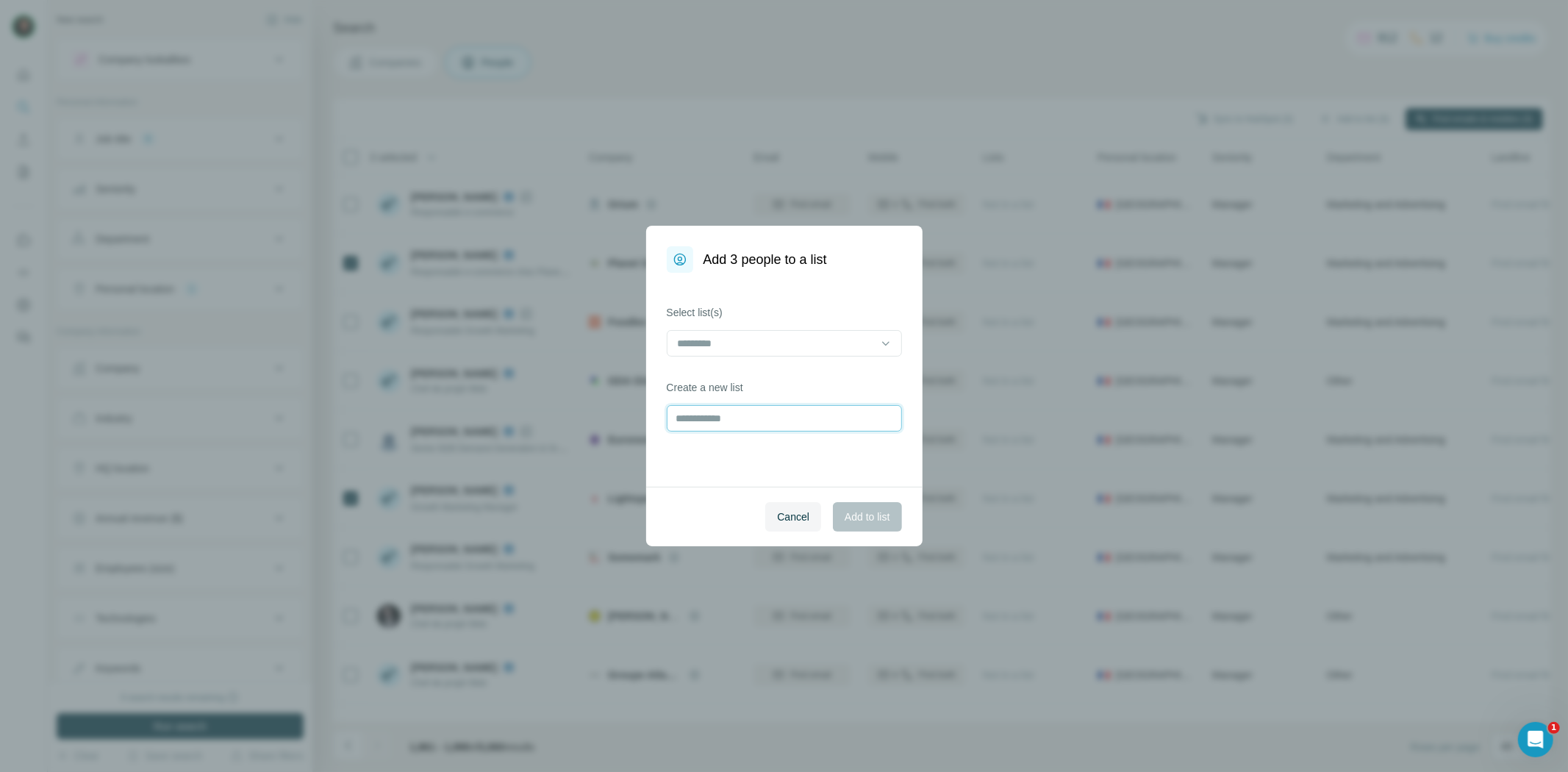
click at [723, 420] on input "text" at bounding box center [784, 418] width 235 height 26
type input "********"
click at [858, 523] on span "Add to list" at bounding box center [866, 516] width 45 height 15
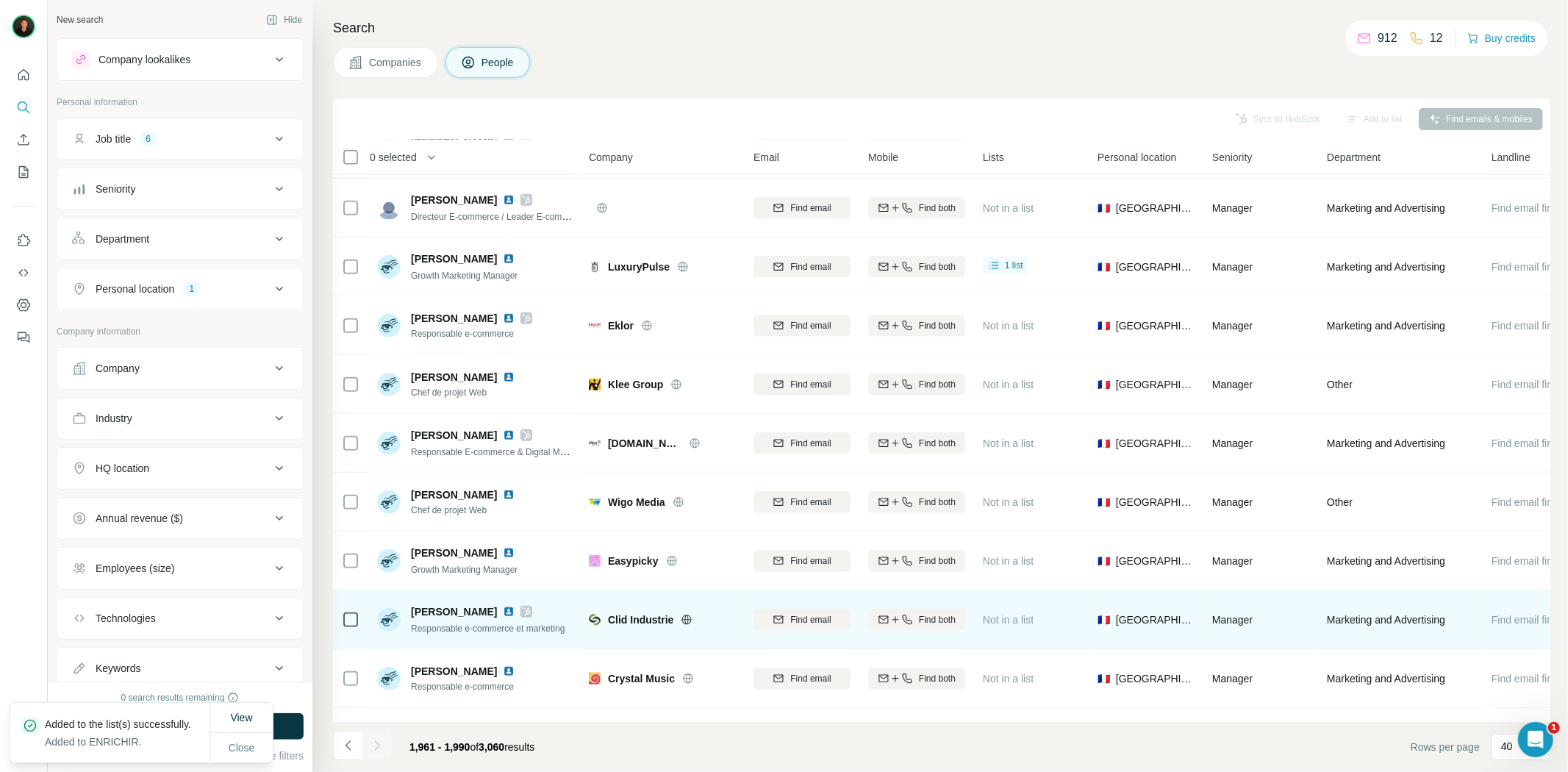
scroll to position [1224, 0]
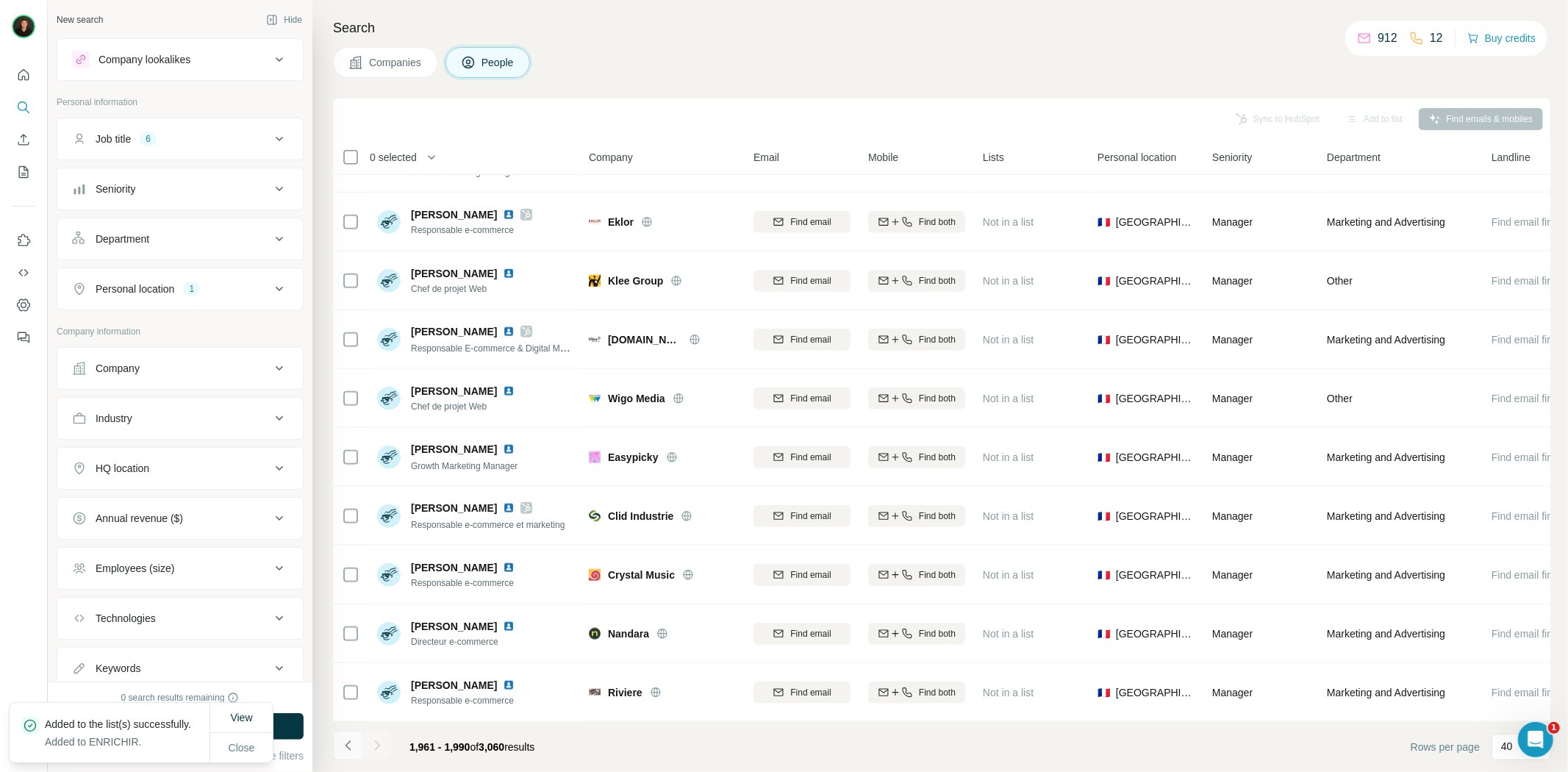
click at [349, 744] on icon "Navigate to previous page" at bounding box center [348, 745] width 15 height 15
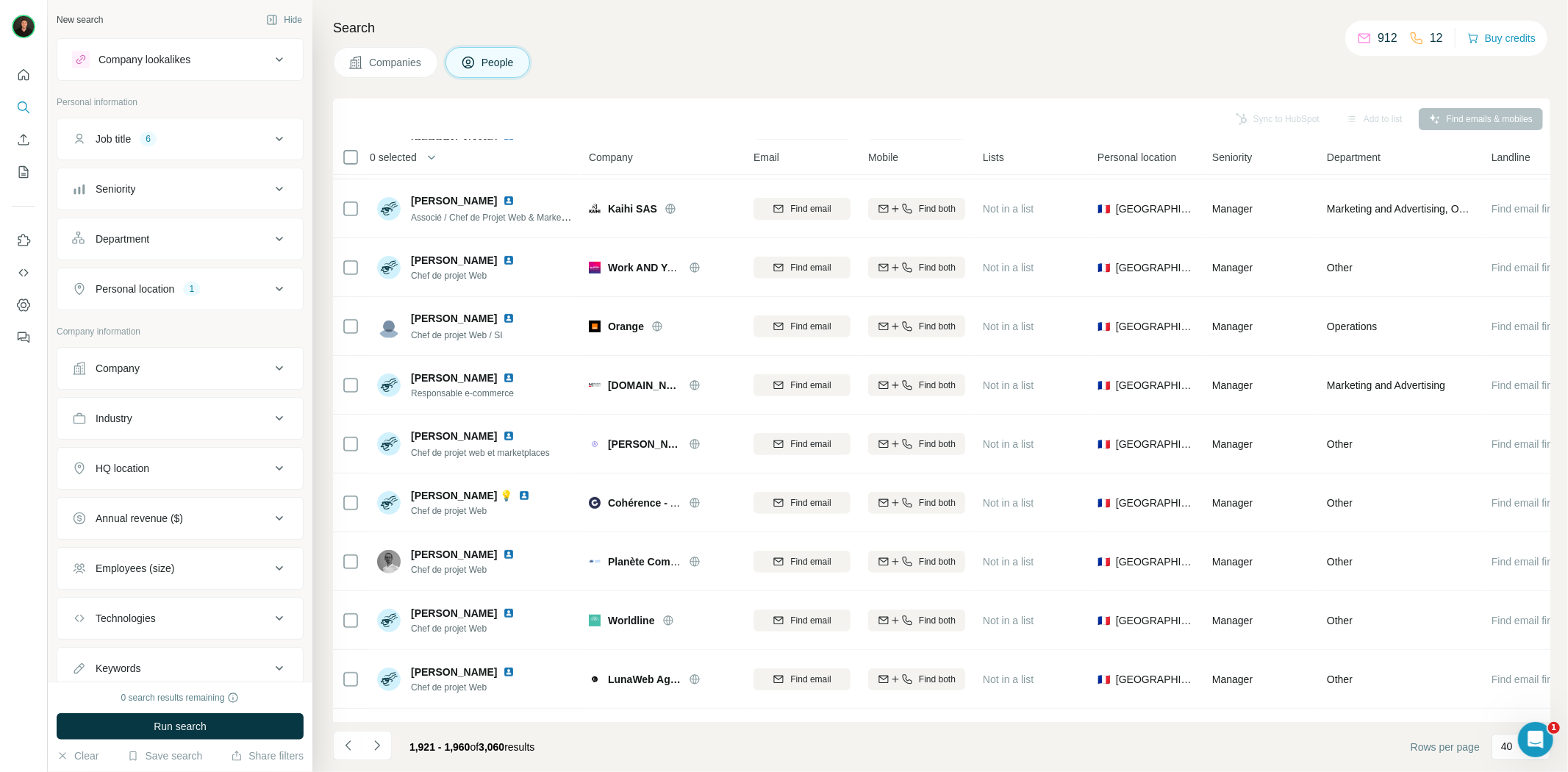
scroll to position [489, 0]
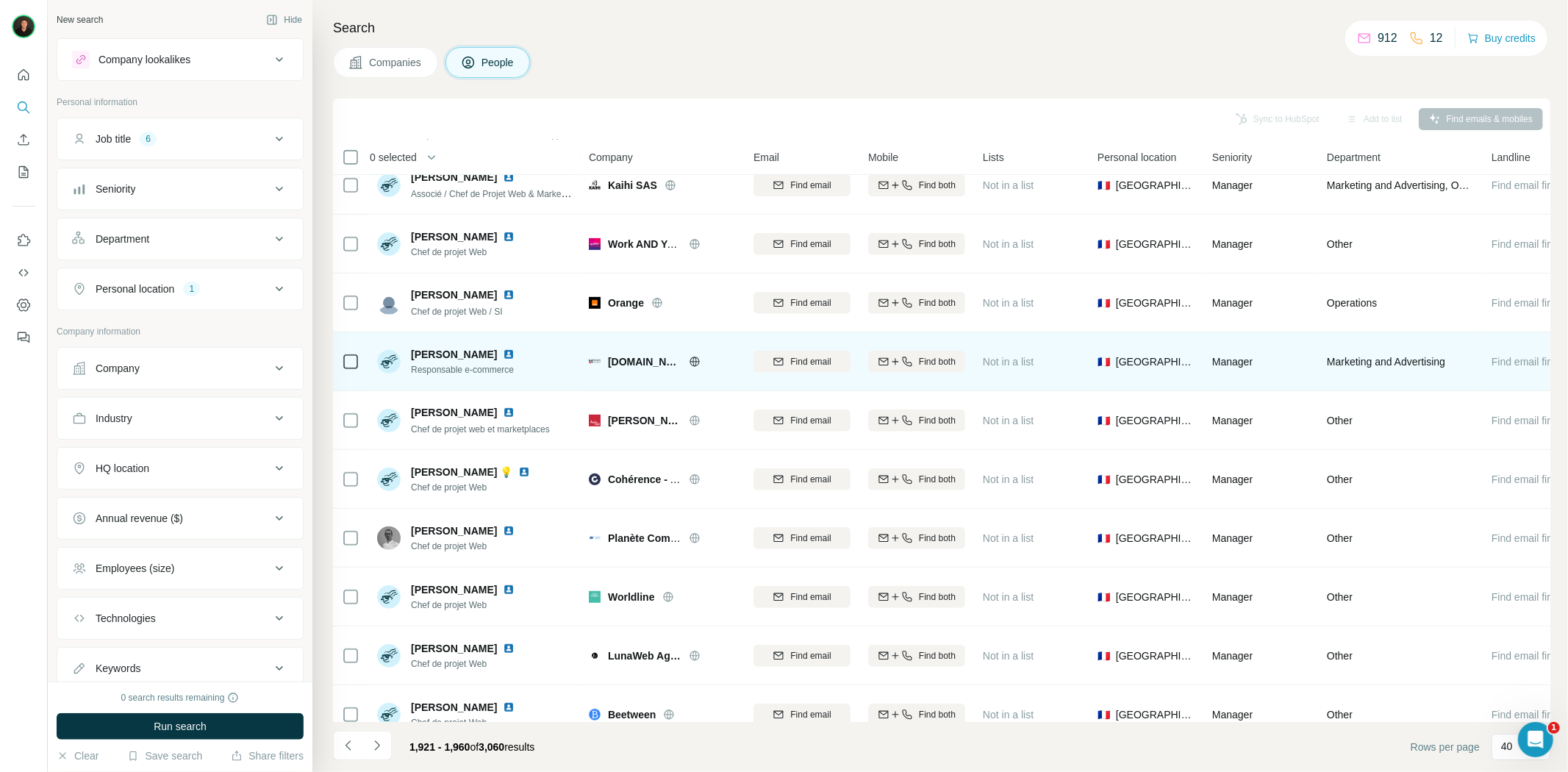
click at [689, 363] on icon at bounding box center [694, 361] width 11 height 11
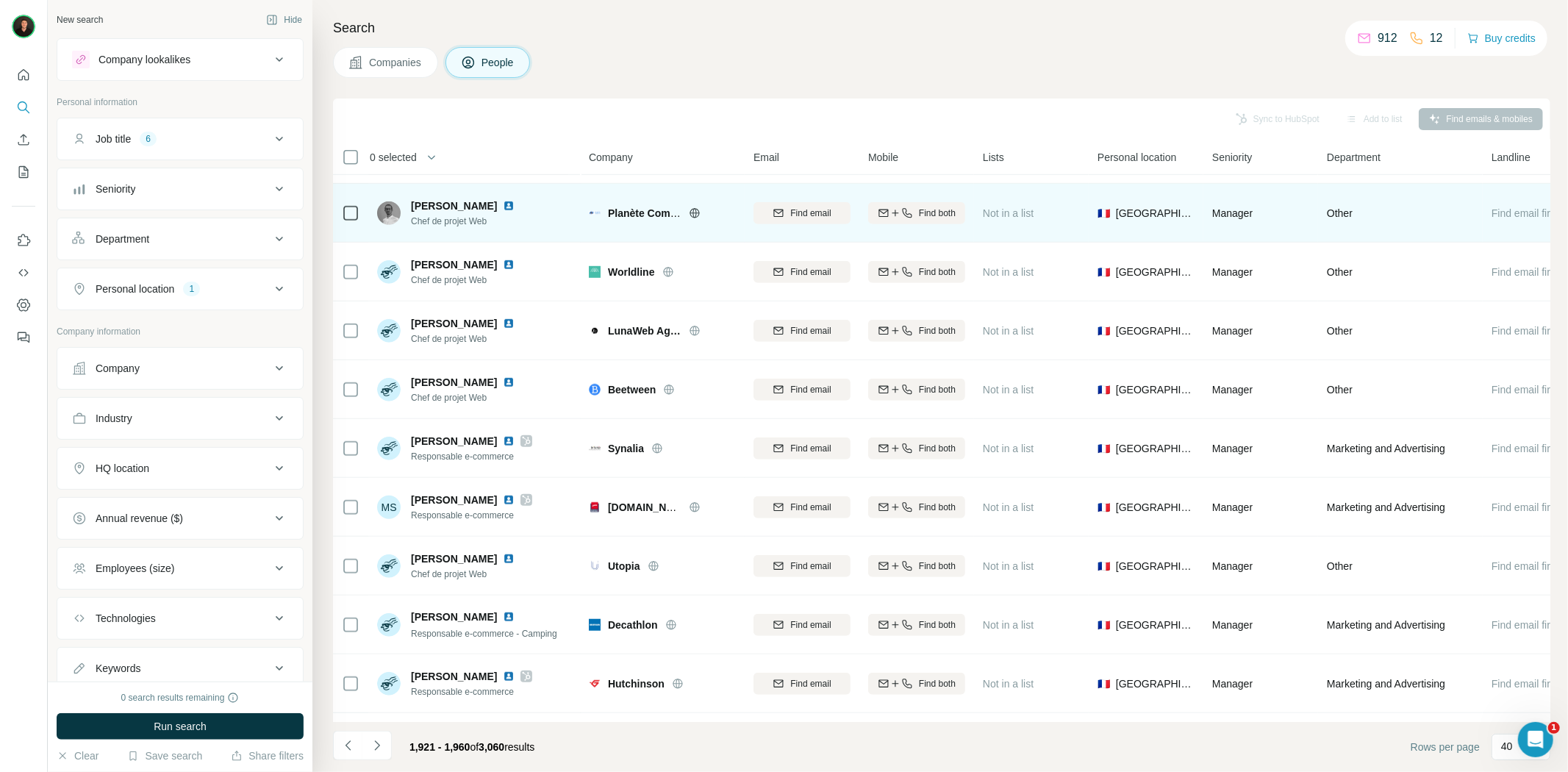
scroll to position [816, 0]
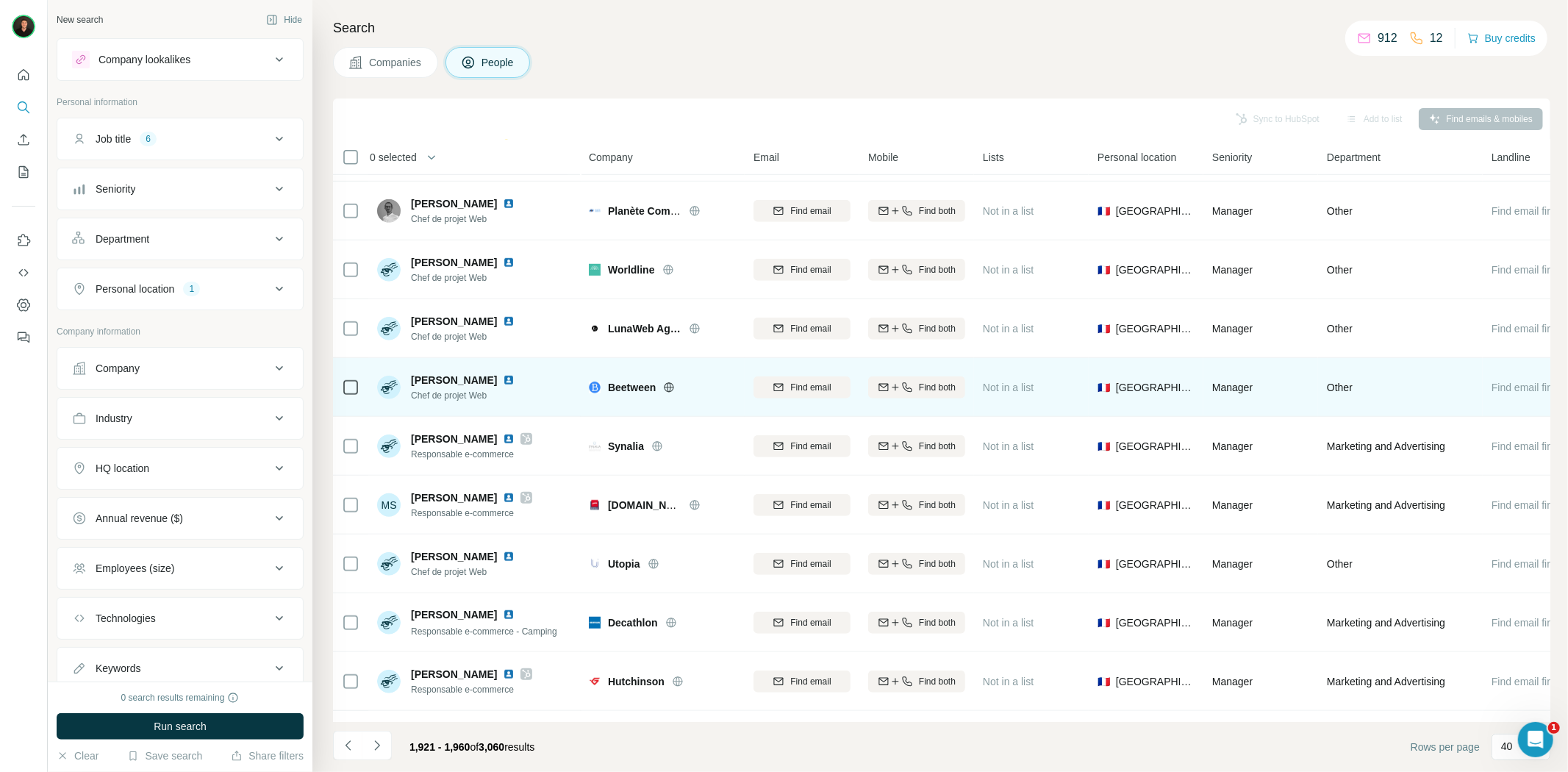
click at [666, 381] on icon at bounding box center [669, 387] width 11 height 11
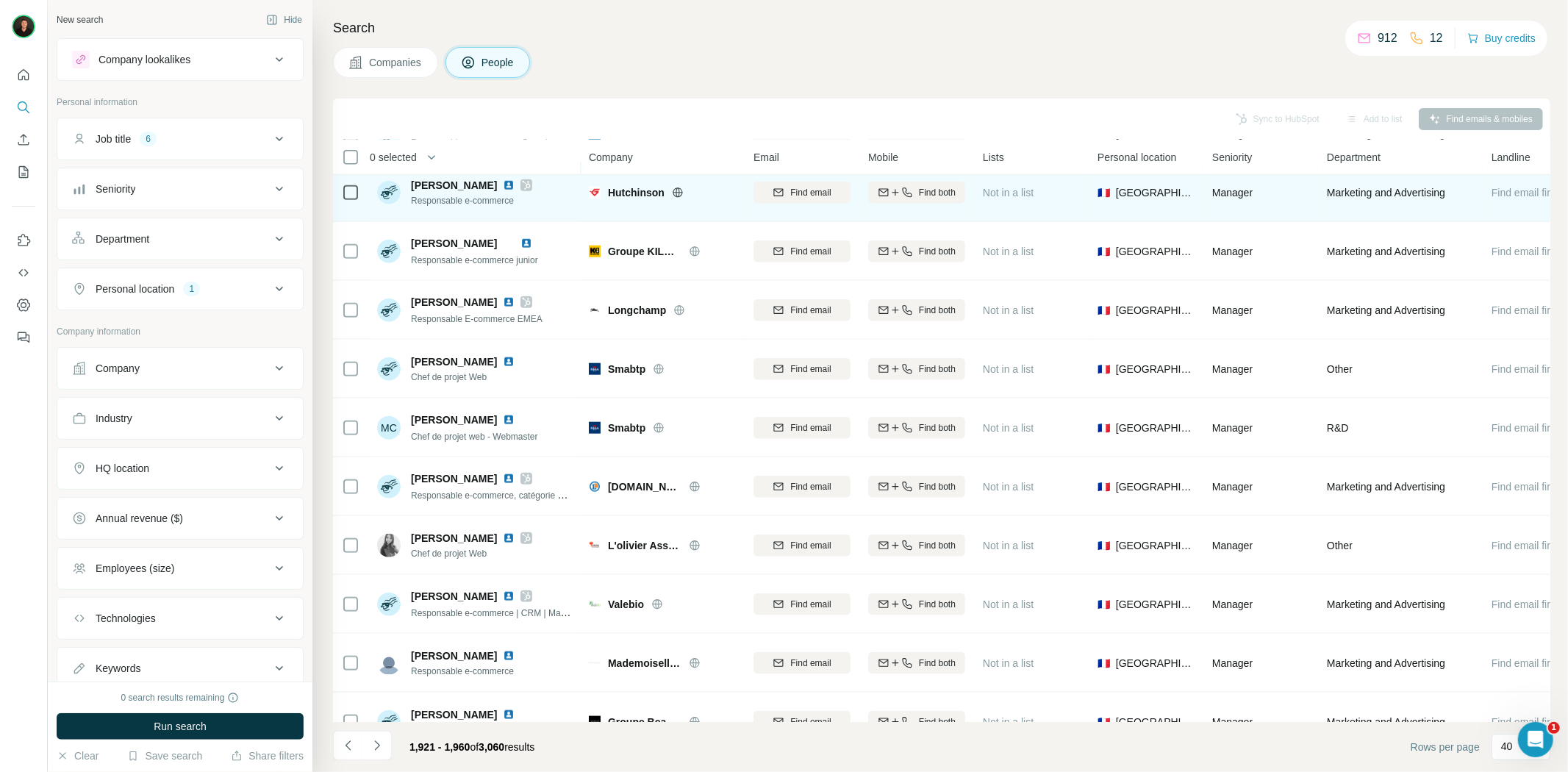
scroll to position [1306, 0]
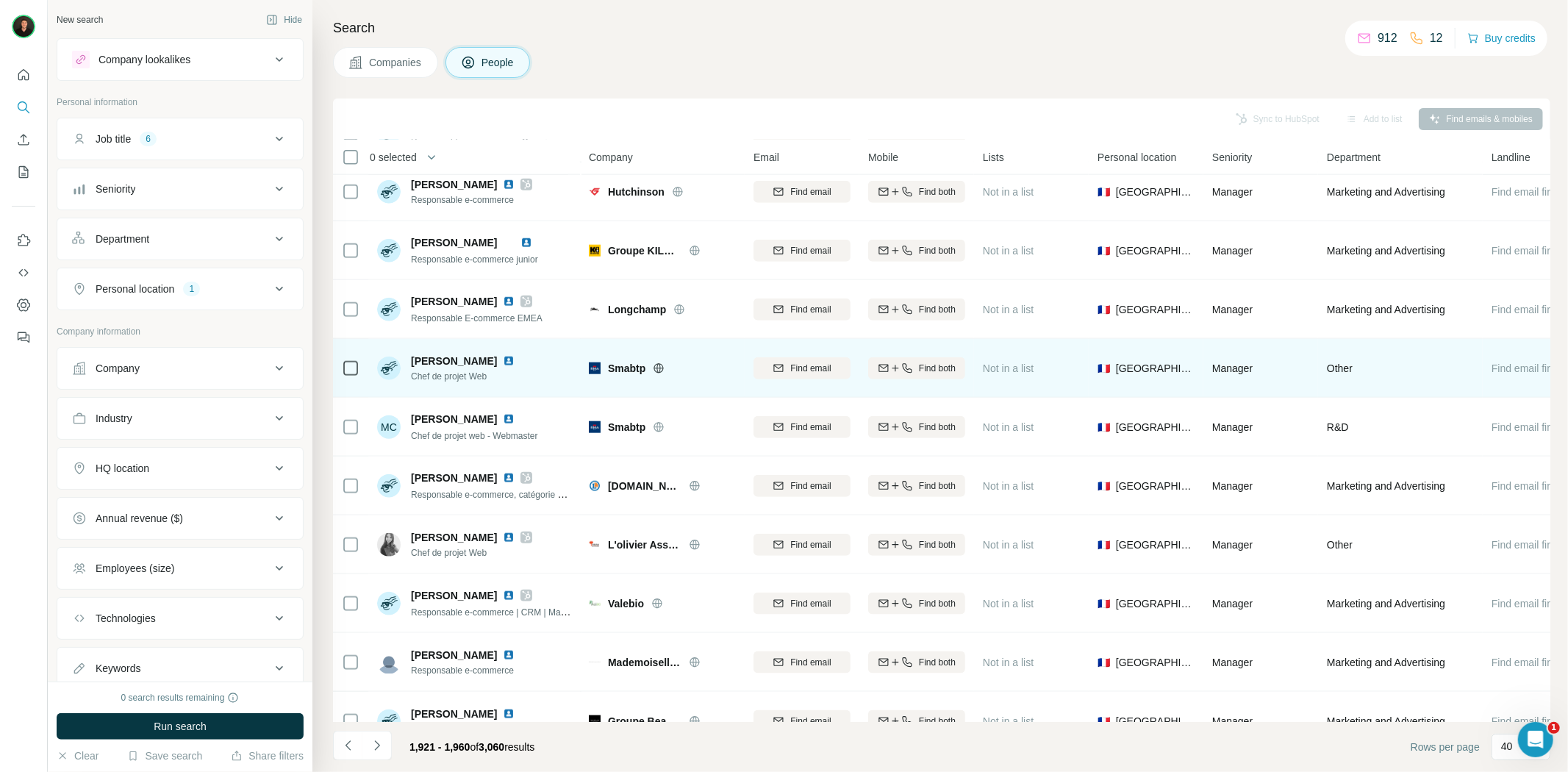
click at [658, 364] on icon at bounding box center [659, 368] width 3 height 10
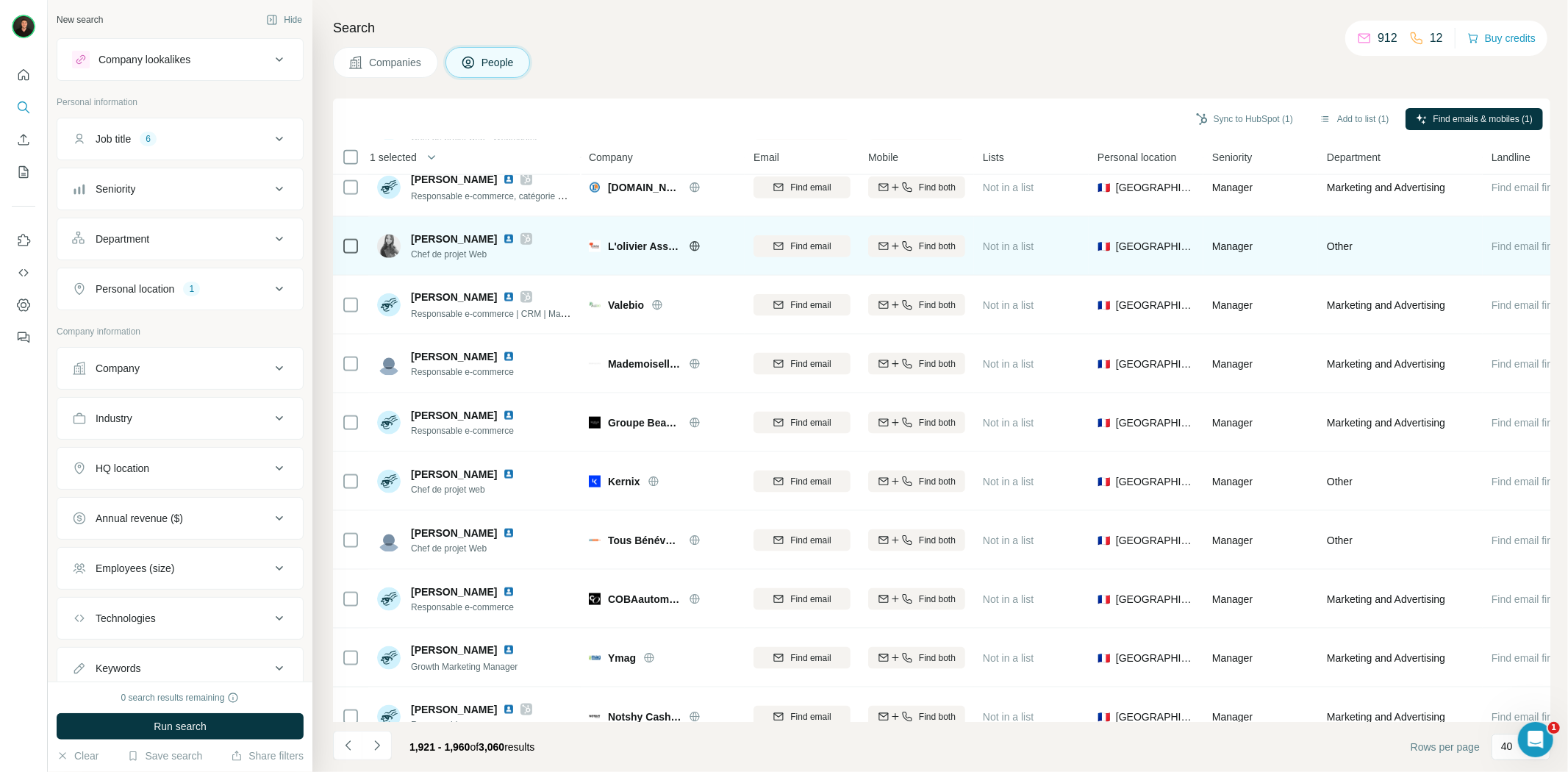
scroll to position [1633, 0]
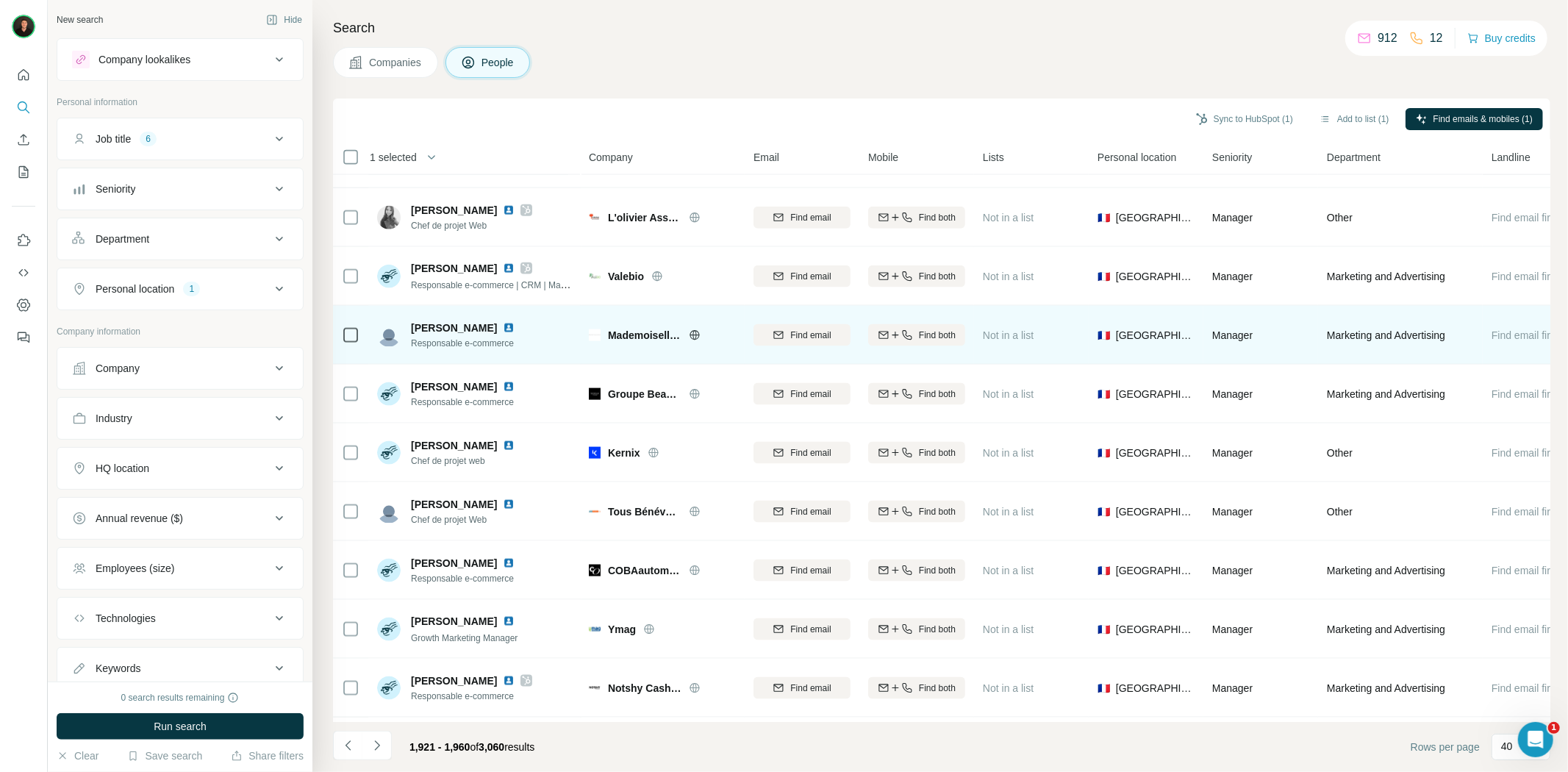
click at [689, 333] on icon at bounding box center [694, 335] width 10 height 10
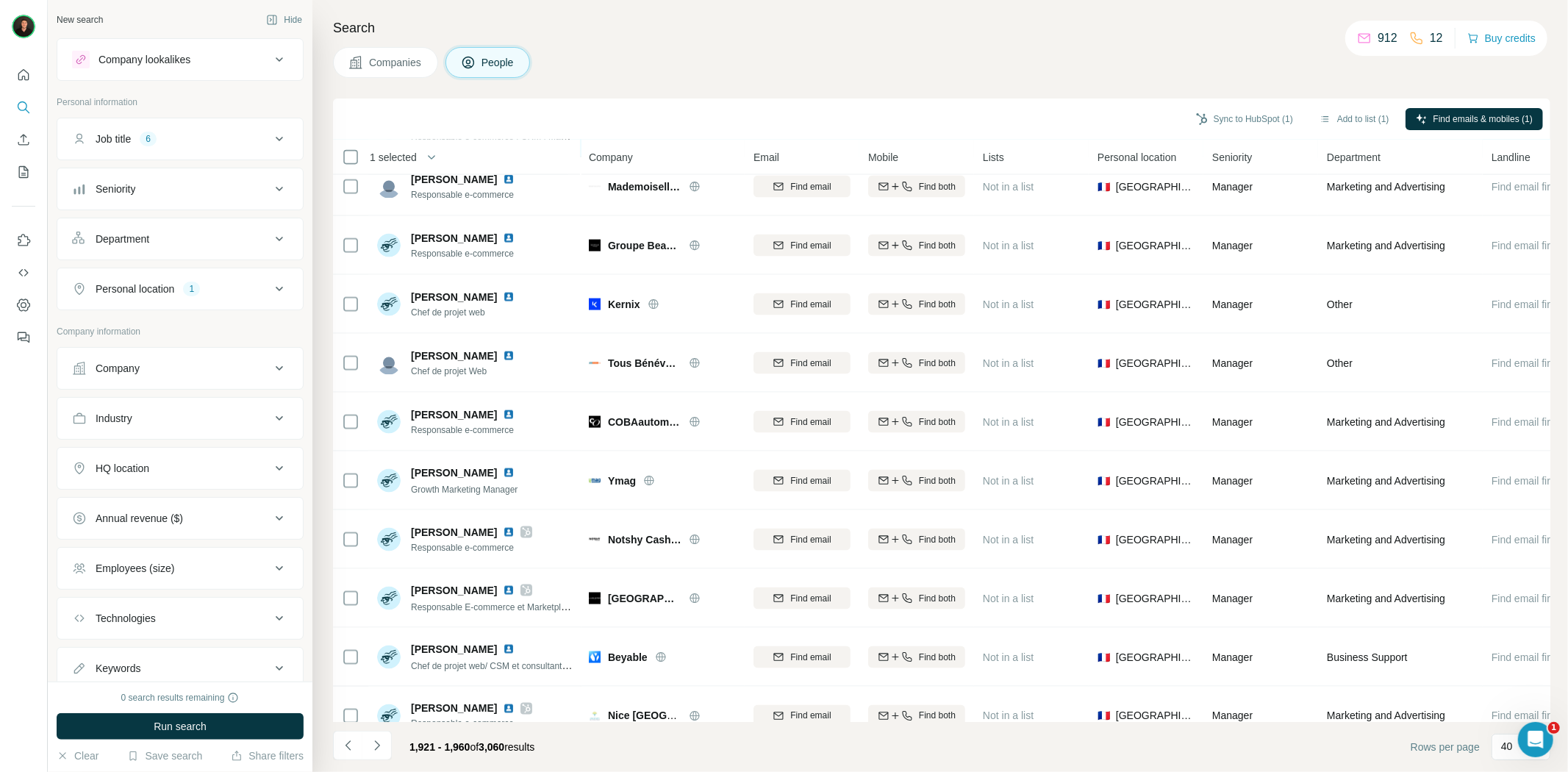
scroll to position [1796, 0]
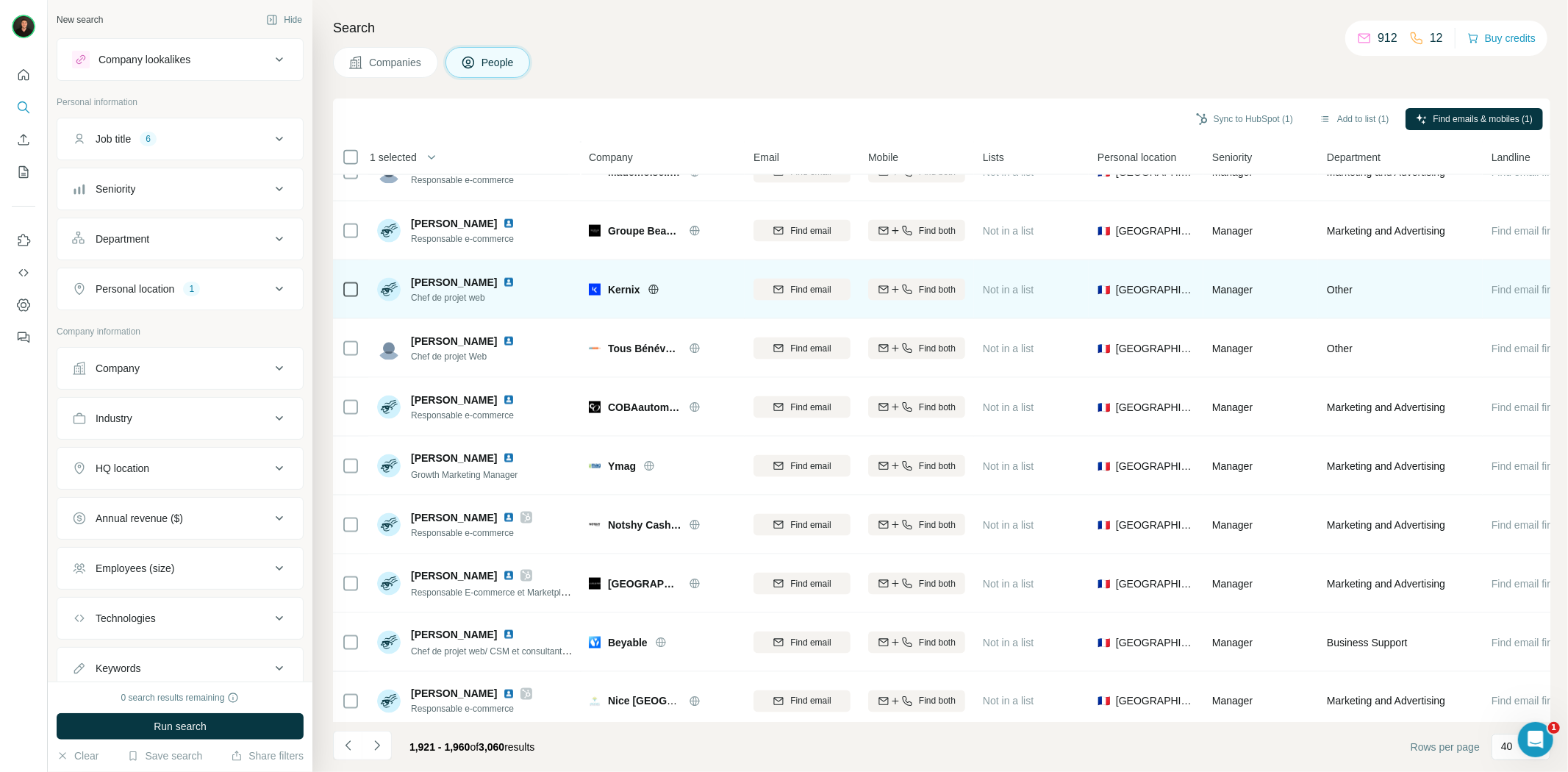
click at [655, 291] on icon at bounding box center [653, 289] width 11 height 11
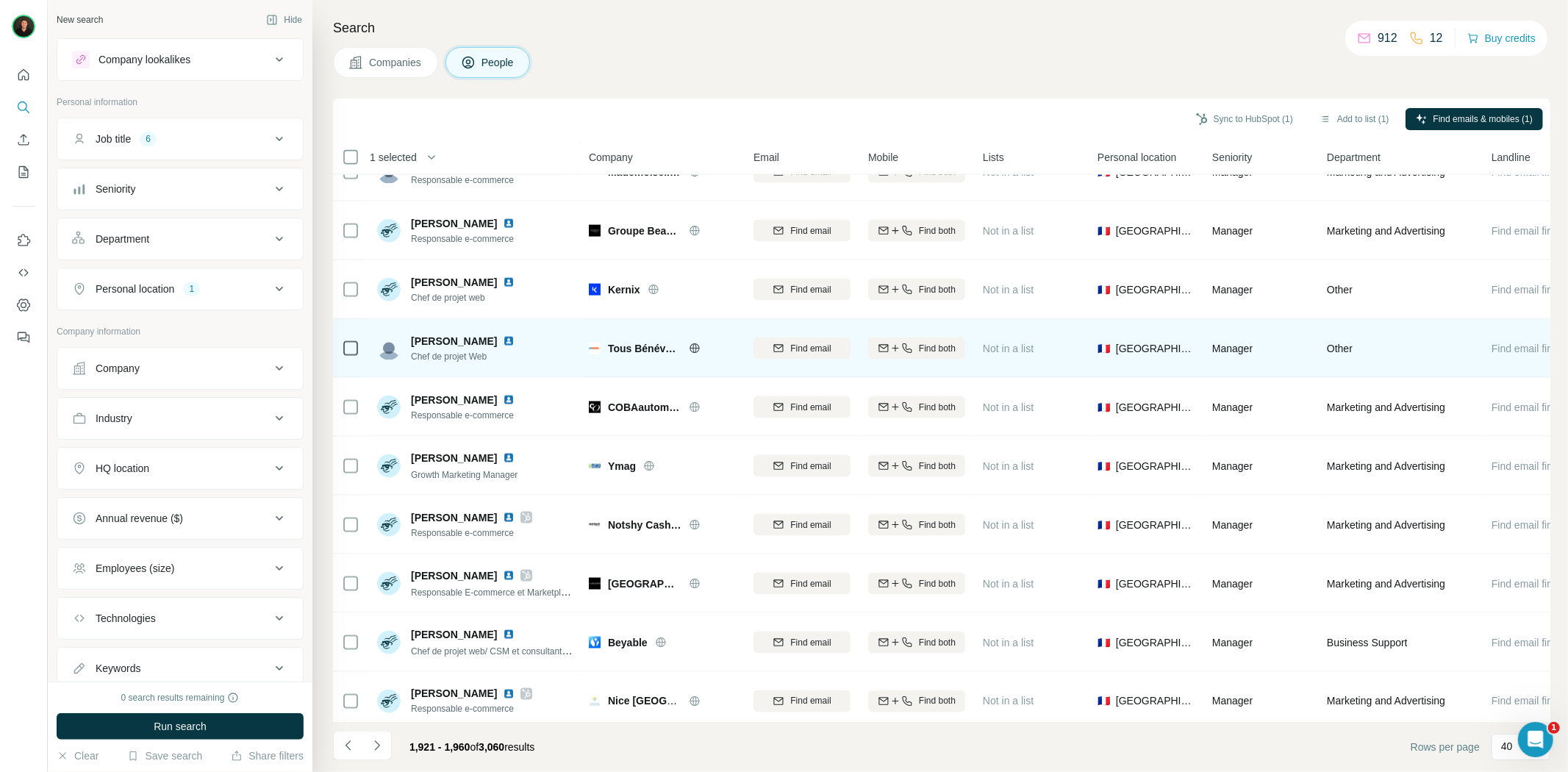
scroll to position [1812, 0]
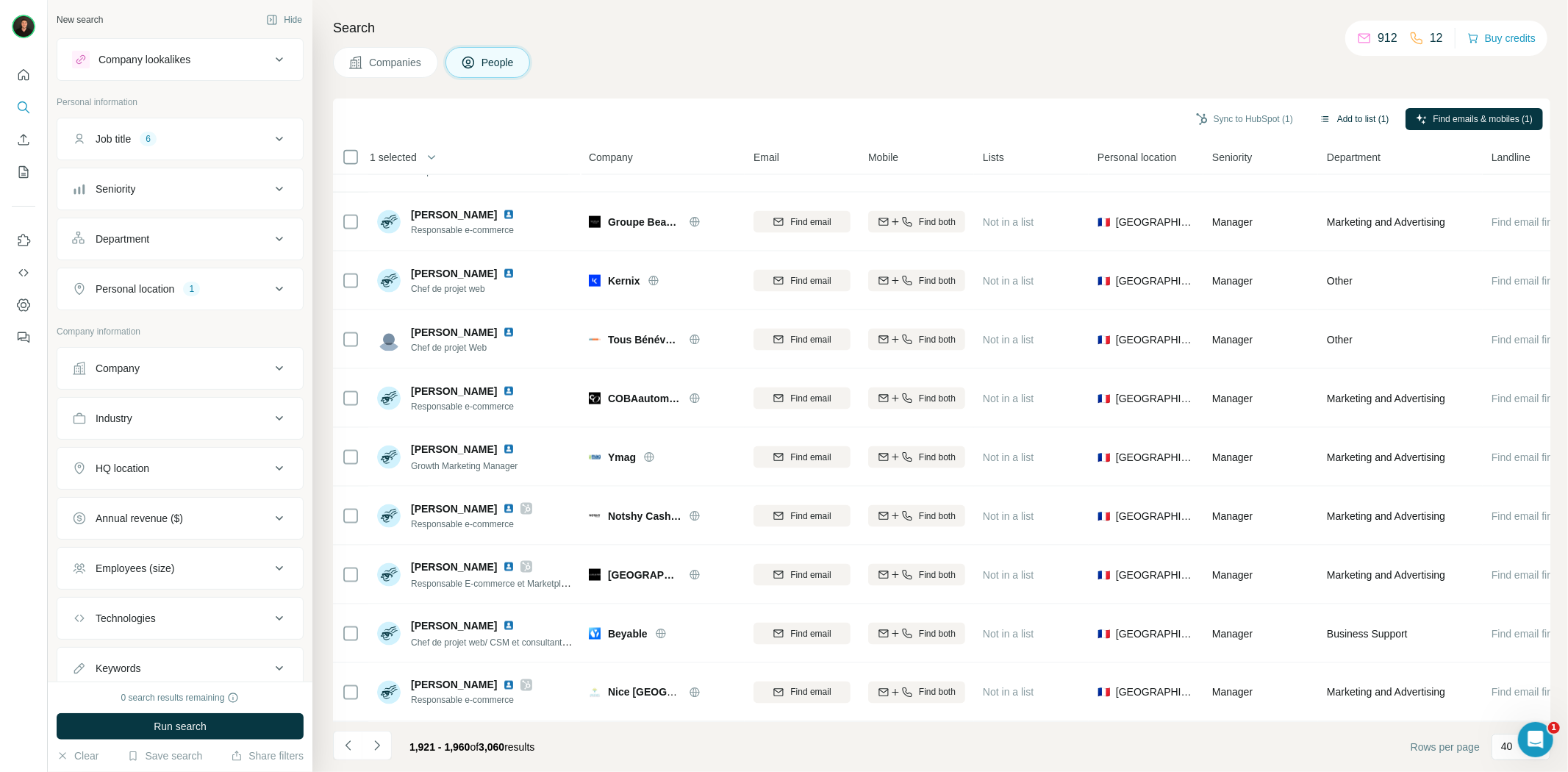
click at [1334, 121] on button "Add to list (1)" at bounding box center [1354, 119] width 90 height 22
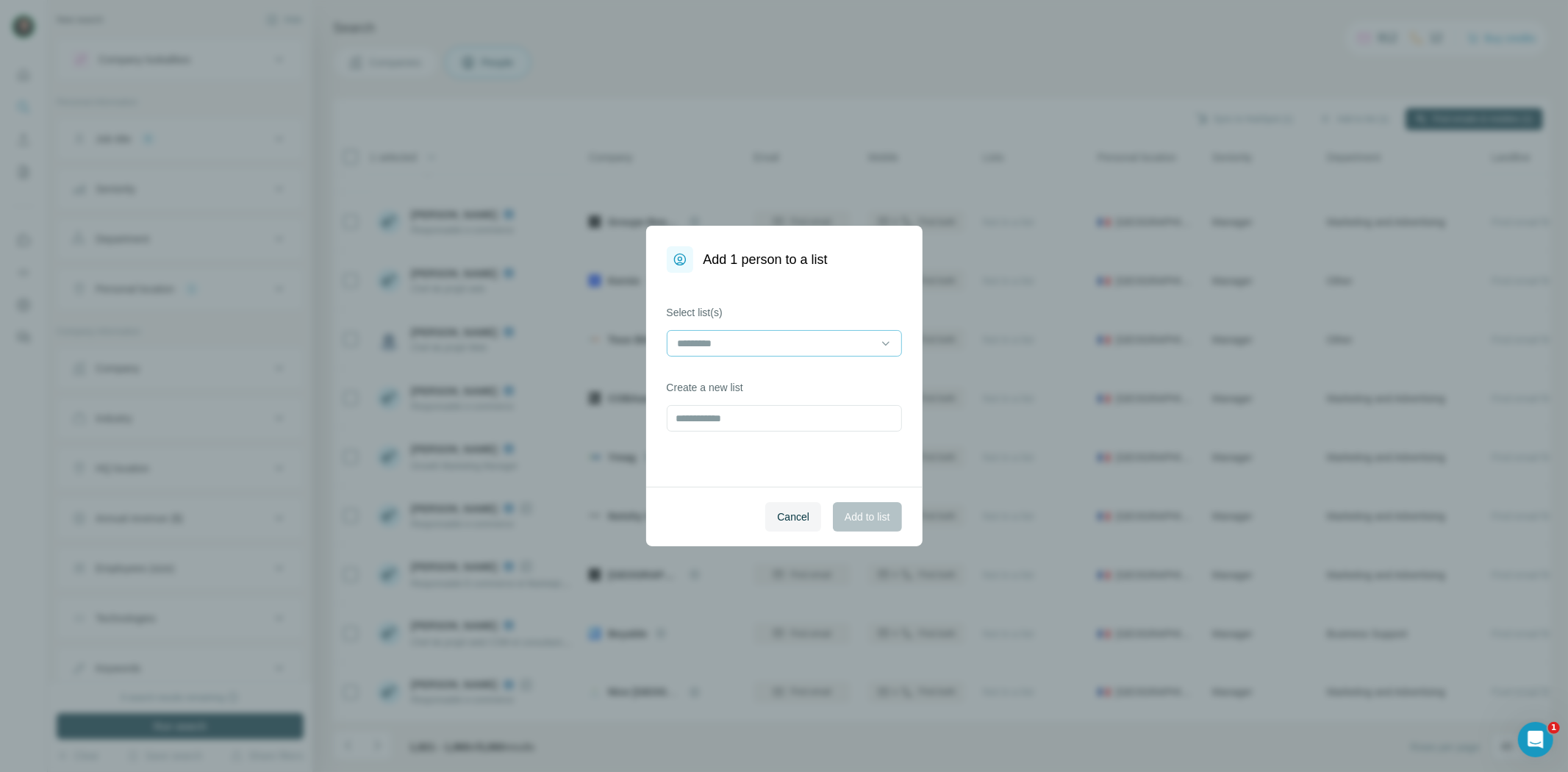
click at [807, 345] on input at bounding box center [775, 343] width 198 height 16
click at [790, 370] on div "ENRICHIR" at bounding box center [784, 376] width 210 height 15
click at [866, 510] on span "Add to list" at bounding box center [866, 516] width 45 height 15
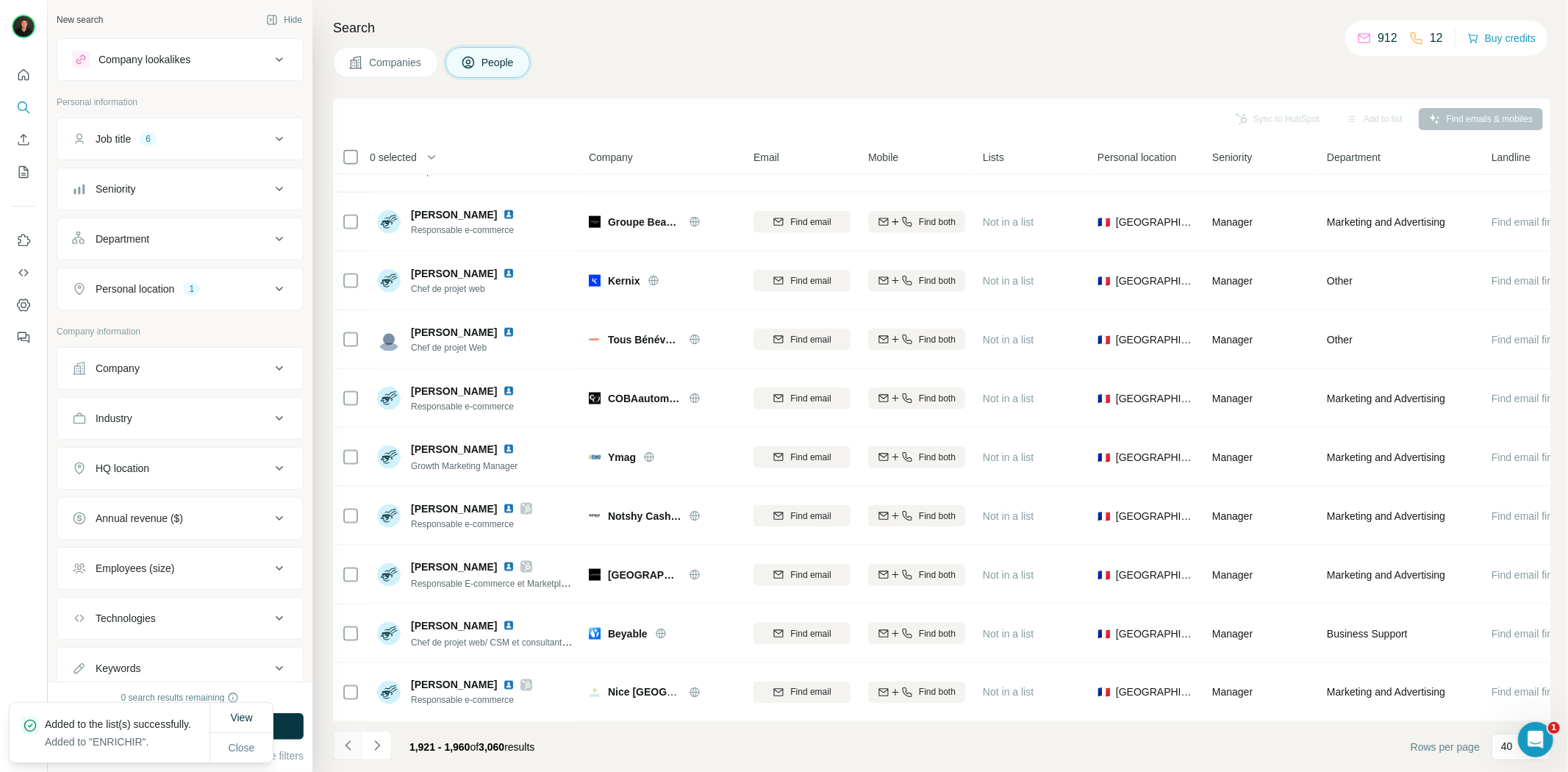
click at [346, 752] on icon "Navigate to previous page" at bounding box center [348, 745] width 15 height 15
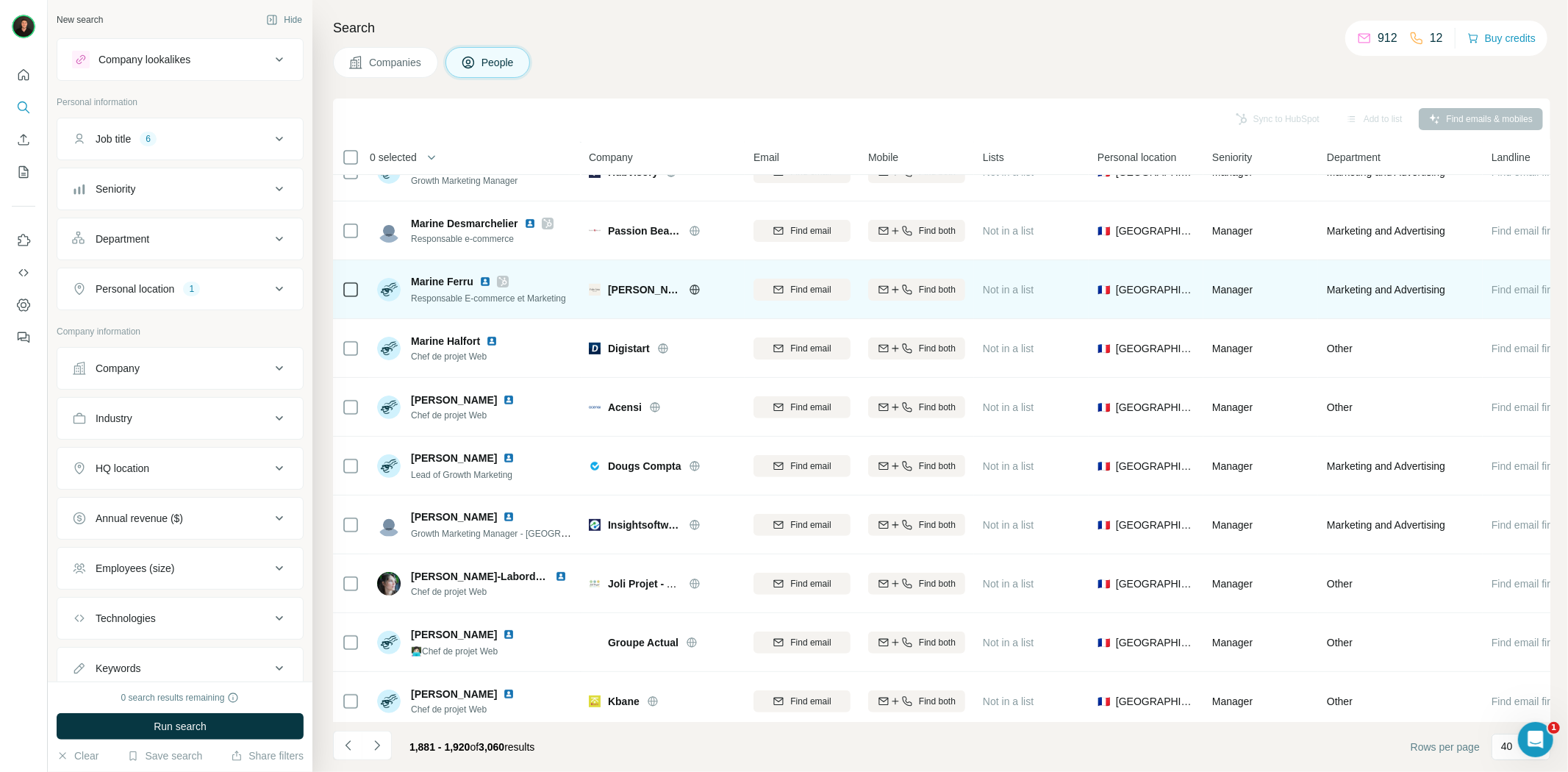
scroll to position [408, 0]
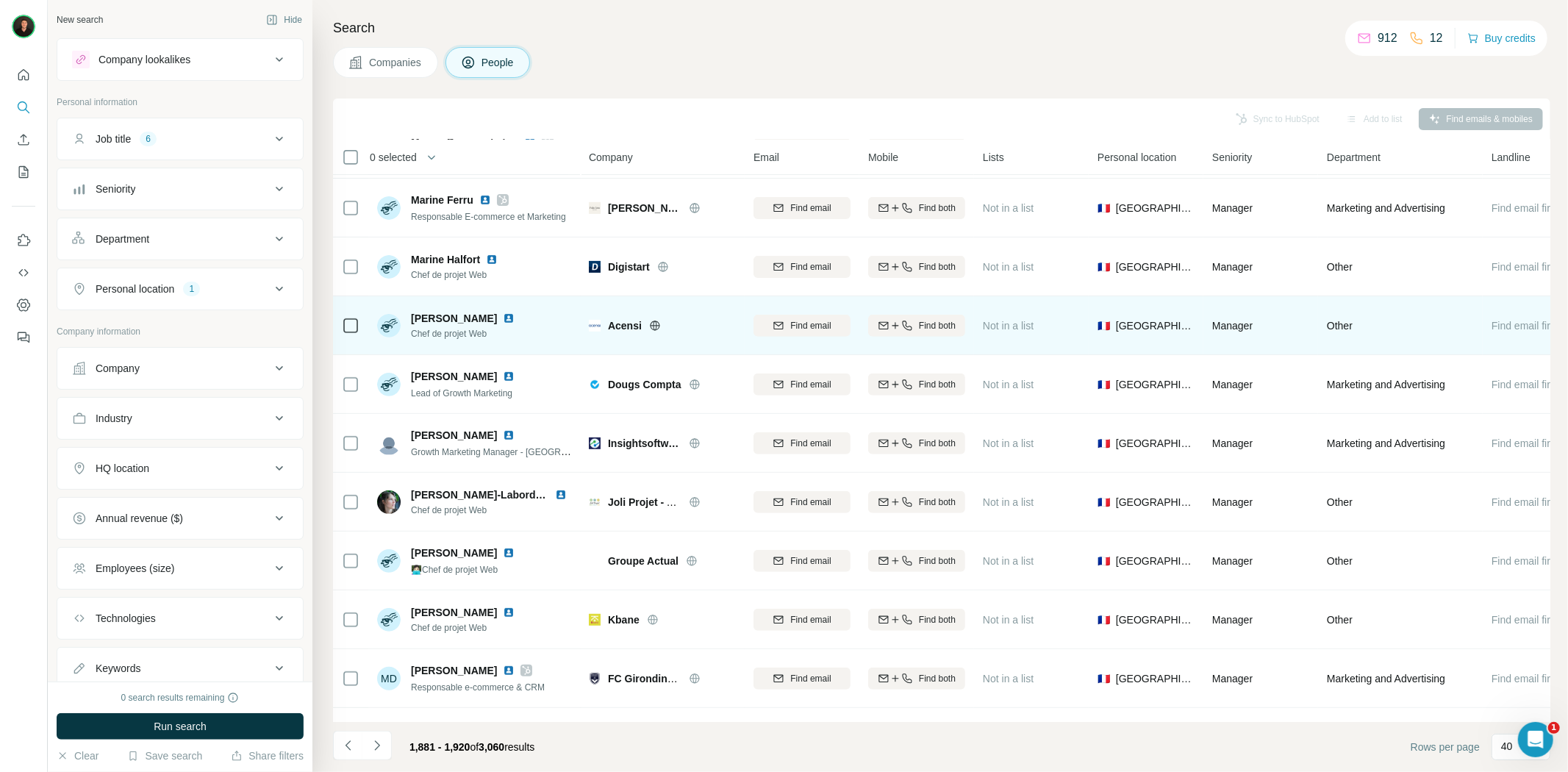
click at [656, 326] on icon at bounding box center [655, 325] width 11 height 11
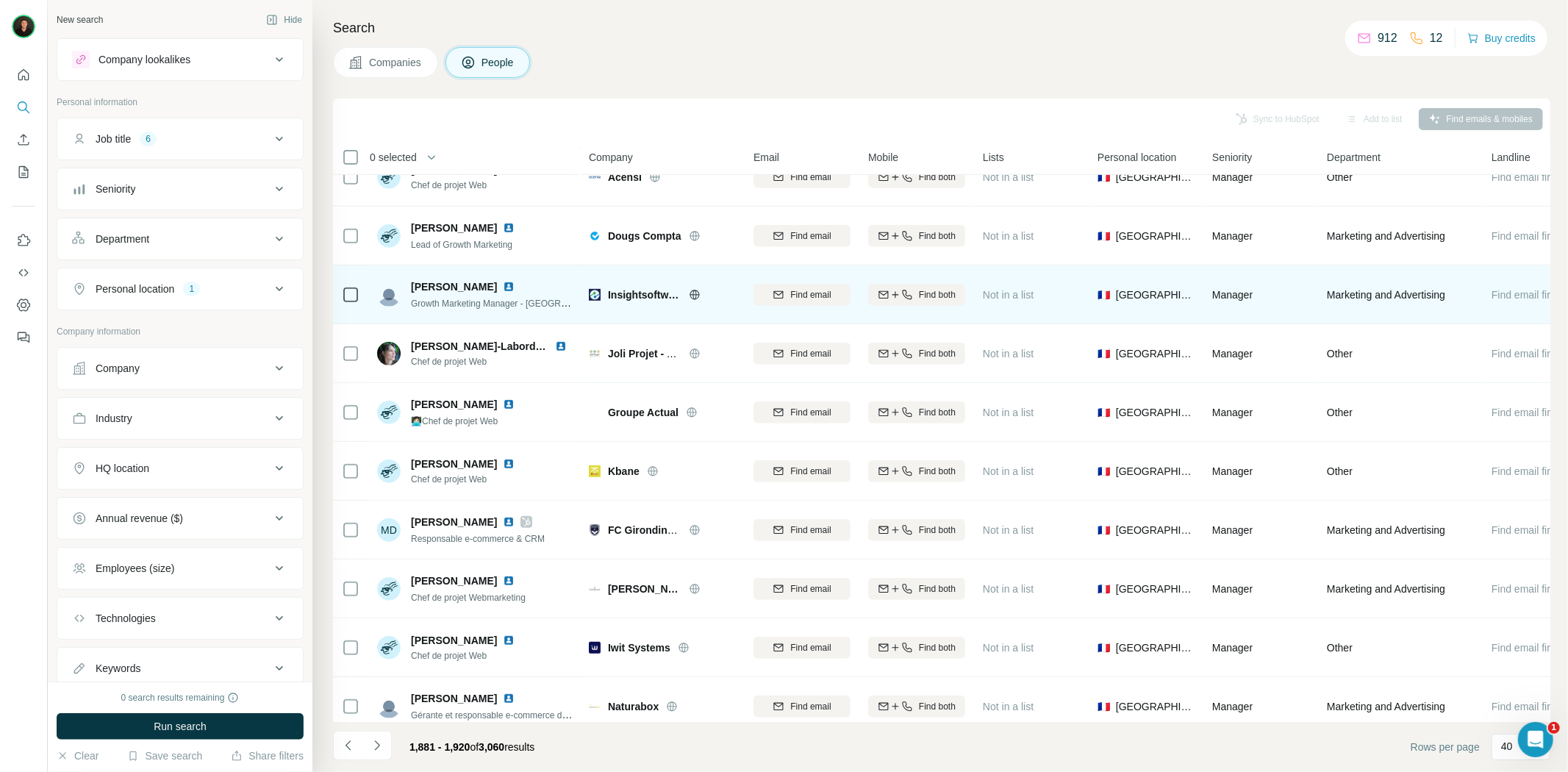
scroll to position [571, 0]
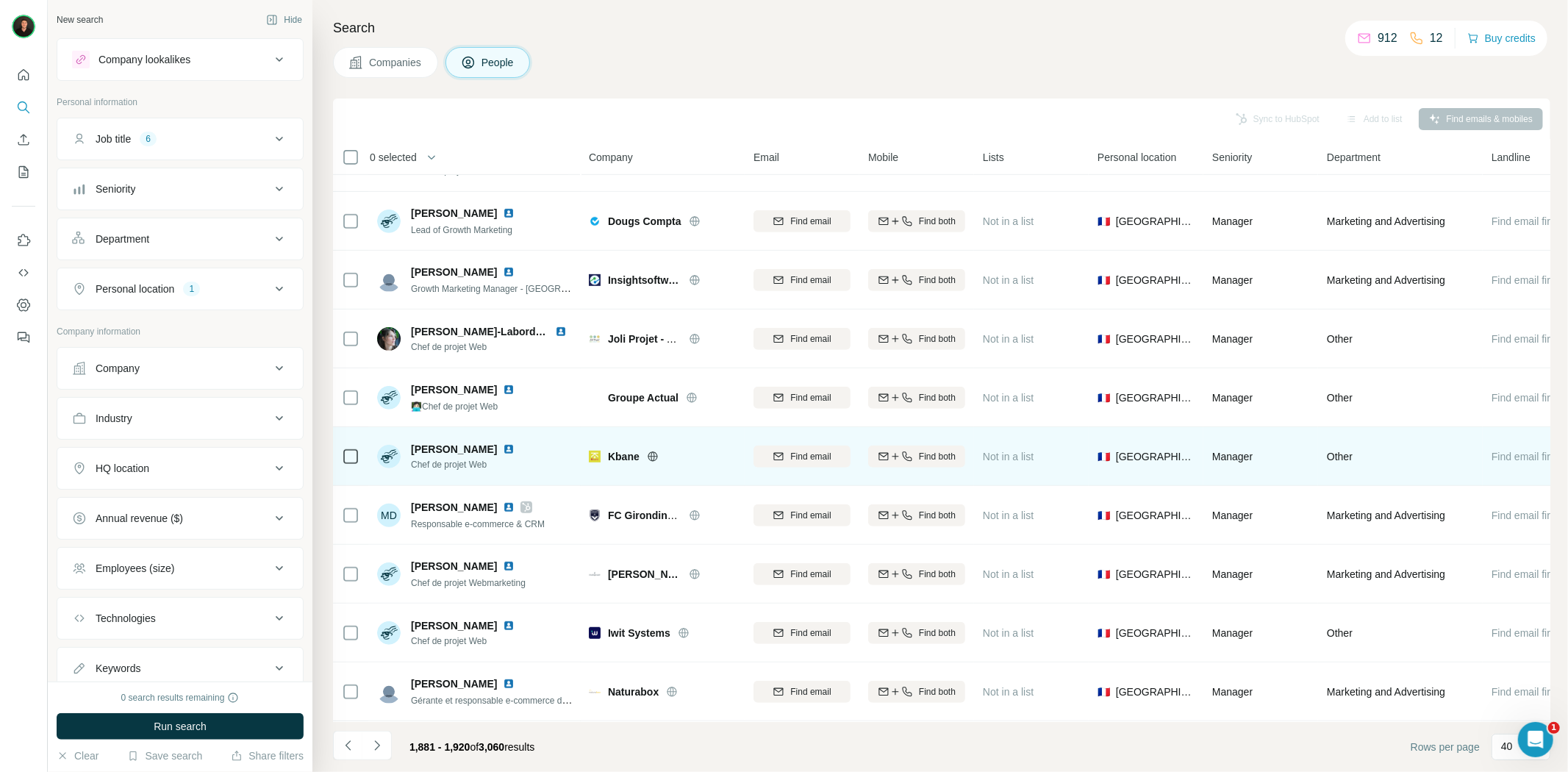
click at [648, 452] on icon at bounding box center [652, 456] width 11 height 11
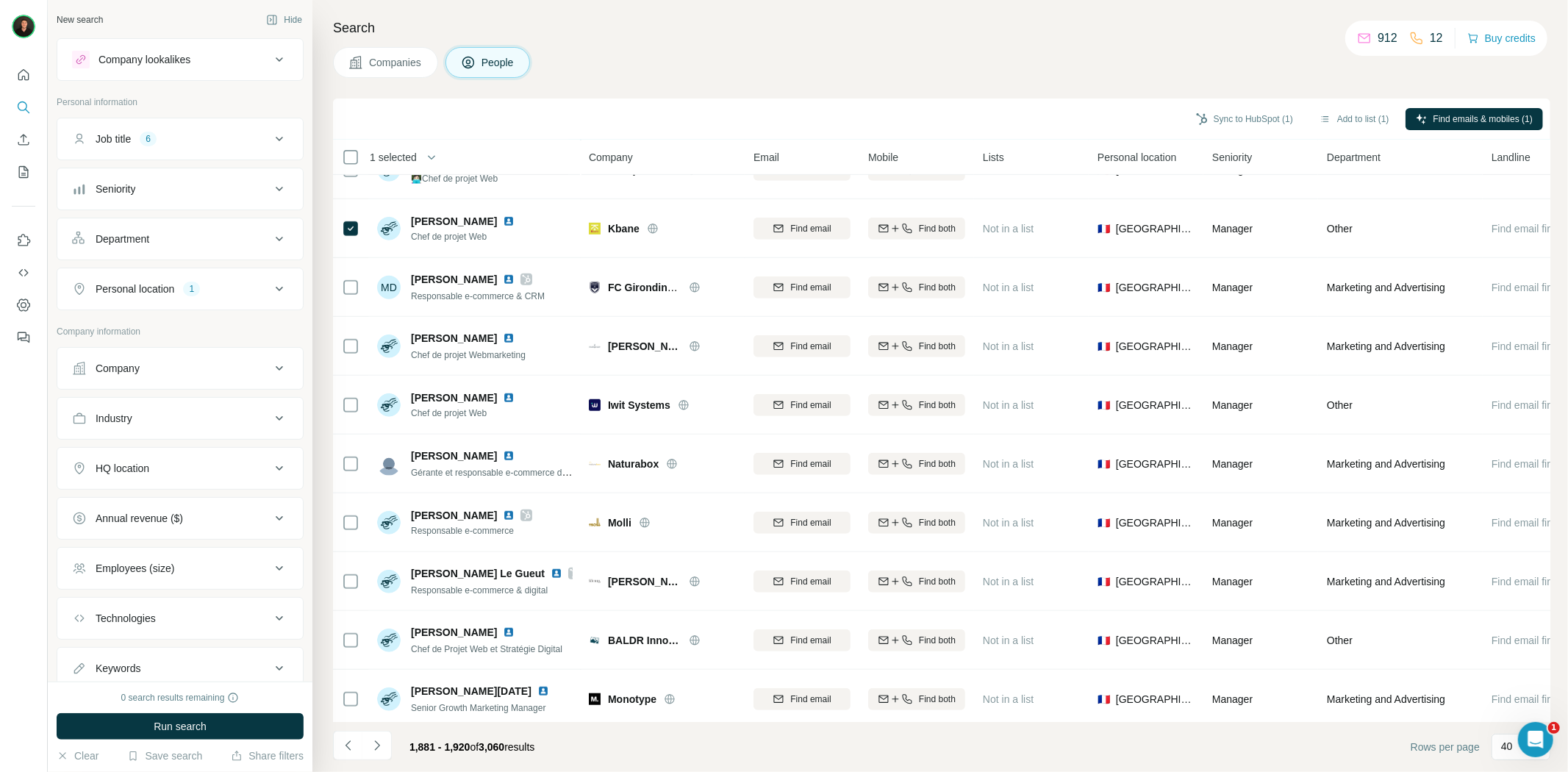
scroll to position [898, 0]
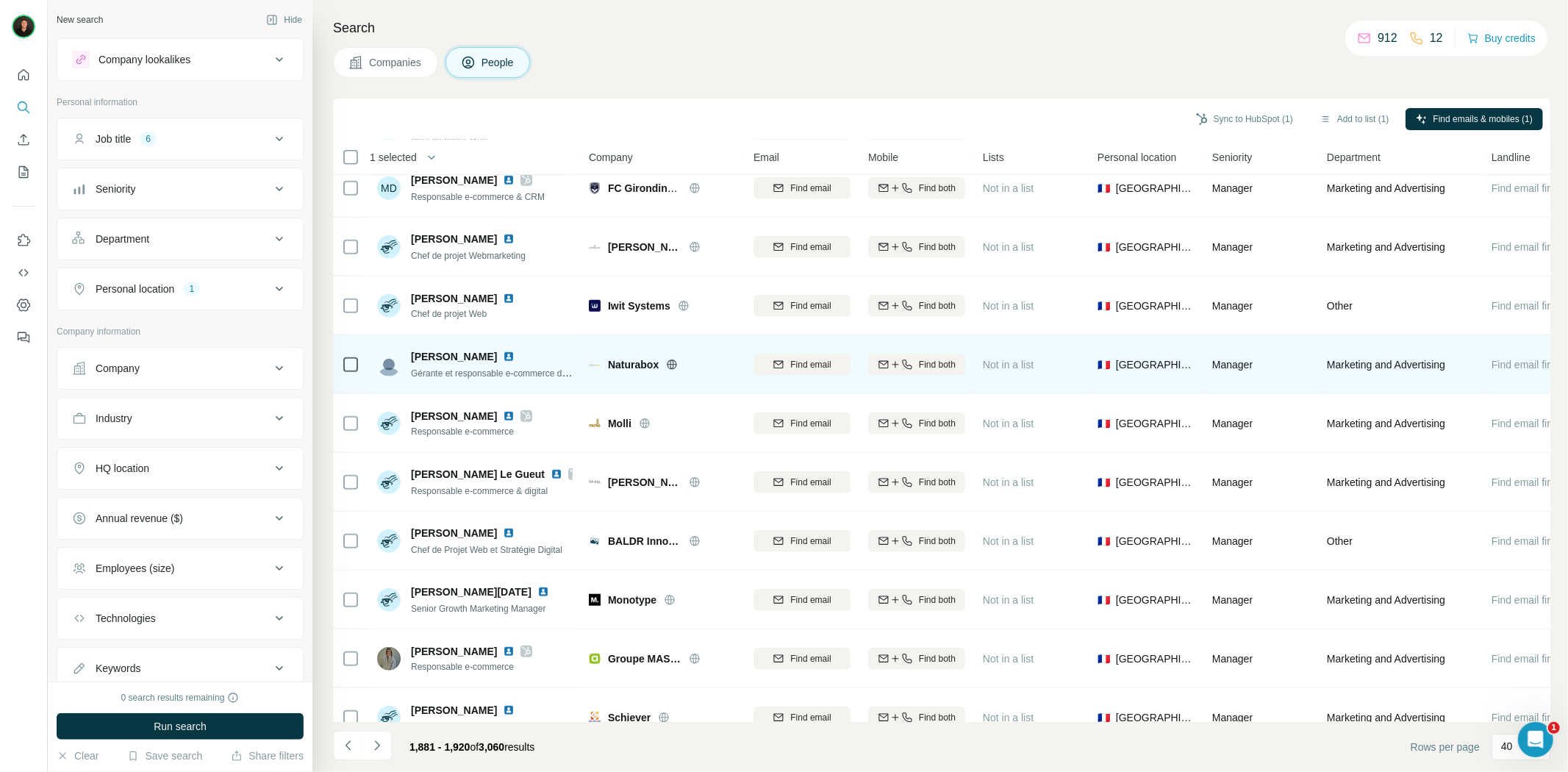
click at [671, 365] on icon at bounding box center [672, 364] width 3 height 10
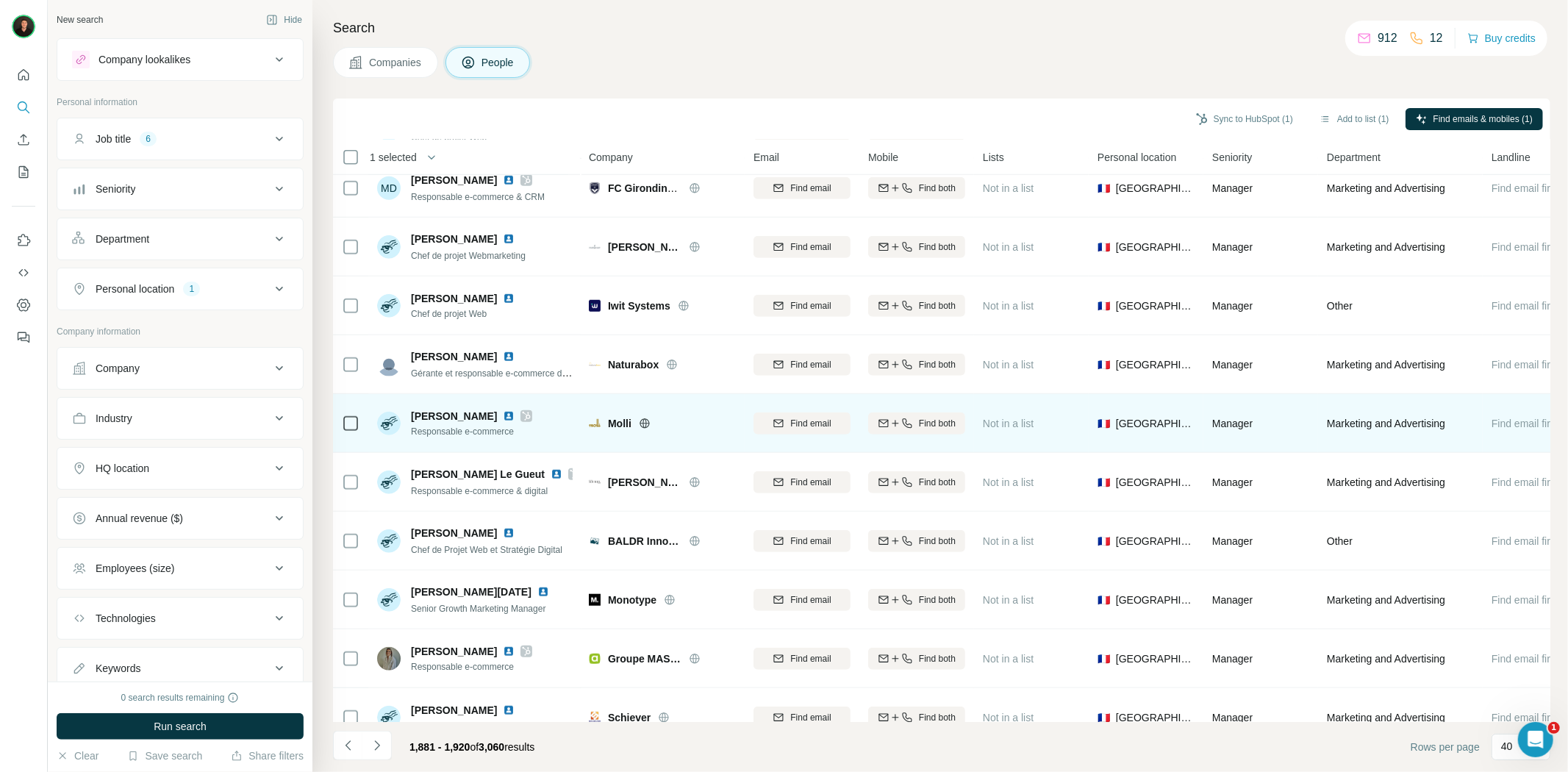
click at [643, 425] on icon at bounding box center [644, 423] width 3 height 10
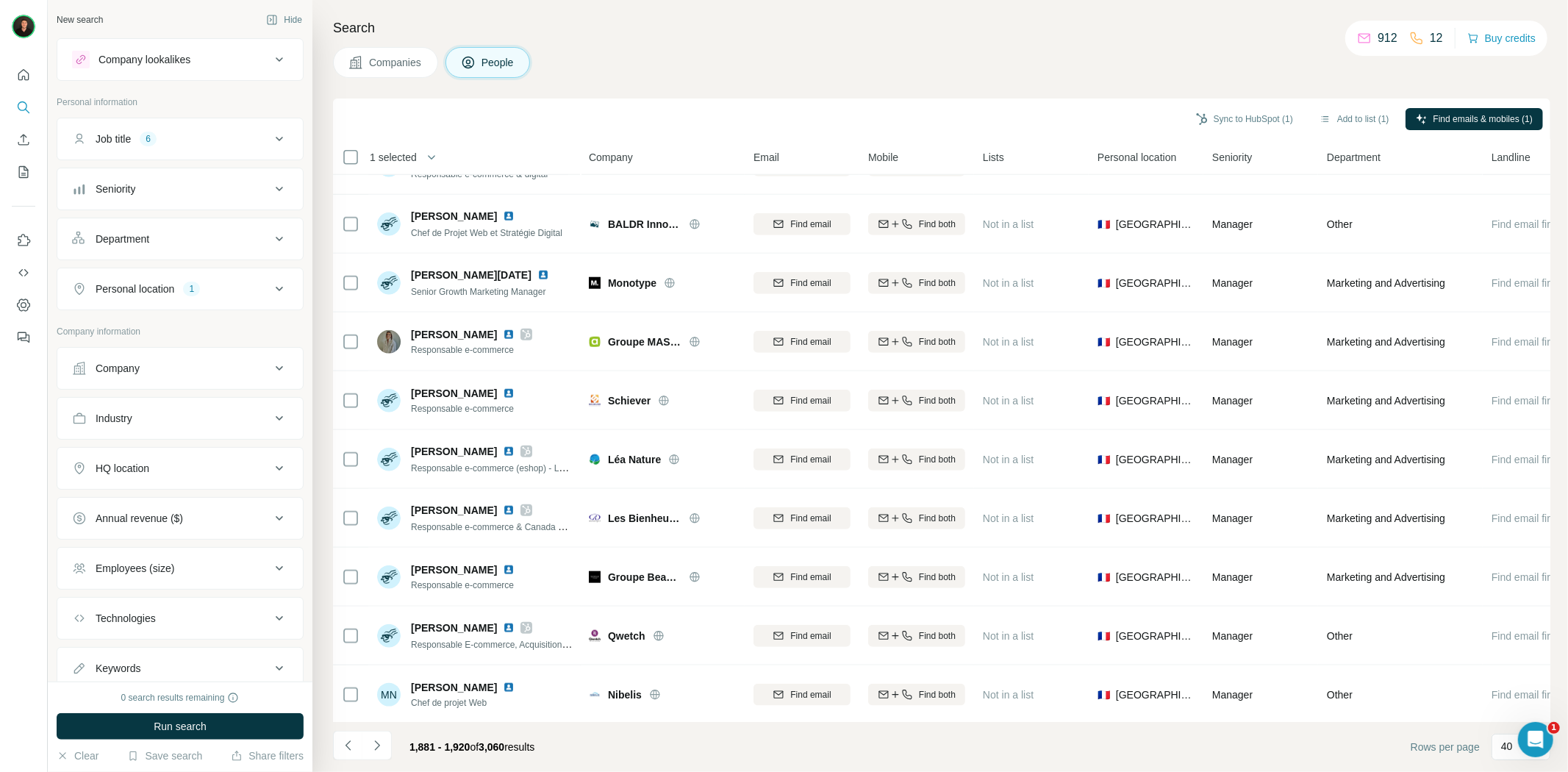
scroll to position [1224, 0]
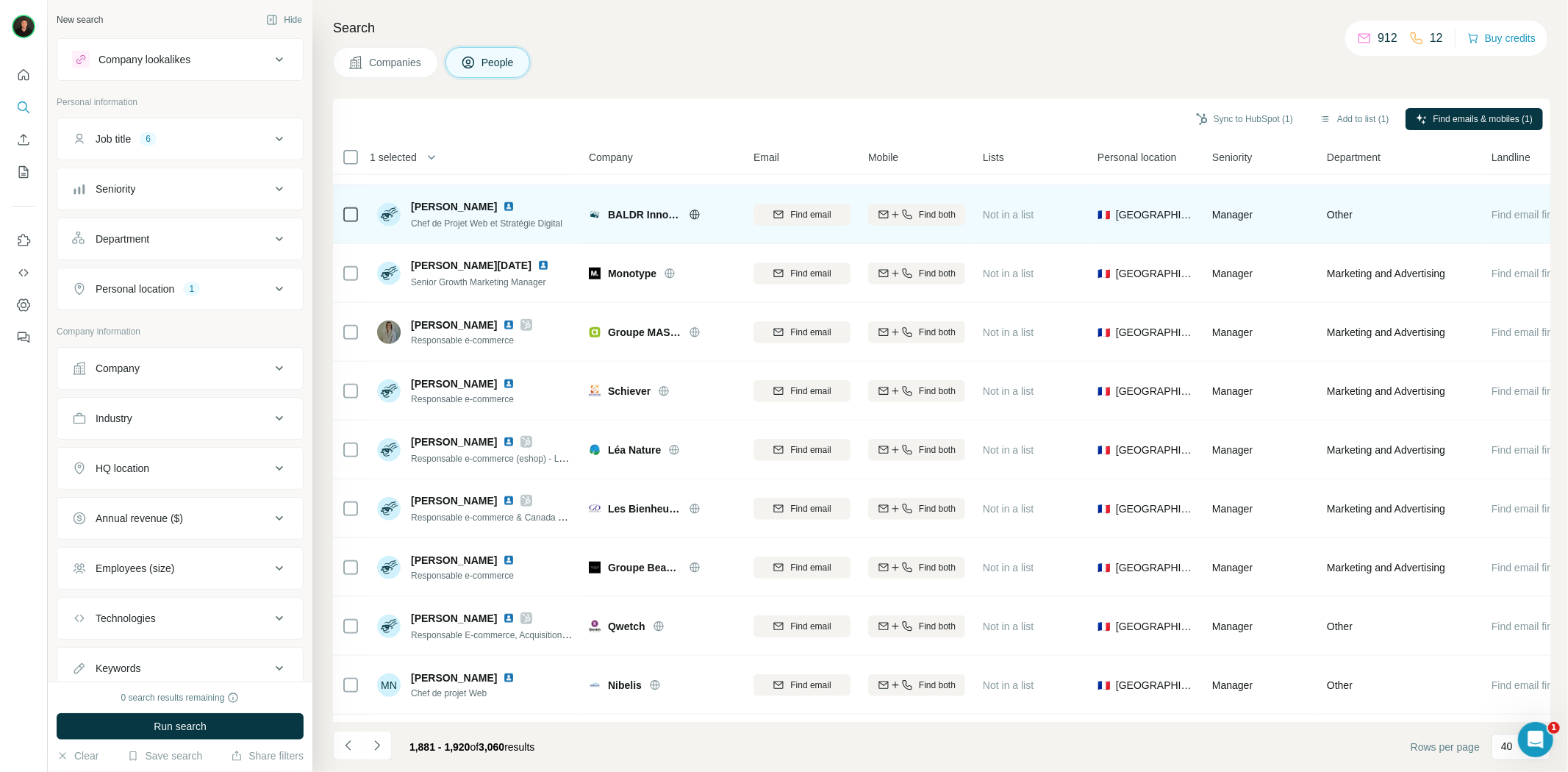
click at [692, 211] on icon at bounding box center [694, 215] width 11 height 11
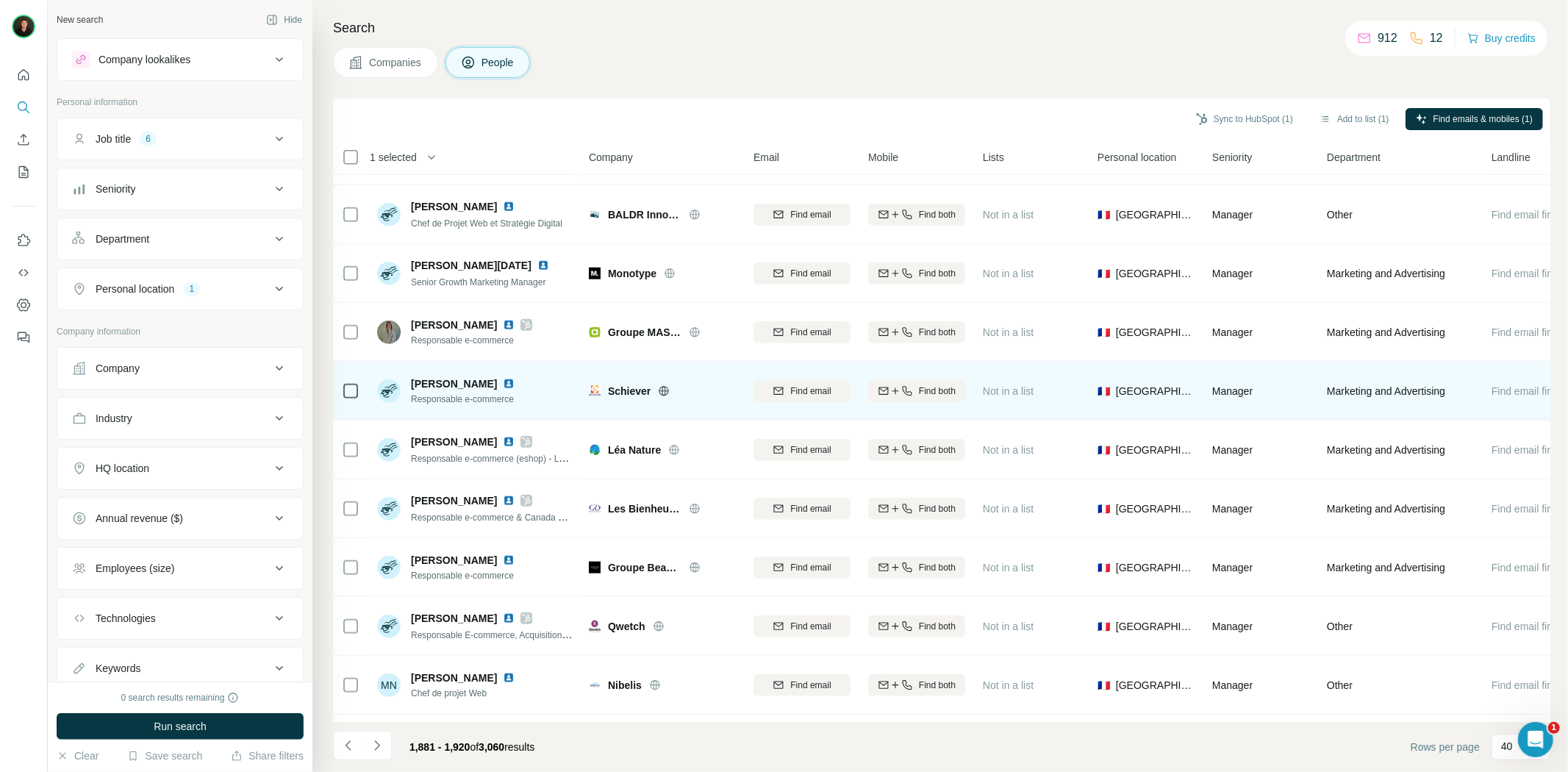
click at [663, 388] on icon at bounding box center [664, 391] width 3 height 10
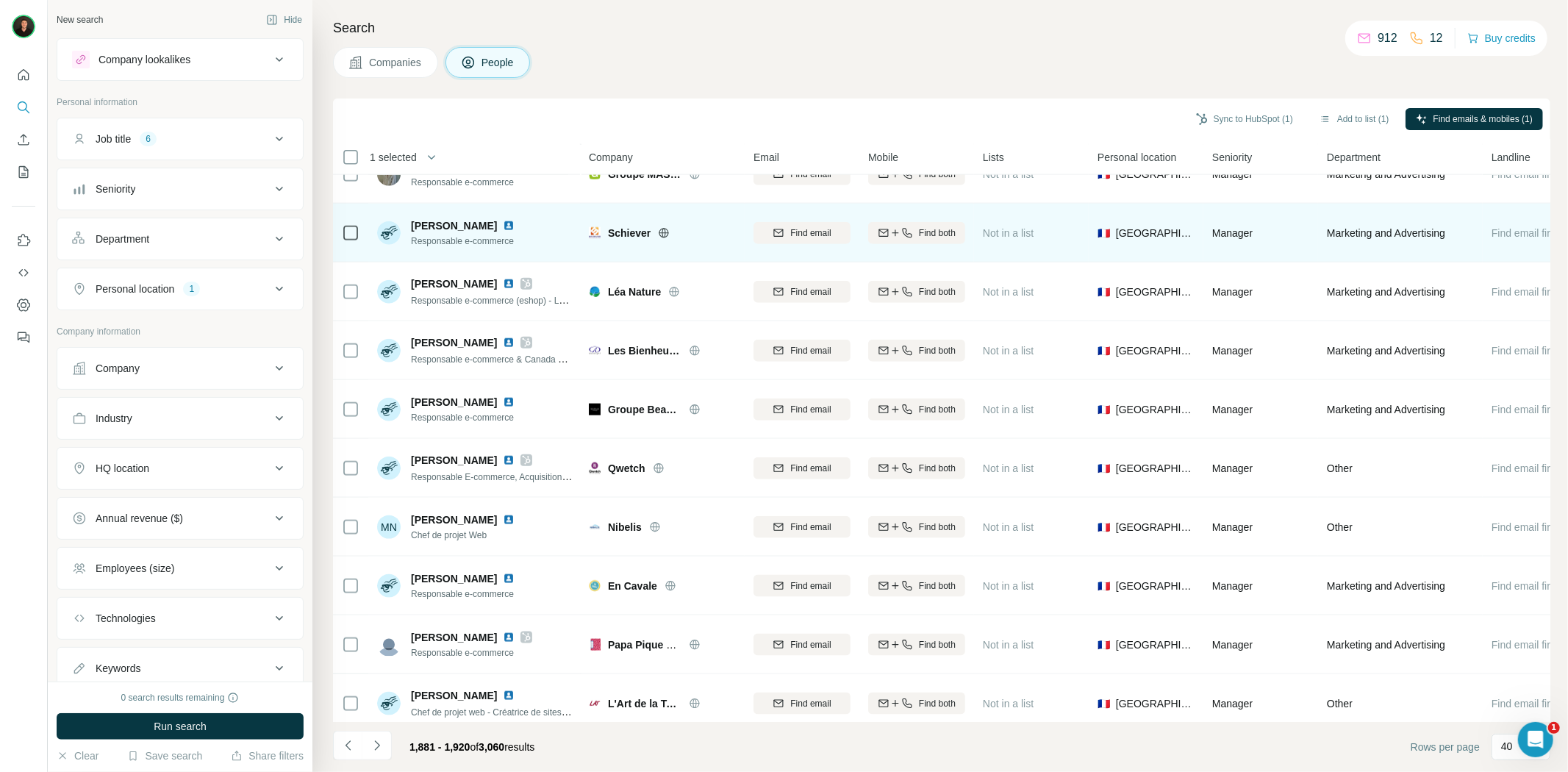
scroll to position [1387, 0]
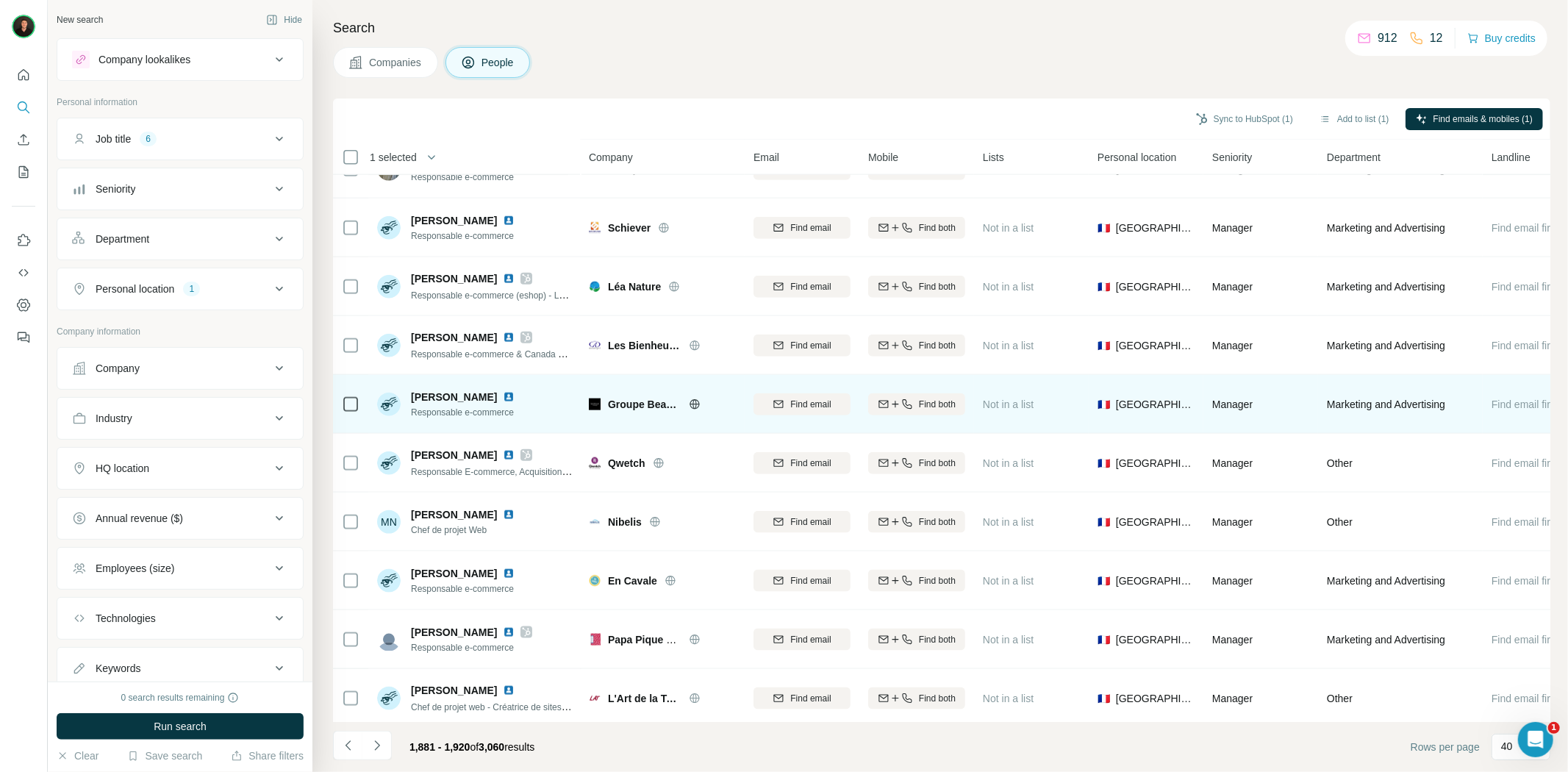
click at [692, 404] on icon at bounding box center [694, 404] width 11 height 11
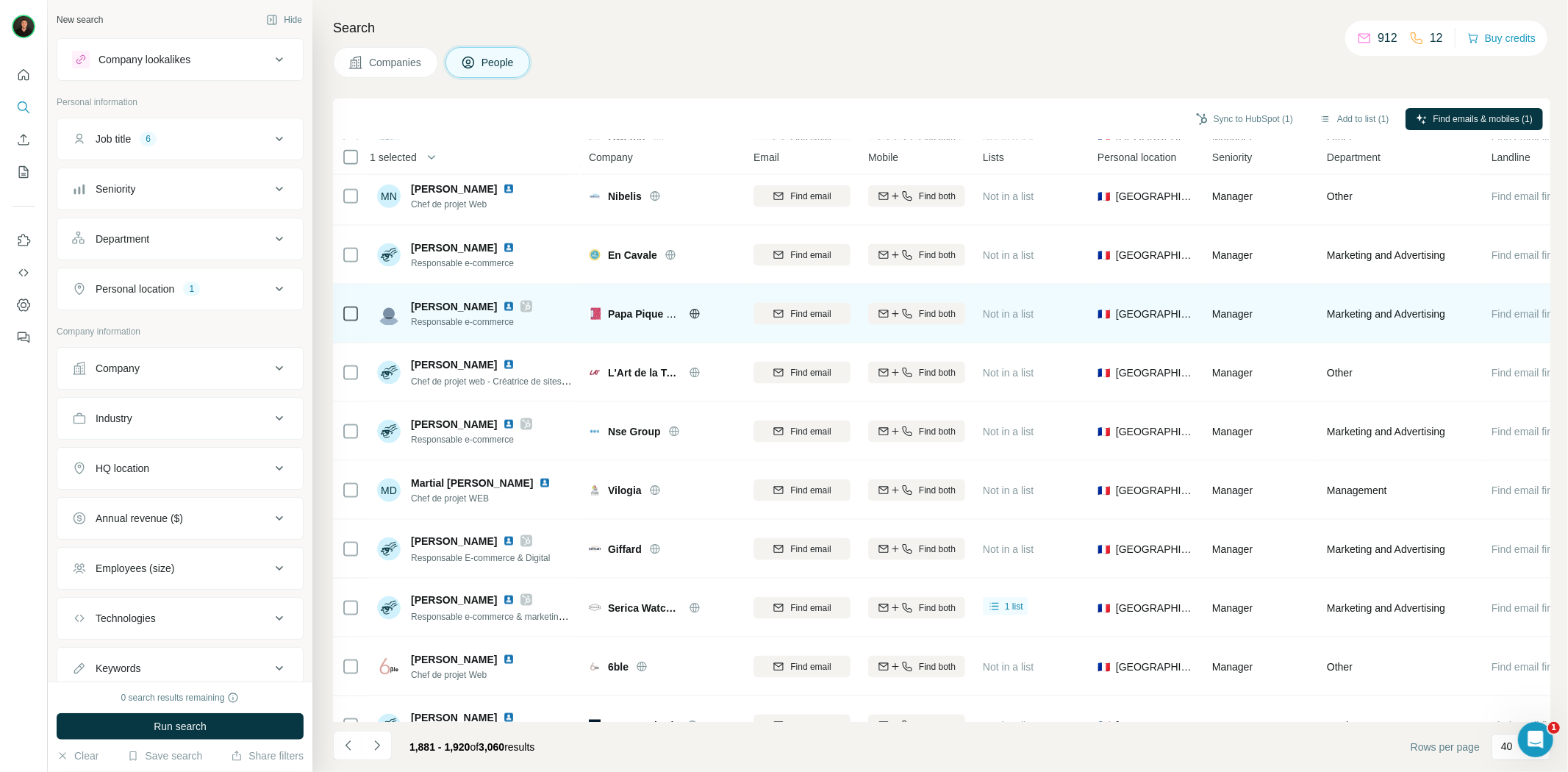
scroll to position [1714, 0]
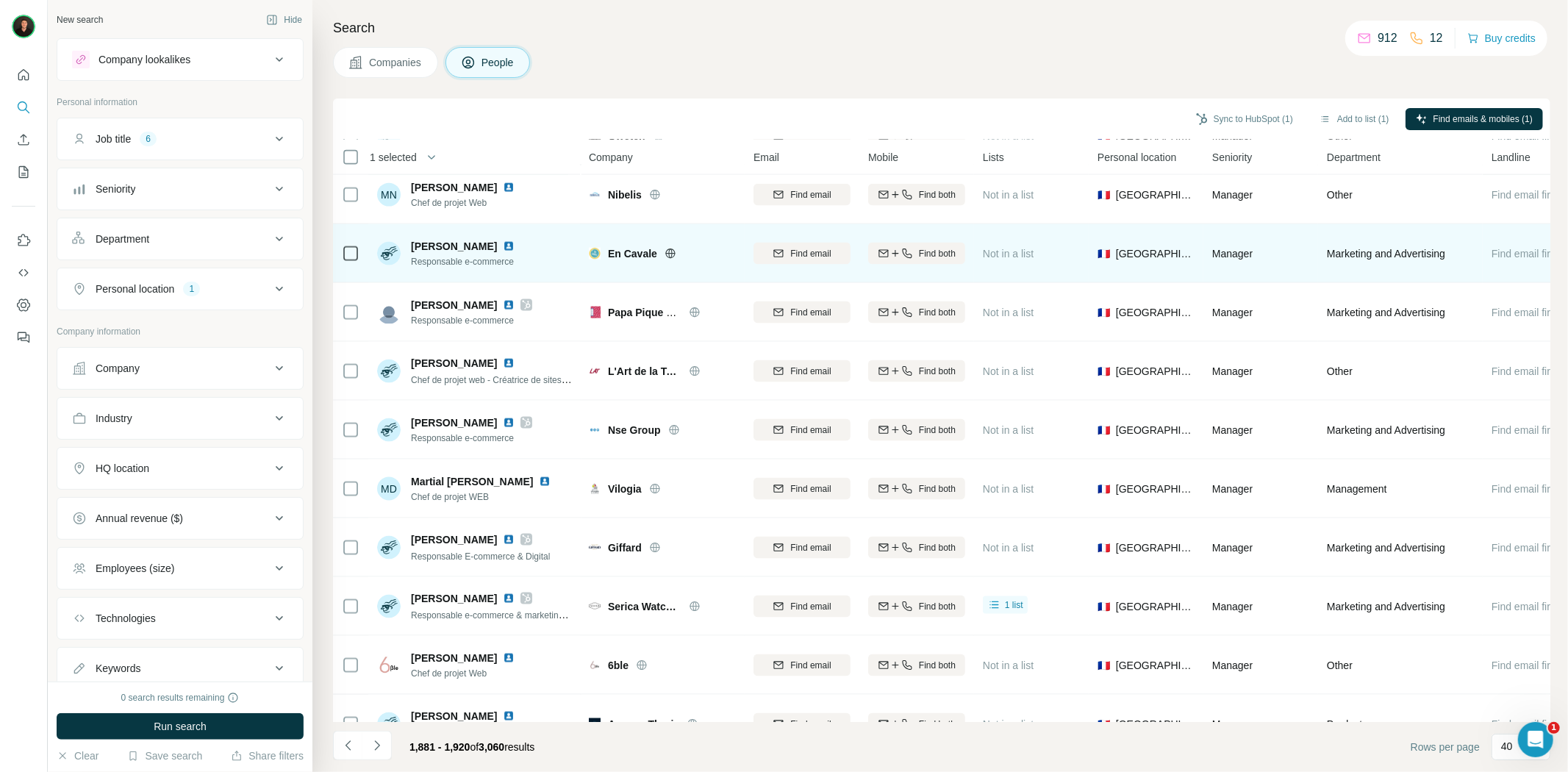
click at [669, 255] on icon at bounding box center [670, 253] width 3 height 10
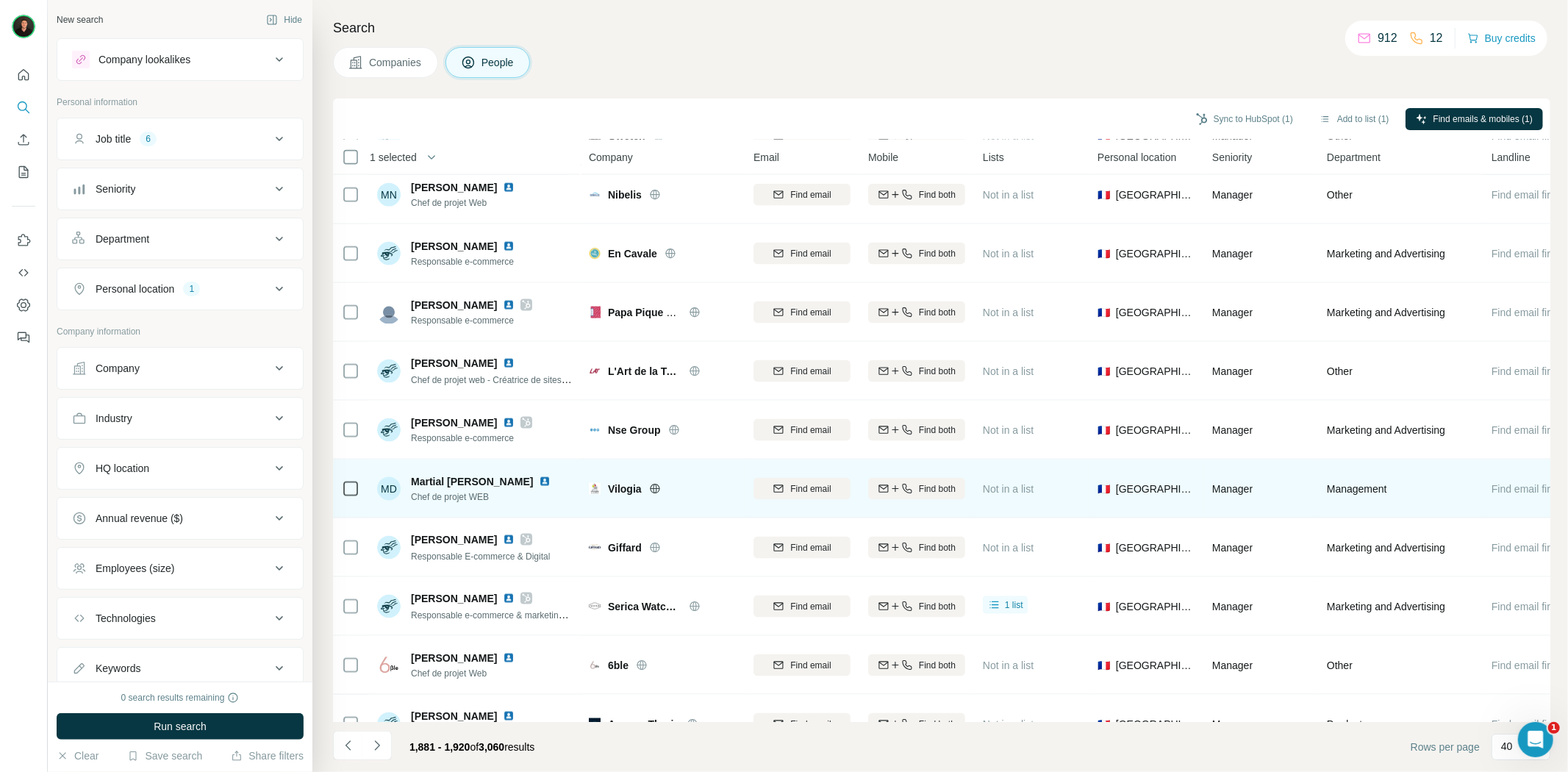
click at [654, 490] on icon at bounding box center [654, 488] width 3 height 10
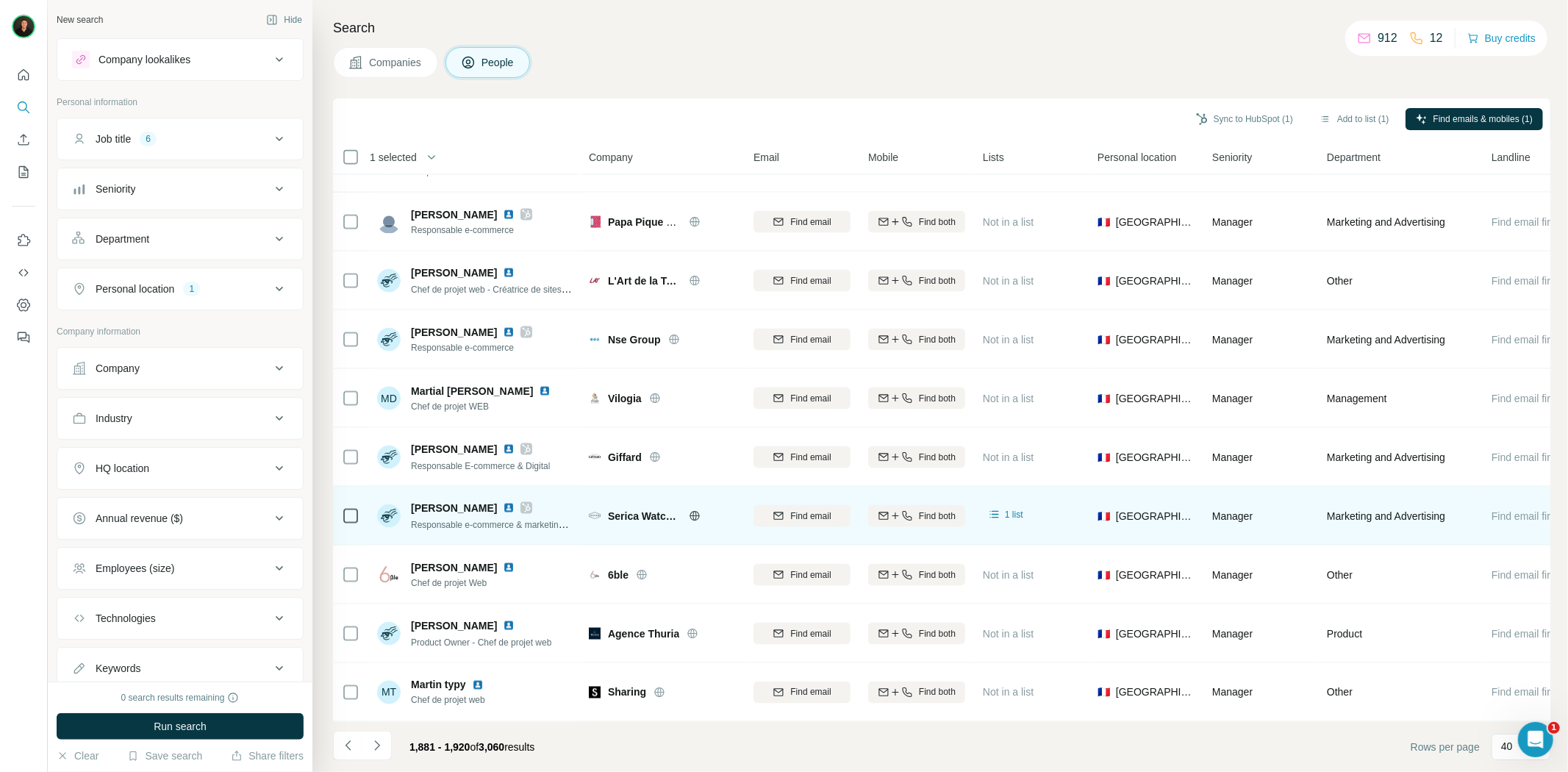
scroll to position [1812, 0]
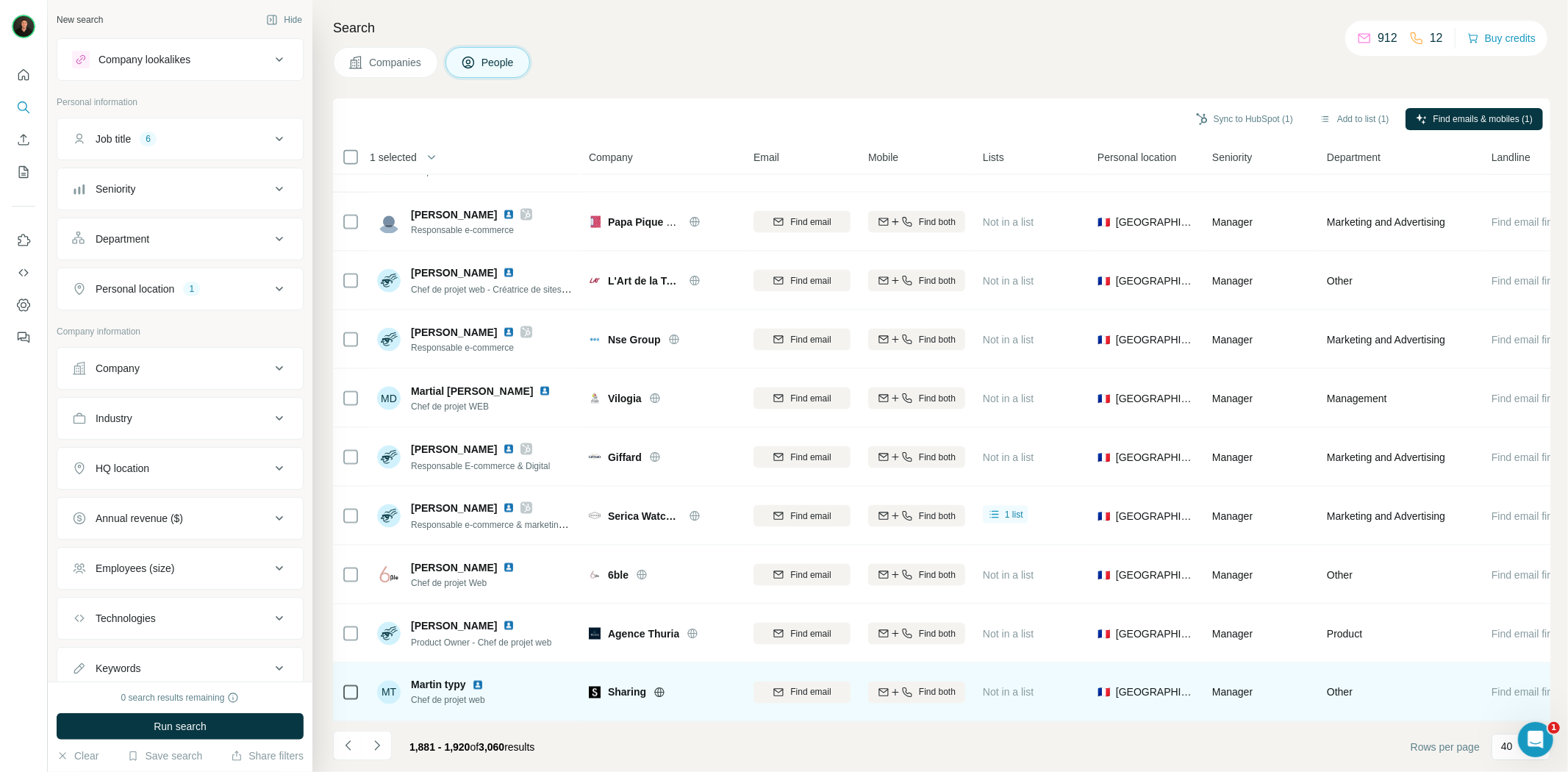
click at [662, 687] on icon at bounding box center [659, 693] width 11 height 11
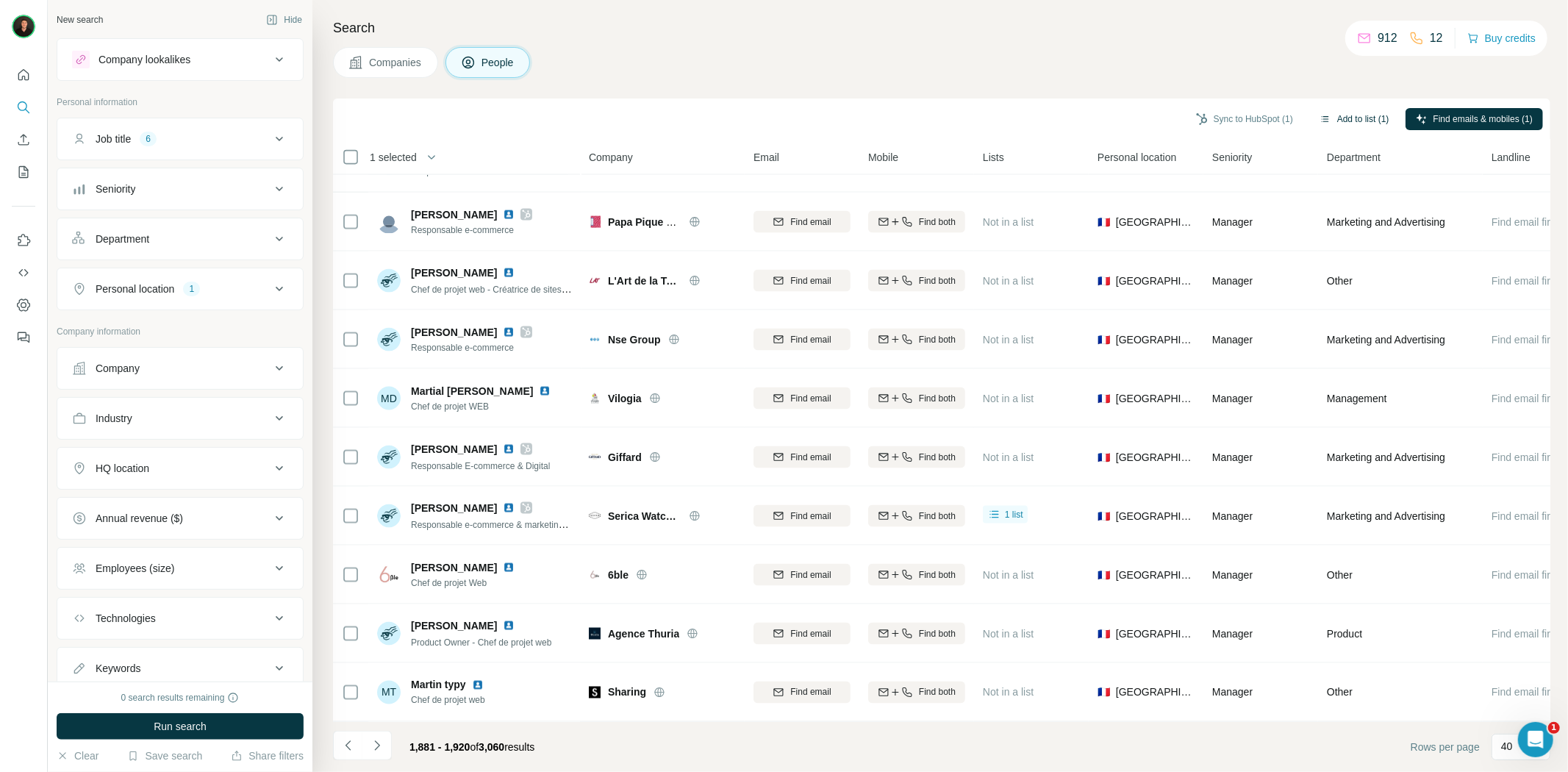
click at [1334, 120] on button "Add to list (1)" at bounding box center [1354, 119] width 90 height 22
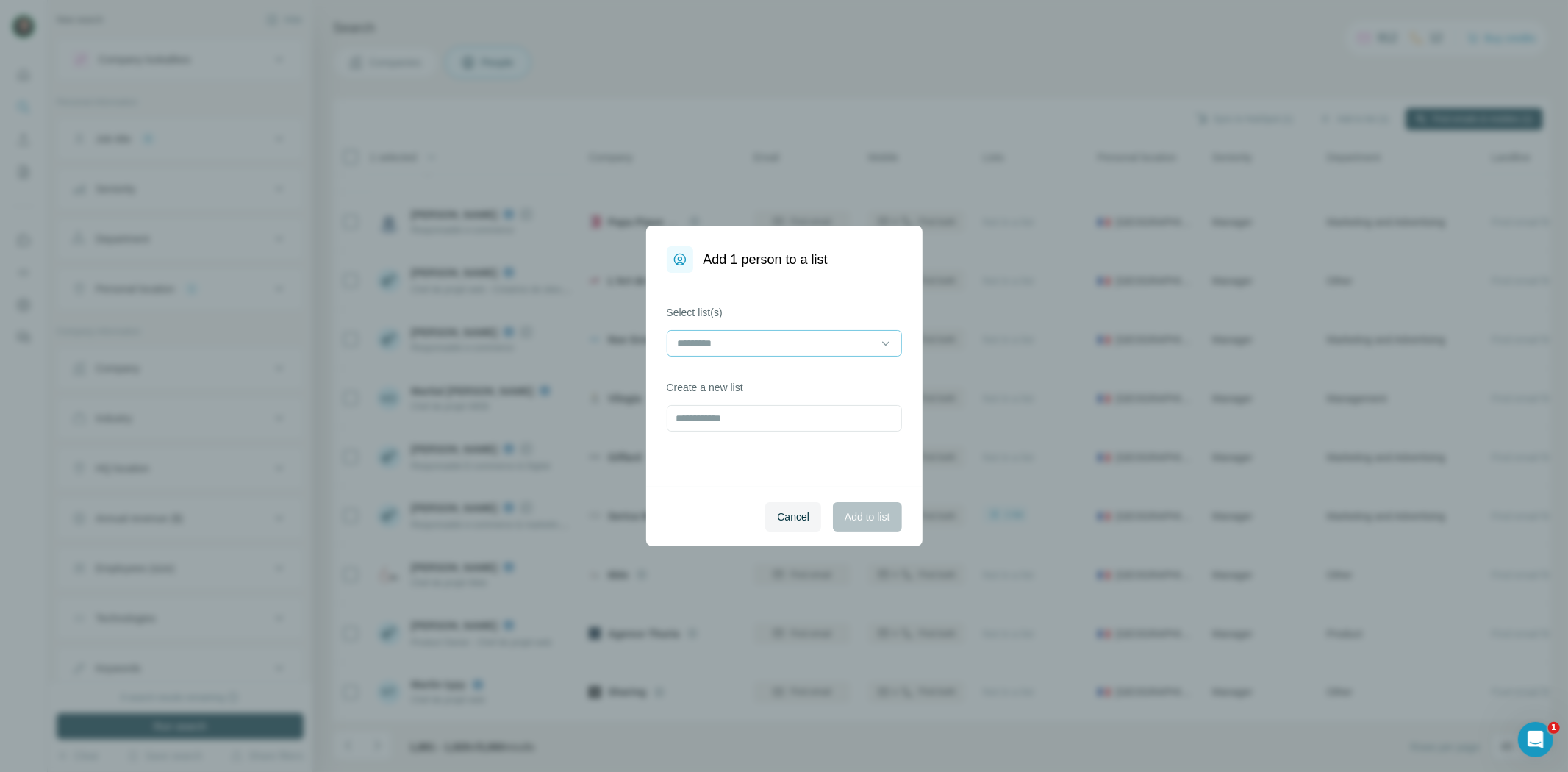
click at [740, 348] on input at bounding box center [775, 343] width 198 height 16
click at [740, 368] on div "ENRICHIR" at bounding box center [784, 376] width 228 height 26
click at [850, 511] on span "Add to list" at bounding box center [866, 516] width 45 height 15
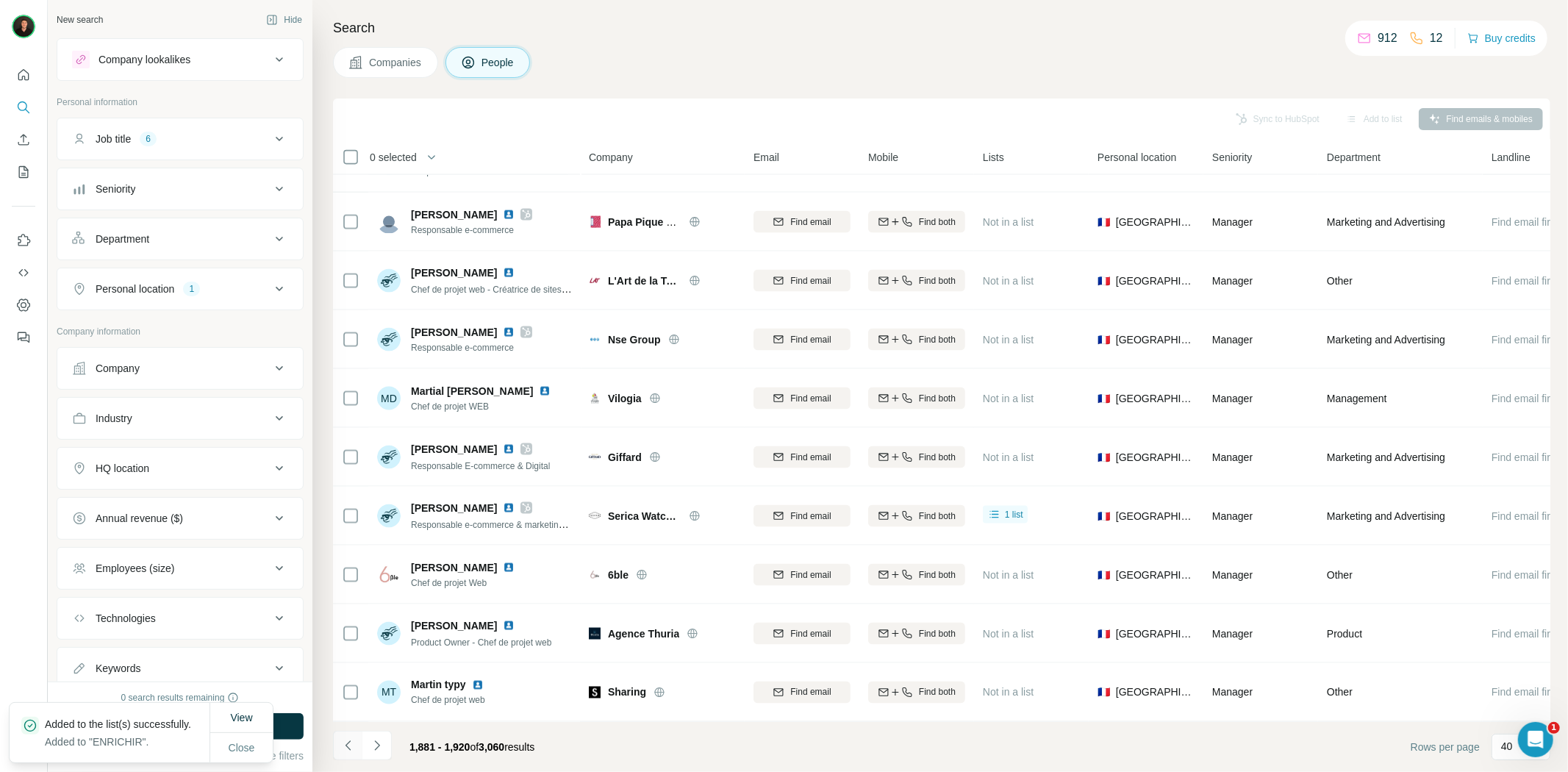
click at [350, 752] on button "Navigate to previous page" at bounding box center [348, 745] width 30 height 30
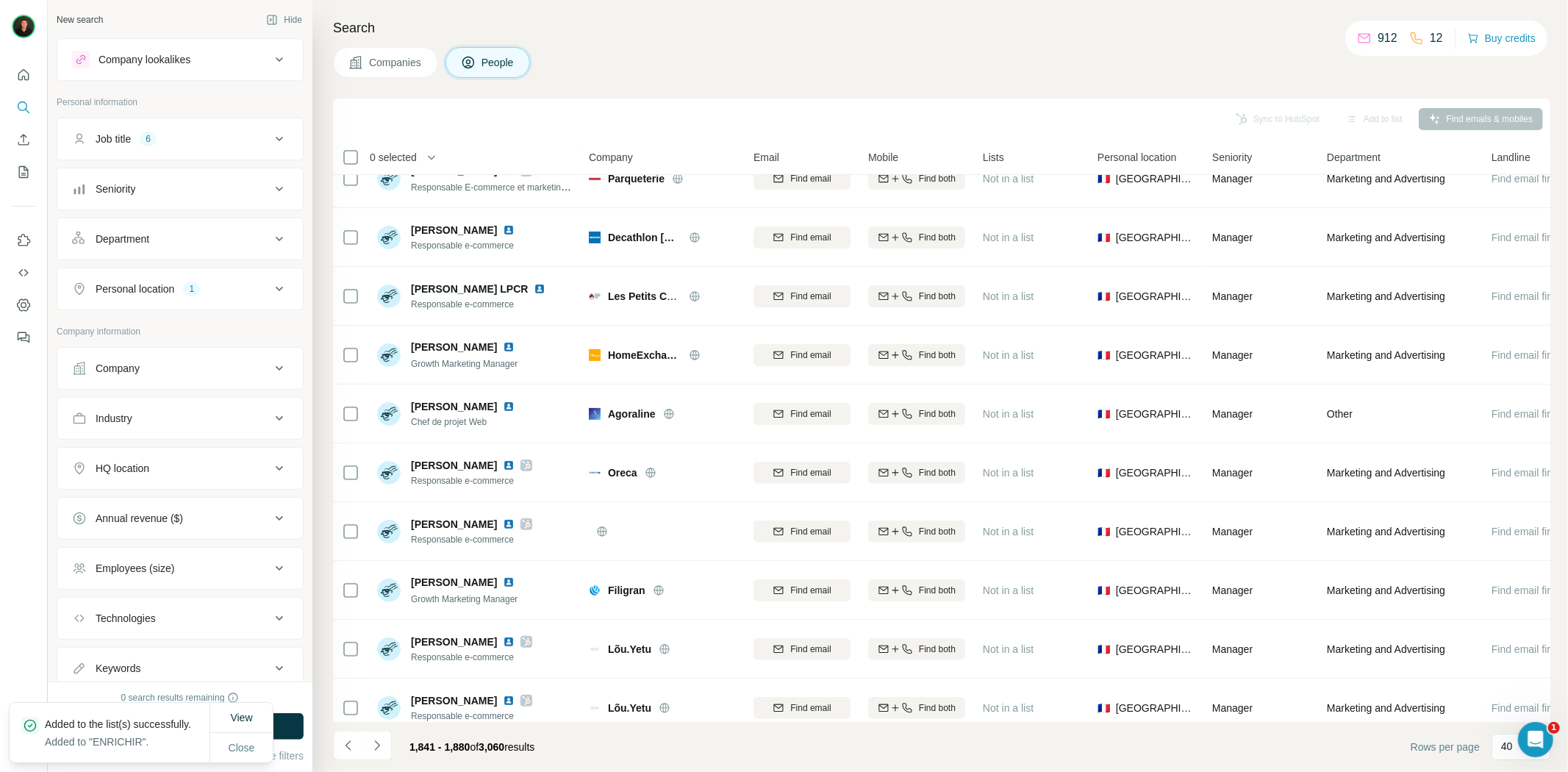
scroll to position [0, 0]
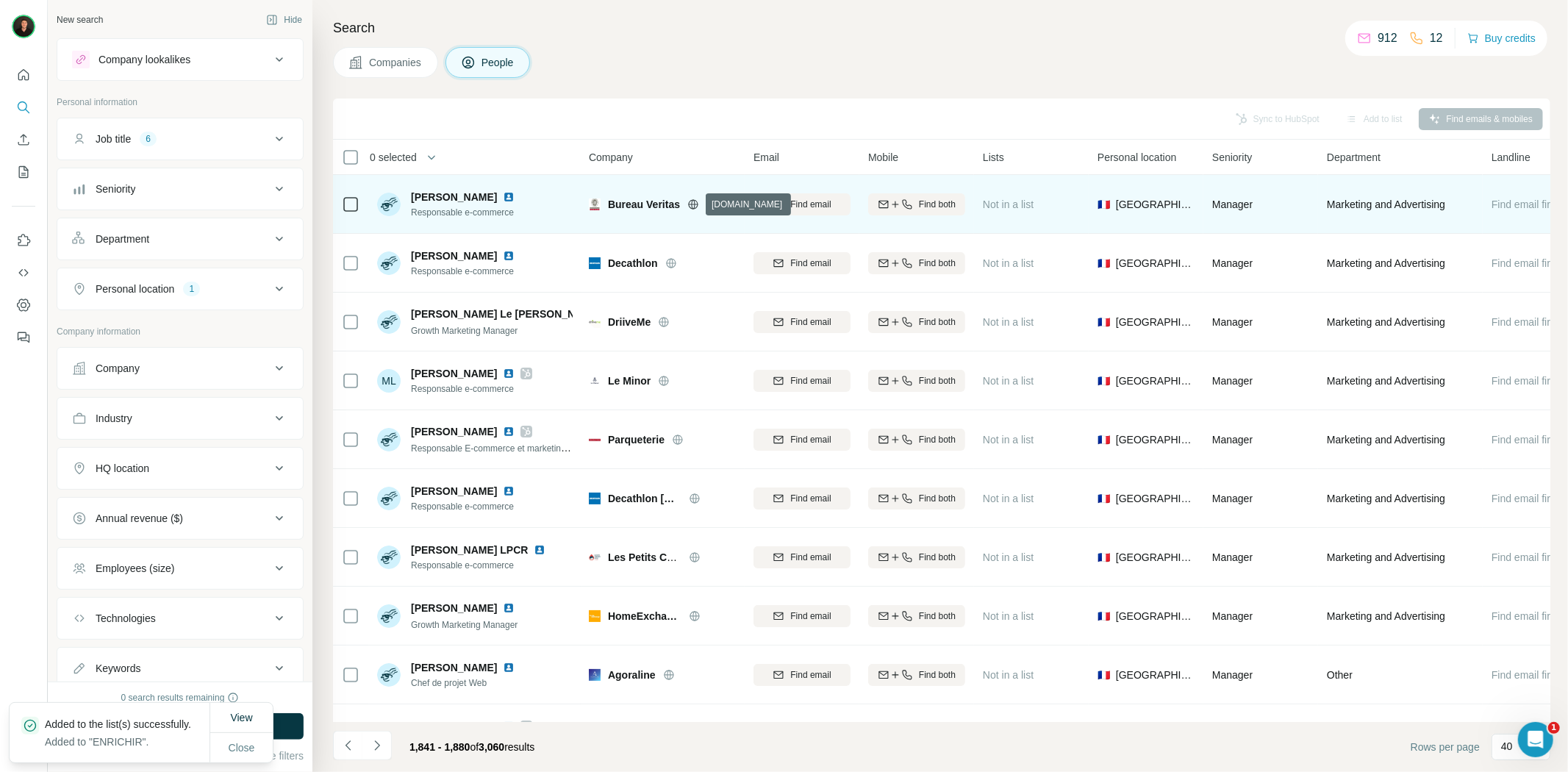
click at [693, 203] on icon at bounding box center [693, 203] width 10 height 1
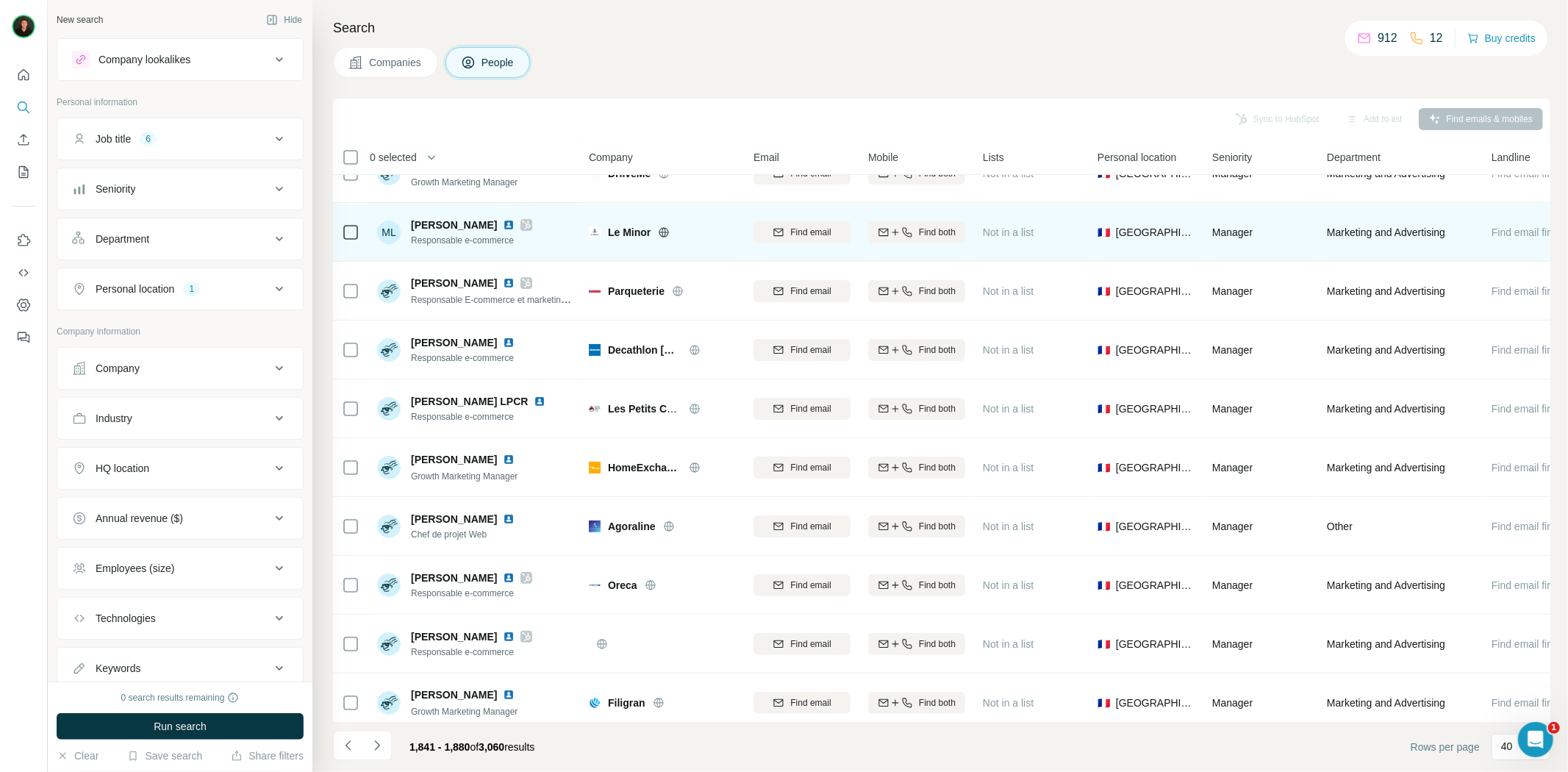
scroll to position [163, 0]
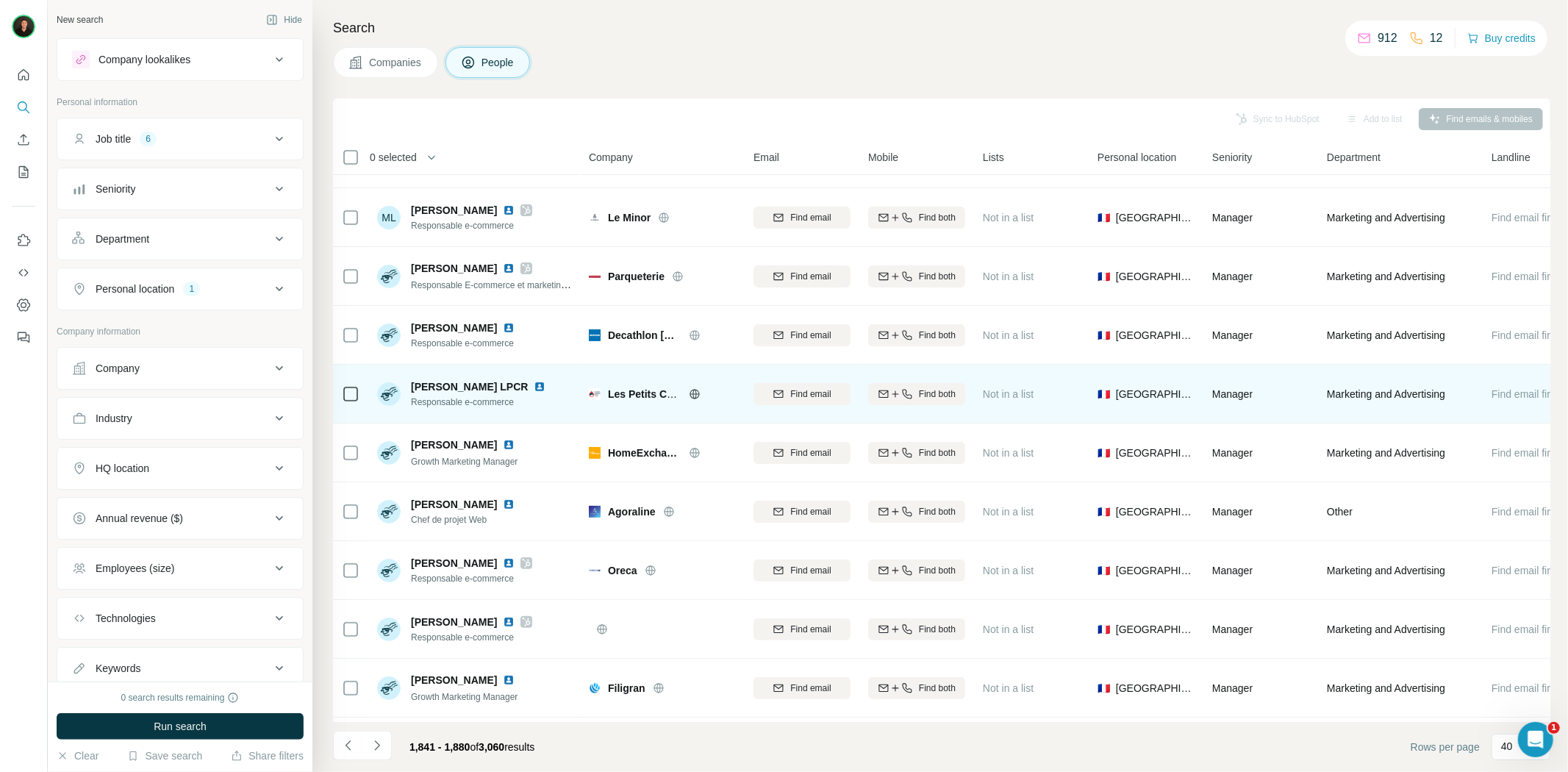
click at [692, 391] on icon at bounding box center [694, 393] width 11 height 11
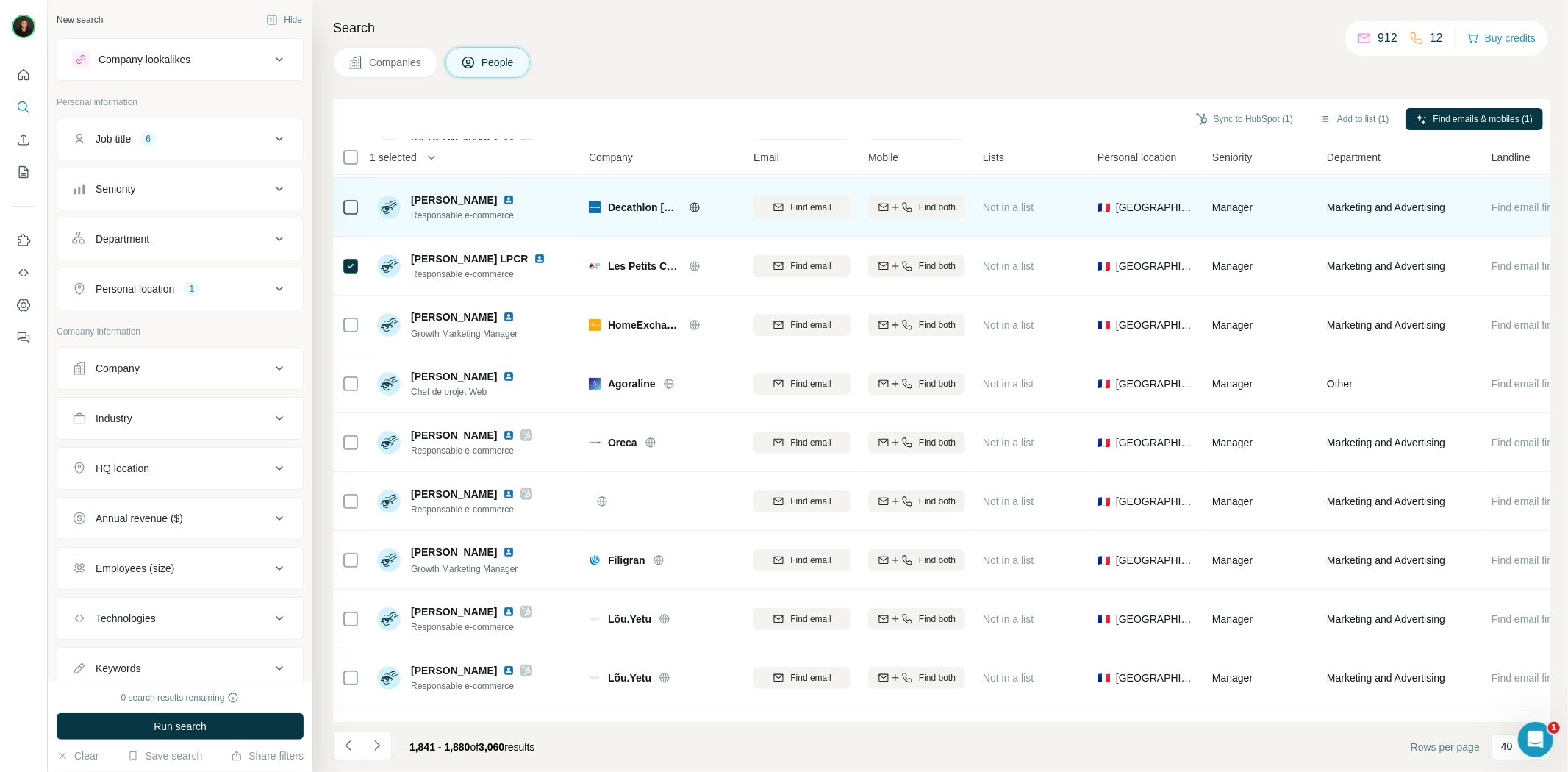
scroll to position [326, 0]
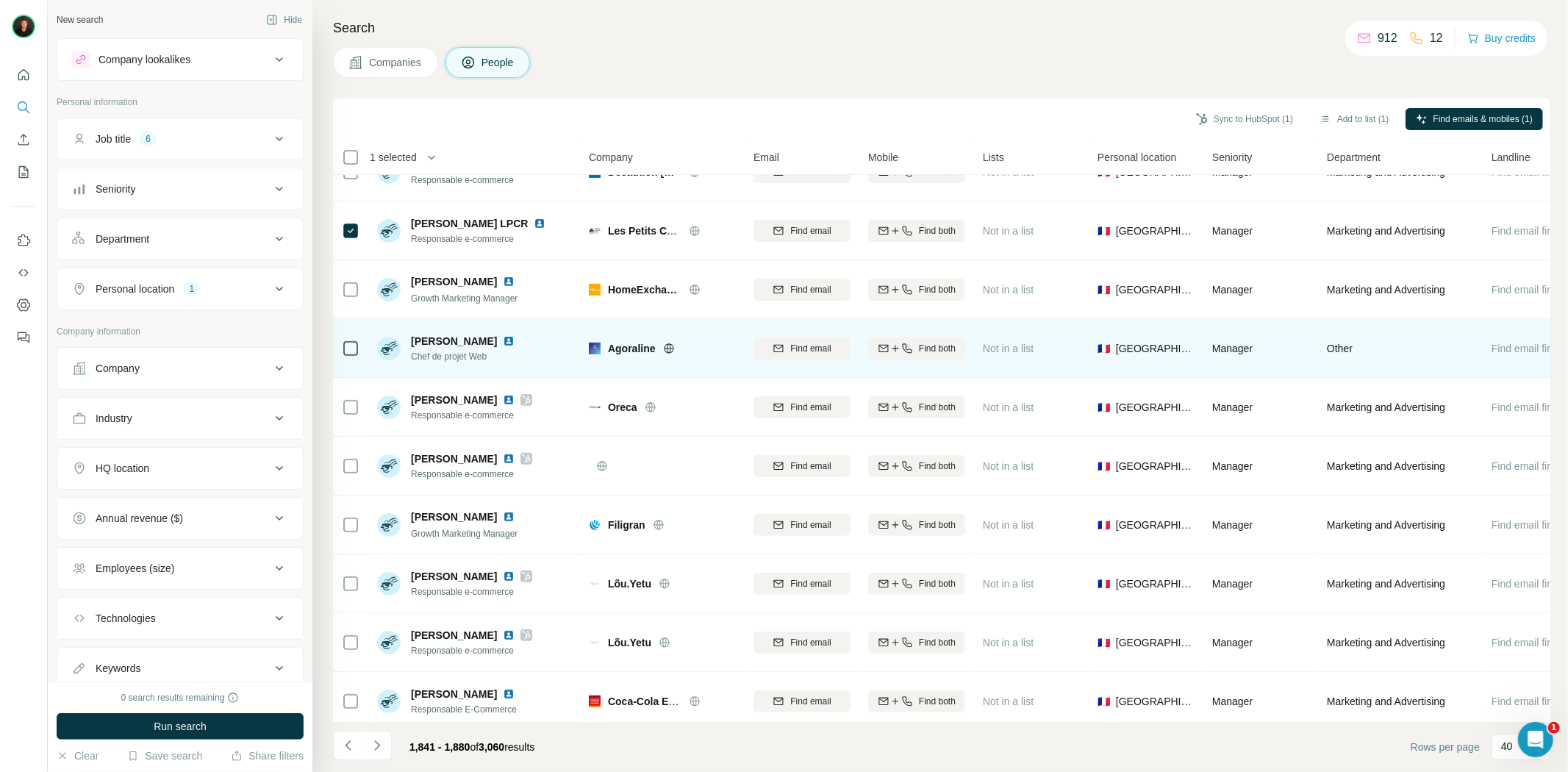
click at [670, 346] on icon at bounding box center [669, 348] width 11 height 11
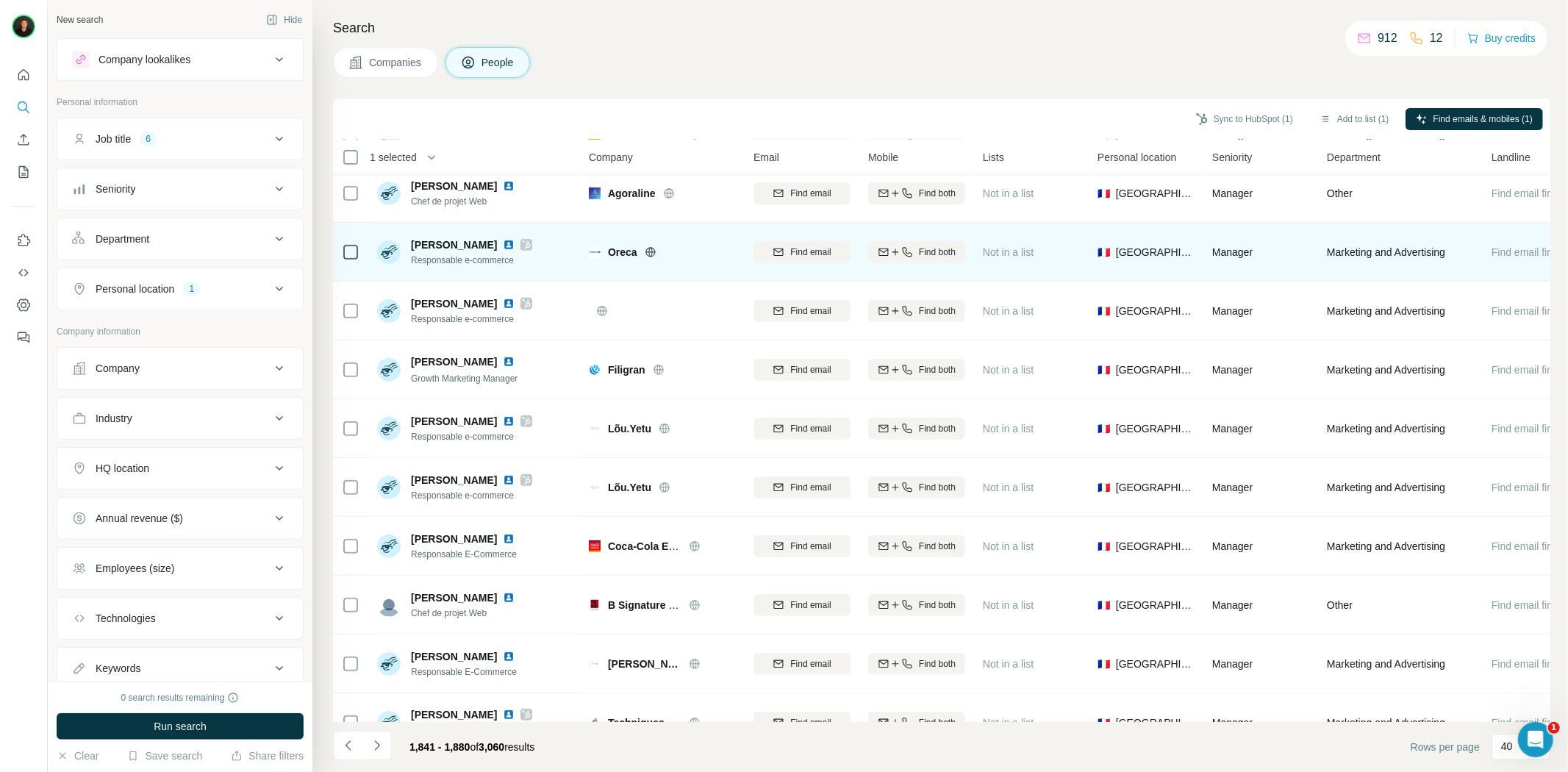
scroll to position [489, 0]
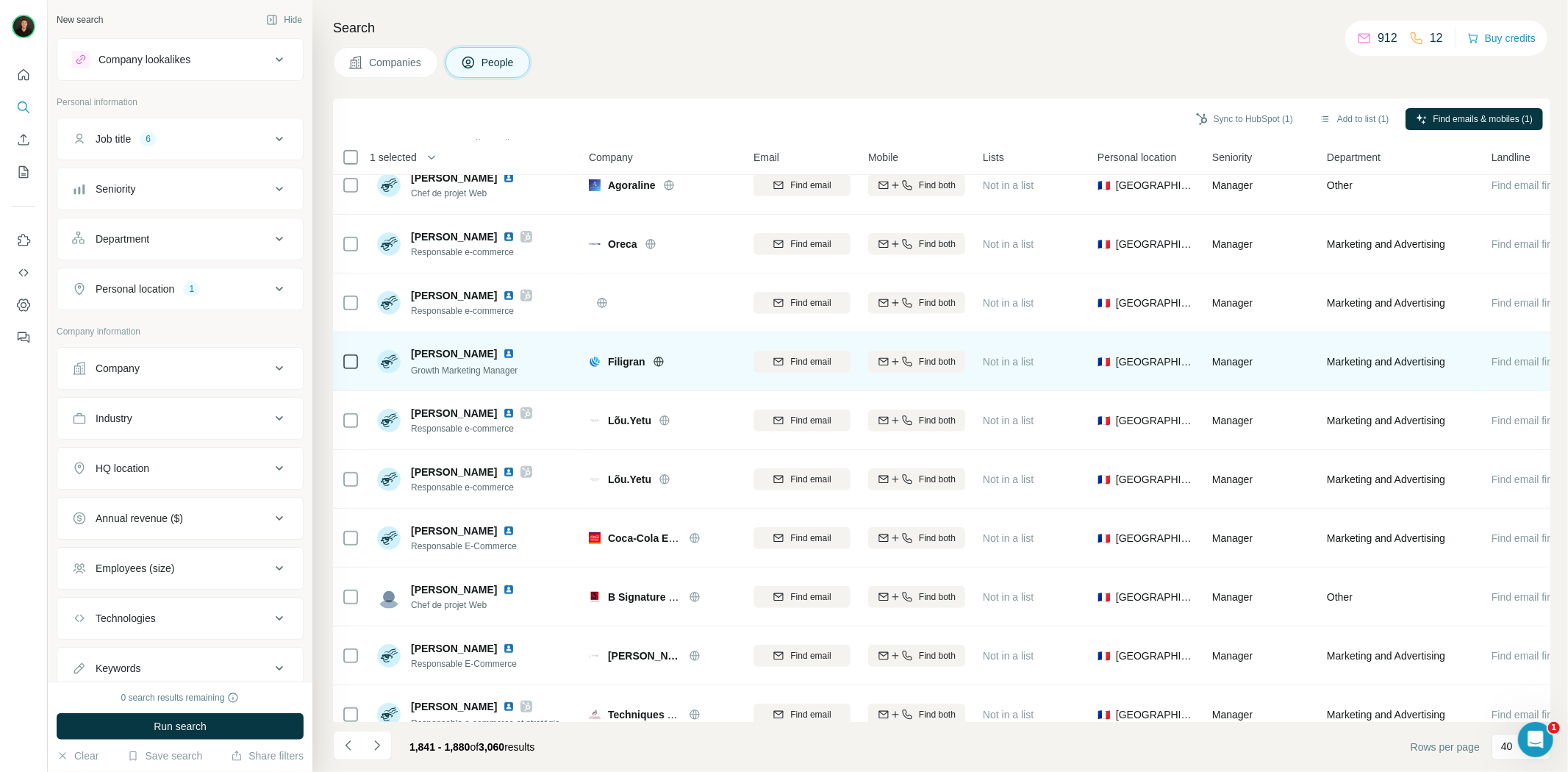
click at [659, 365] on icon at bounding box center [658, 361] width 10 height 10
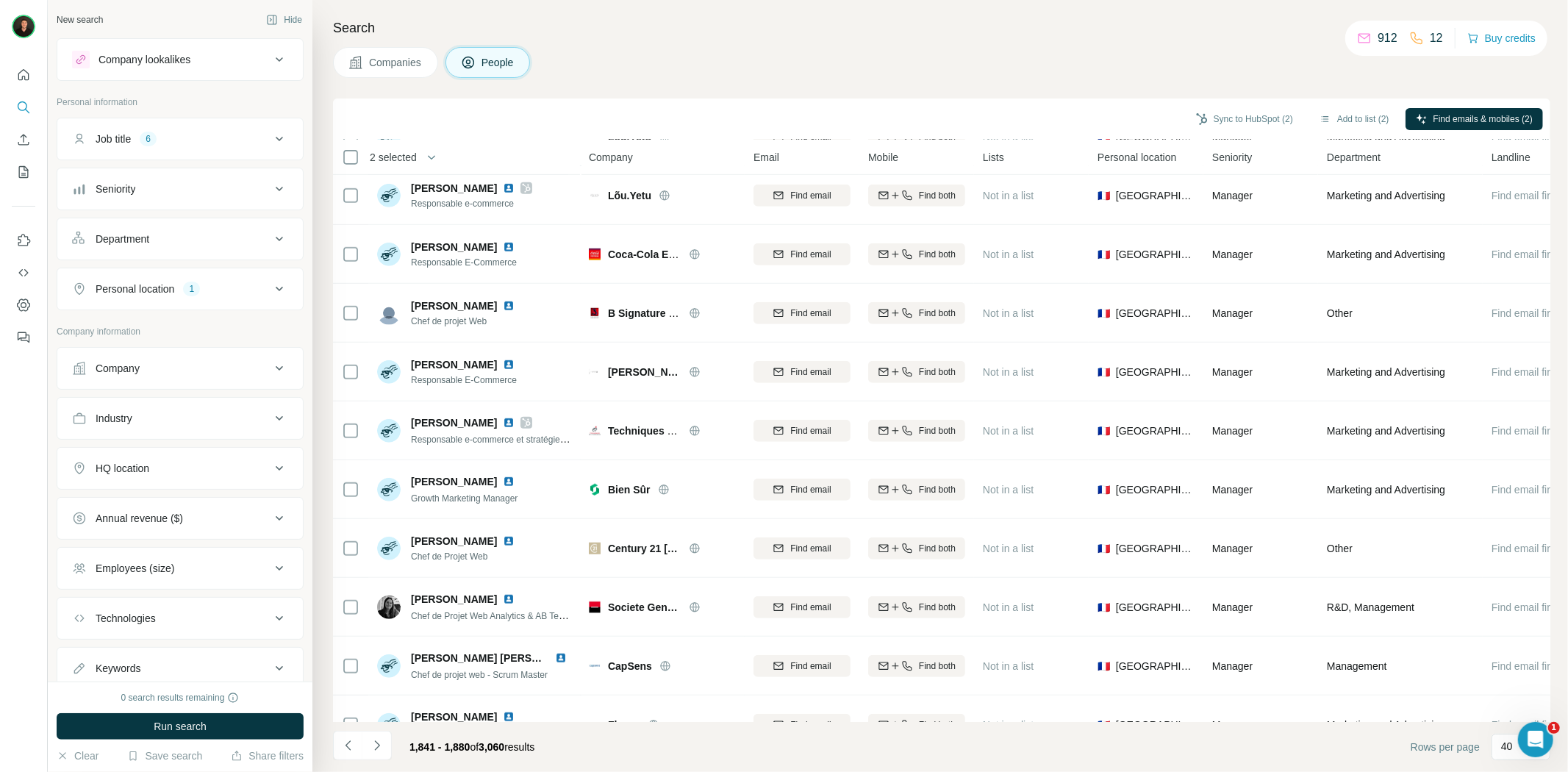
scroll to position [816, 0]
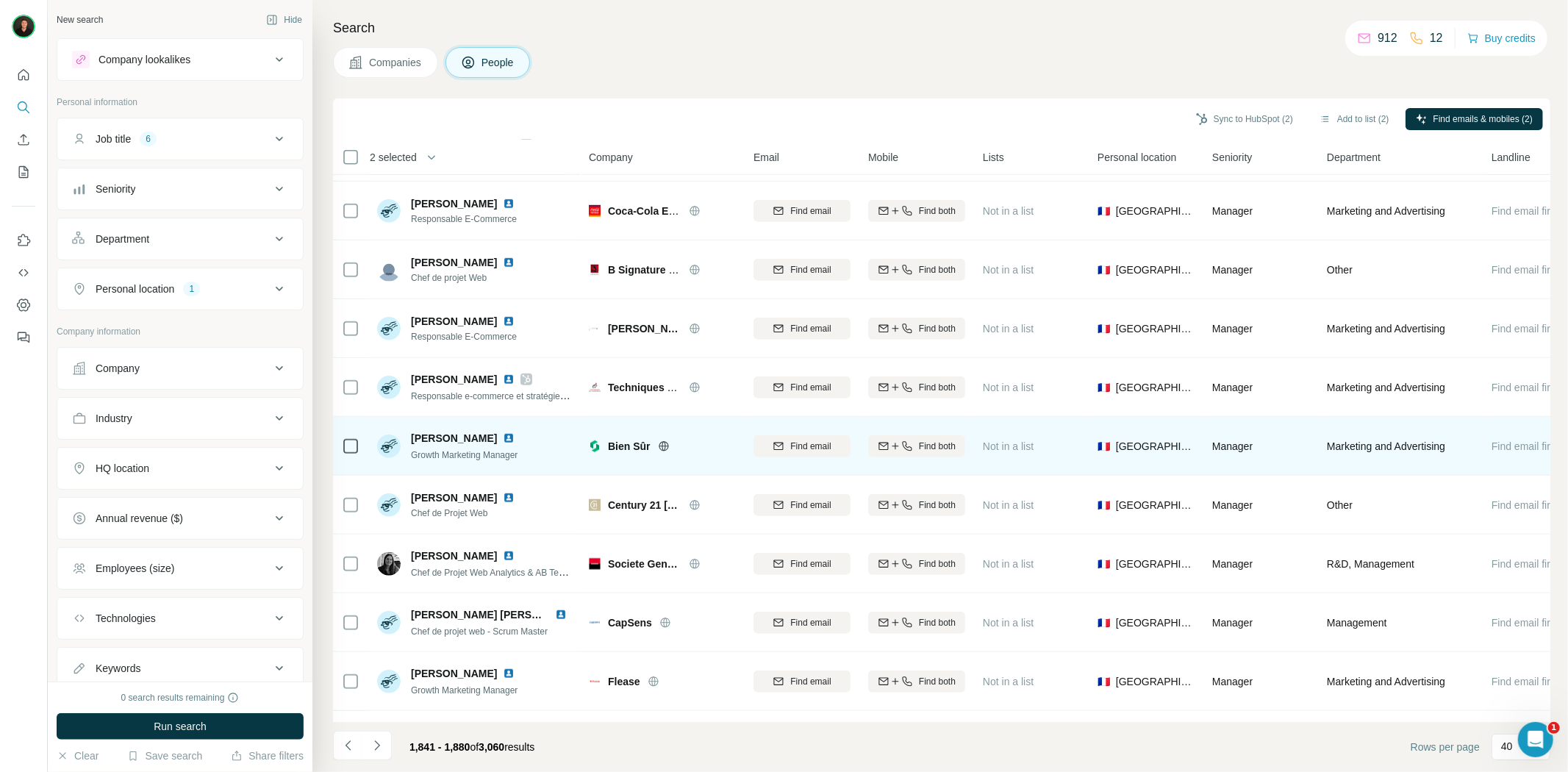
click at [665, 445] on icon at bounding box center [663, 445] width 10 height 1
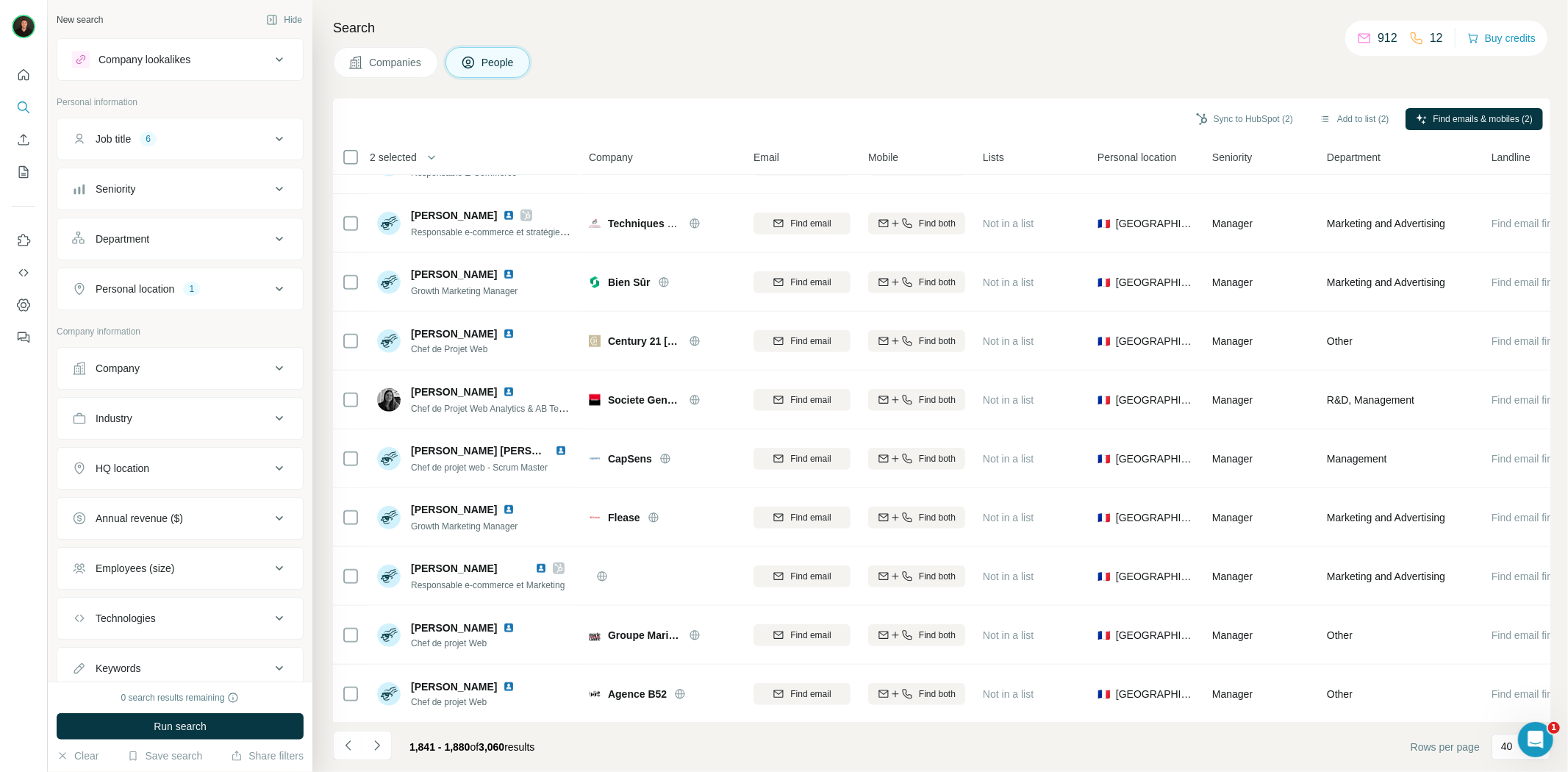
scroll to position [1061, 0]
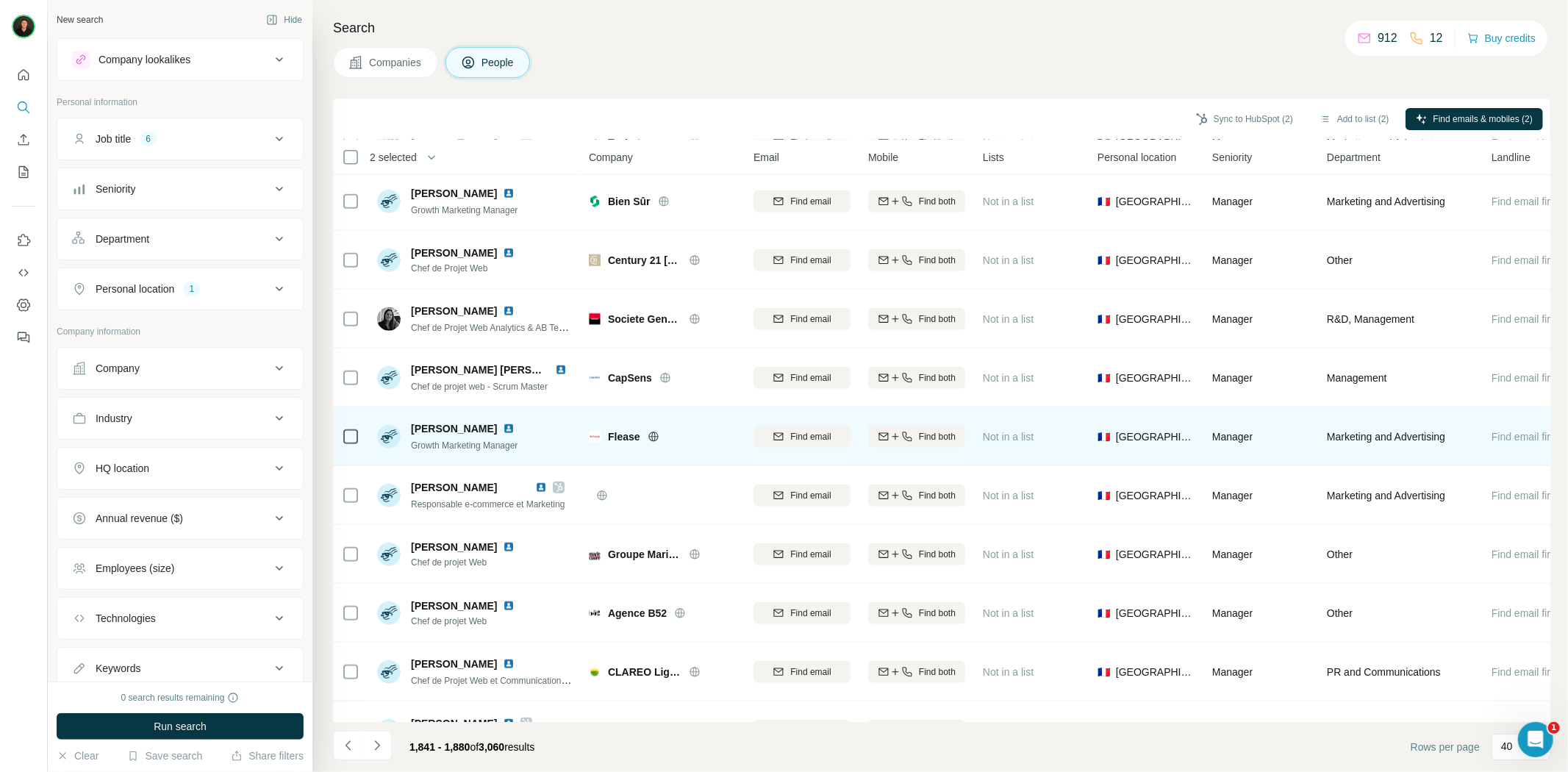
click at [652, 434] on icon at bounding box center [653, 436] width 11 height 11
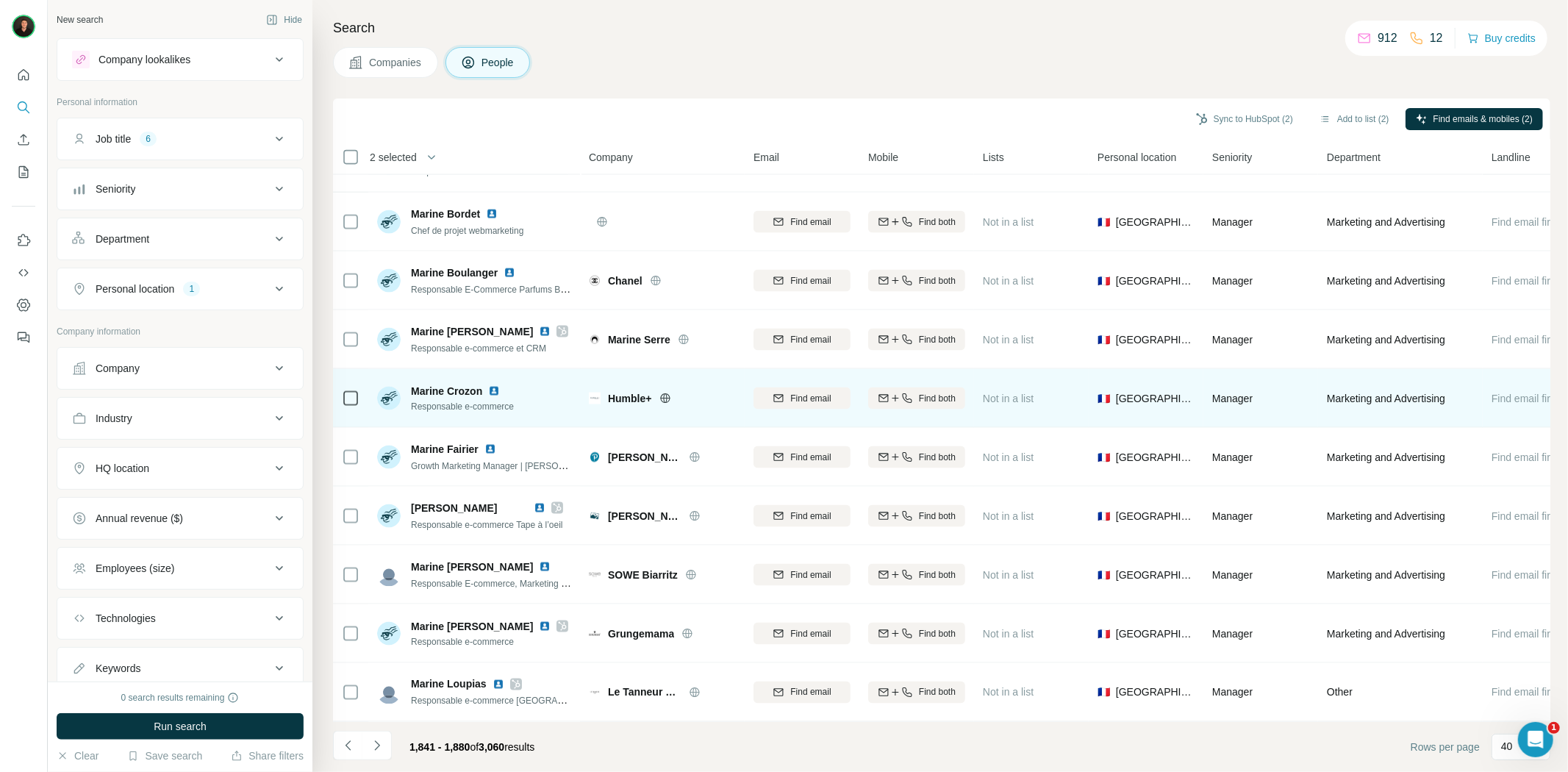
scroll to position [1812, 0]
click at [665, 393] on icon at bounding box center [665, 398] width 3 height 10
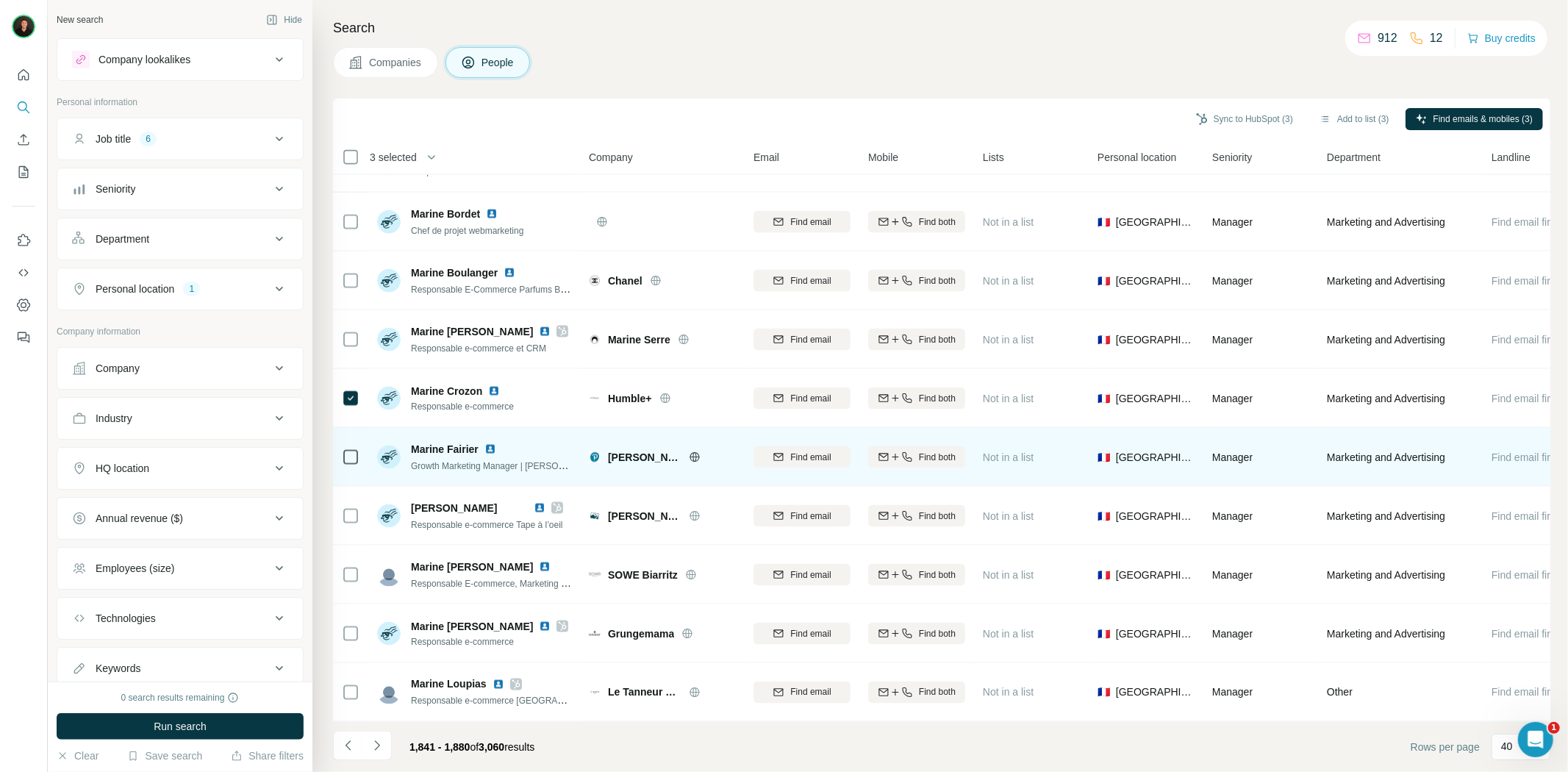
click at [693, 452] on icon at bounding box center [694, 456] width 3 height 10
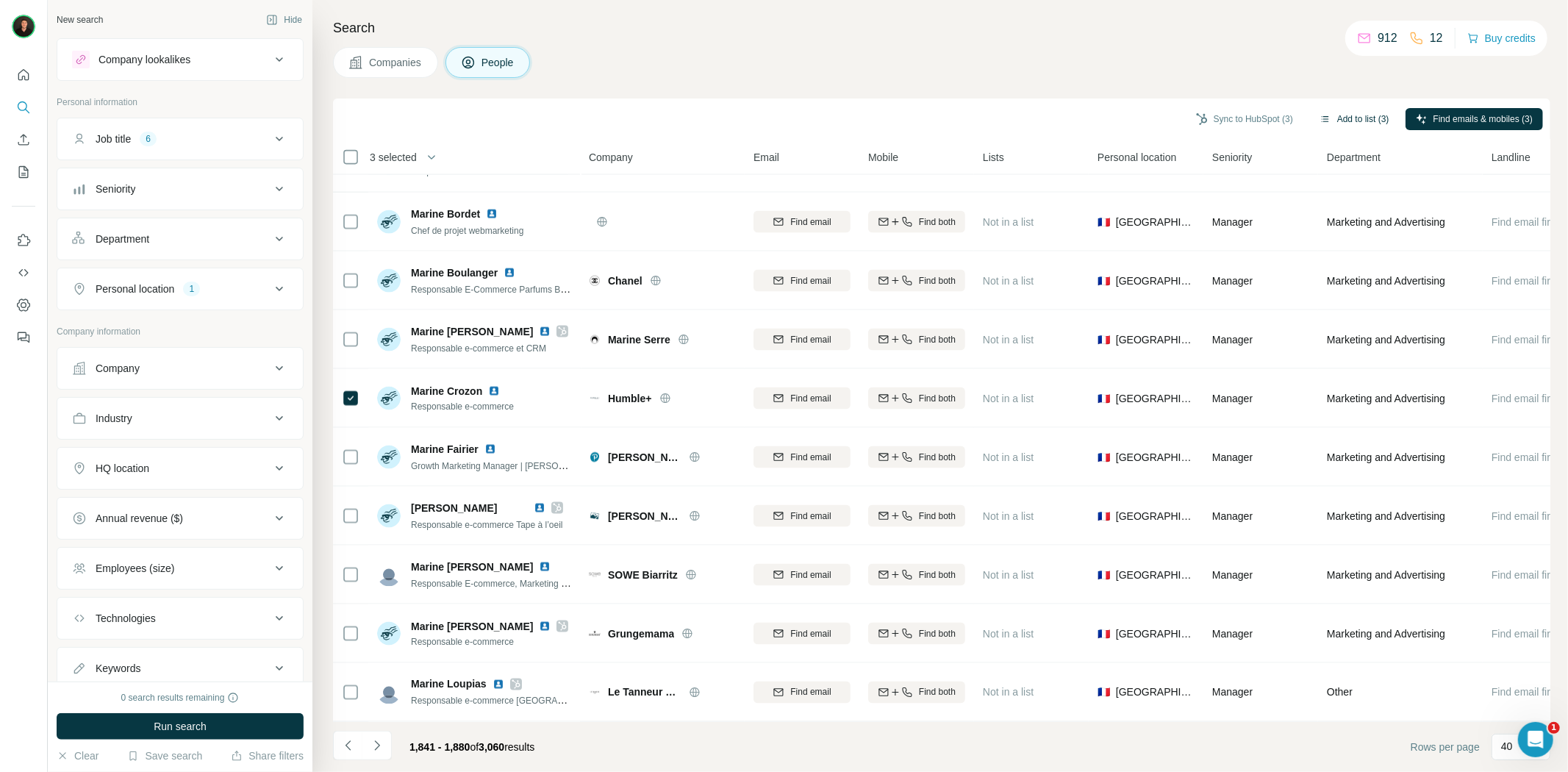
click at [1334, 117] on button "Add to list (3)" at bounding box center [1354, 119] width 90 height 22
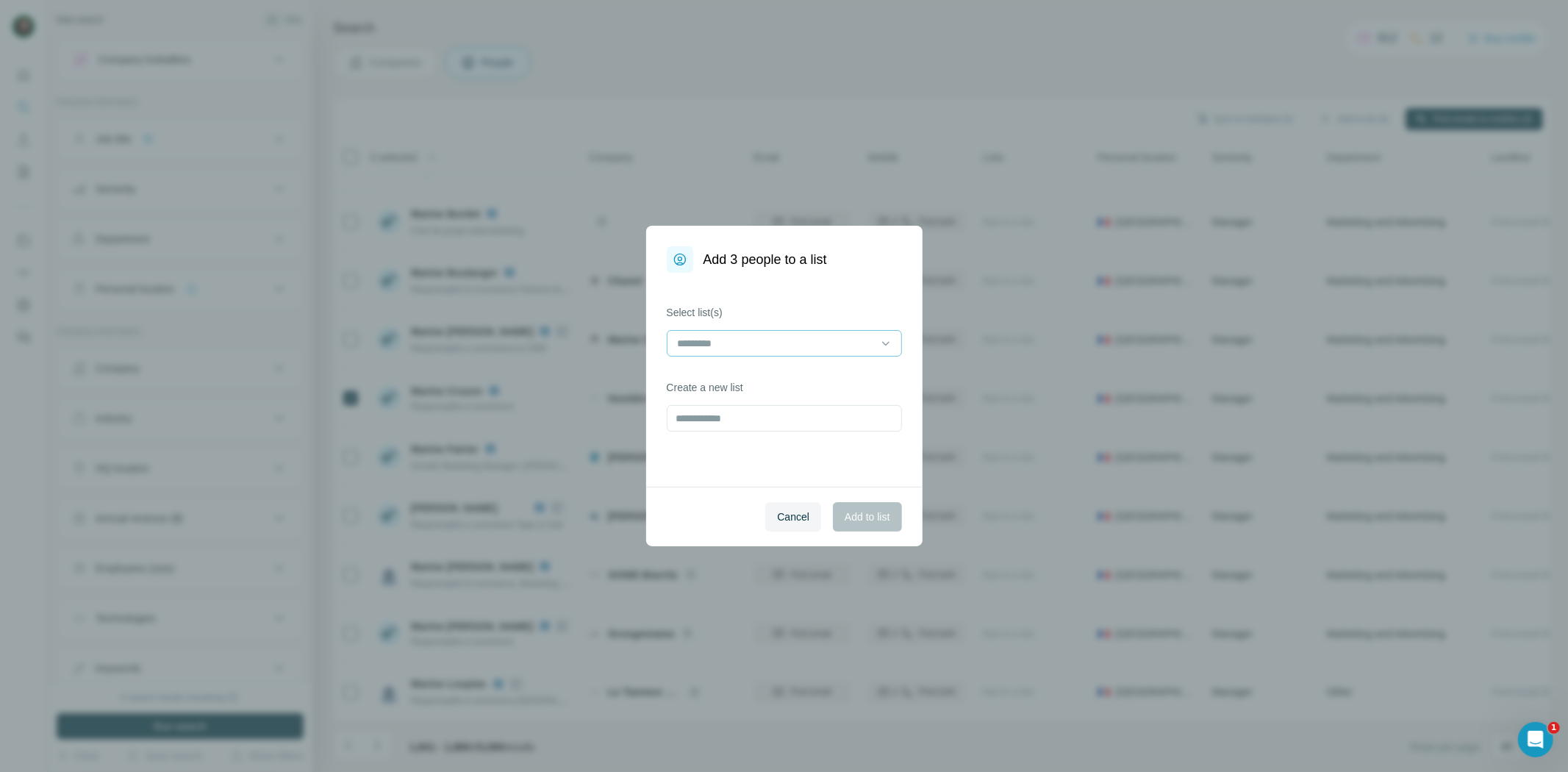
click at [744, 340] on input at bounding box center [775, 343] width 198 height 16
click at [752, 369] on div "ENRICHIR" at bounding box center [784, 376] width 210 height 15
click at [869, 516] on span "Add to list" at bounding box center [866, 516] width 45 height 15
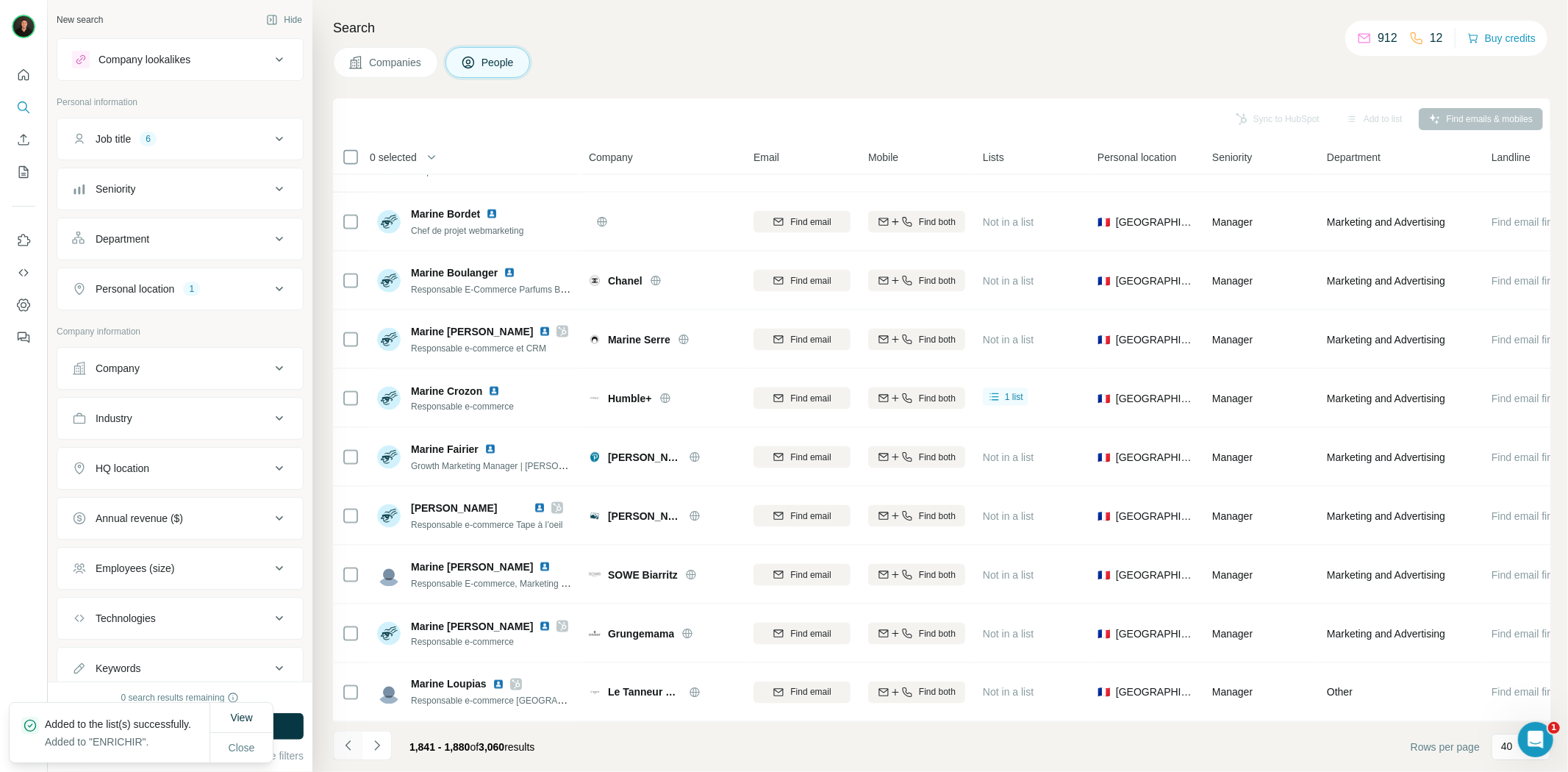
click at [348, 743] on icon "Navigate to previous page" at bounding box center [348, 745] width 15 height 15
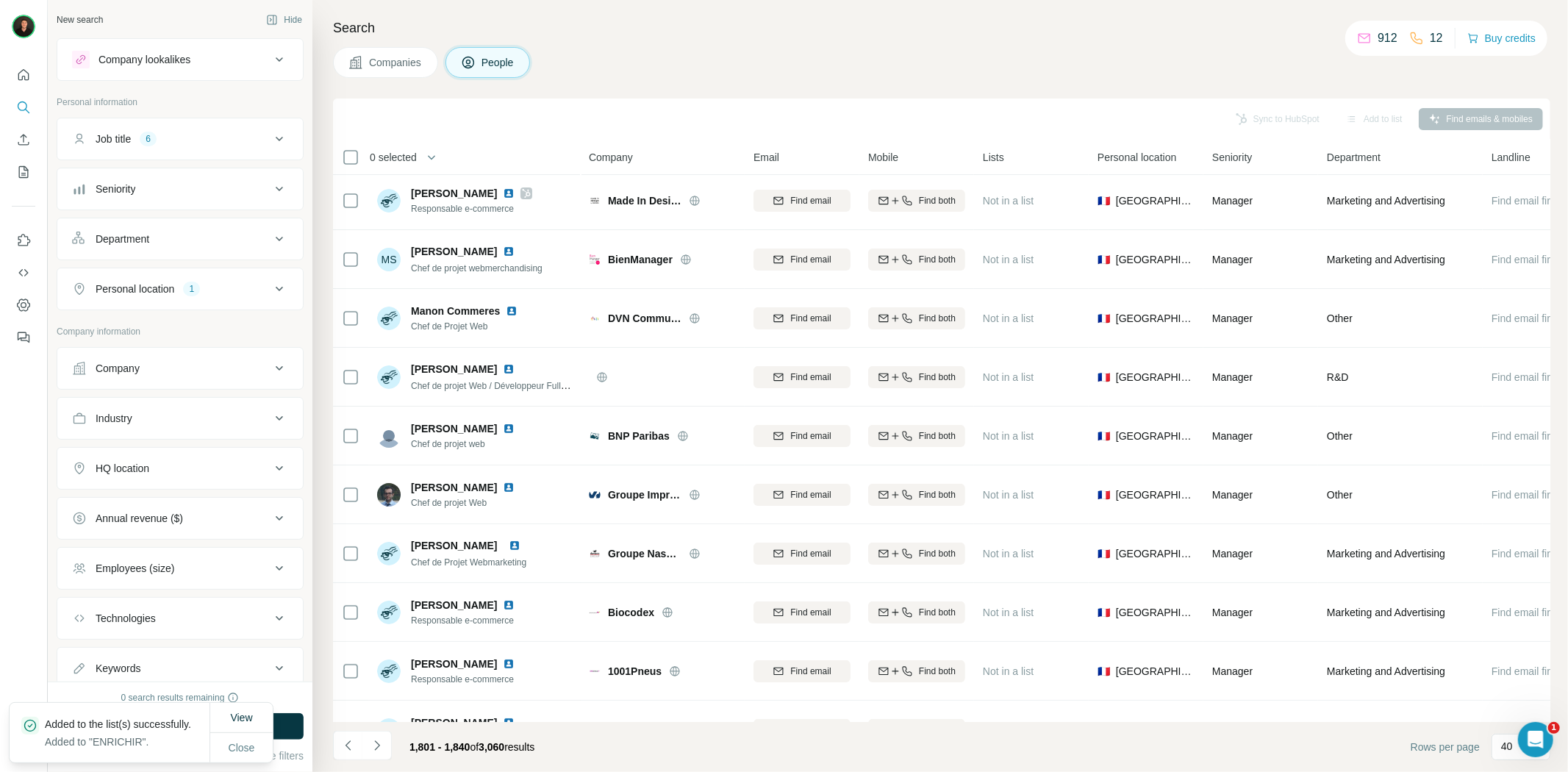
scroll to position [0, 0]
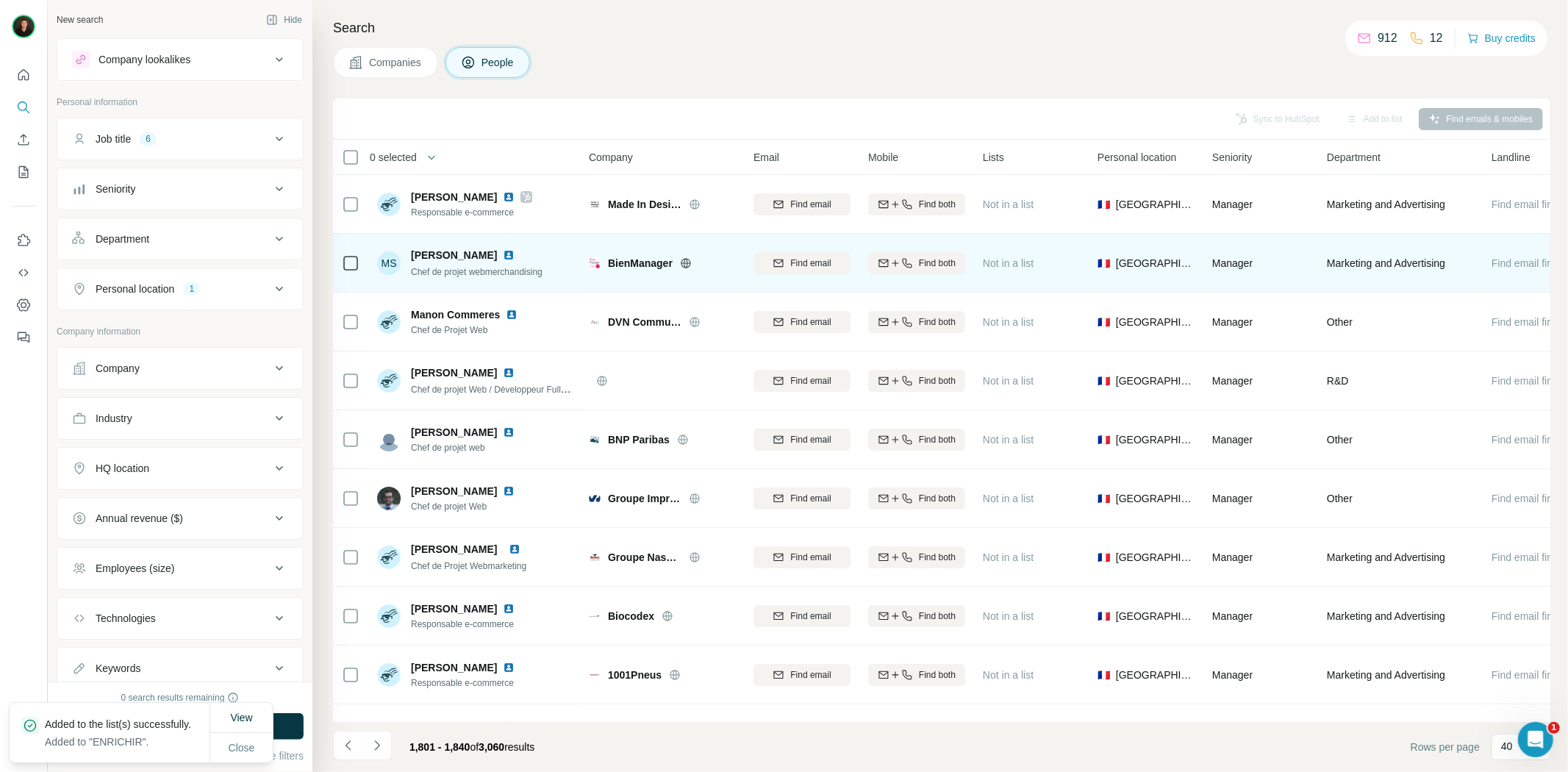
click at [687, 262] on icon at bounding box center [685, 262] width 10 height 1
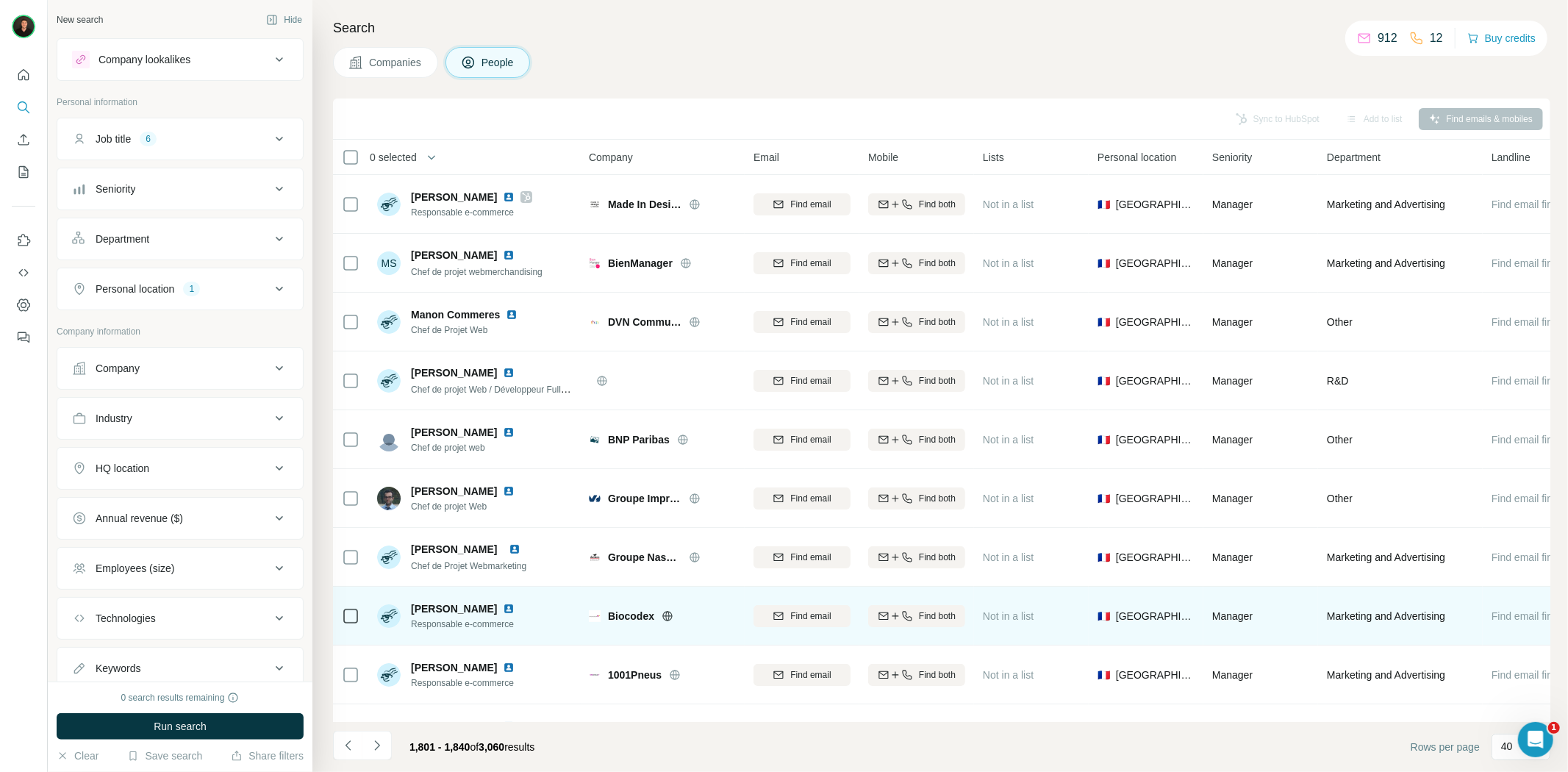
click at [672, 614] on icon at bounding box center [667, 615] width 11 height 11
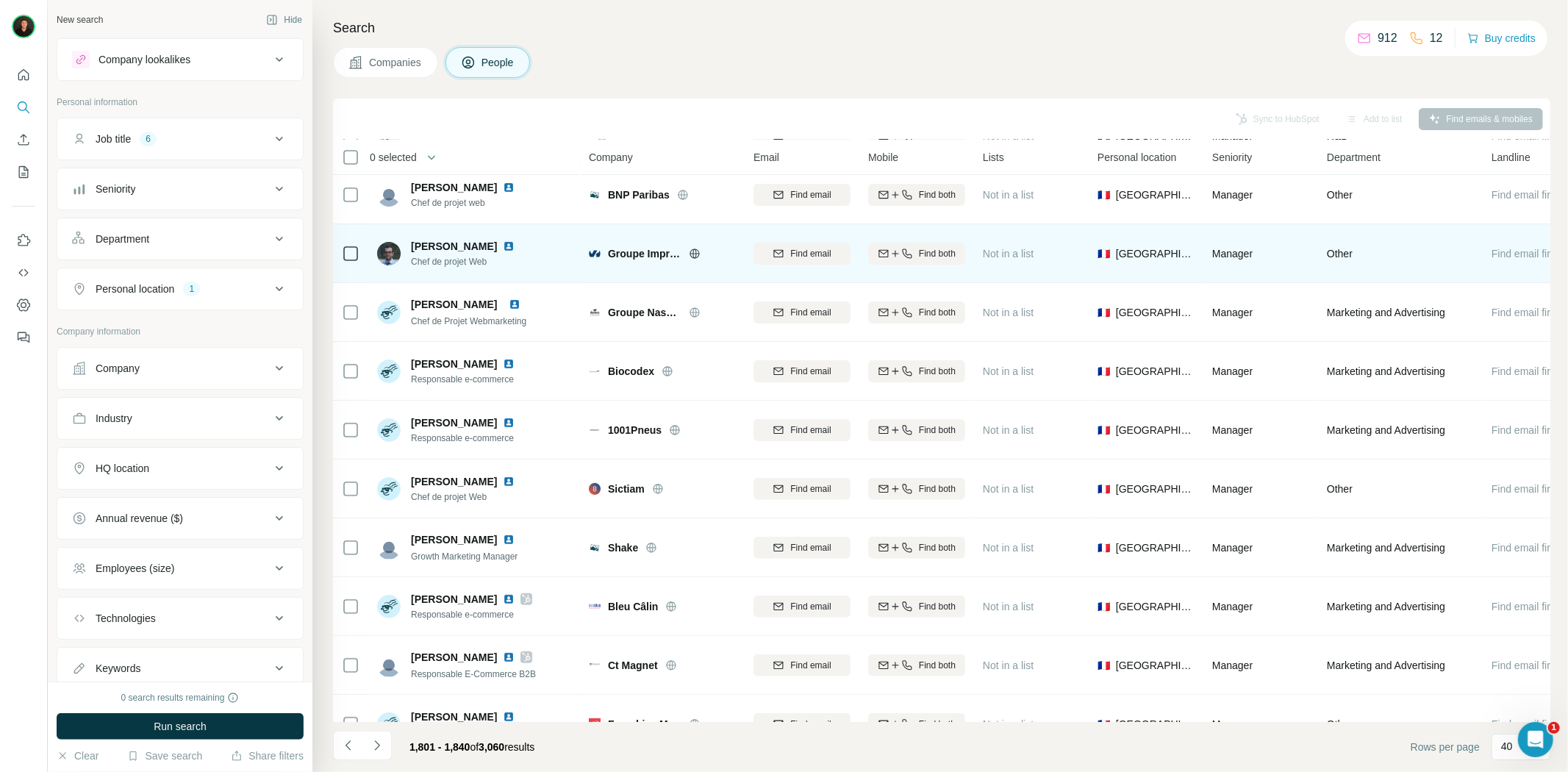
scroll to position [408, 0]
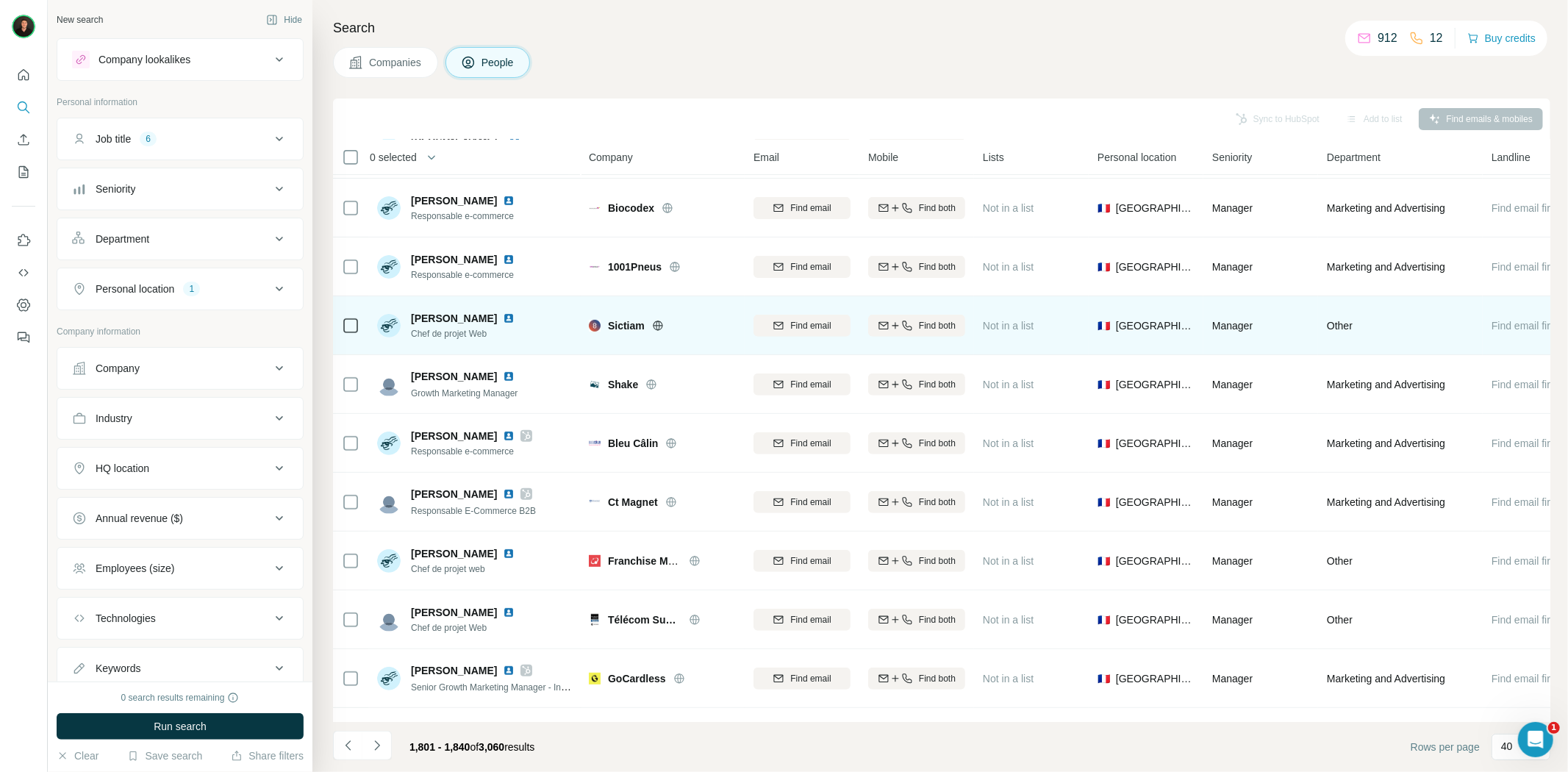
click at [659, 332] on div "Sictiam" at bounding box center [661, 325] width 147 height 40
click at [658, 325] on icon at bounding box center [657, 325] width 11 height 11
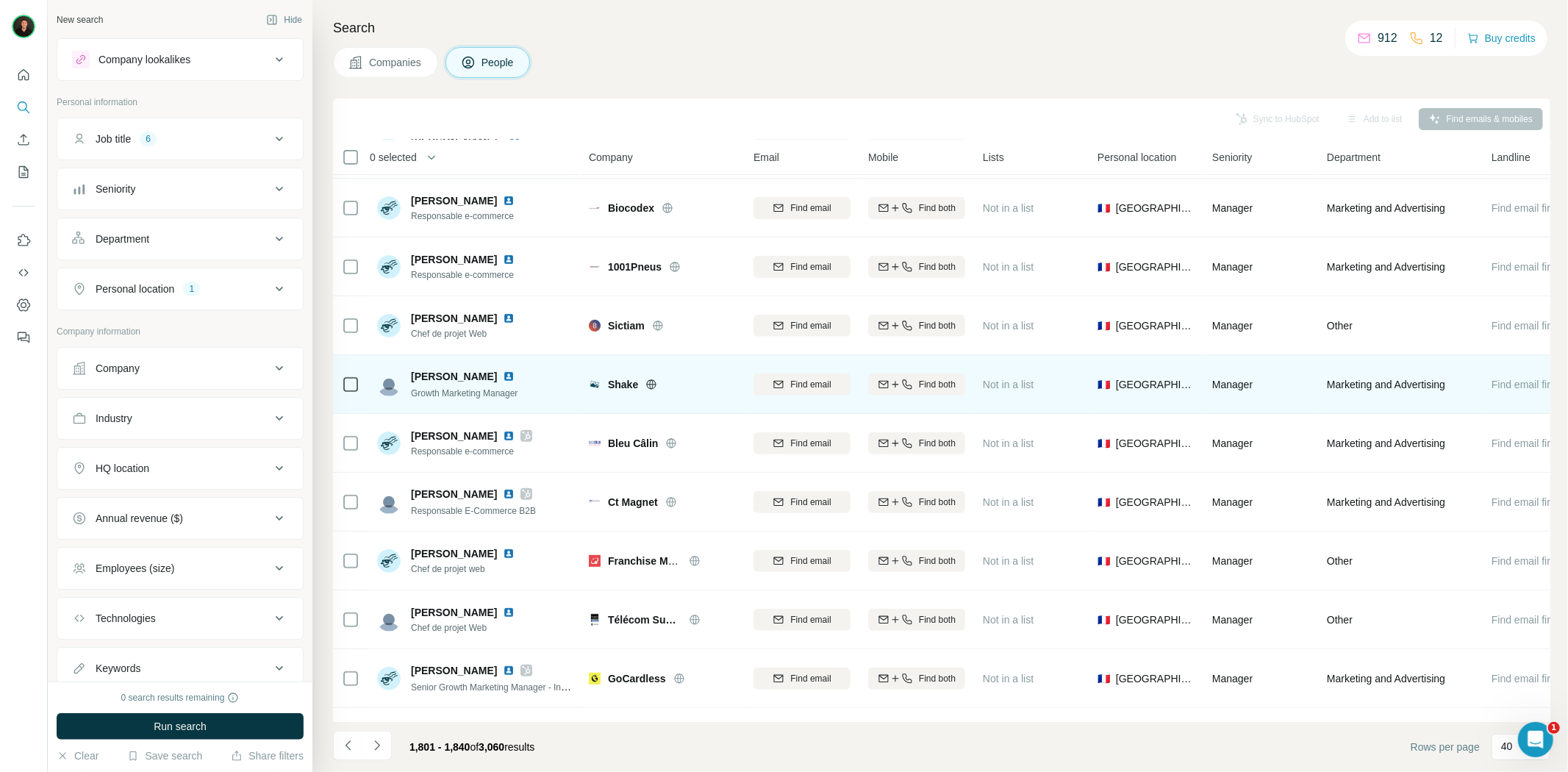
click at [651, 389] on icon at bounding box center [651, 384] width 11 height 11
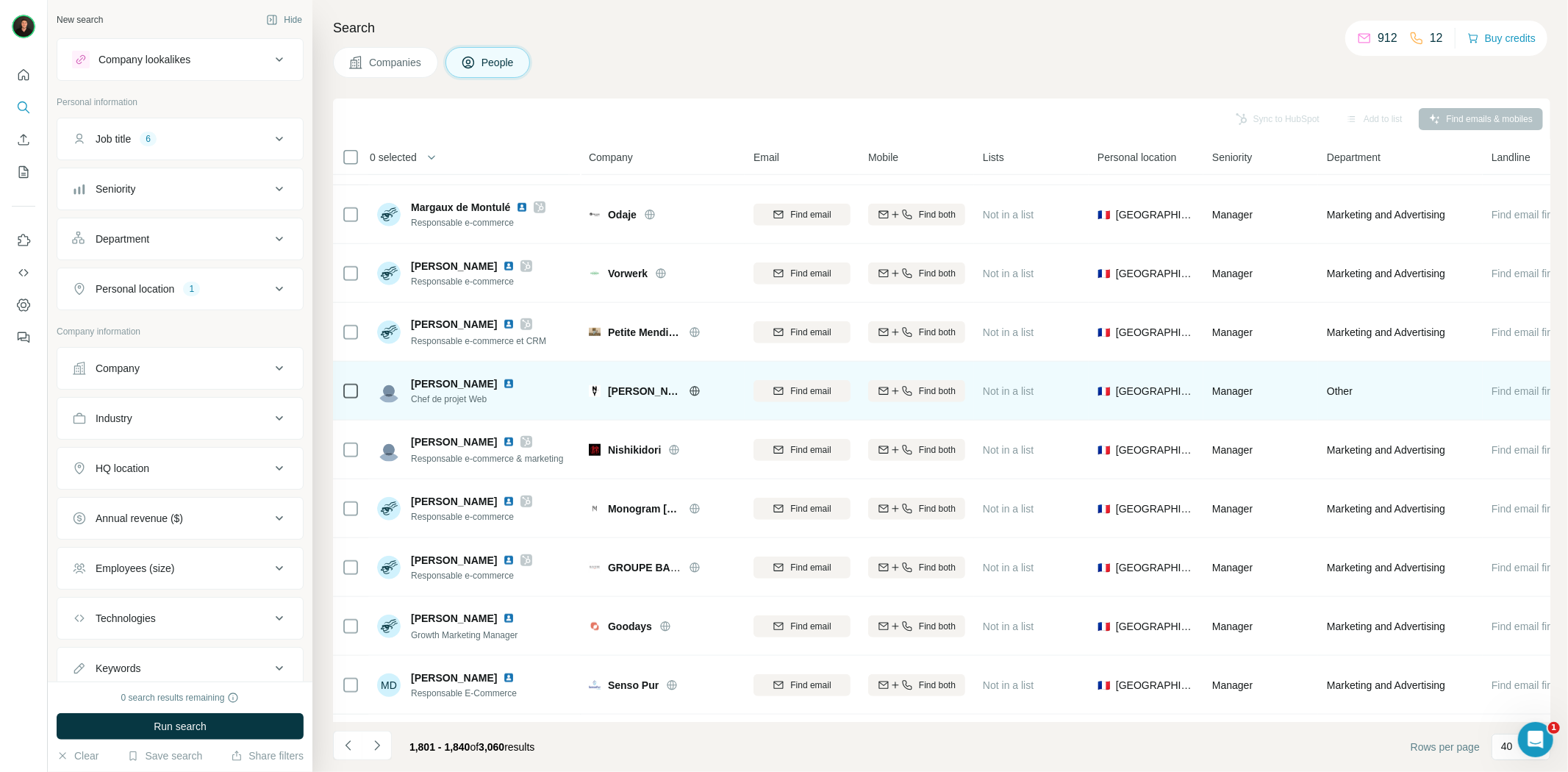
scroll to position [1061, 0]
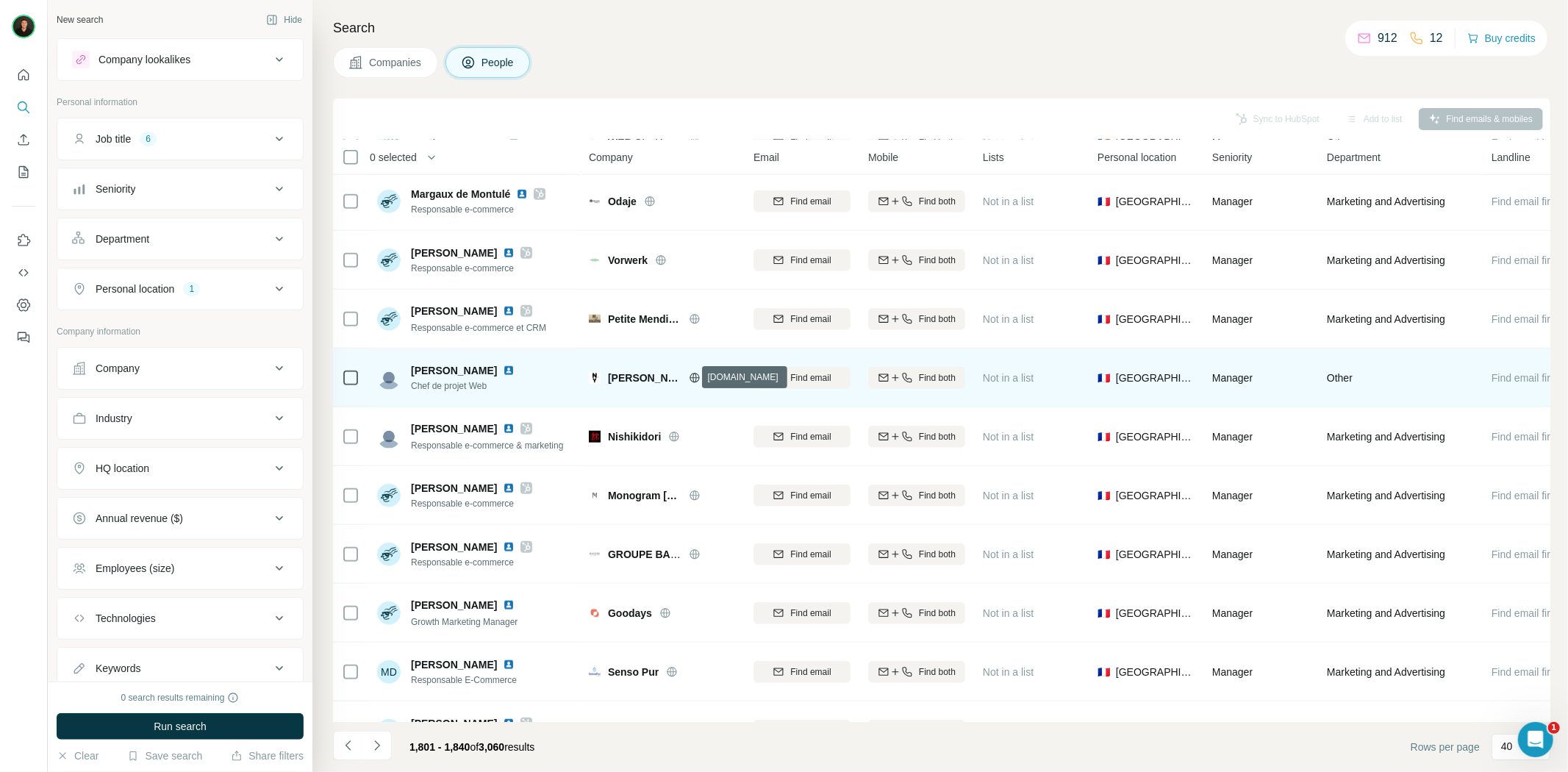
click at [693, 379] on icon at bounding box center [694, 378] width 11 height 11
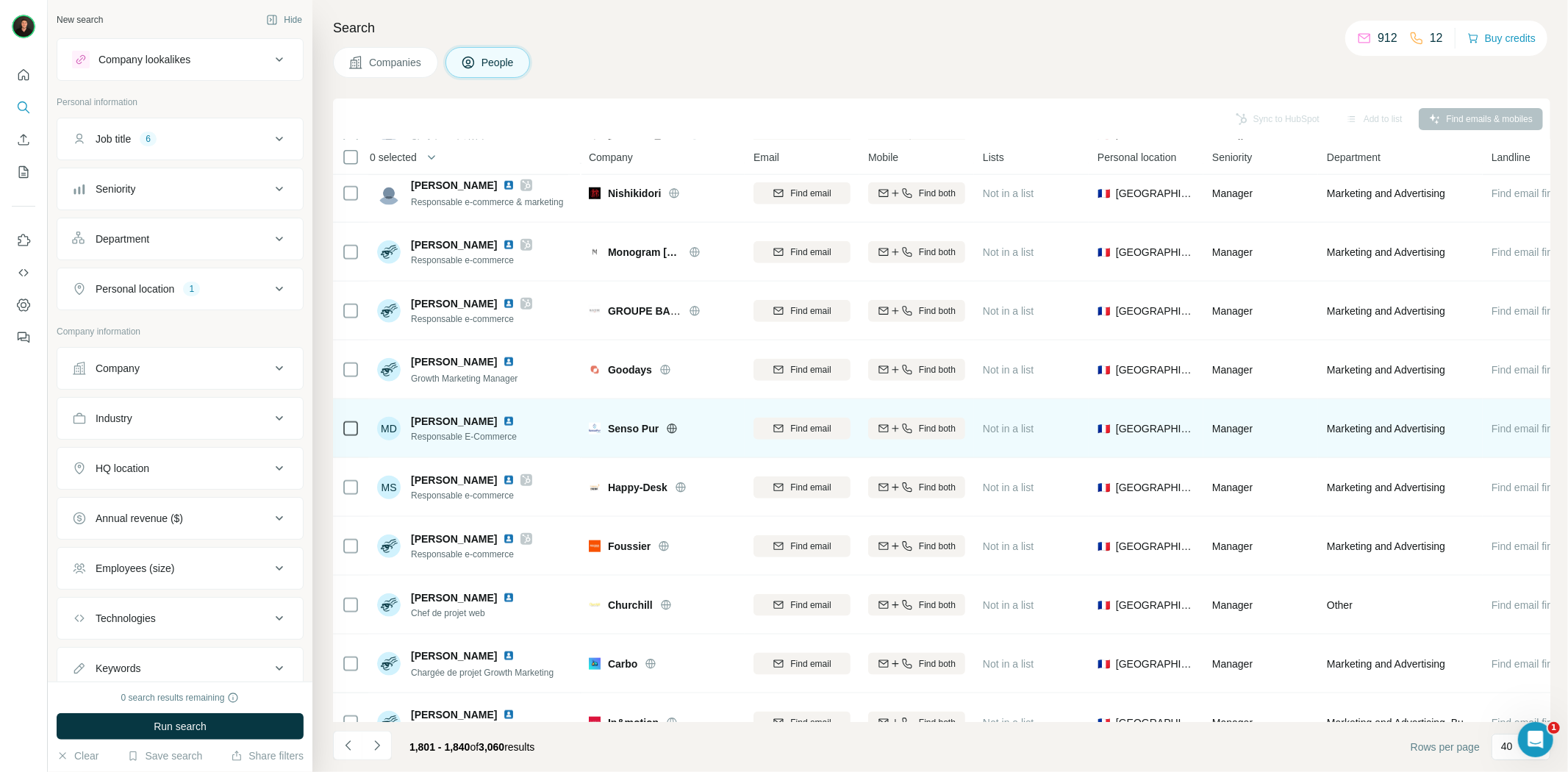
scroll to position [1306, 0]
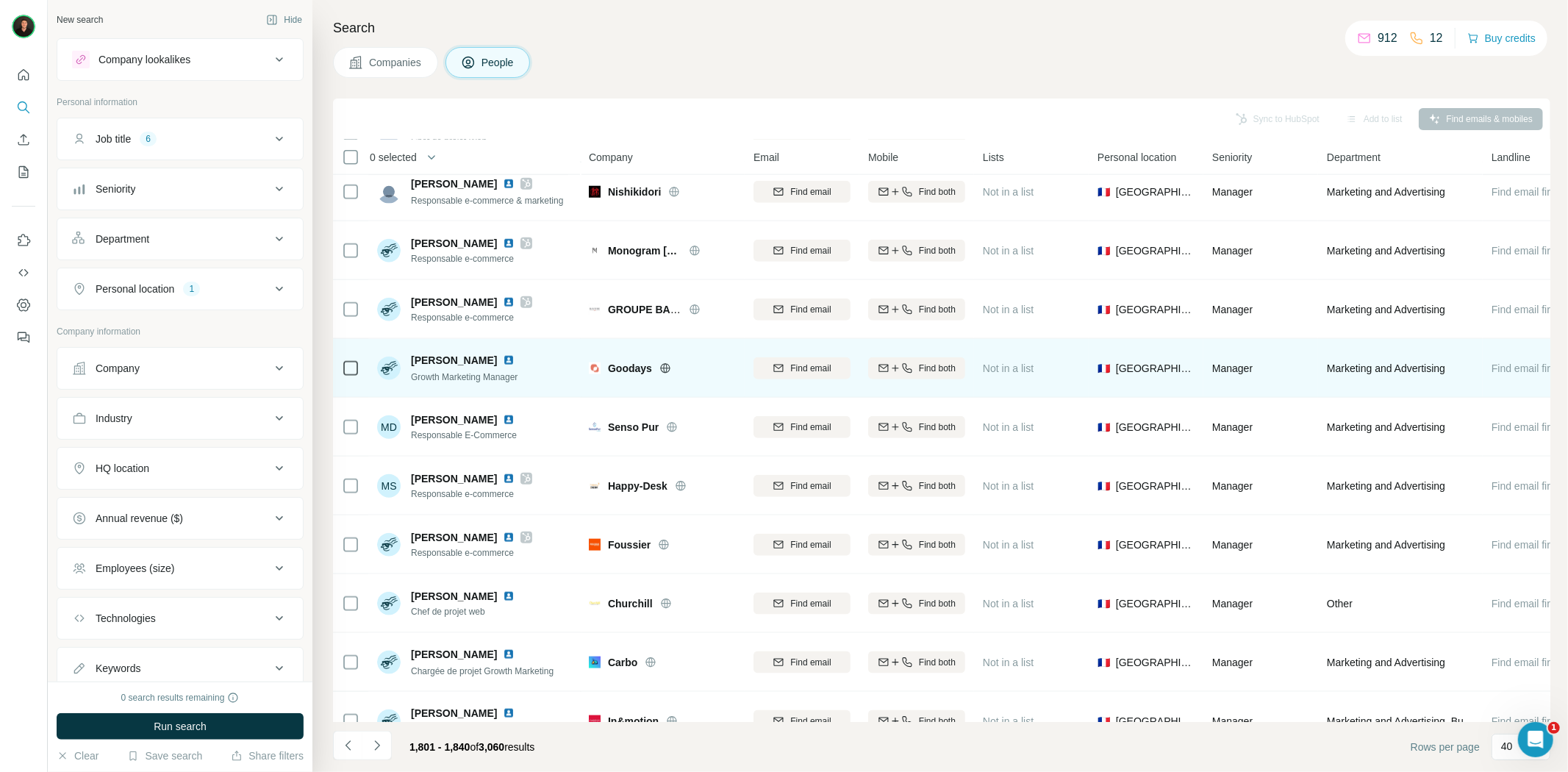
click at [666, 366] on icon at bounding box center [665, 368] width 3 height 10
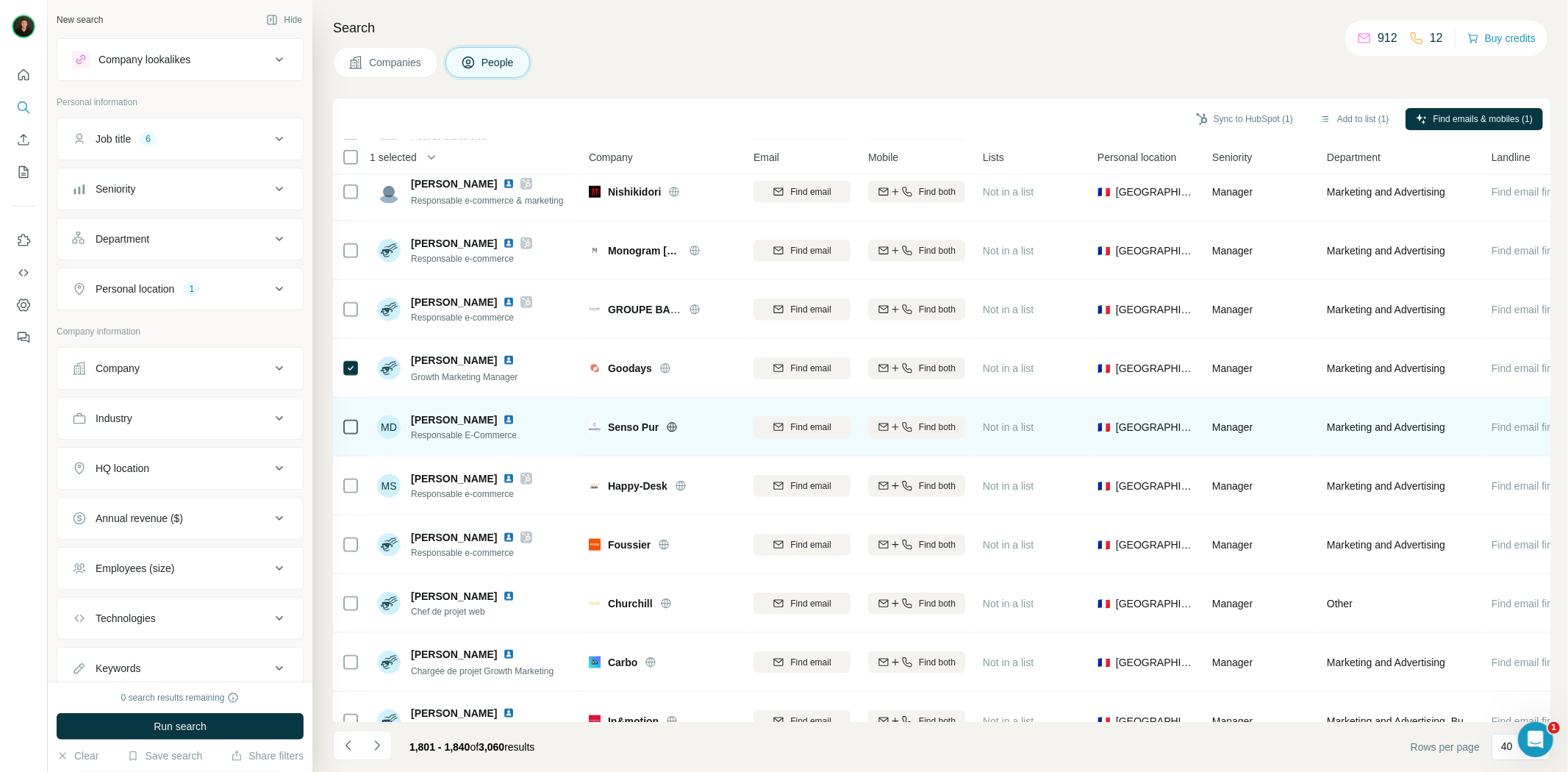
click at [673, 424] on icon at bounding box center [671, 427] width 11 height 11
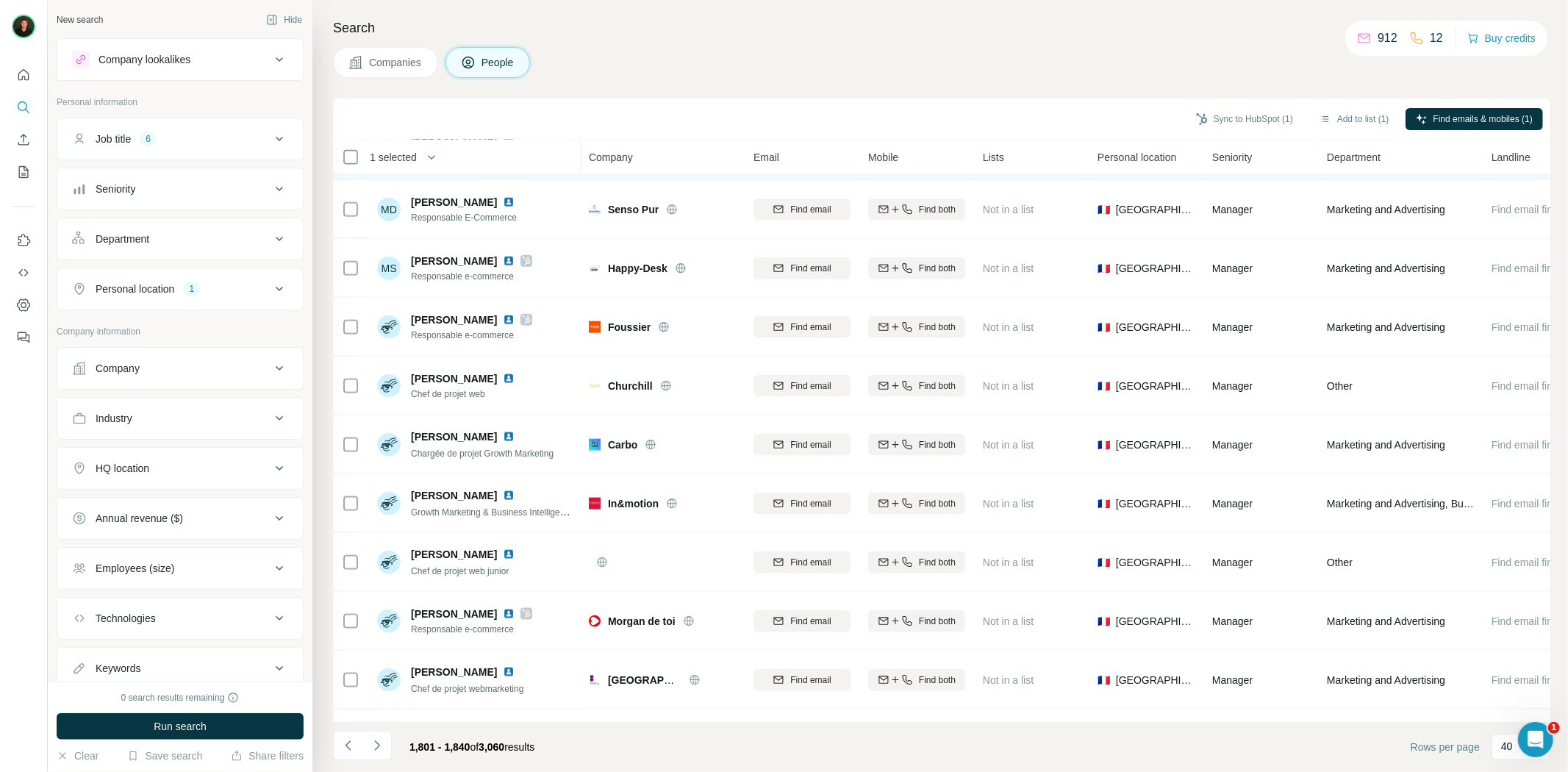
scroll to position [1551, 0]
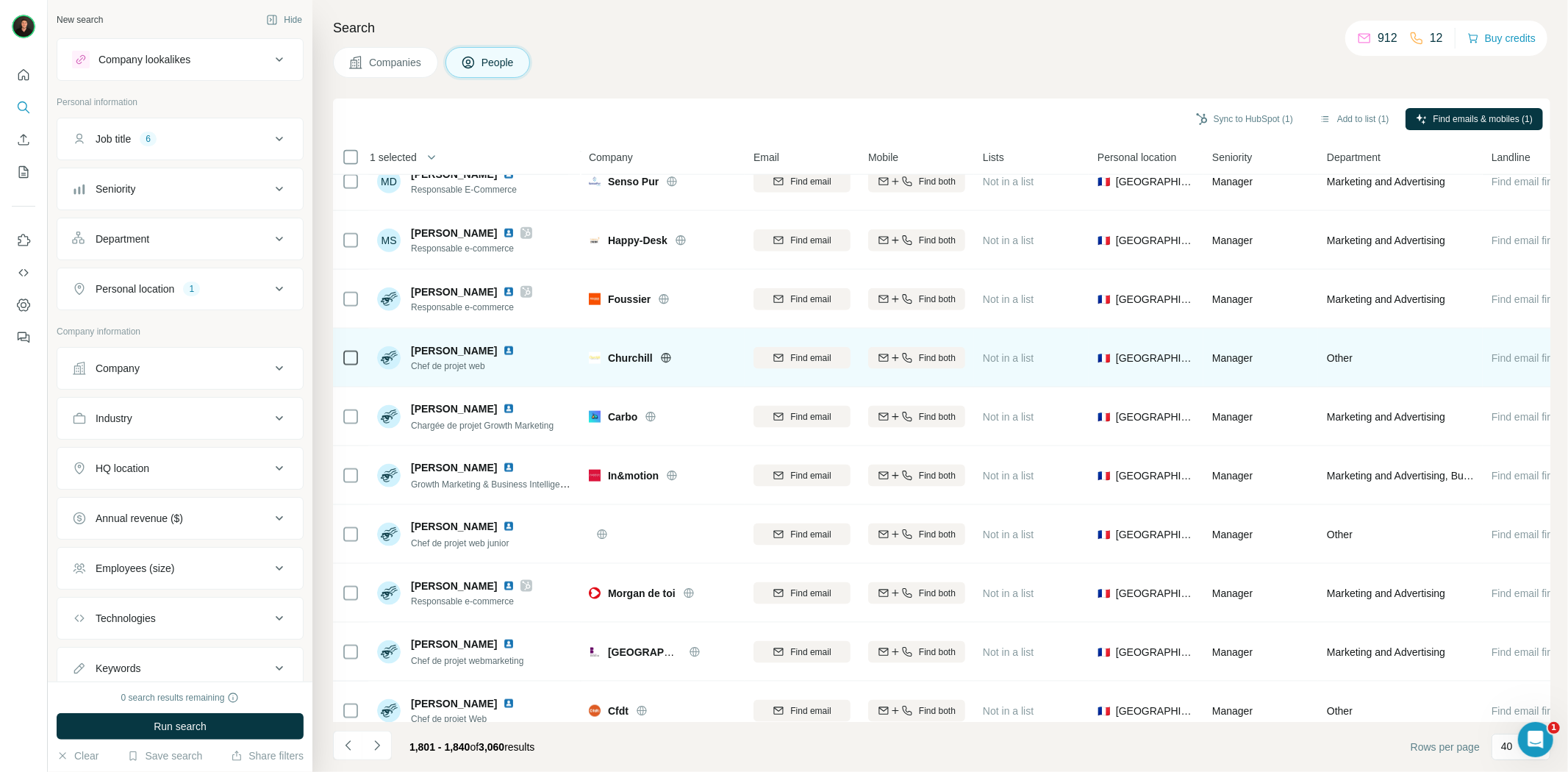
click at [663, 354] on icon at bounding box center [666, 358] width 11 height 11
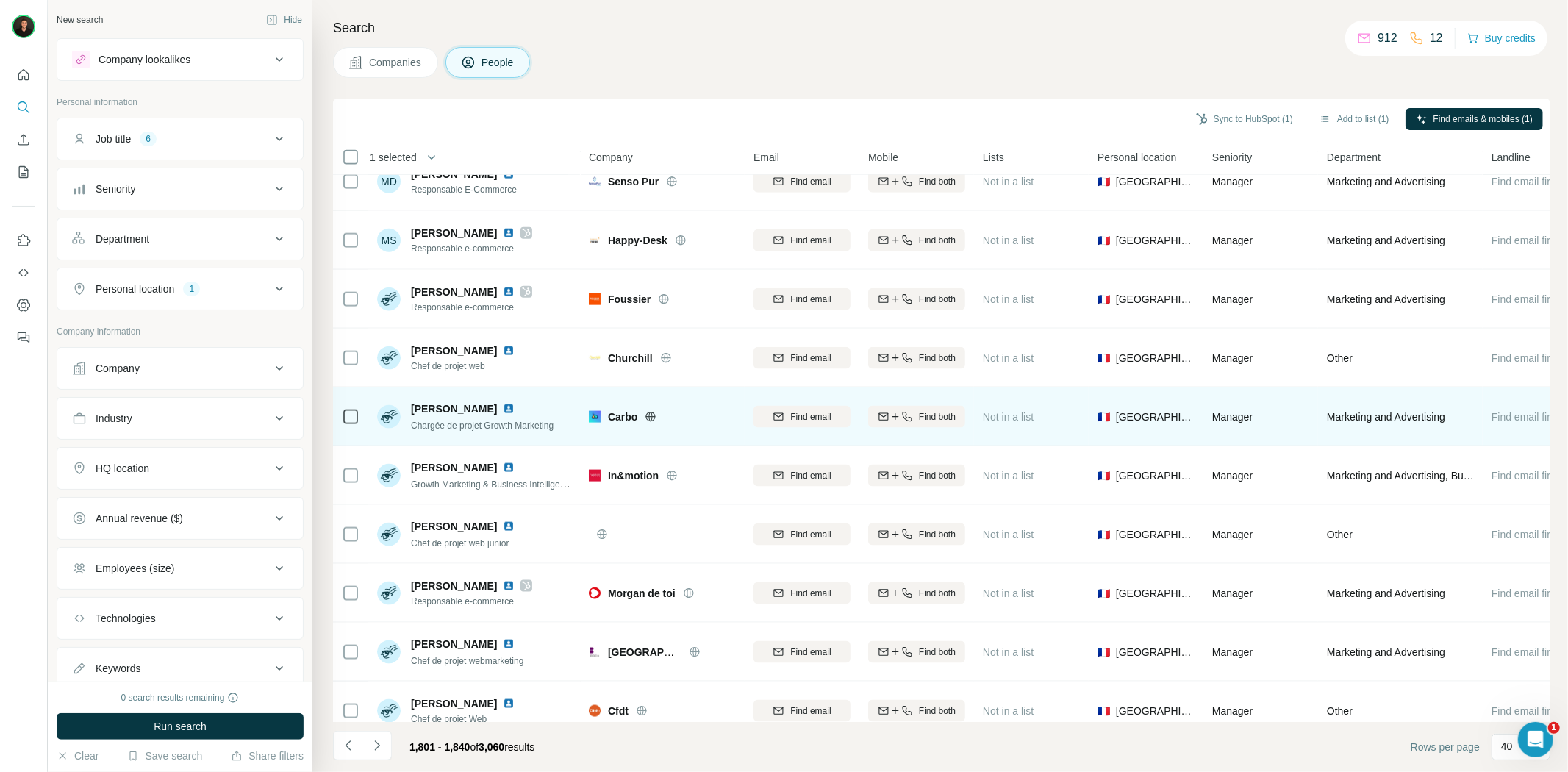
click at [648, 416] on icon at bounding box center [651, 416] width 10 height 1
click at [342, 409] on icon at bounding box center [351, 417] width 18 height 18
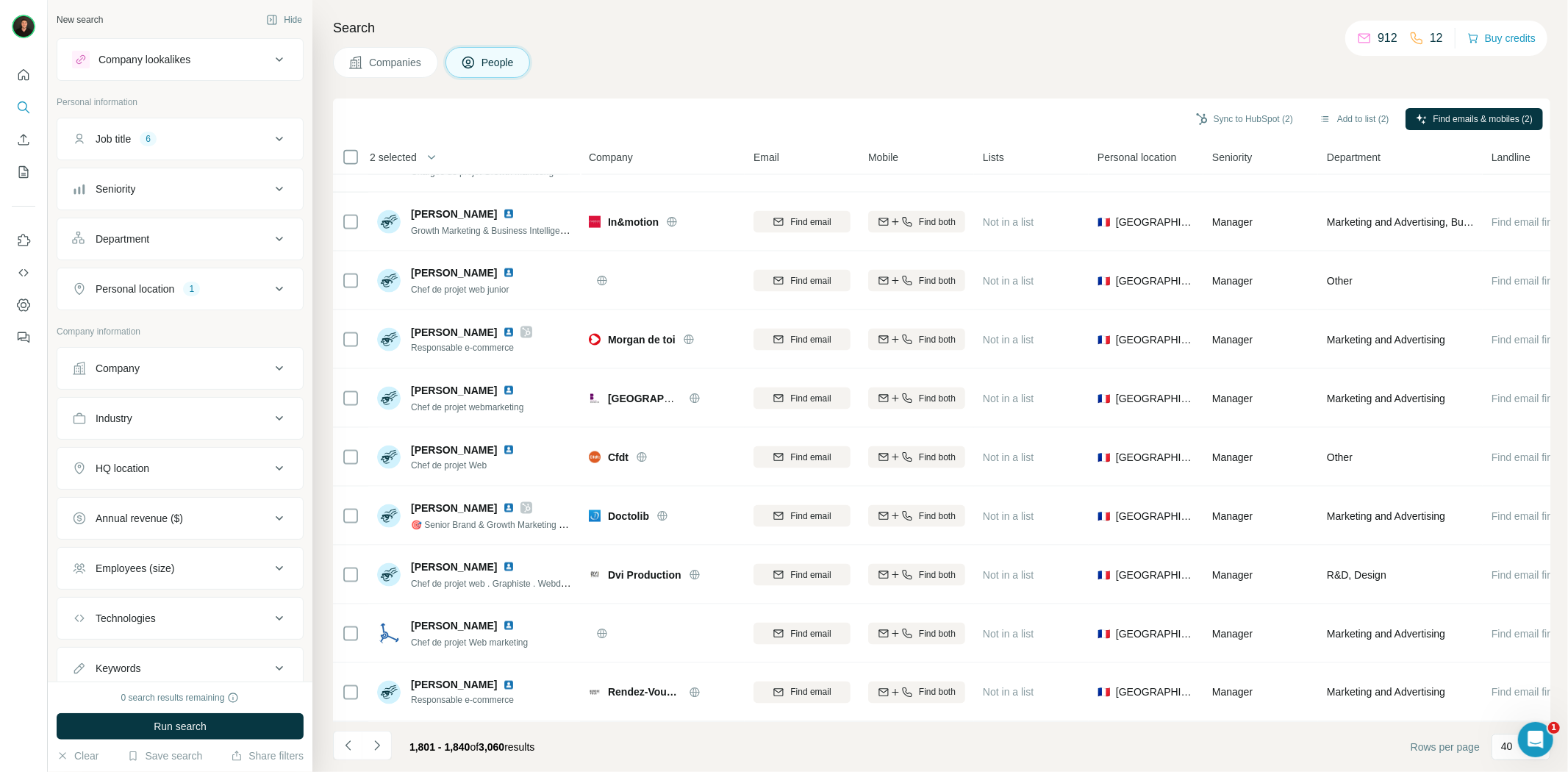
scroll to position [1812, 0]
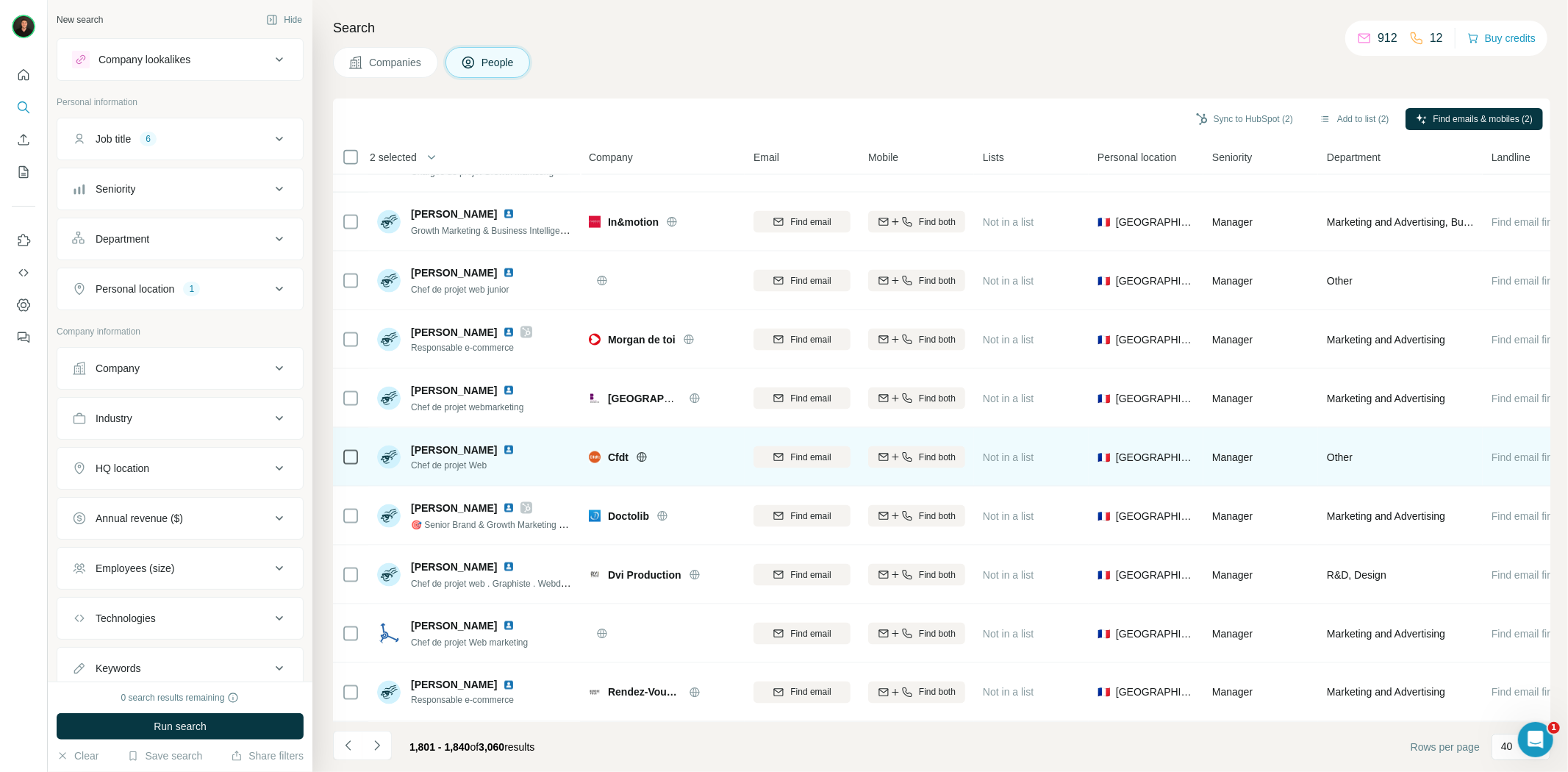
click at [637, 452] on icon at bounding box center [642, 457] width 11 height 11
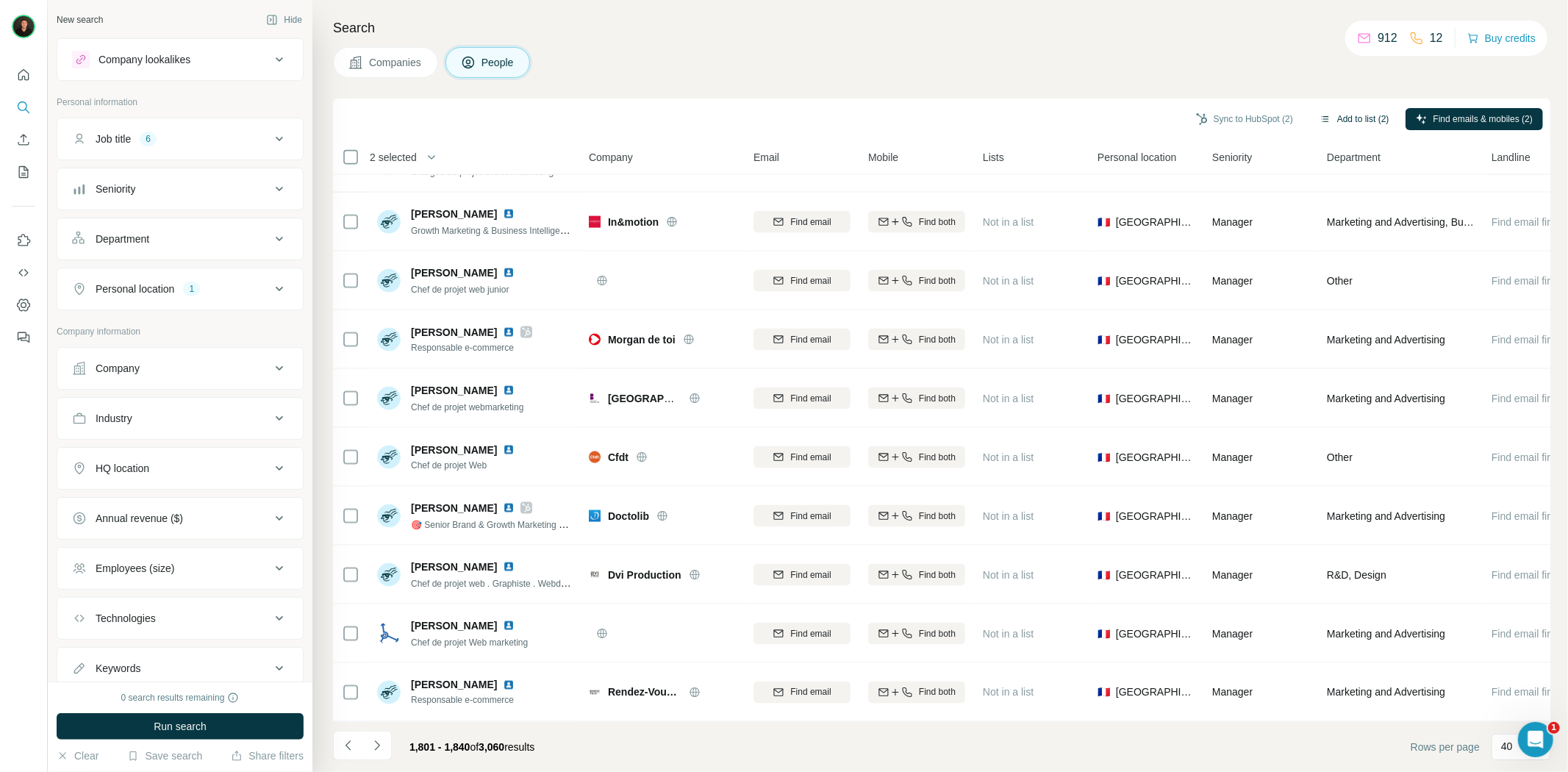
click at [1368, 112] on button "Add to list (2)" at bounding box center [1354, 119] width 90 height 22
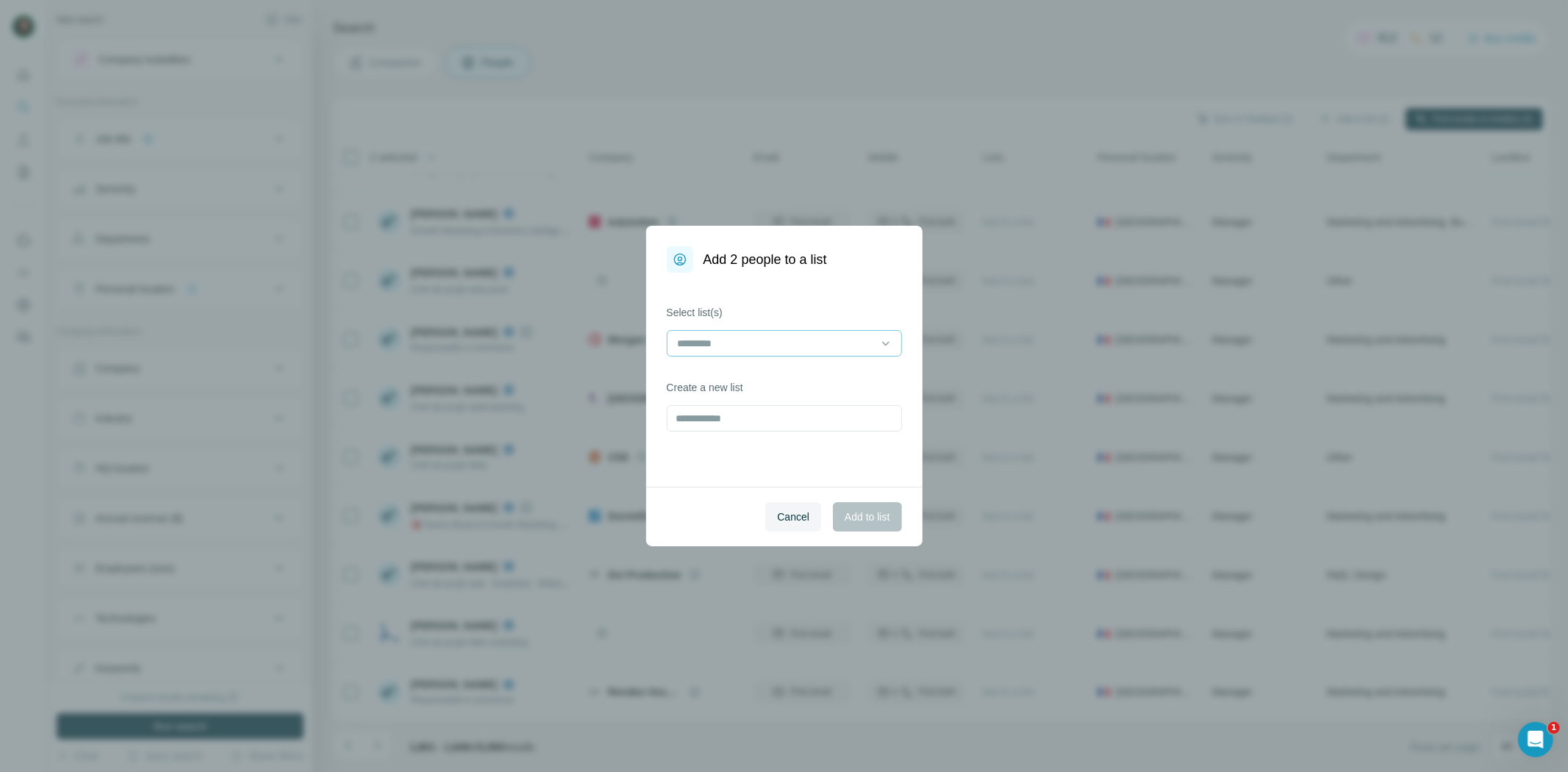
click at [811, 347] on input at bounding box center [775, 343] width 198 height 16
click at [778, 380] on div "ENRICHIR" at bounding box center [784, 376] width 210 height 15
click at [857, 517] on span "Add to list" at bounding box center [866, 516] width 45 height 15
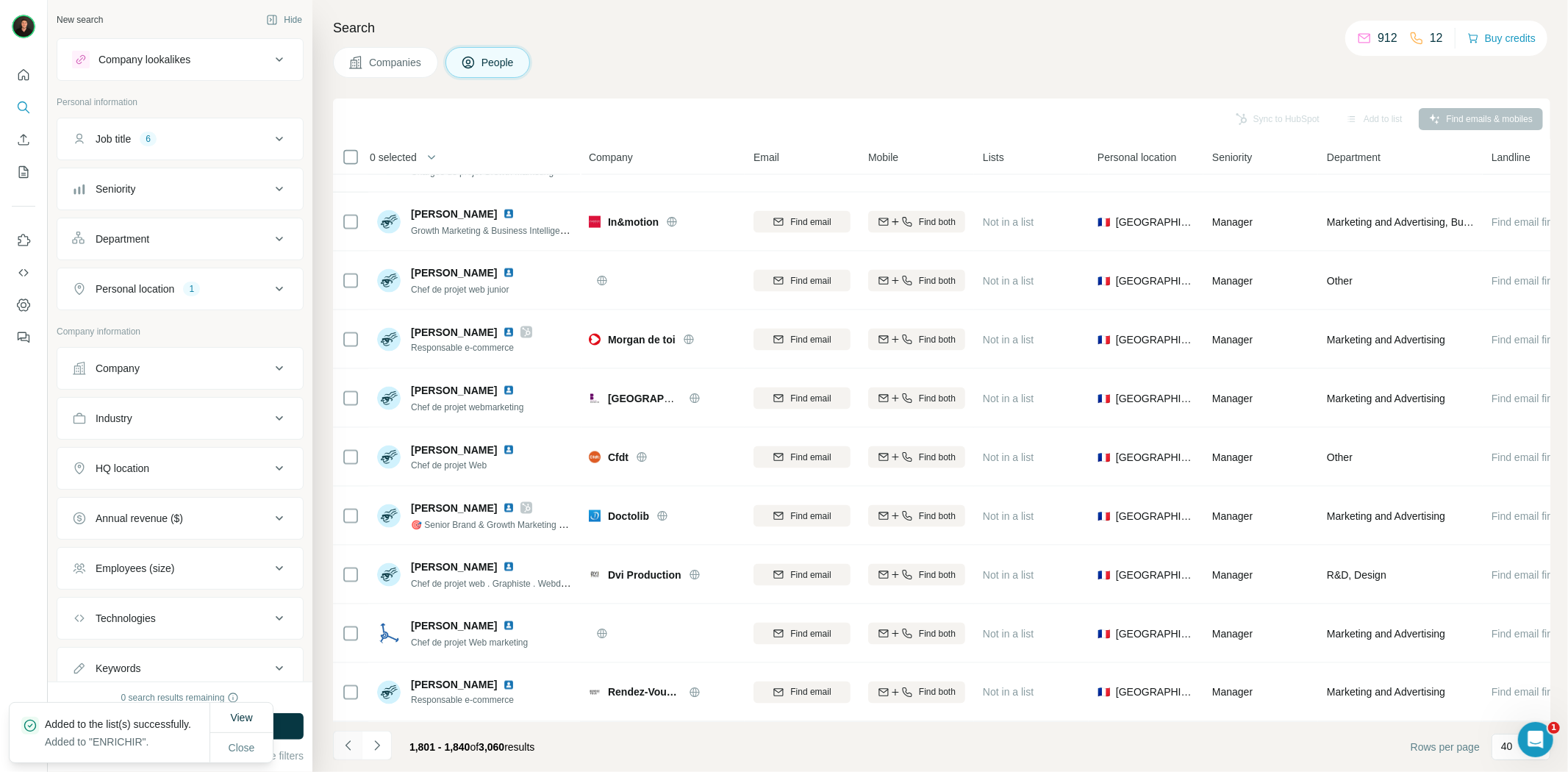
click at [349, 742] on icon "Navigate to previous page" at bounding box center [348, 745] width 15 height 15
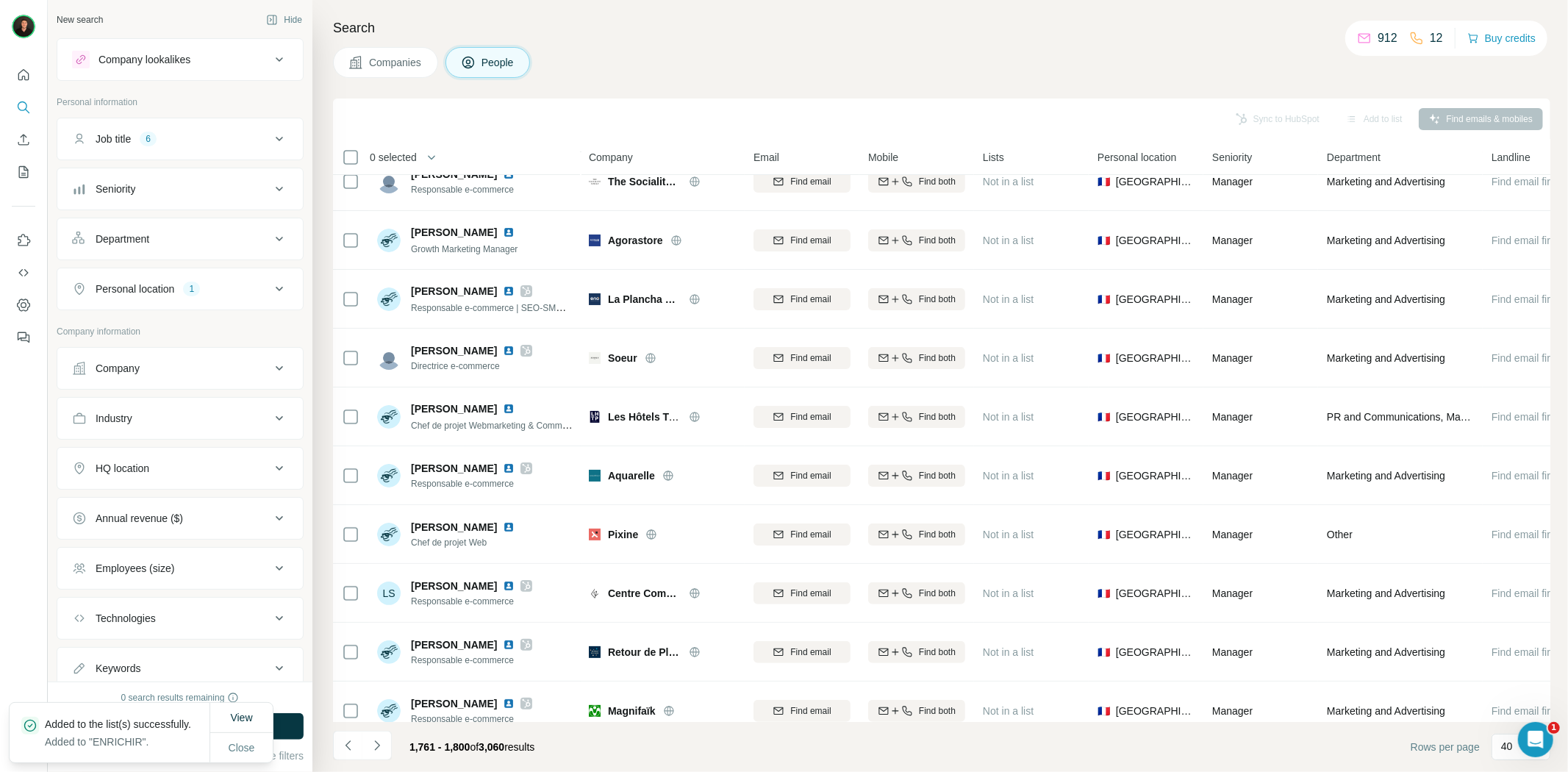
scroll to position [0, 0]
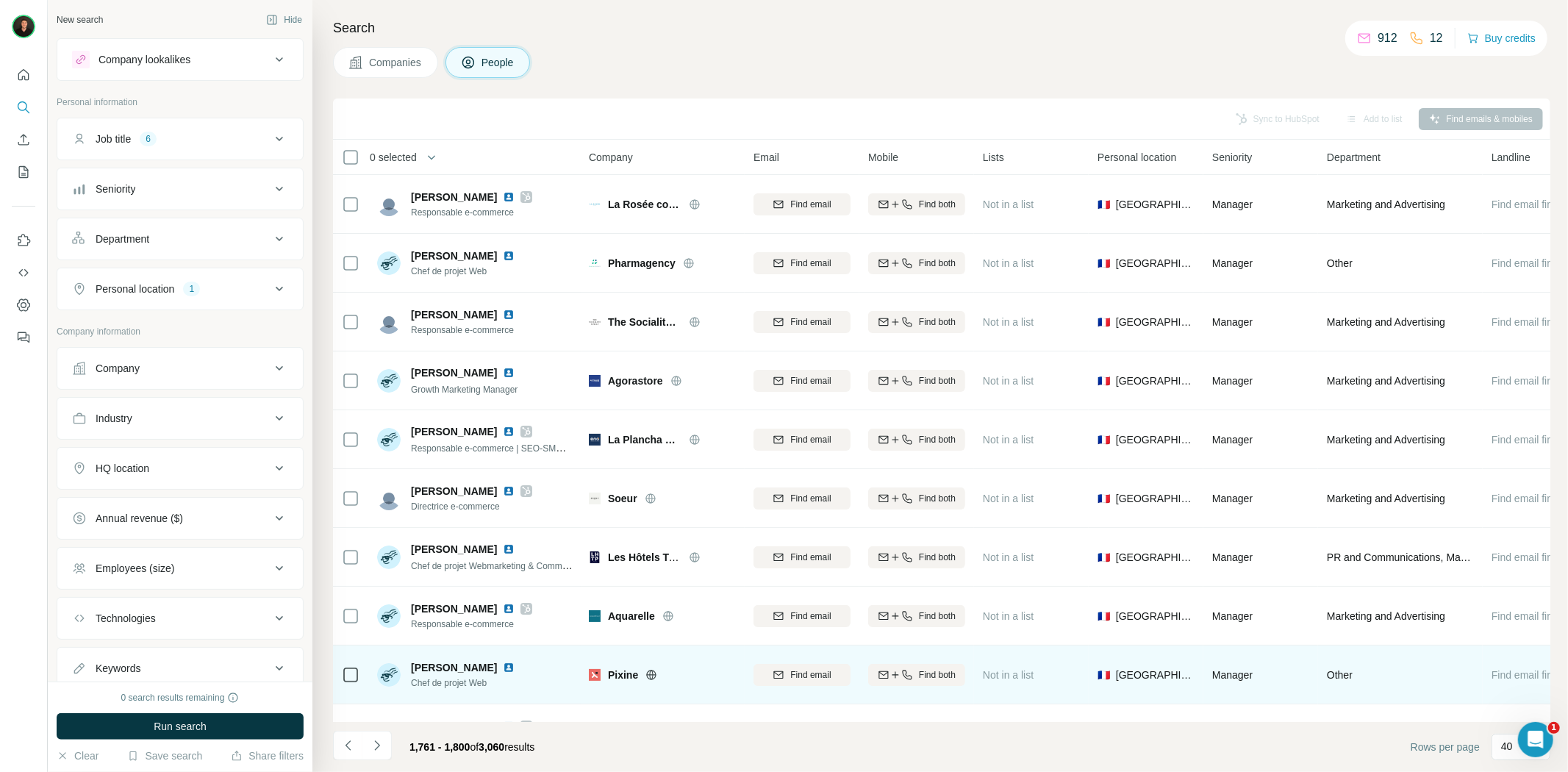
click at [649, 676] on icon at bounding box center [651, 674] width 11 height 11
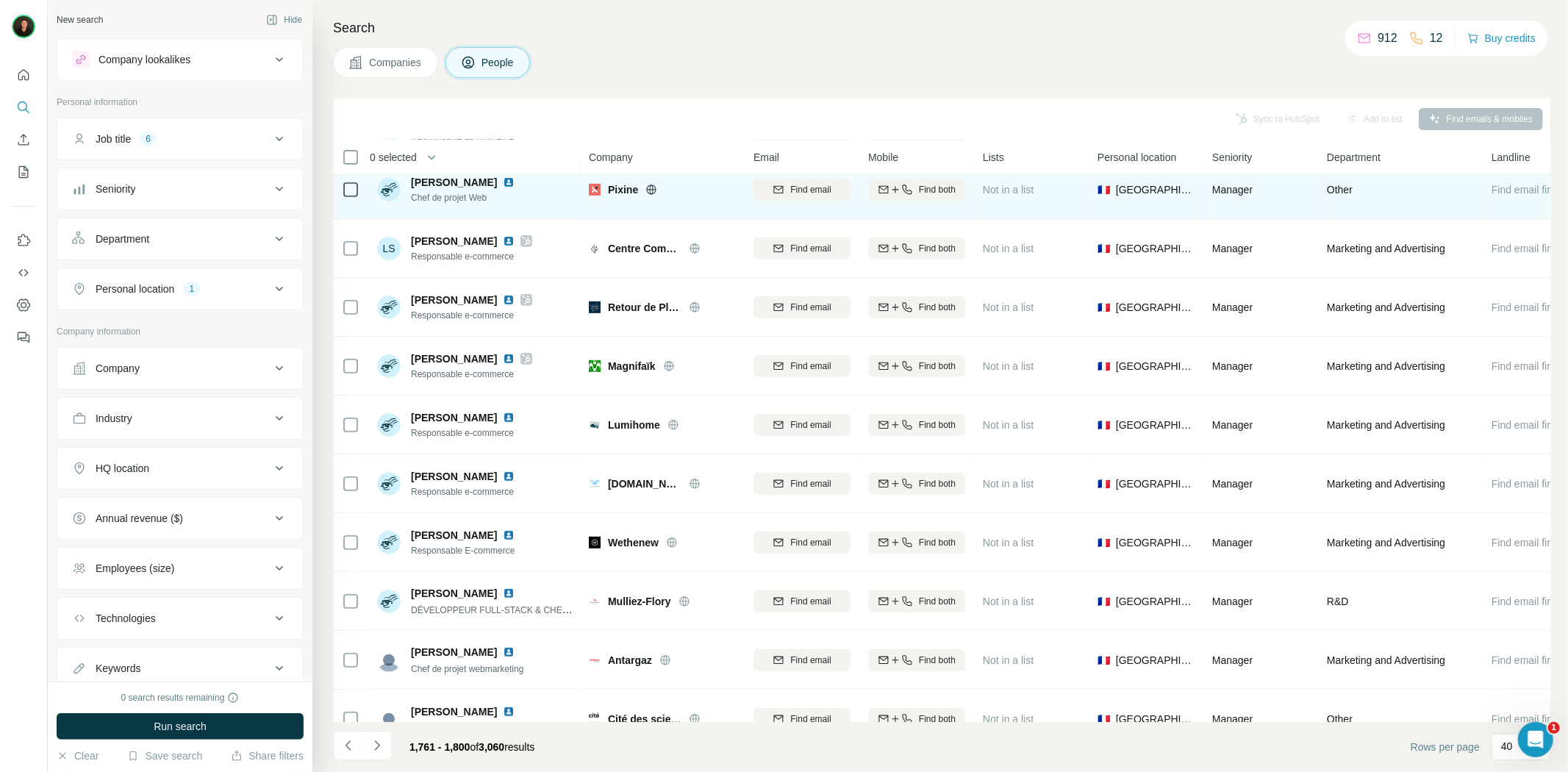
scroll to position [489, 0]
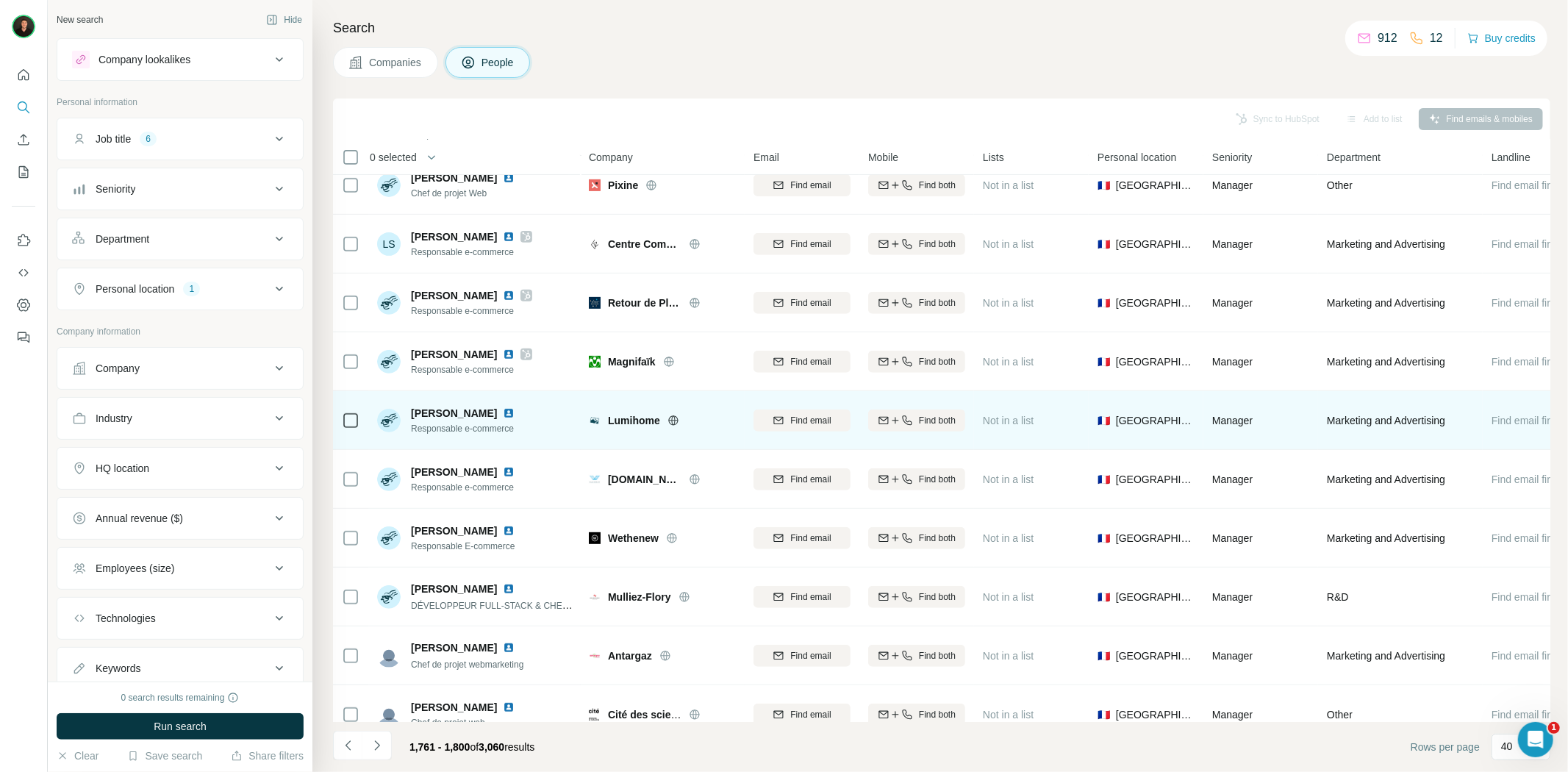
click at [669, 419] on icon at bounding box center [673, 420] width 10 height 10
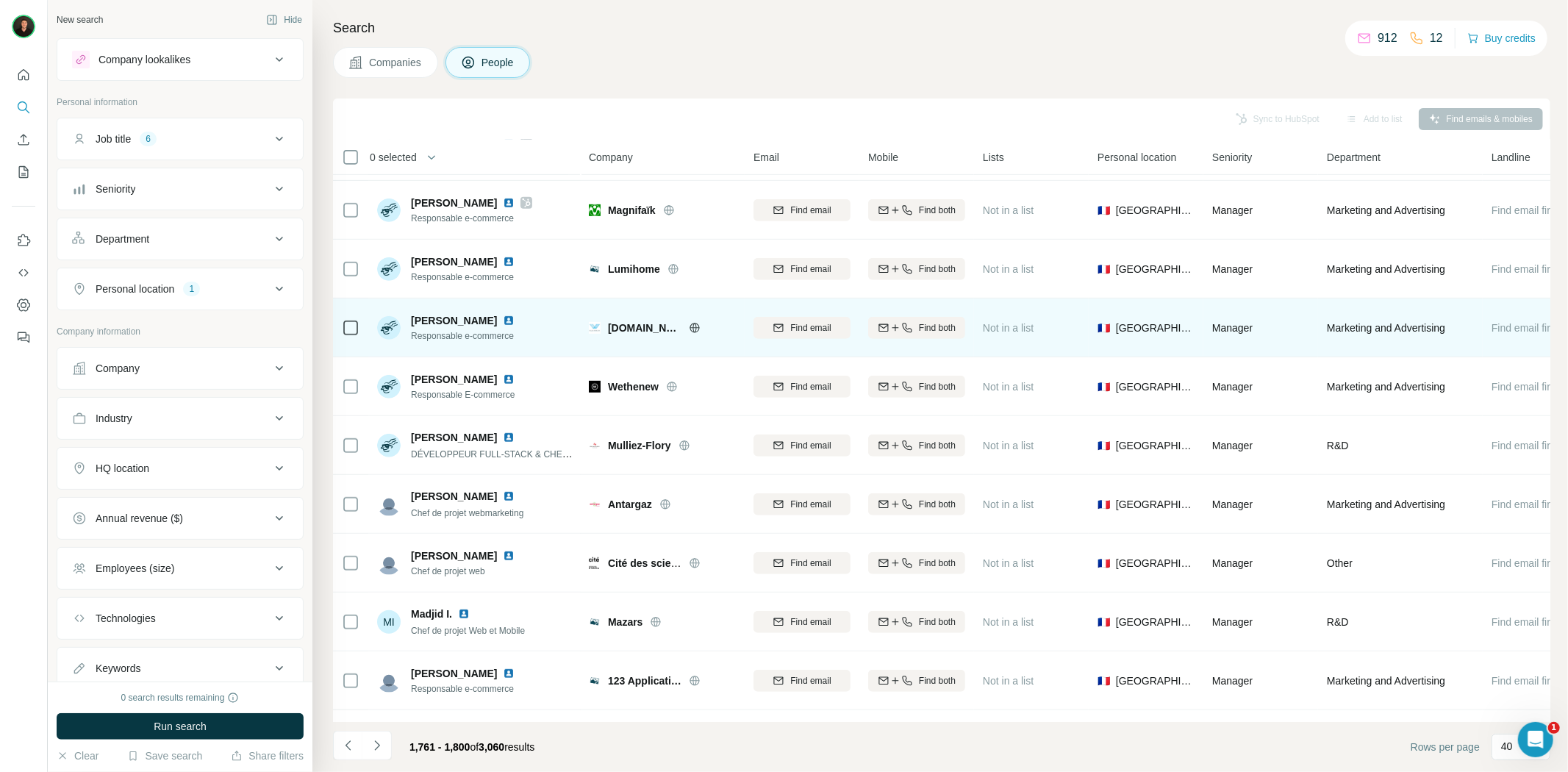
scroll to position [652, 0]
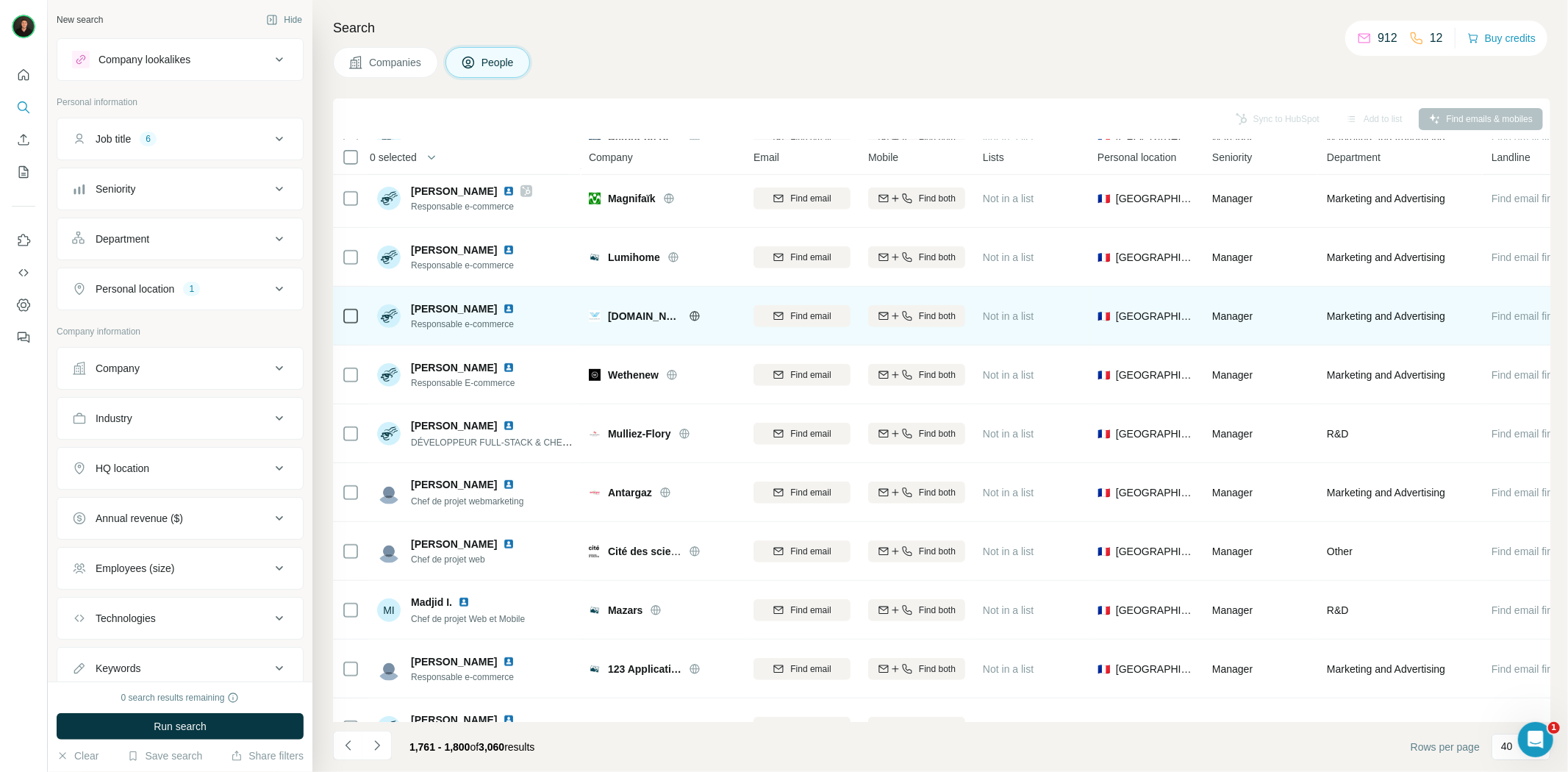
click at [692, 316] on icon at bounding box center [694, 316] width 11 height 11
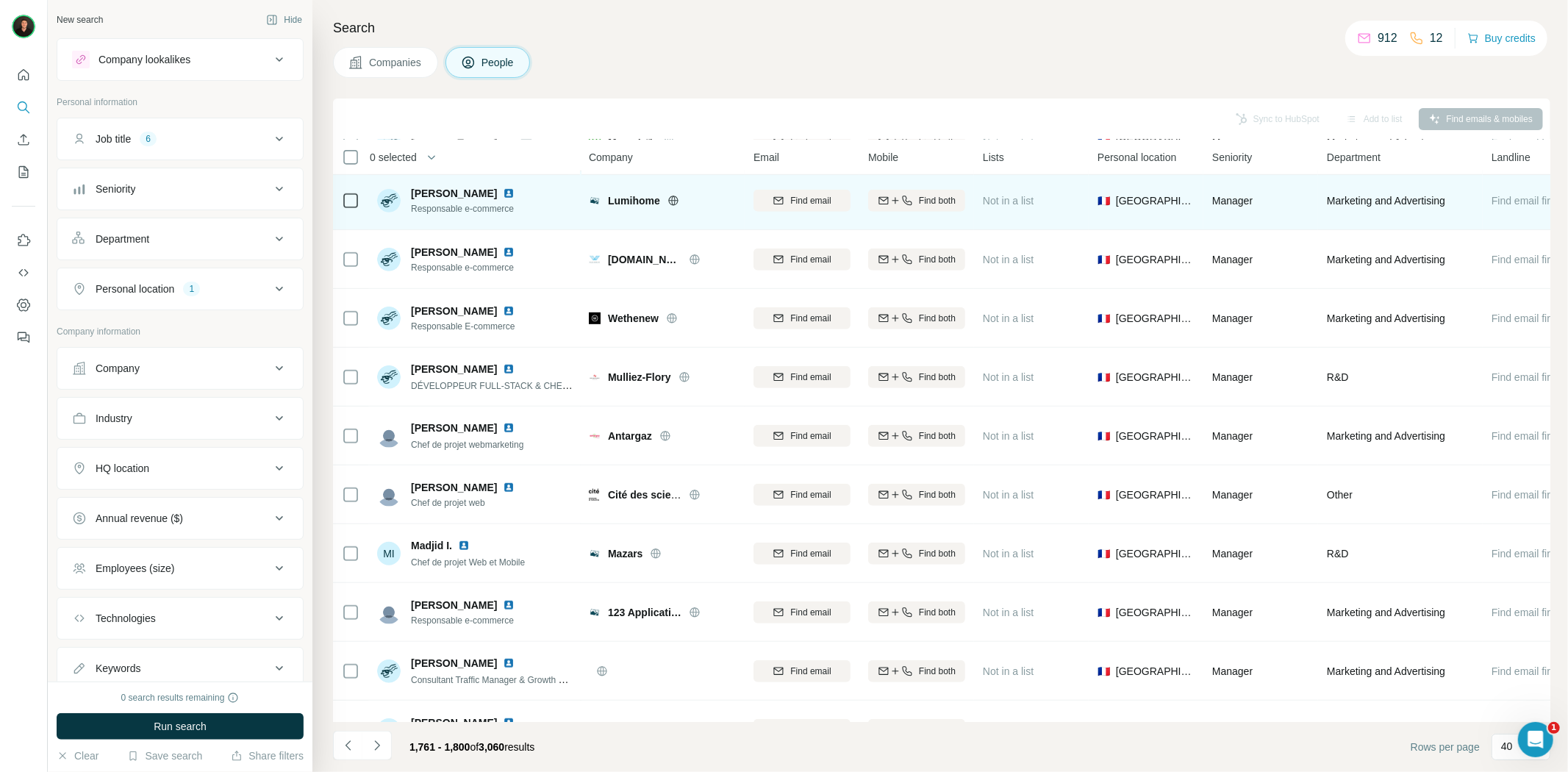
scroll to position [735, 0]
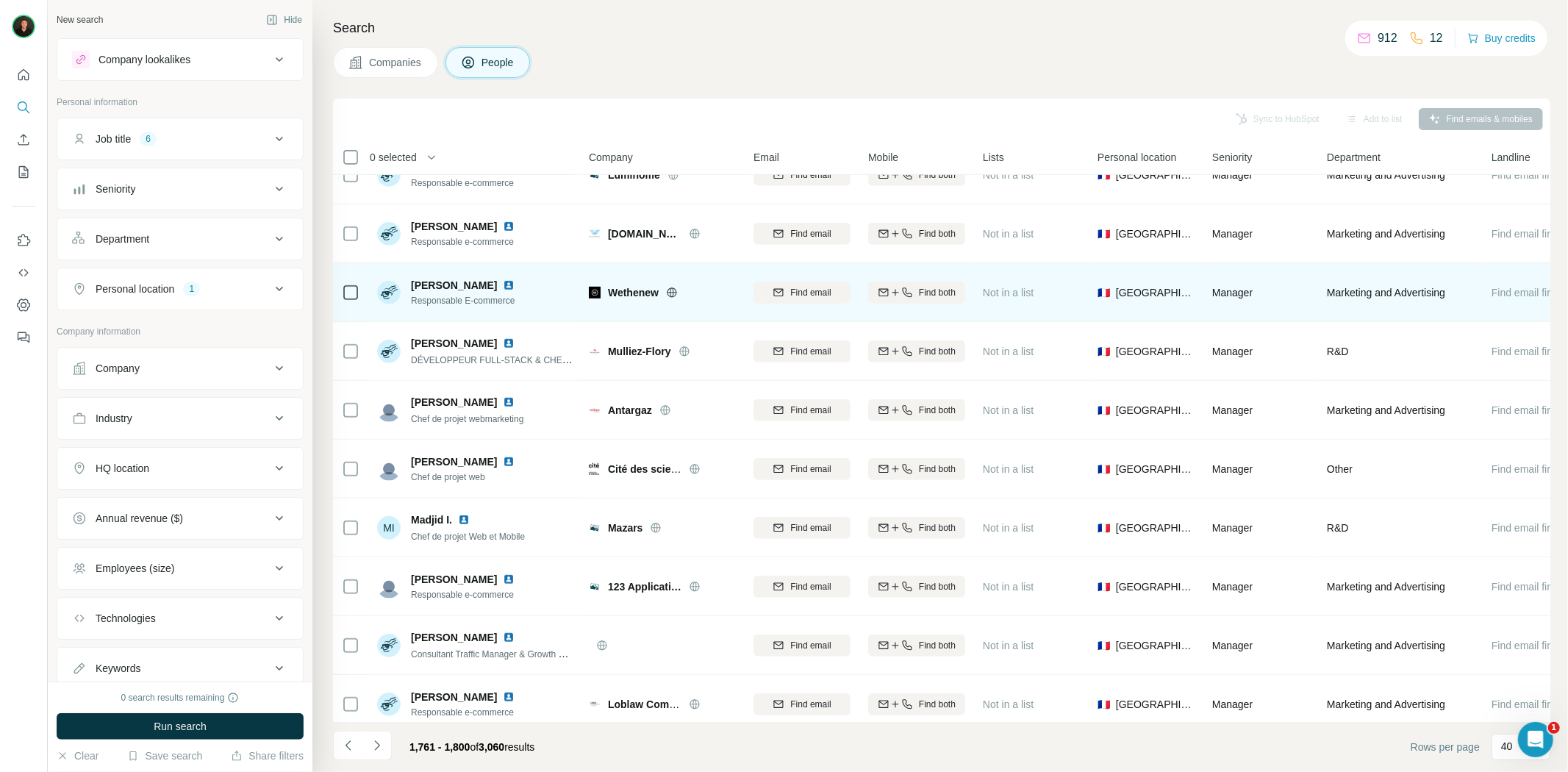
click at [670, 293] on icon at bounding box center [671, 293] width 10 height 10
click at [634, 291] on span "Wethenew" at bounding box center [634, 293] width 51 height 15
copy span "Wethenew"
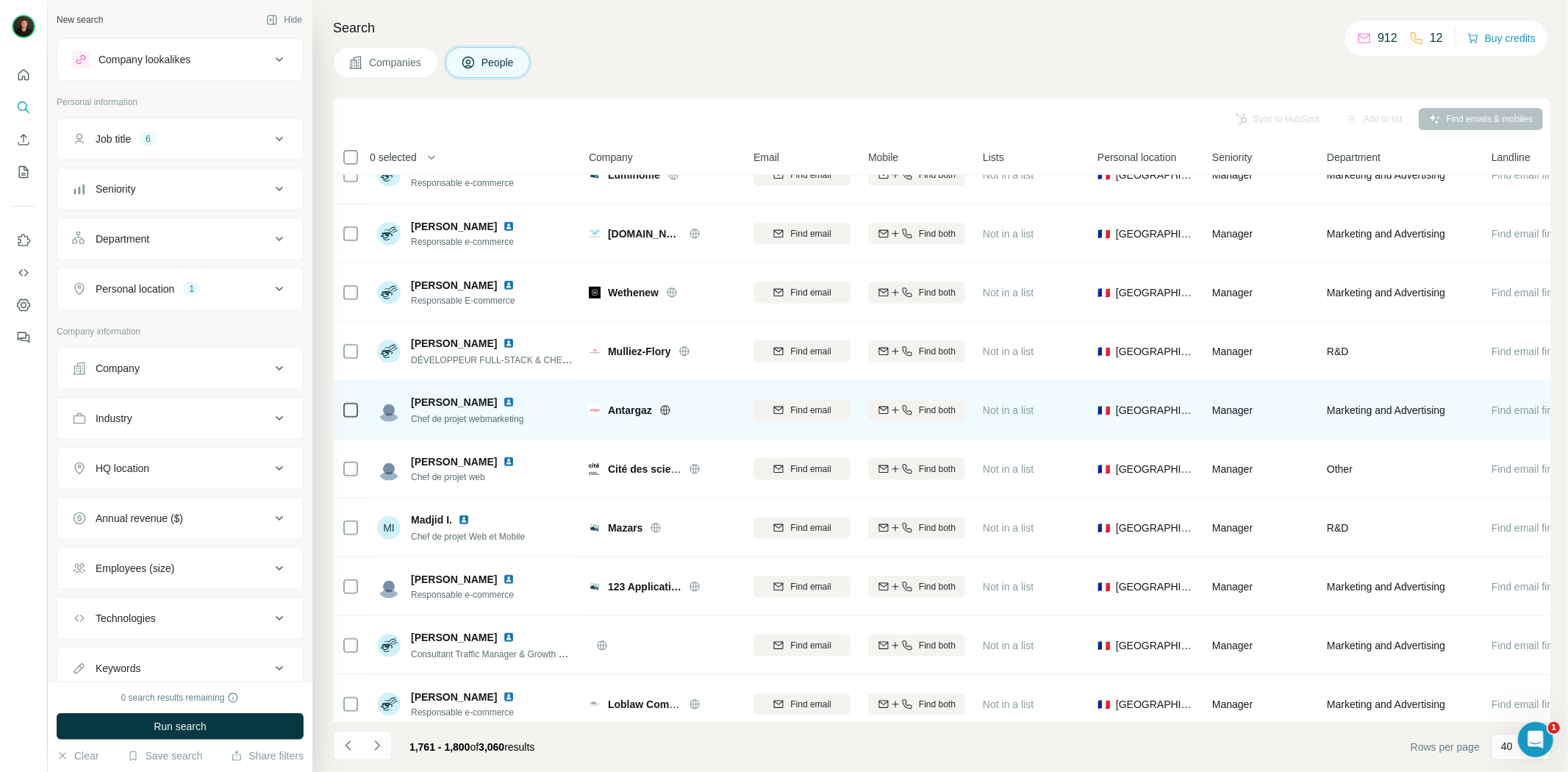
click at [665, 409] on icon at bounding box center [665, 410] width 11 height 11
click at [620, 414] on span "Antargaz" at bounding box center [630, 410] width 44 height 15
copy span "Antargaz"
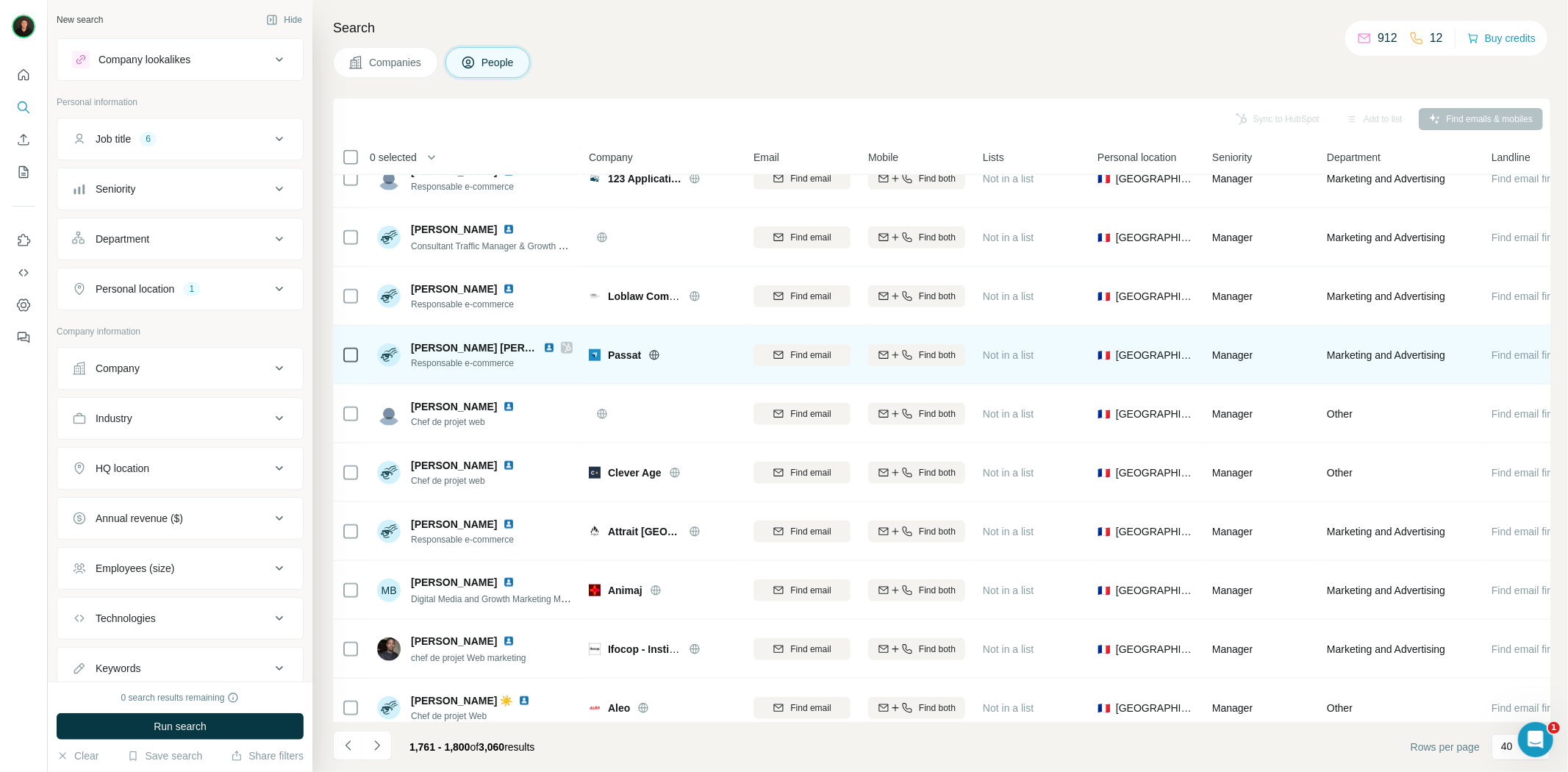
scroll to position [1387, 0]
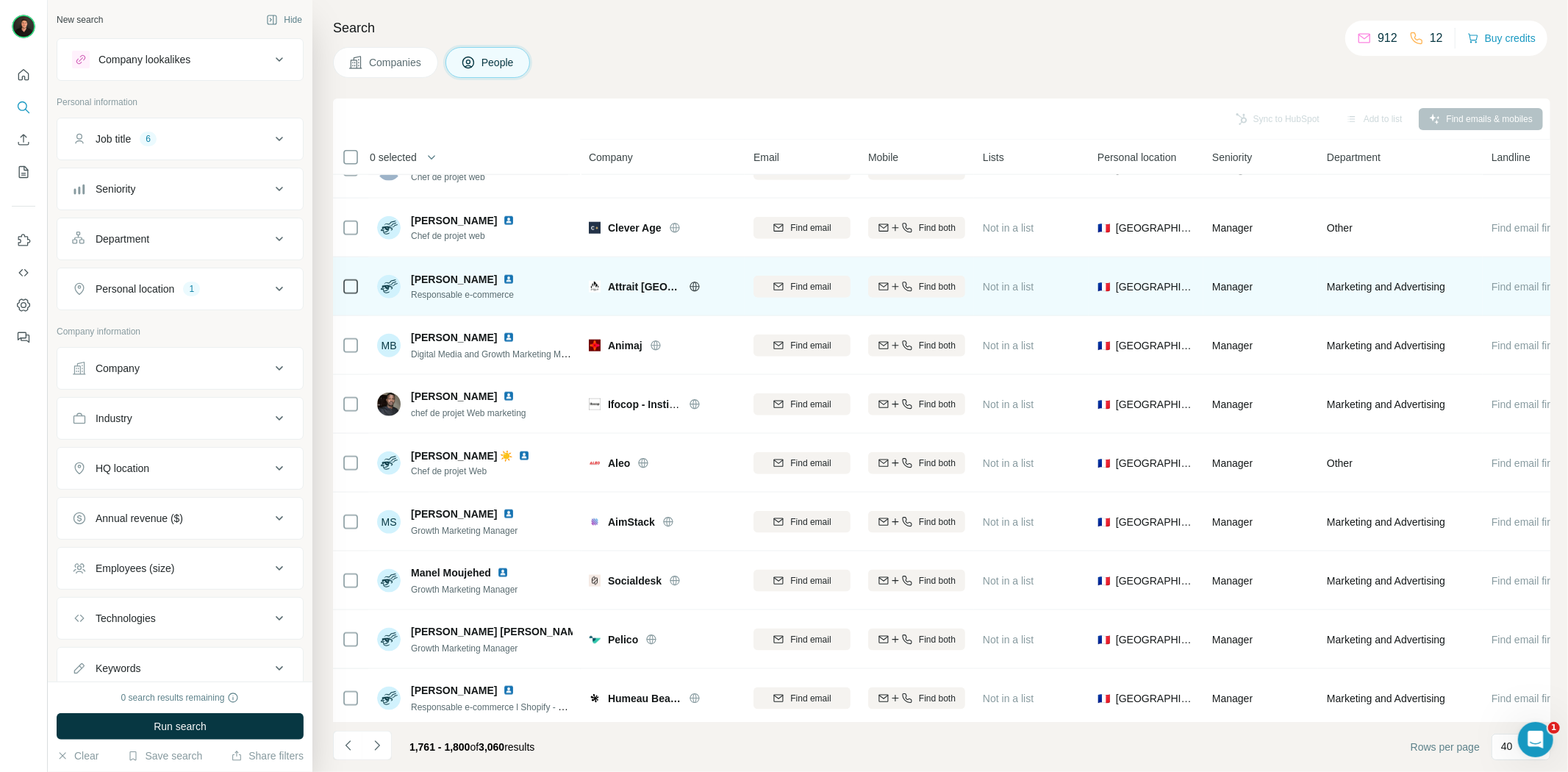
click at [689, 288] on icon at bounding box center [694, 287] width 11 height 11
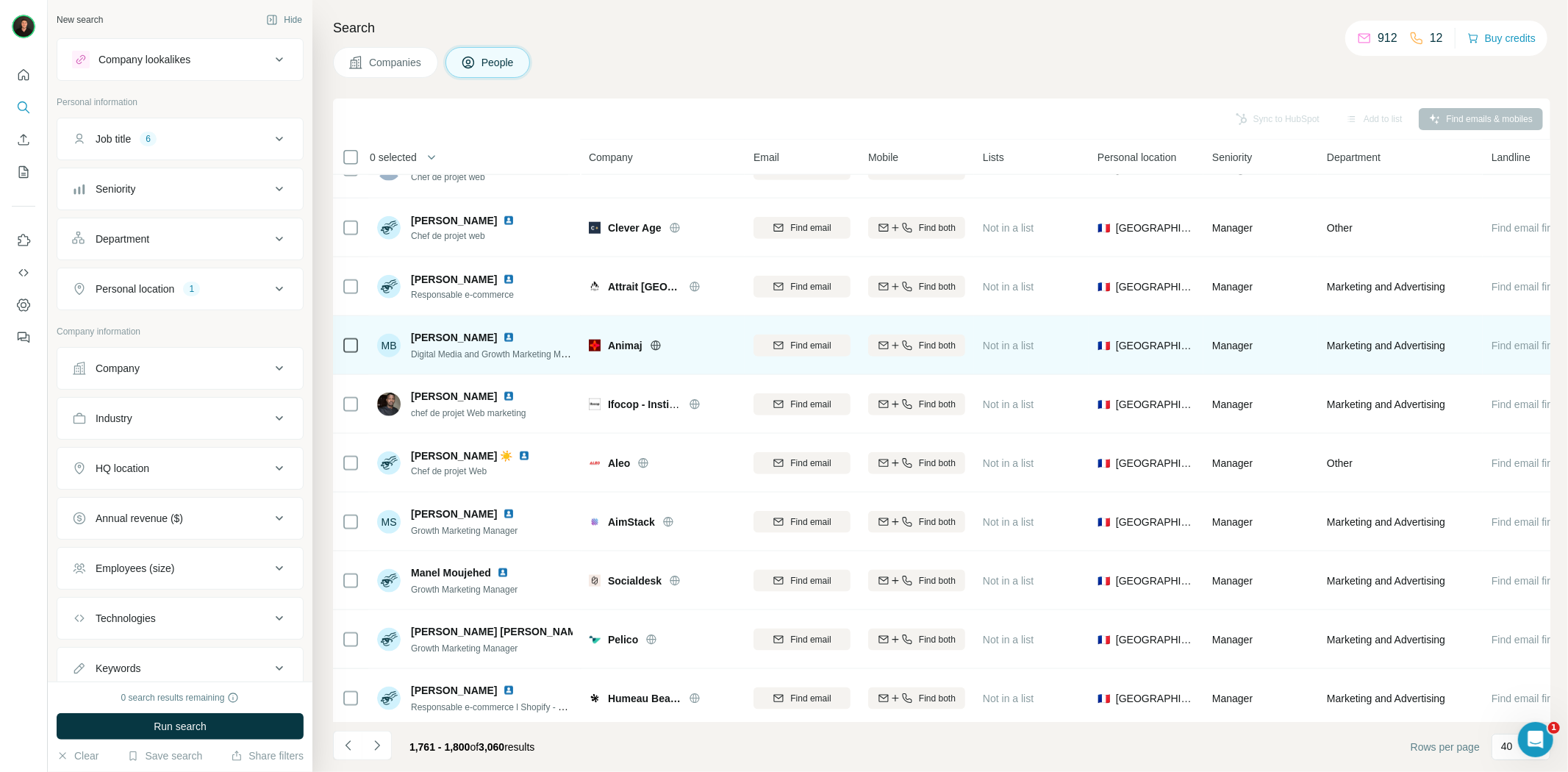
click at [650, 343] on icon at bounding box center [656, 345] width 11 height 11
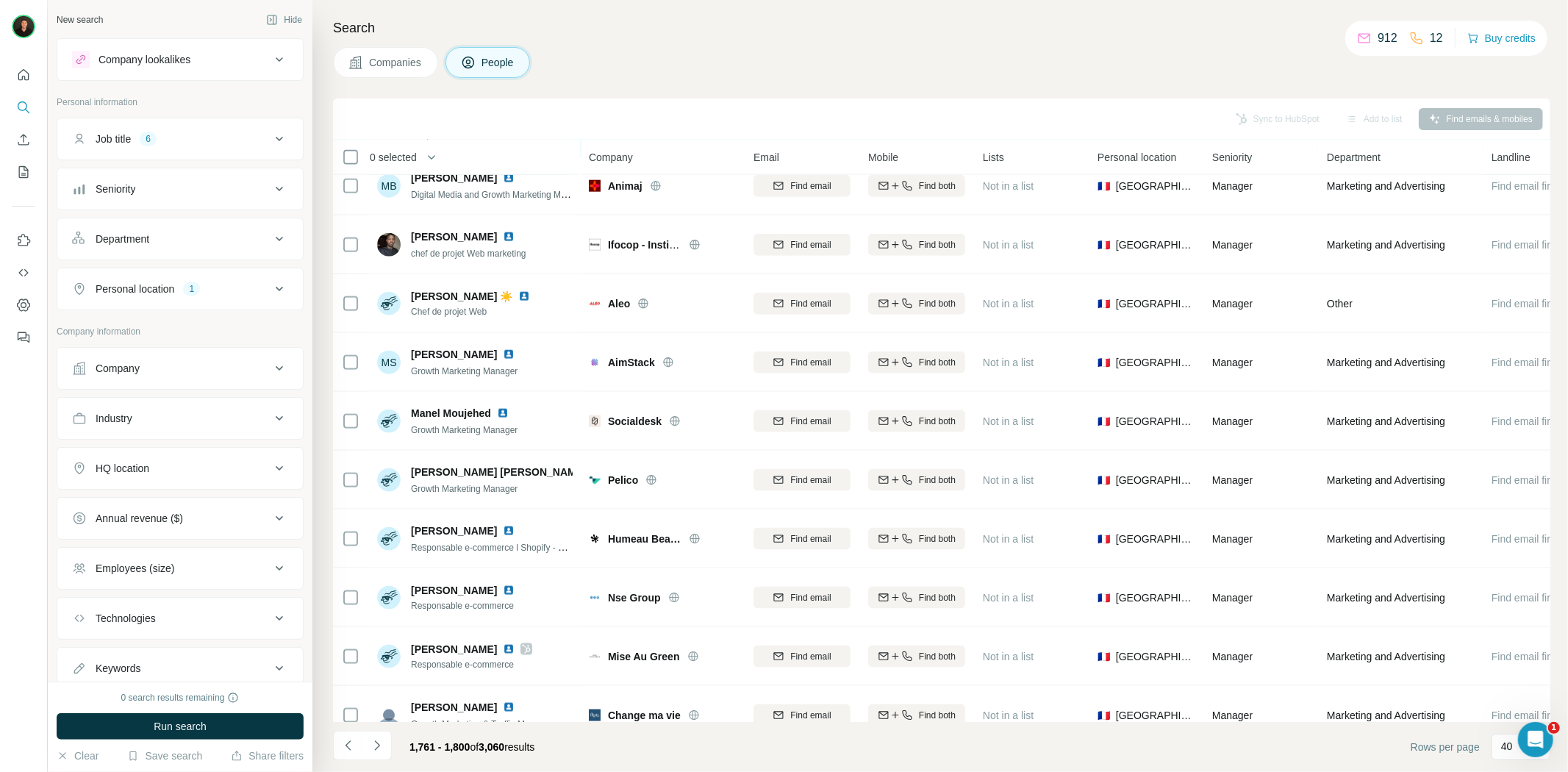
scroll to position [1551, 0]
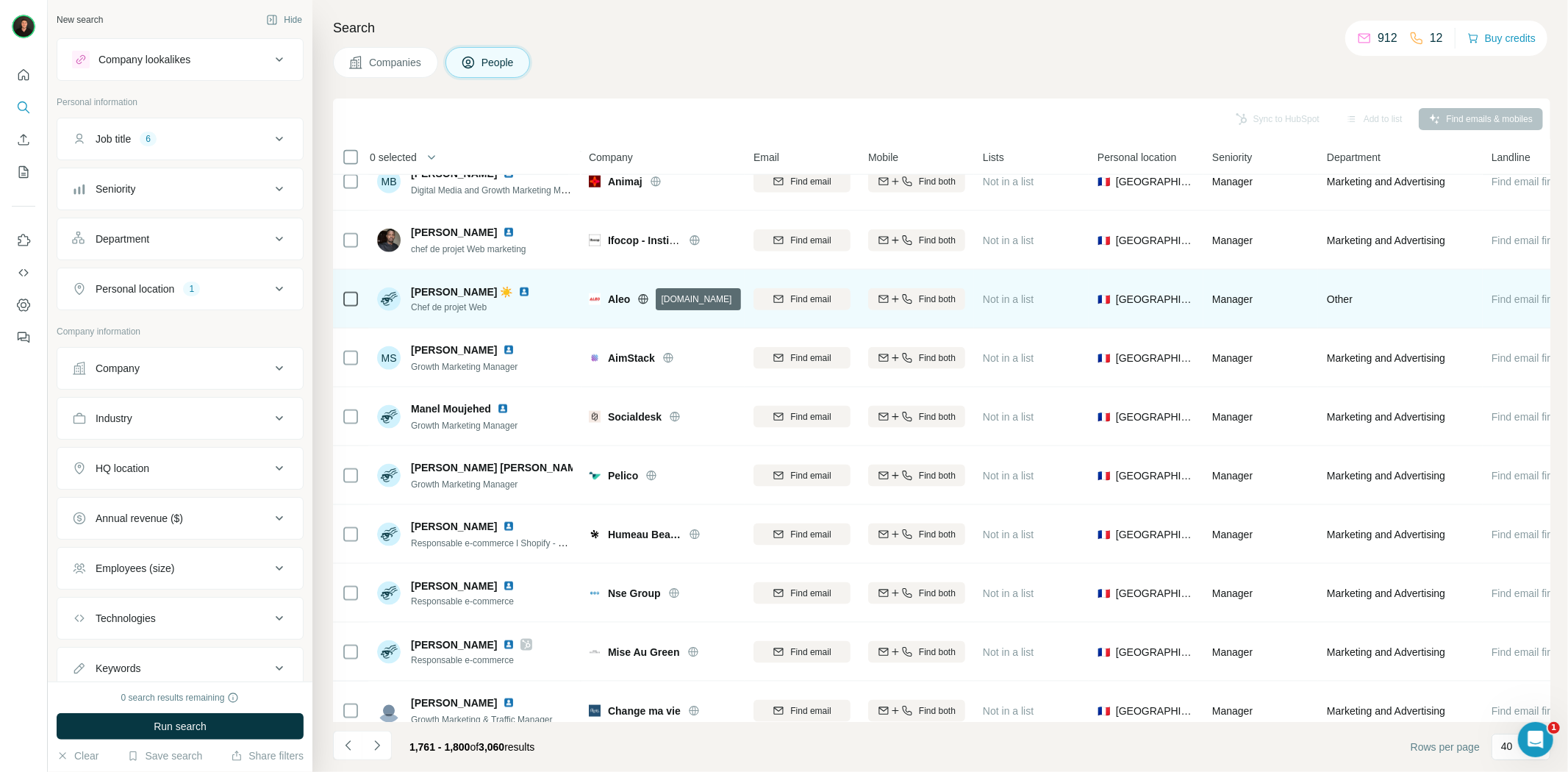
click at [641, 298] on icon at bounding box center [643, 298] width 10 height 1
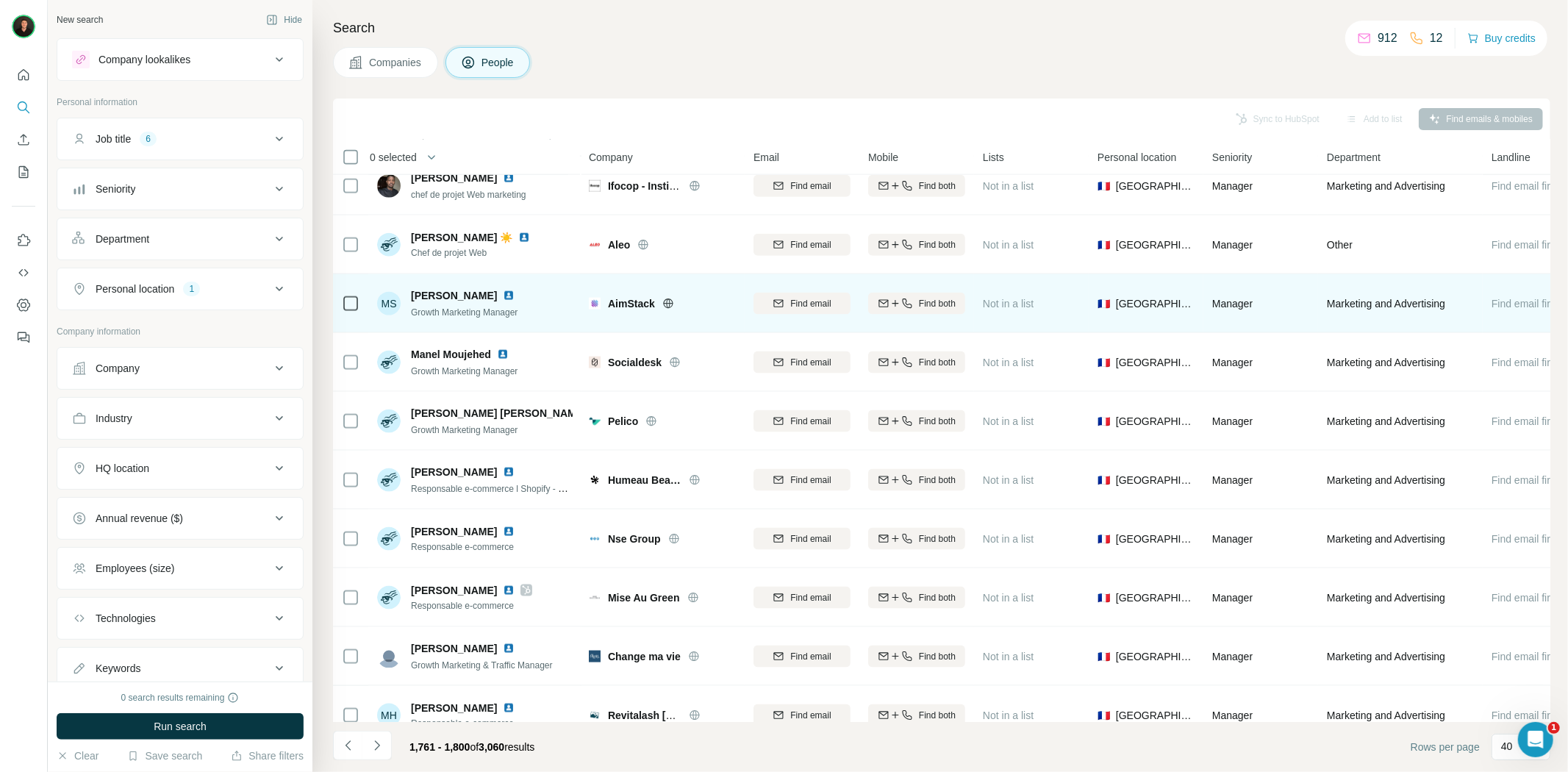
scroll to position [1633, 0]
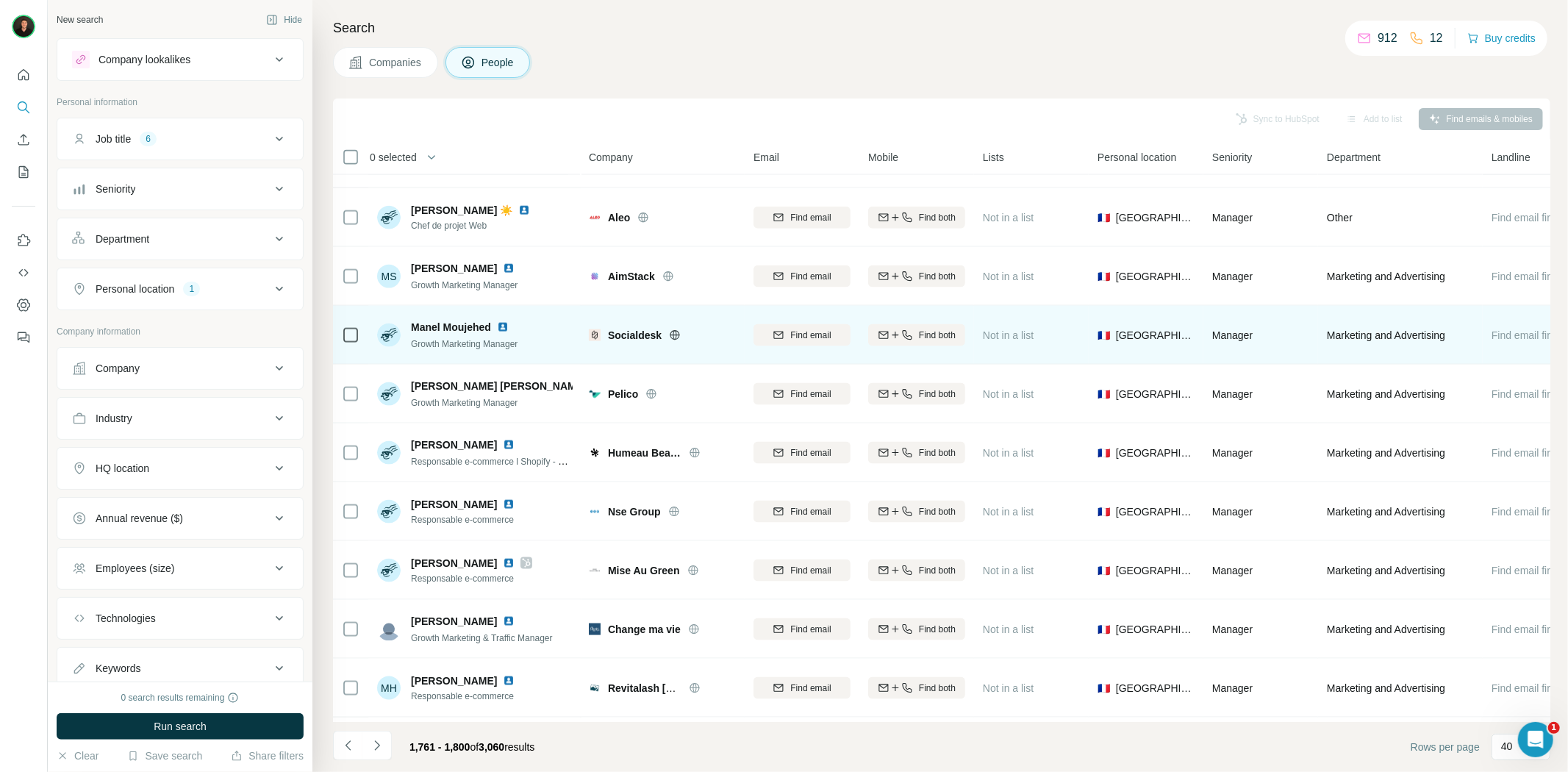
click at [675, 335] on icon at bounding box center [675, 335] width 11 height 11
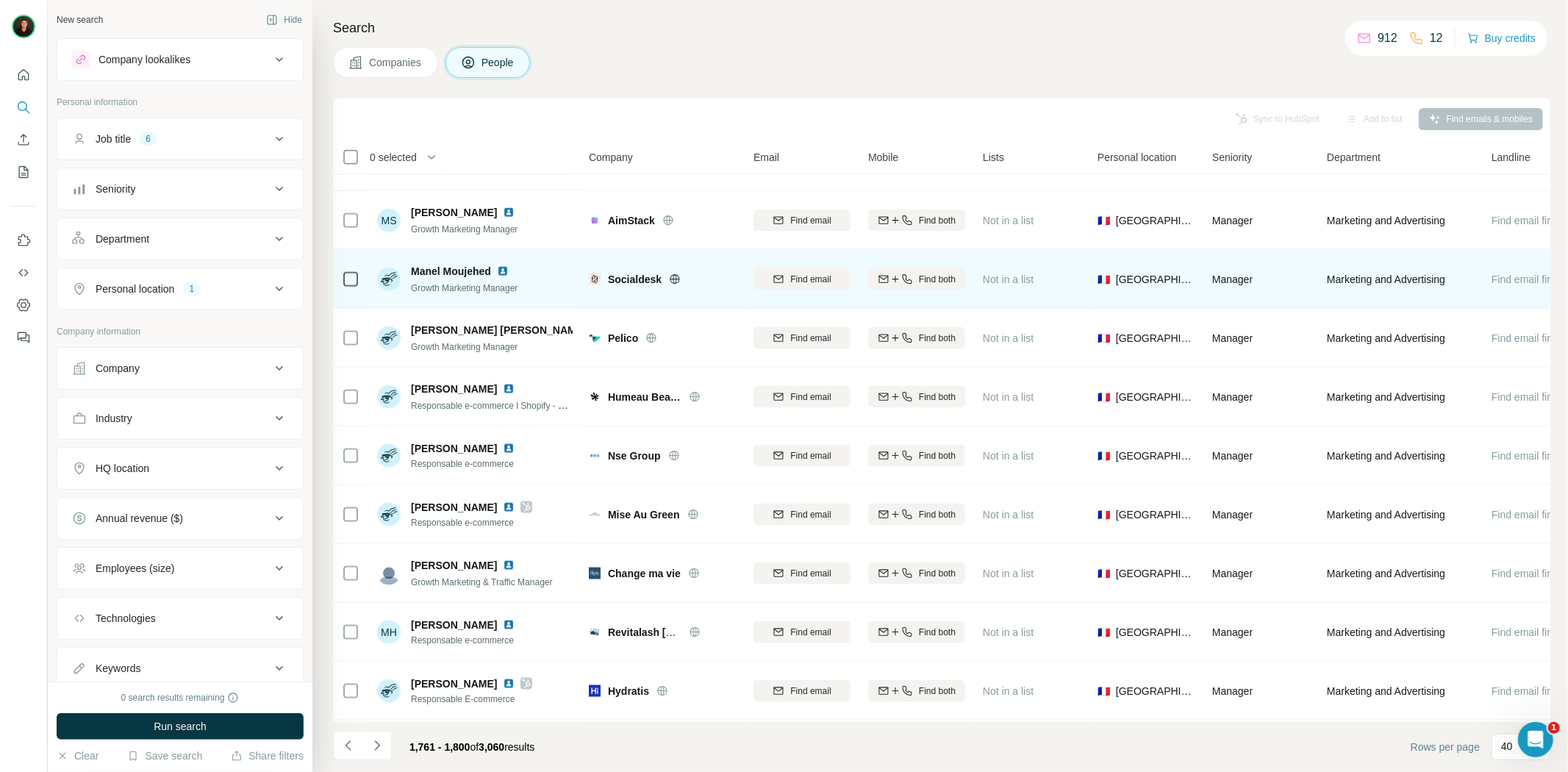
scroll to position [1714, 0]
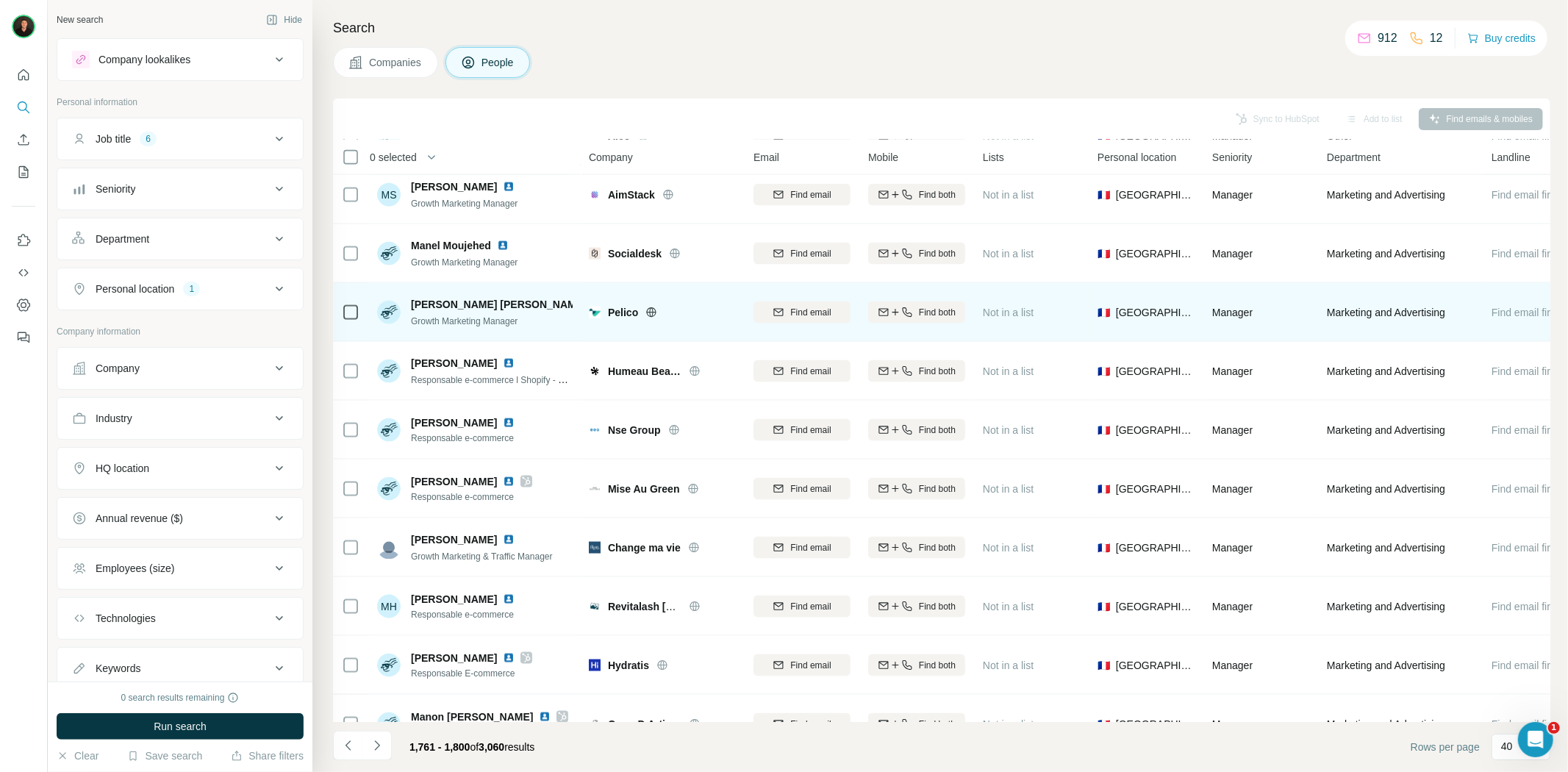
click at [650, 309] on icon at bounding box center [652, 312] width 3 height 10
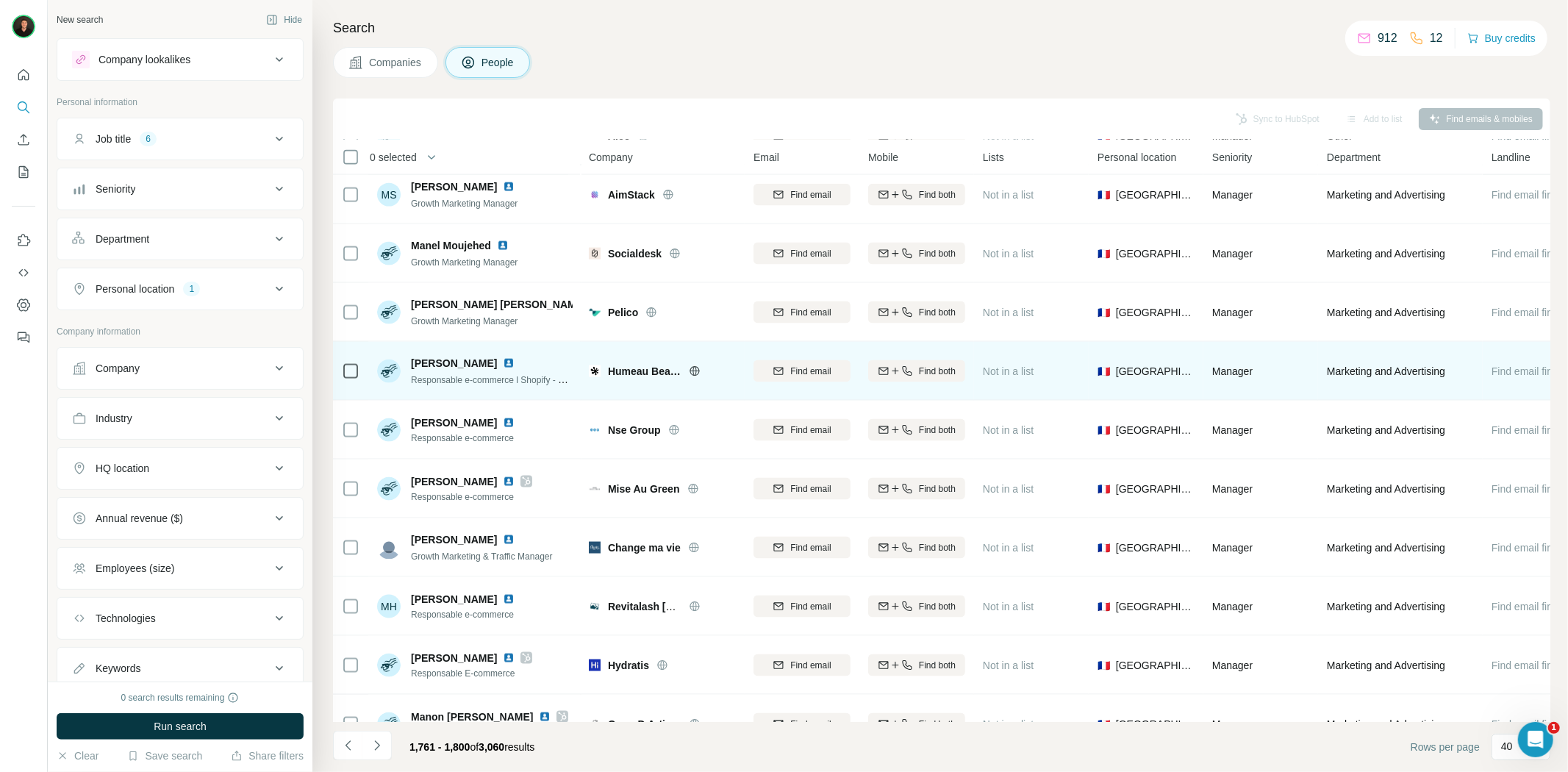
click at [689, 369] on icon at bounding box center [694, 371] width 11 height 11
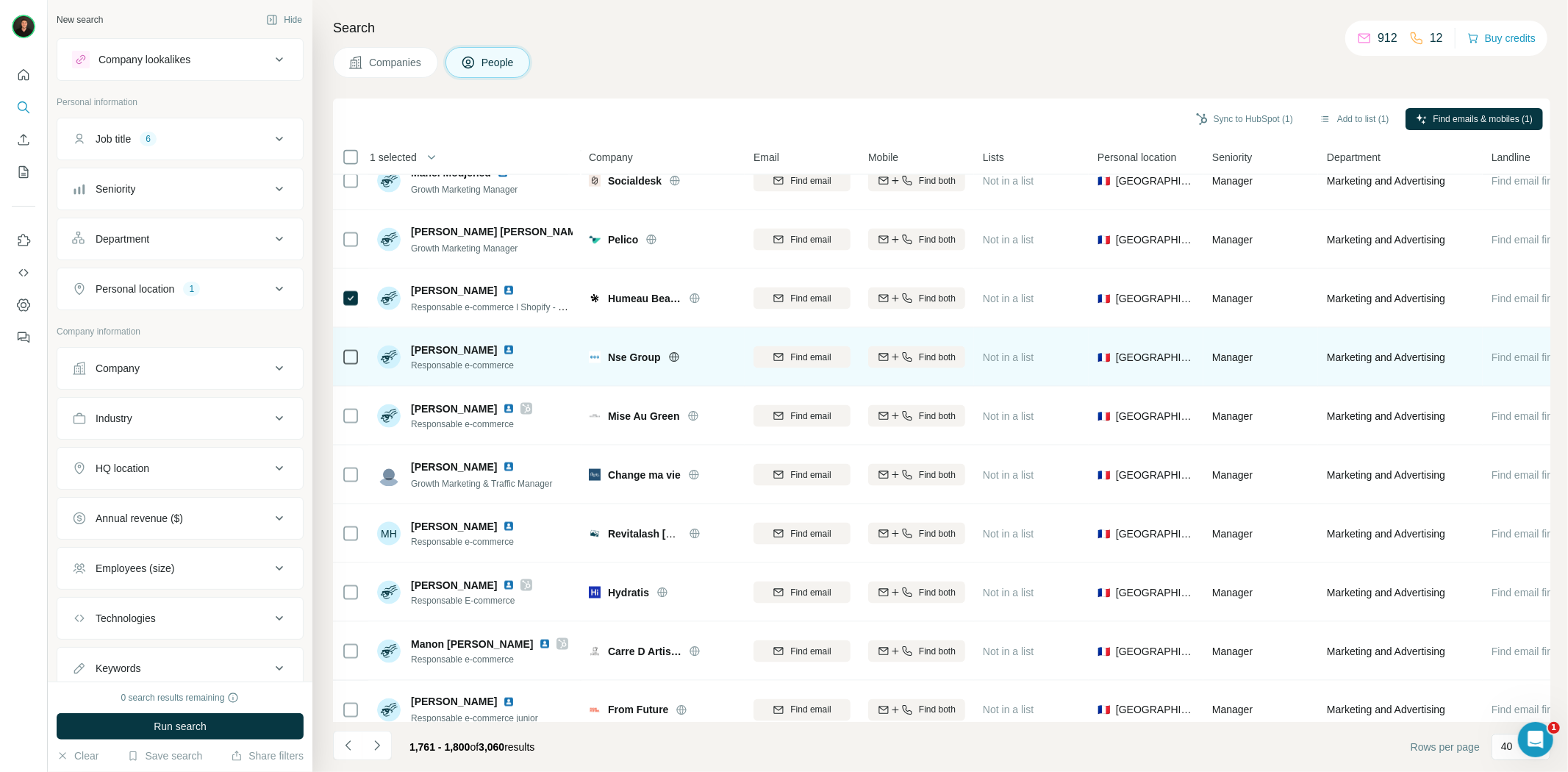
scroll to position [1812, 0]
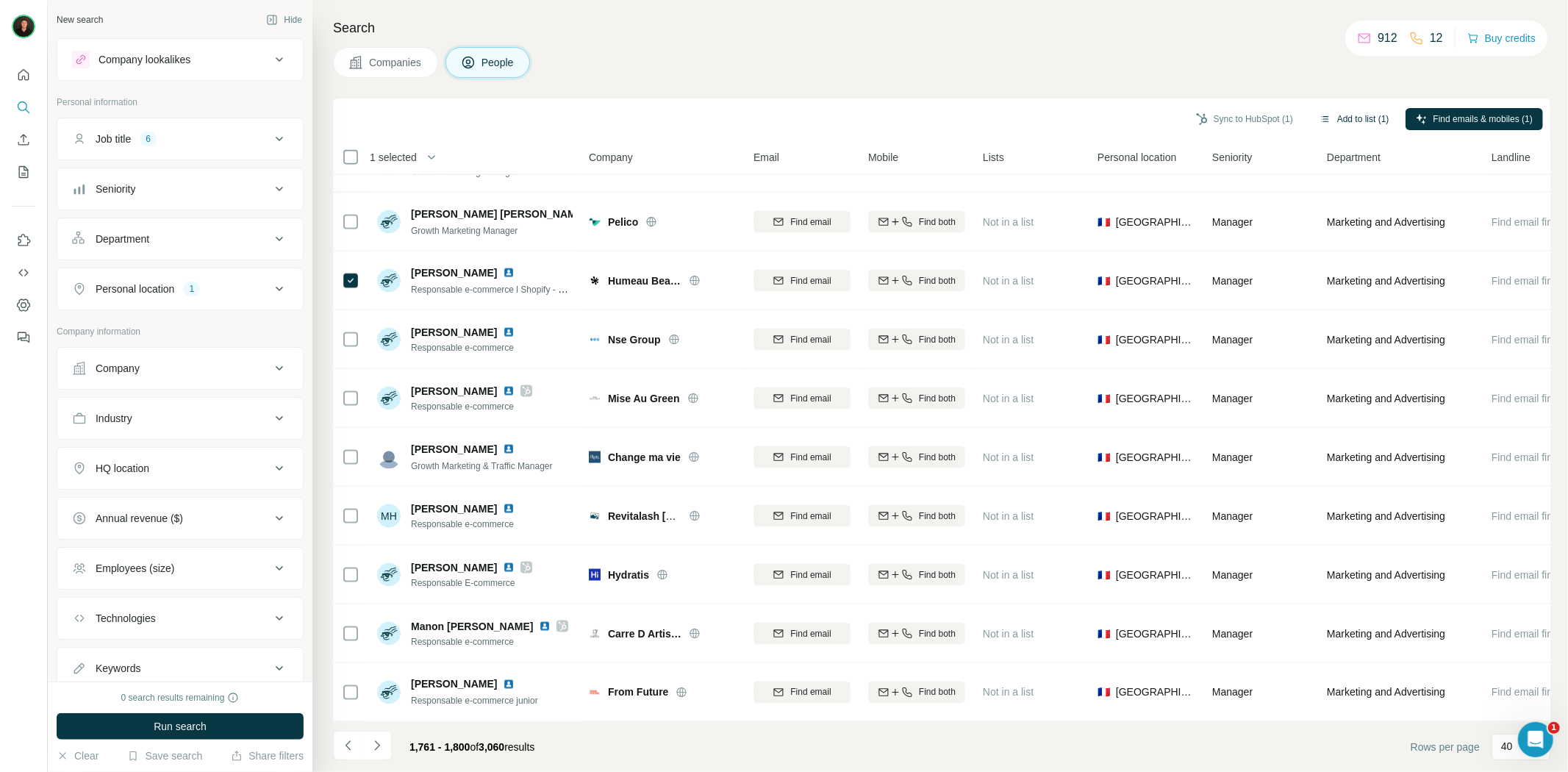
click at [1346, 124] on button "Add to list (1)" at bounding box center [1354, 119] width 90 height 22
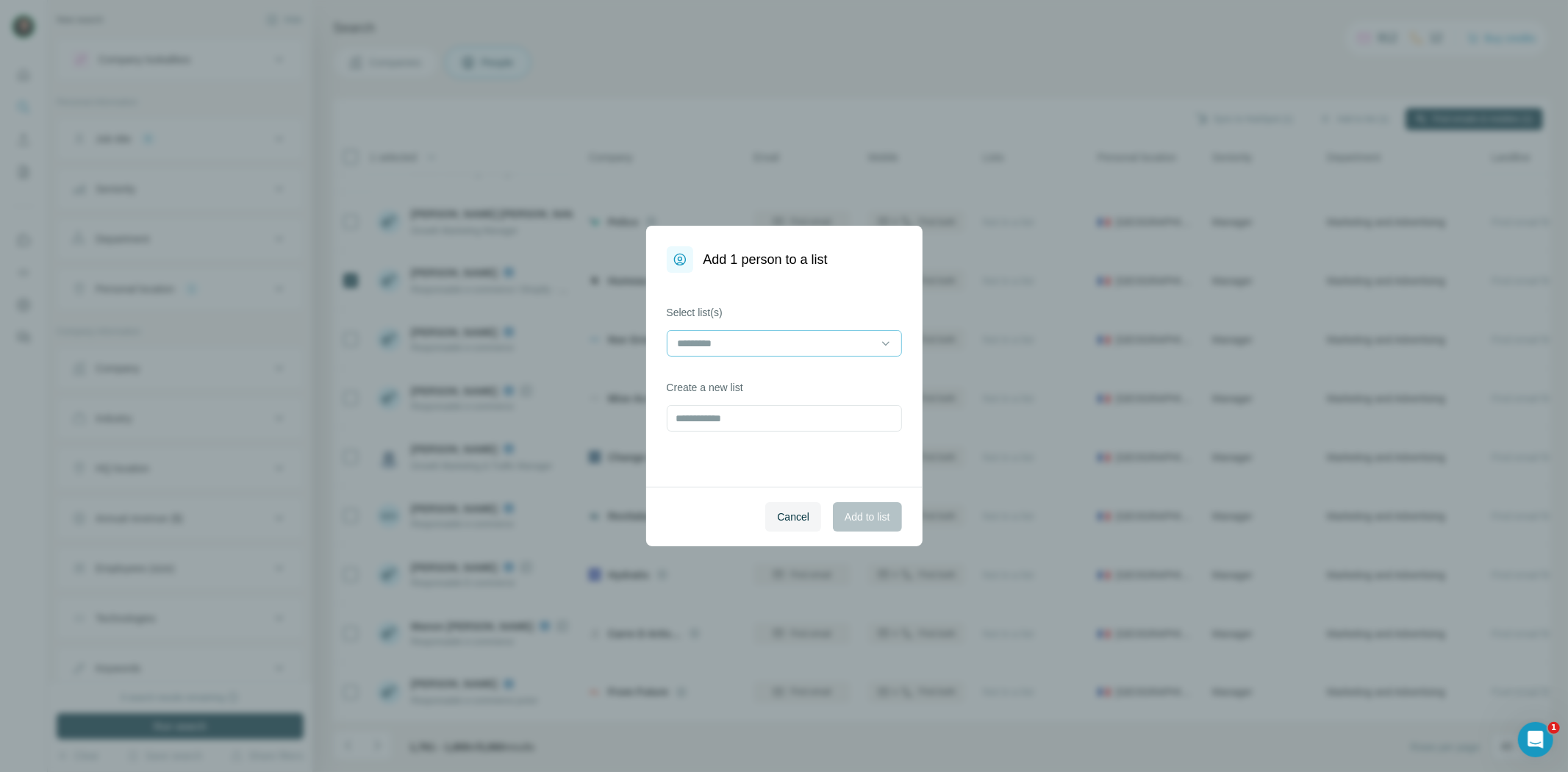
click at [812, 339] on input at bounding box center [775, 343] width 198 height 16
click at [778, 377] on div "ENRICHIR" at bounding box center [784, 376] width 210 height 15
click at [854, 506] on button "Add to list" at bounding box center [866, 516] width 68 height 30
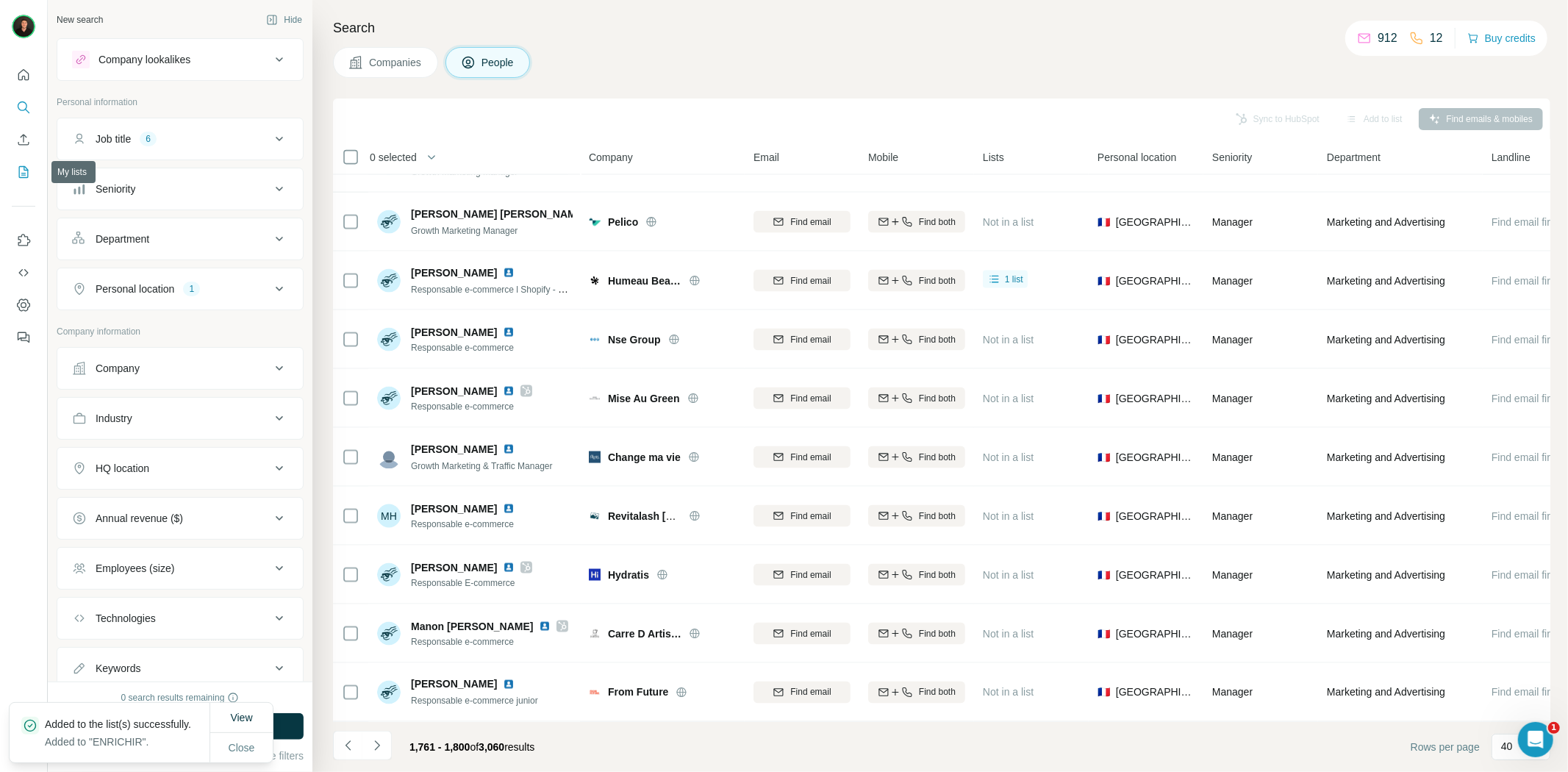
click at [25, 165] on icon "My lists" at bounding box center [24, 172] width 15 height 15
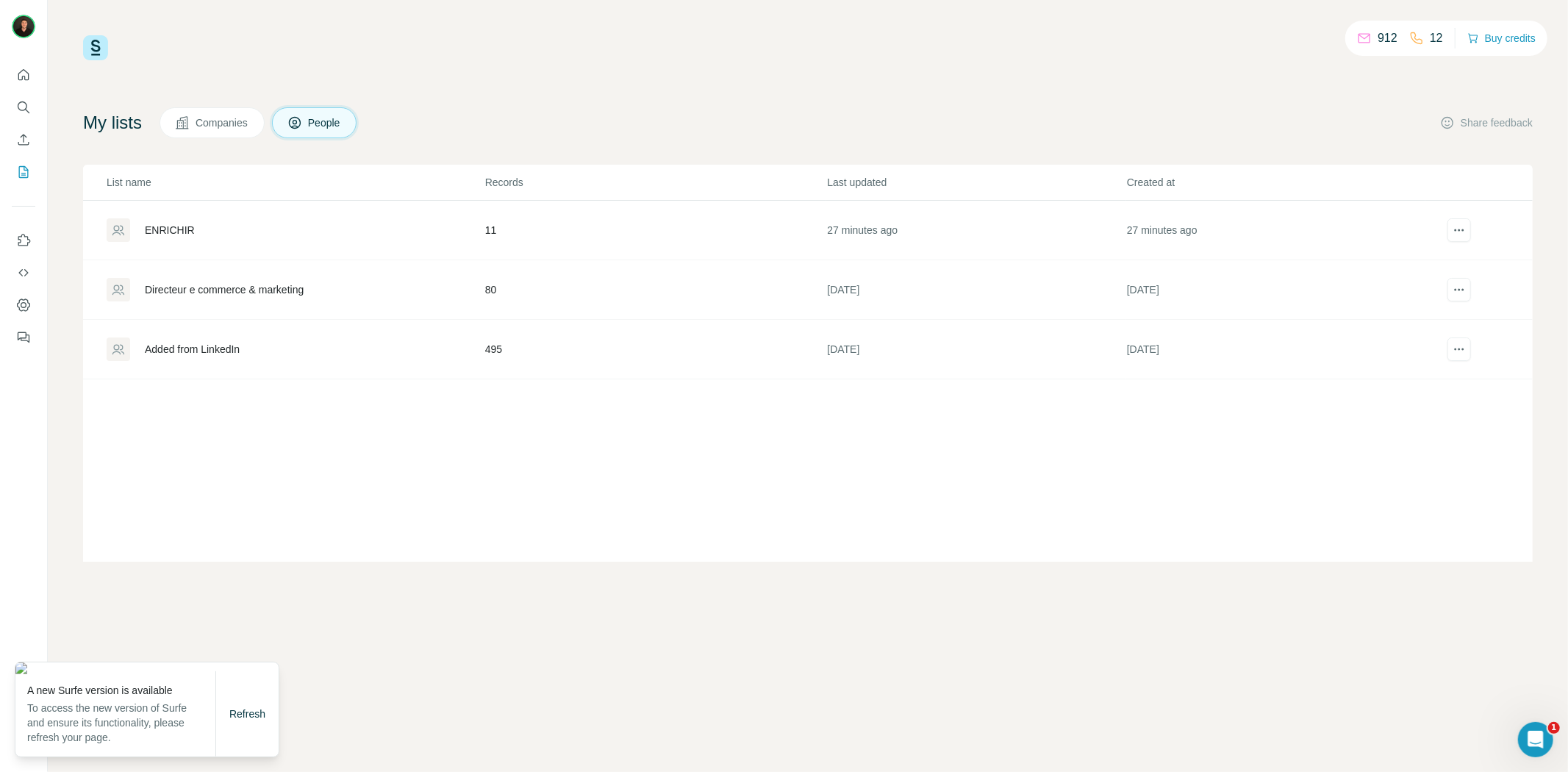
click at [182, 229] on div "ENRICHIR" at bounding box center [170, 230] width 50 height 15
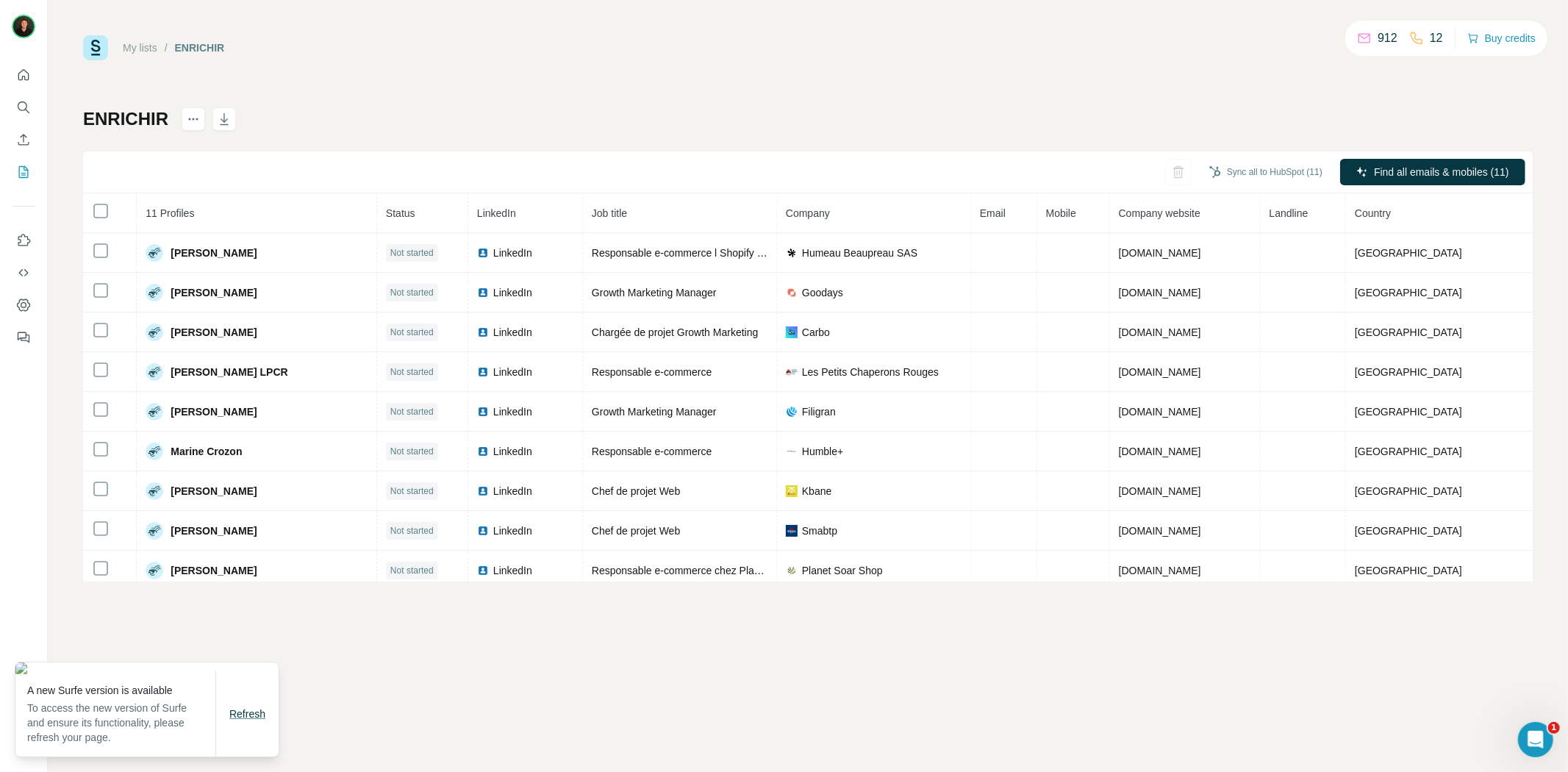
click at [252, 714] on span "Refresh" at bounding box center [248, 714] width 36 height 11
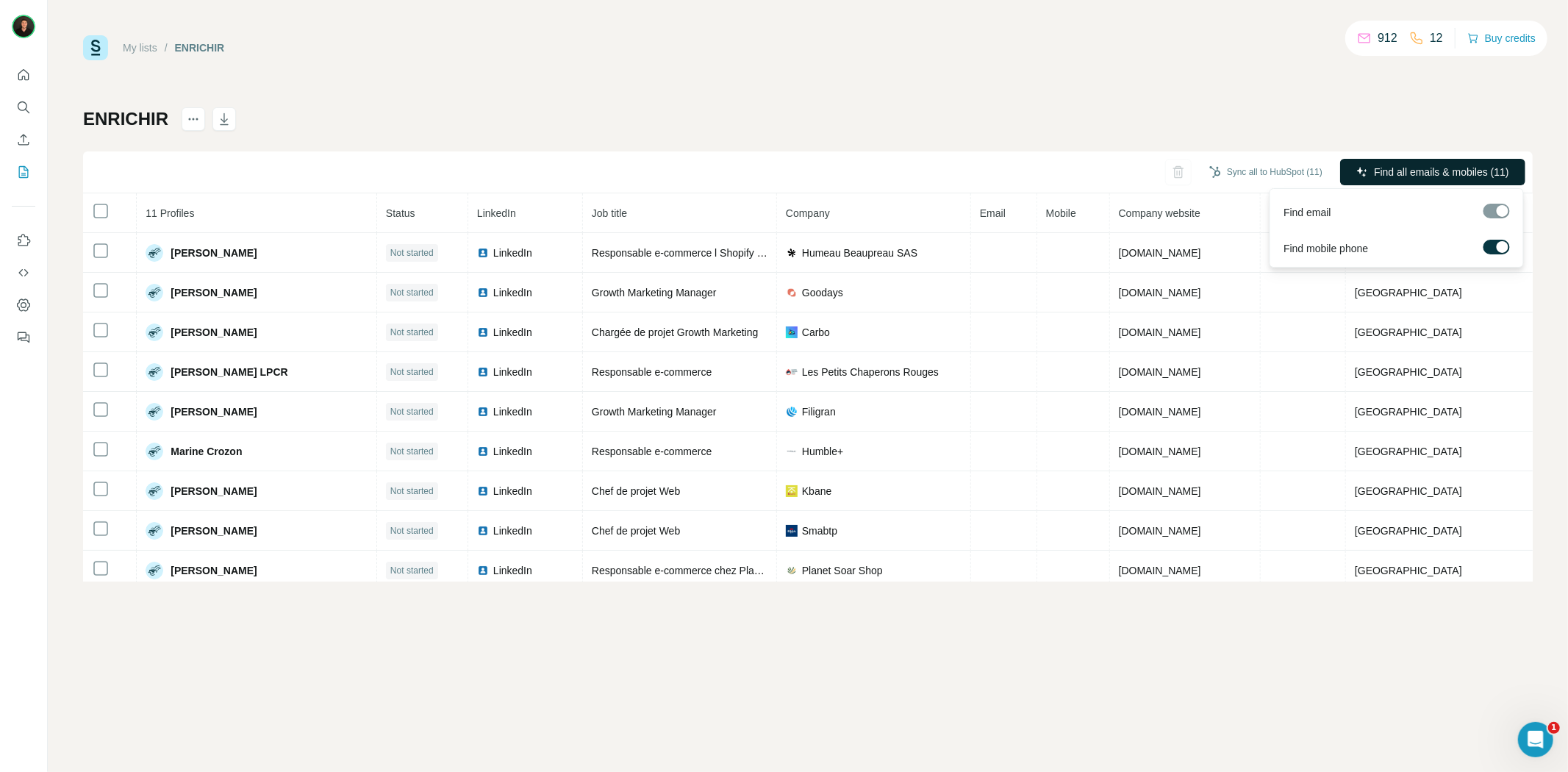
click at [1386, 170] on span "Find all emails & mobiles (11)" at bounding box center [1441, 172] width 135 height 15
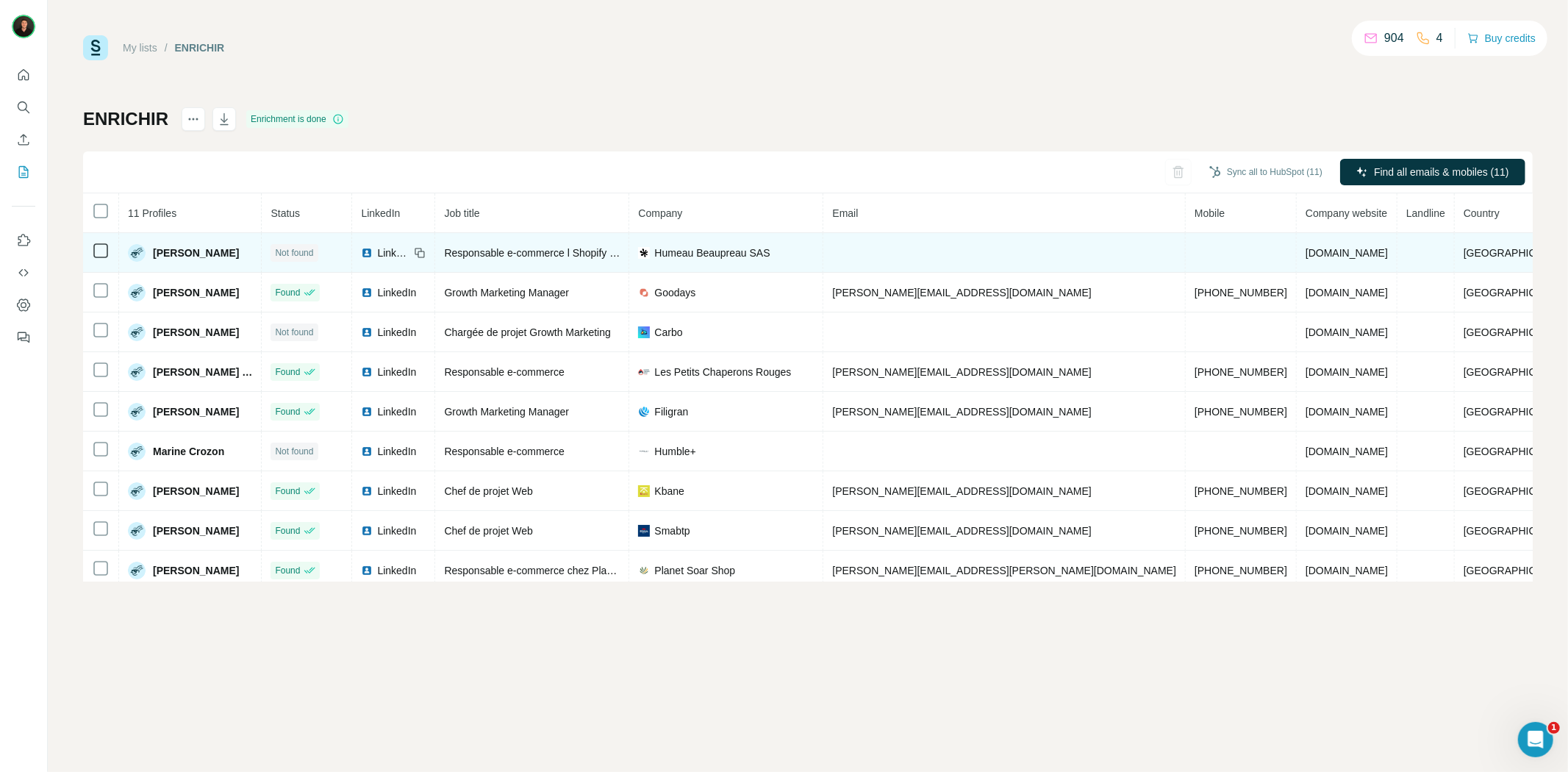
click at [185, 252] on span "[PERSON_NAME]" at bounding box center [196, 252] width 86 height 15
click at [409, 253] on span "LinkedIn" at bounding box center [393, 252] width 32 height 15
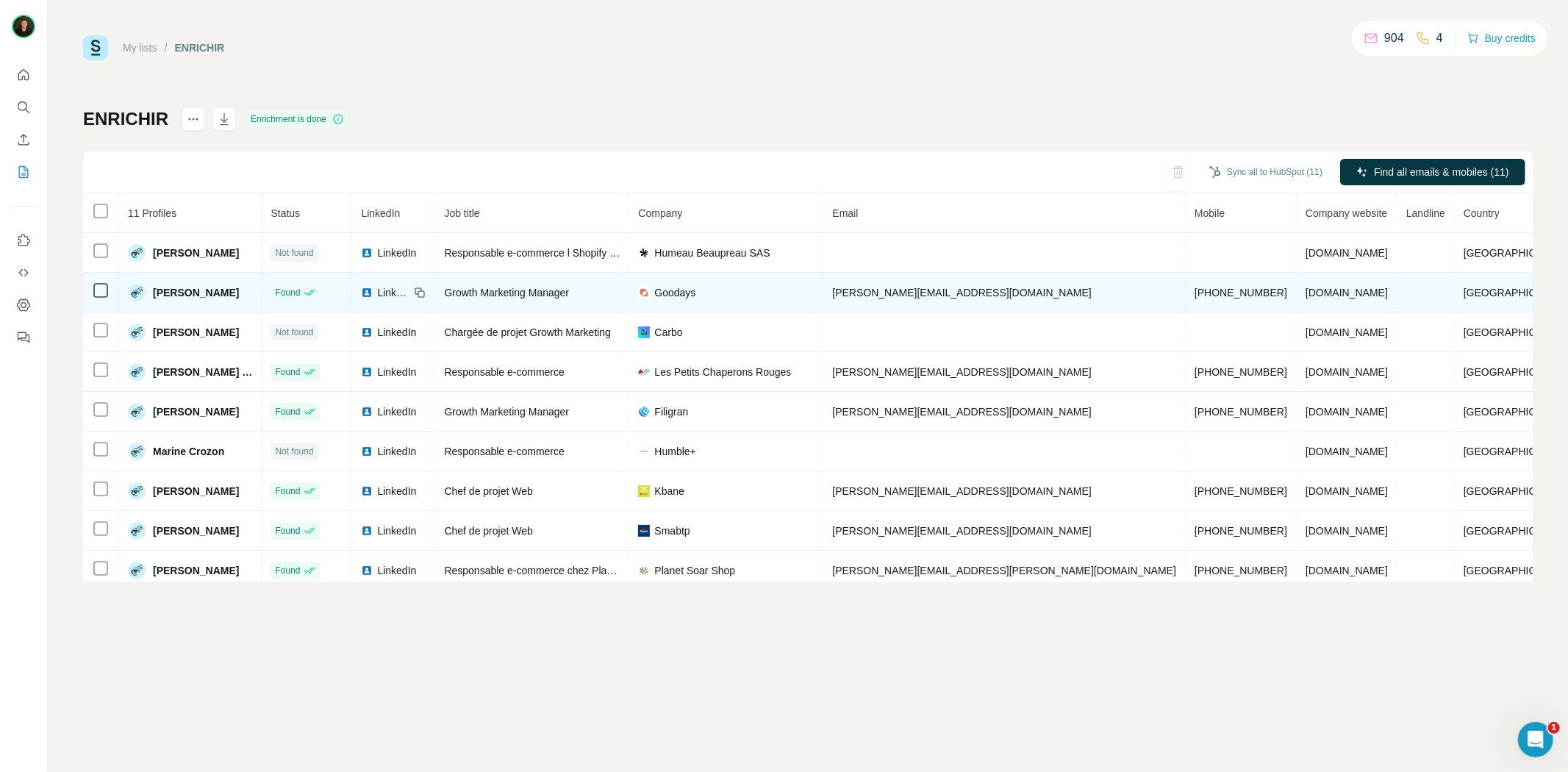
click at [409, 291] on span "LinkedIn" at bounding box center [393, 293] width 32 height 15
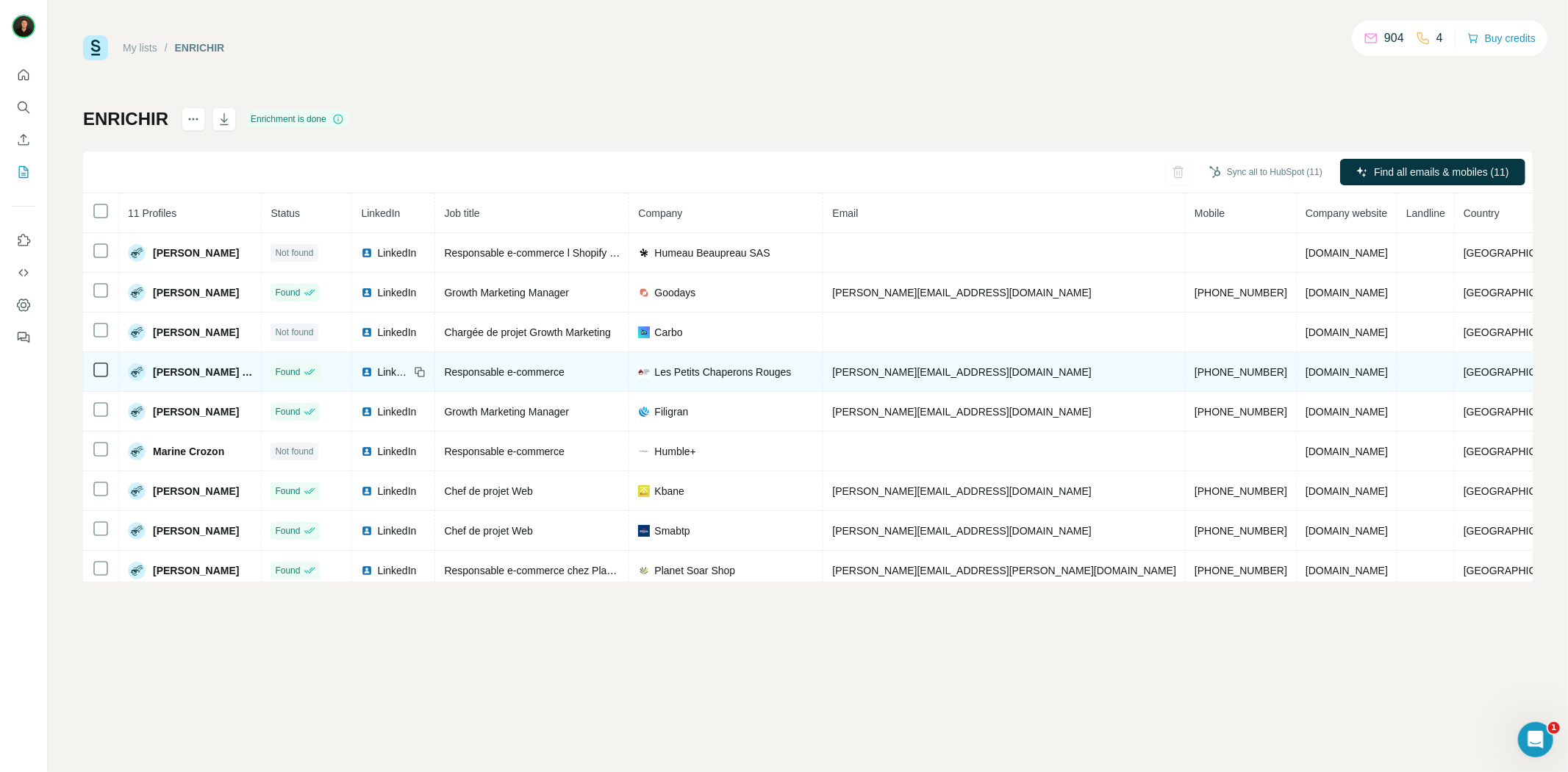
click at [409, 373] on span "LinkedIn" at bounding box center [393, 372] width 32 height 15
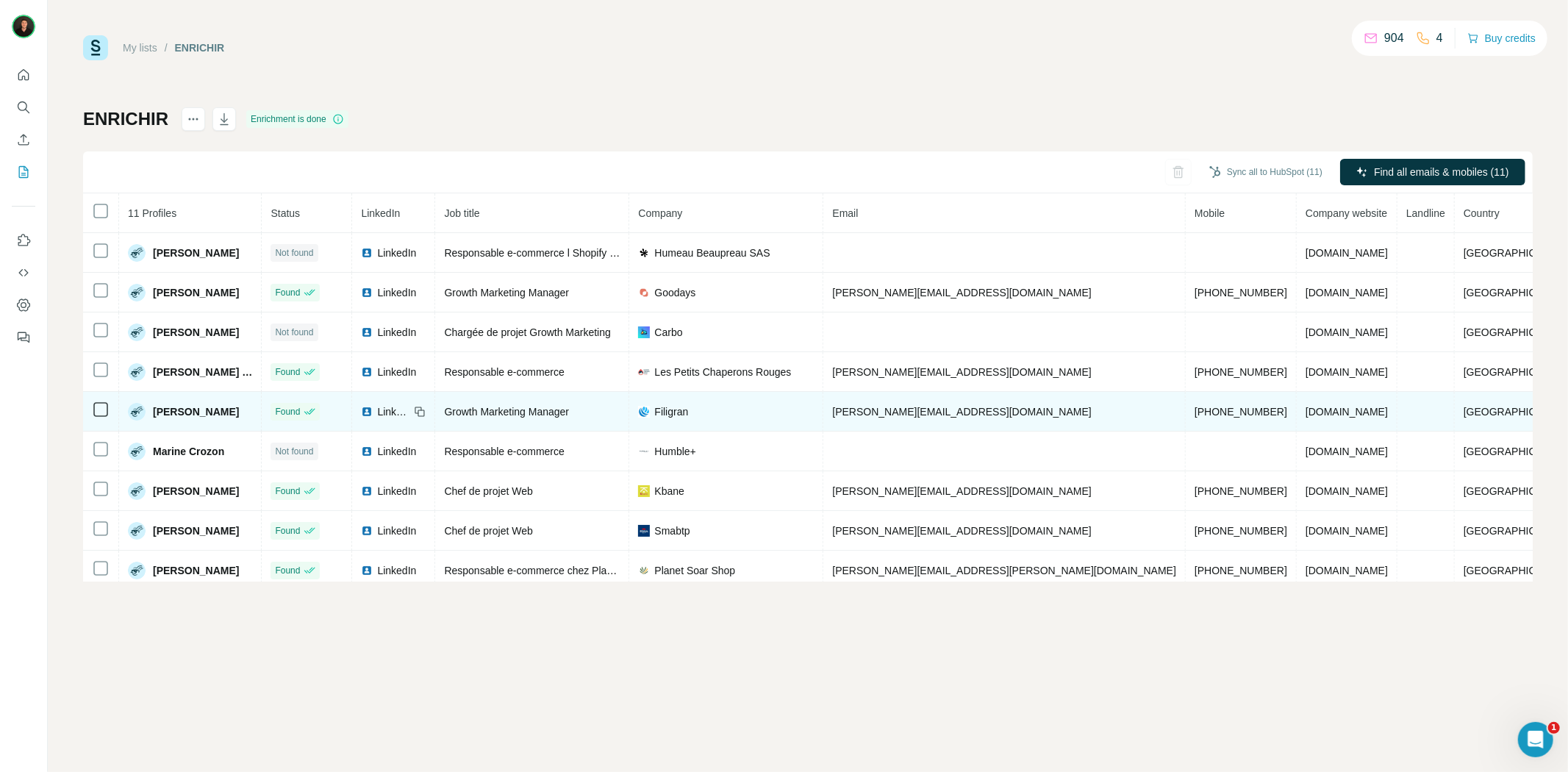
click at [409, 415] on span "LinkedIn" at bounding box center [393, 411] width 32 height 15
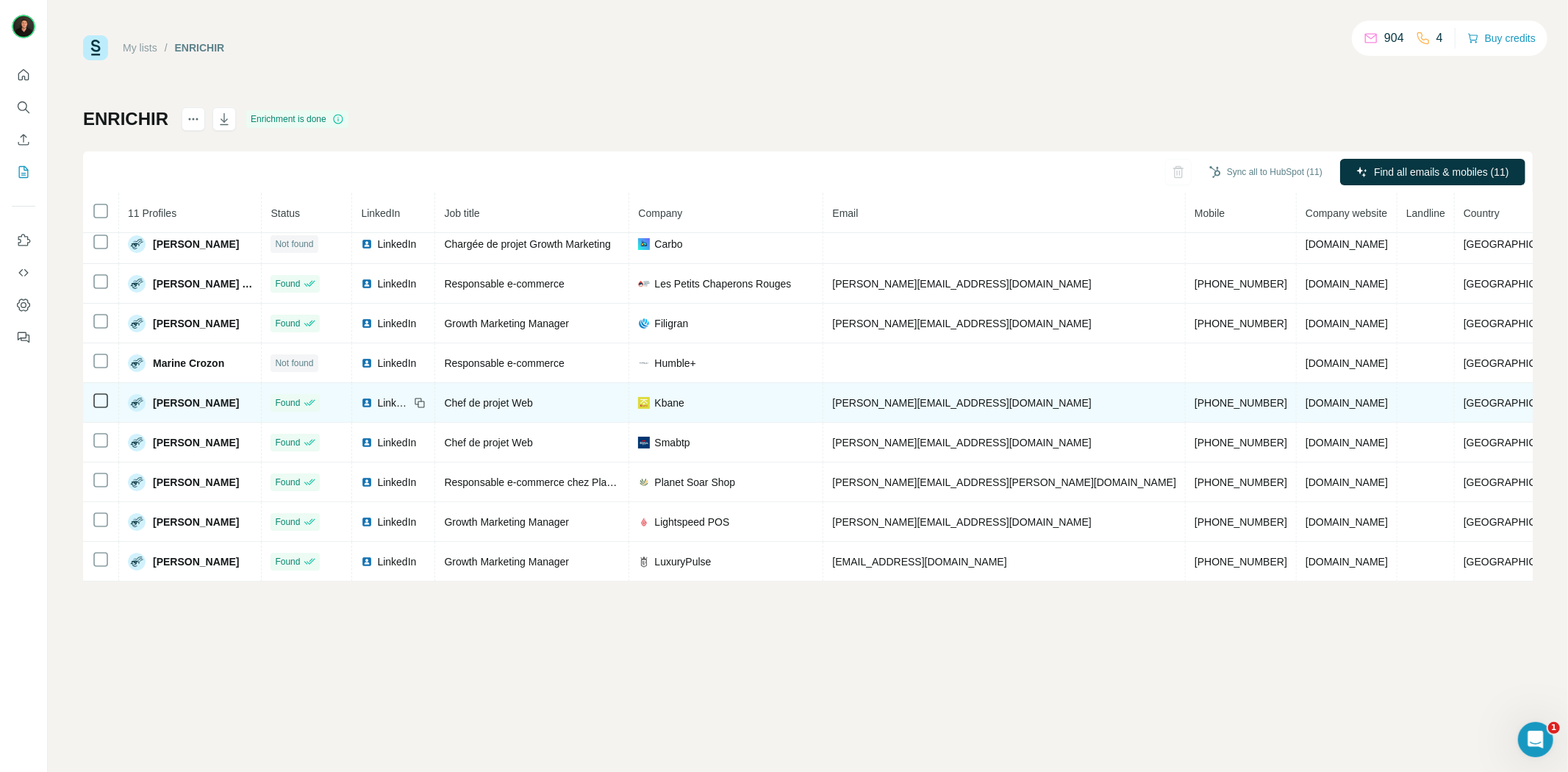
scroll to position [93, 0]
click at [409, 402] on span "LinkedIn" at bounding box center [393, 402] width 32 height 15
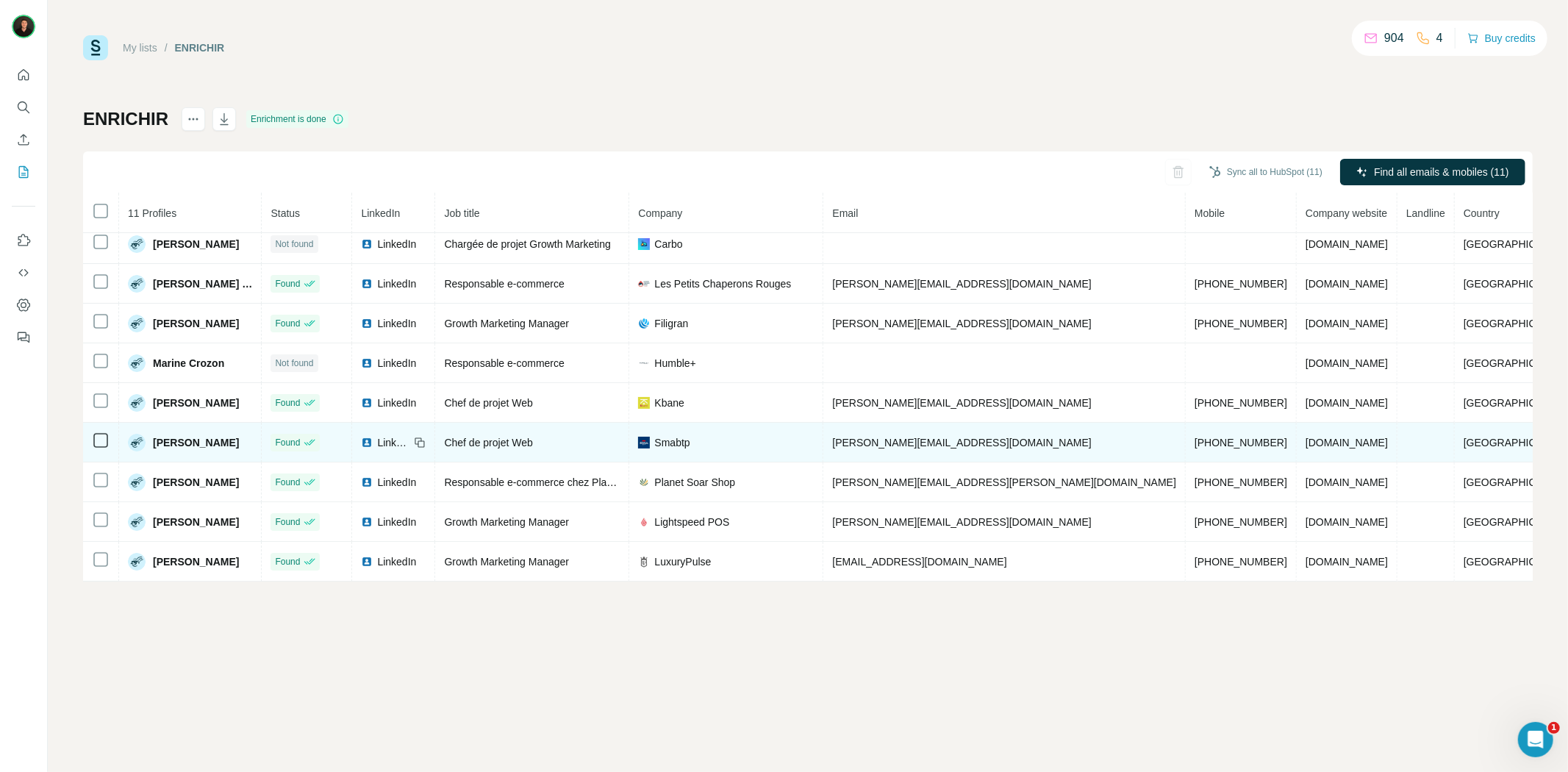
click at [409, 442] on span "LinkedIn" at bounding box center [393, 443] width 32 height 15
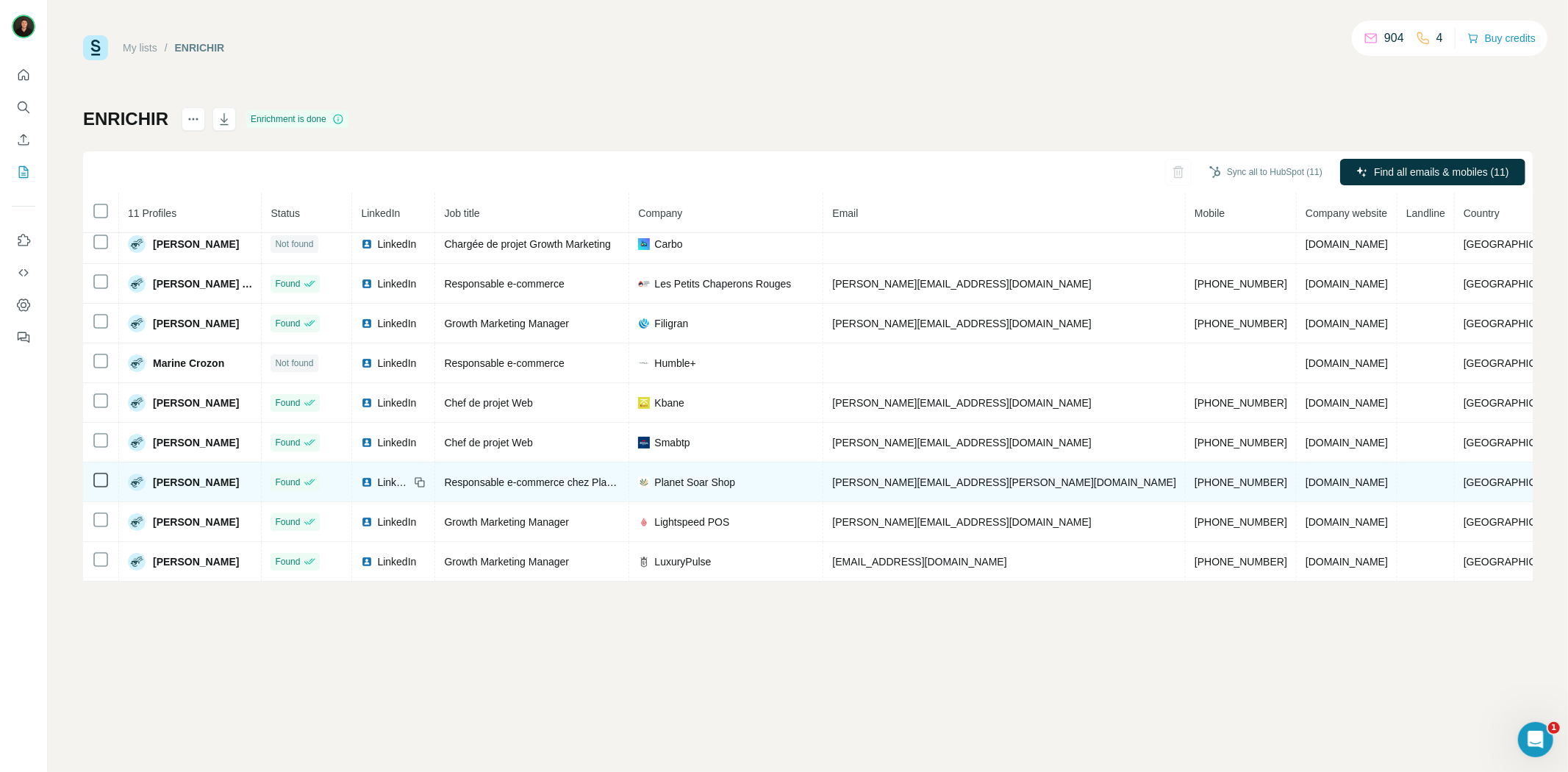
click at [409, 475] on span "LinkedIn" at bounding box center [393, 482] width 32 height 15
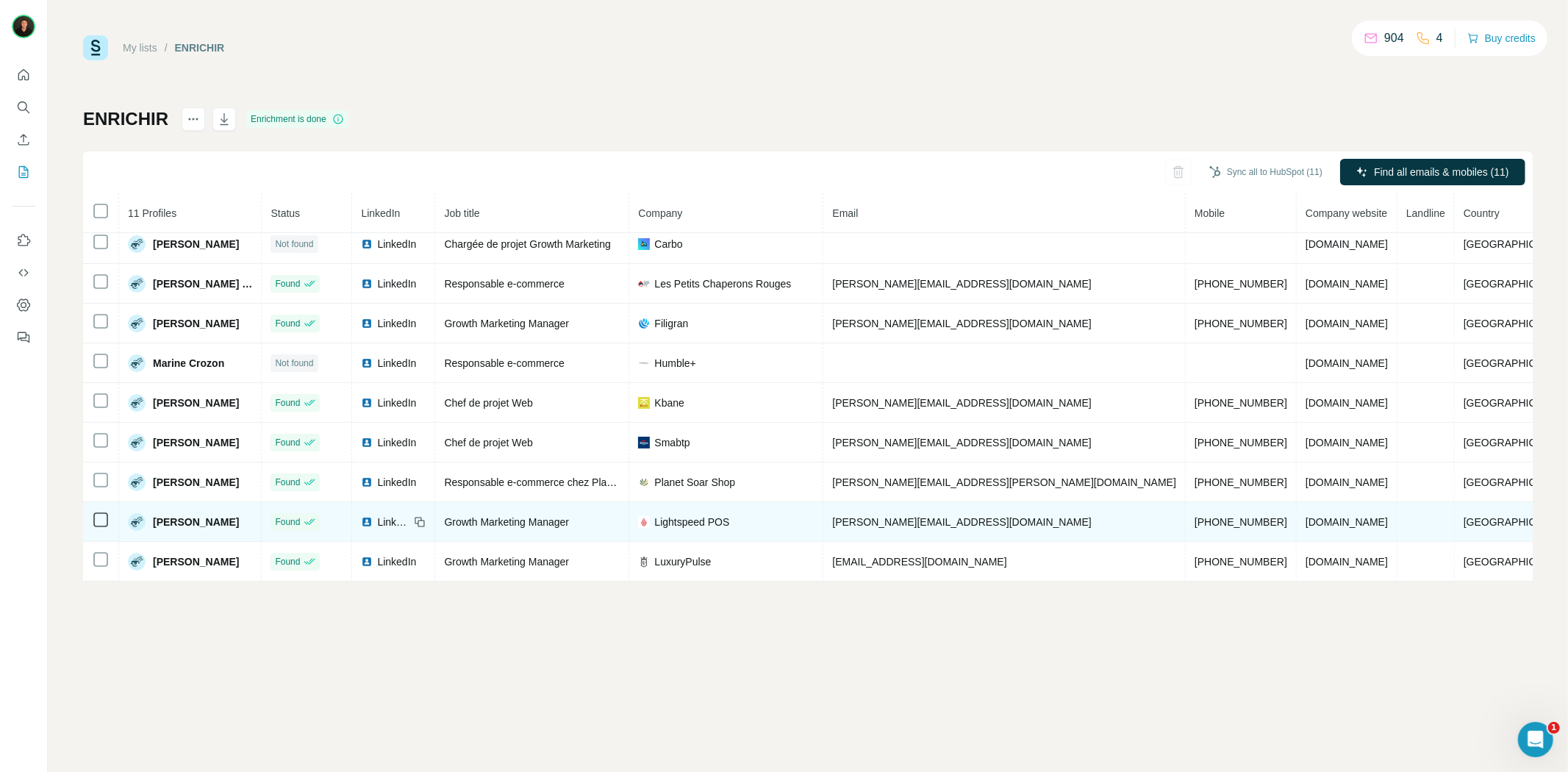
click at [409, 519] on span "LinkedIn" at bounding box center [393, 522] width 32 height 15
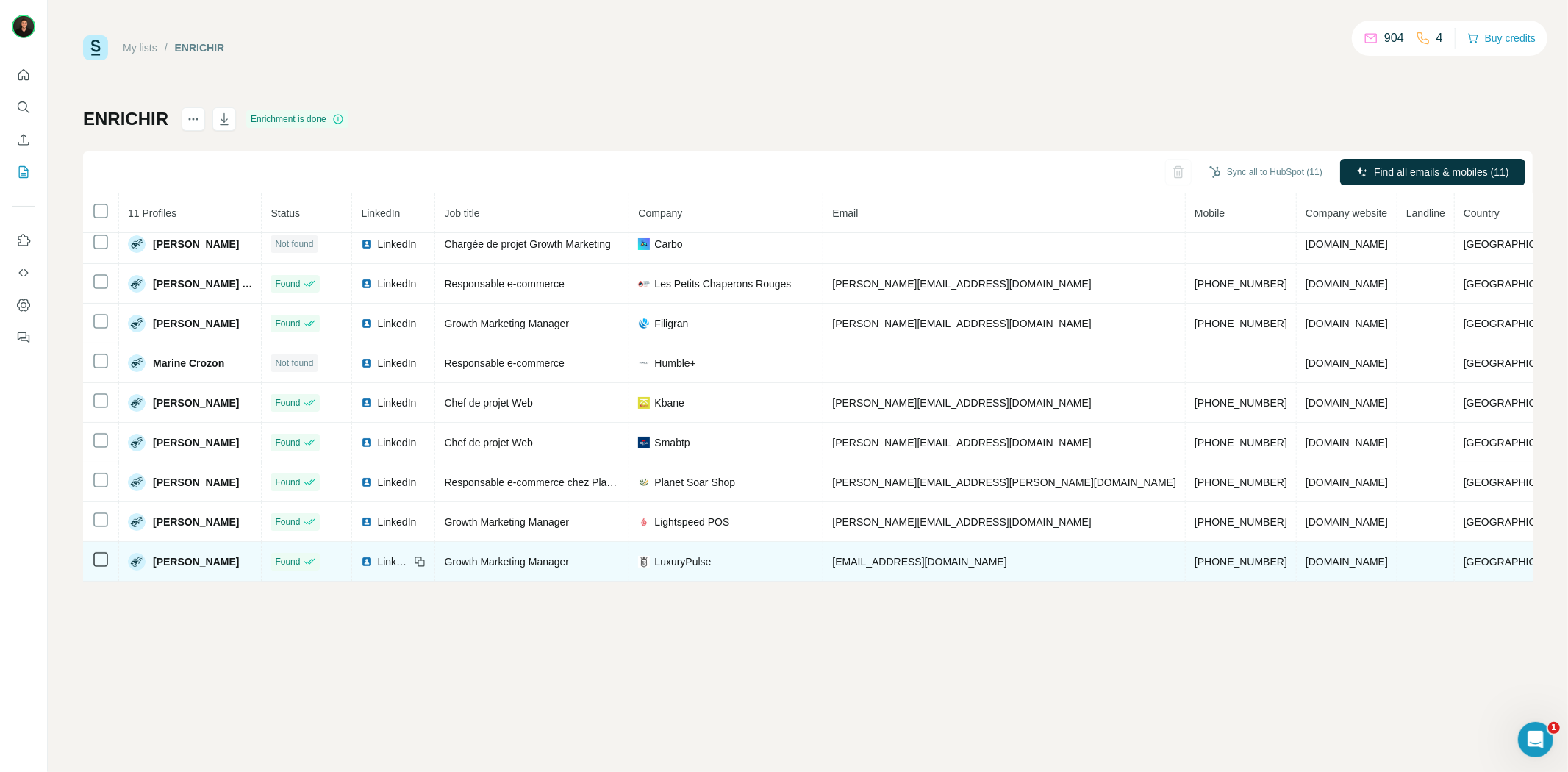
click at [409, 560] on span "LinkedIn" at bounding box center [393, 561] width 32 height 15
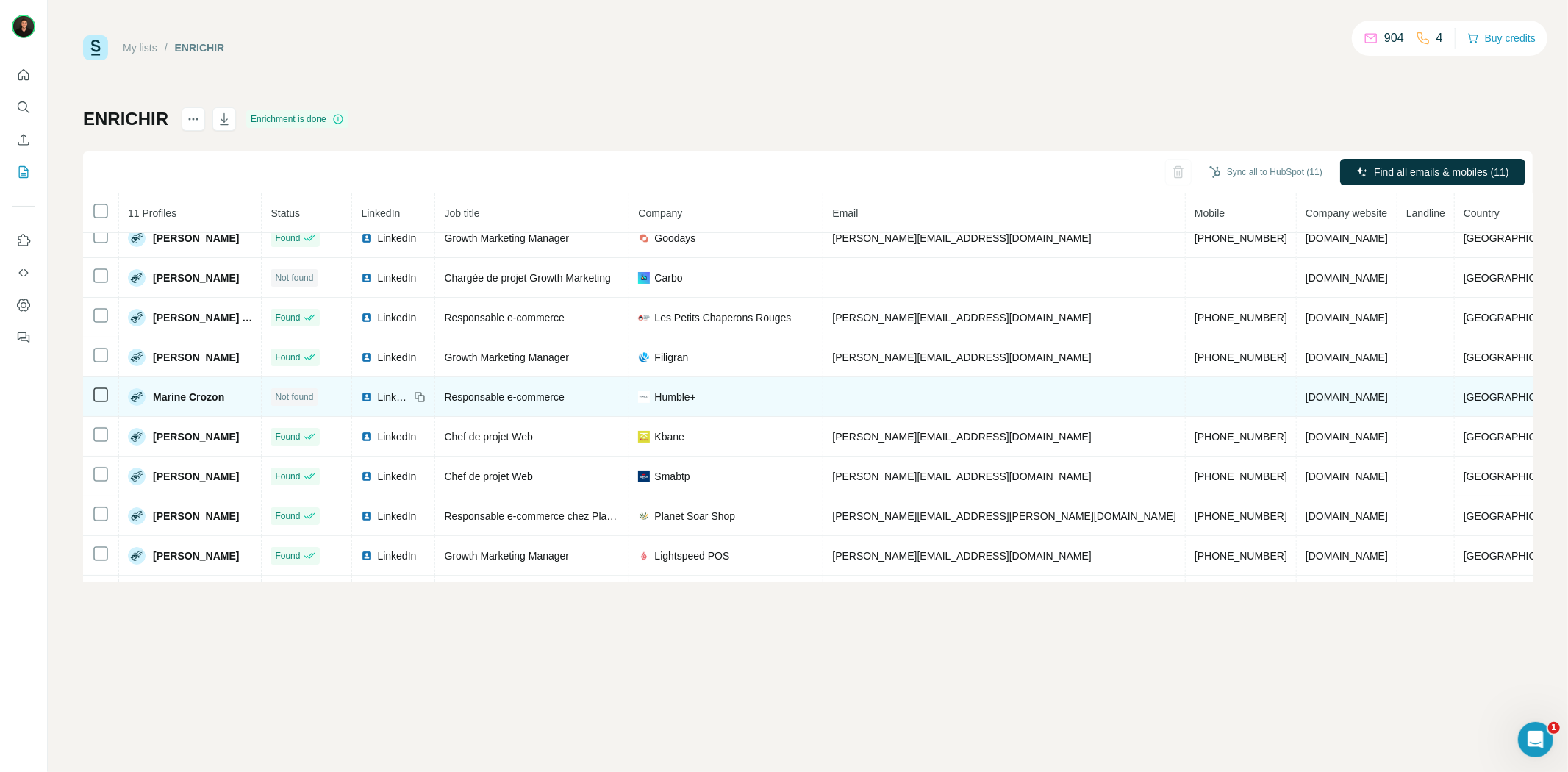
scroll to position [0, 0]
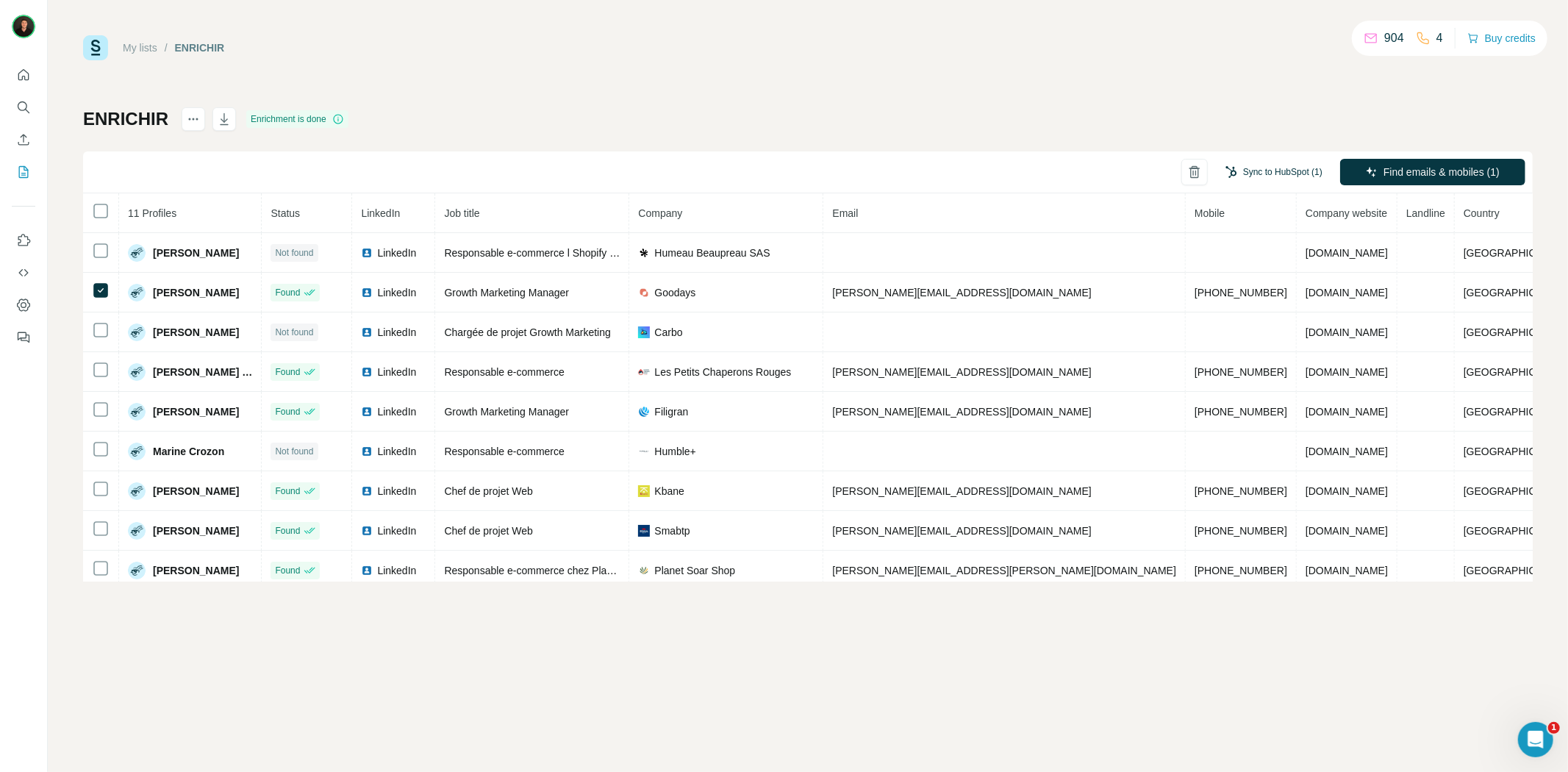
click at [1277, 170] on button "Sync to HubSpot (1)" at bounding box center [1273, 171] width 117 height 22
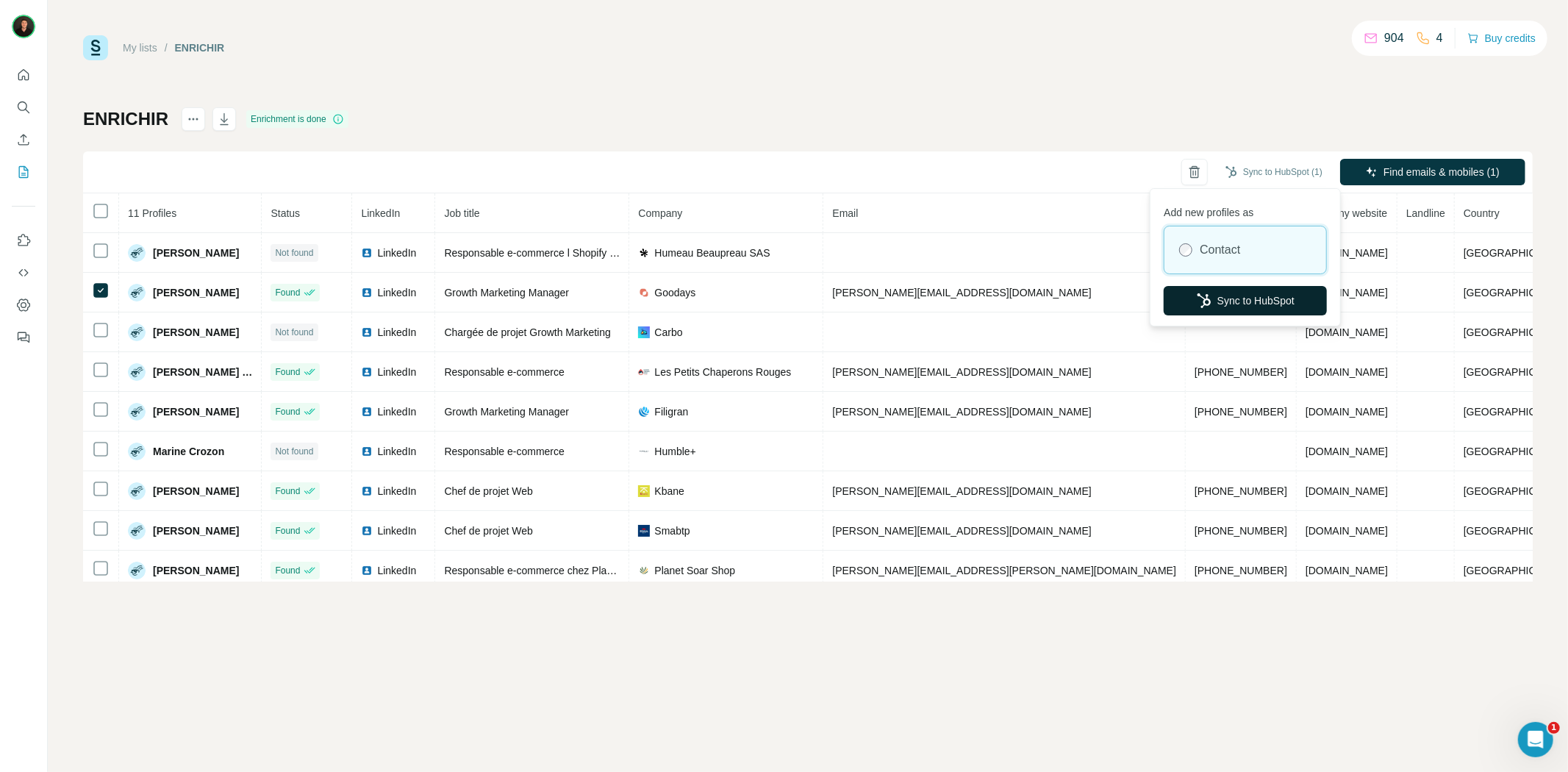
click at [1268, 296] on button "Sync to HubSpot" at bounding box center [1244, 301] width 163 height 30
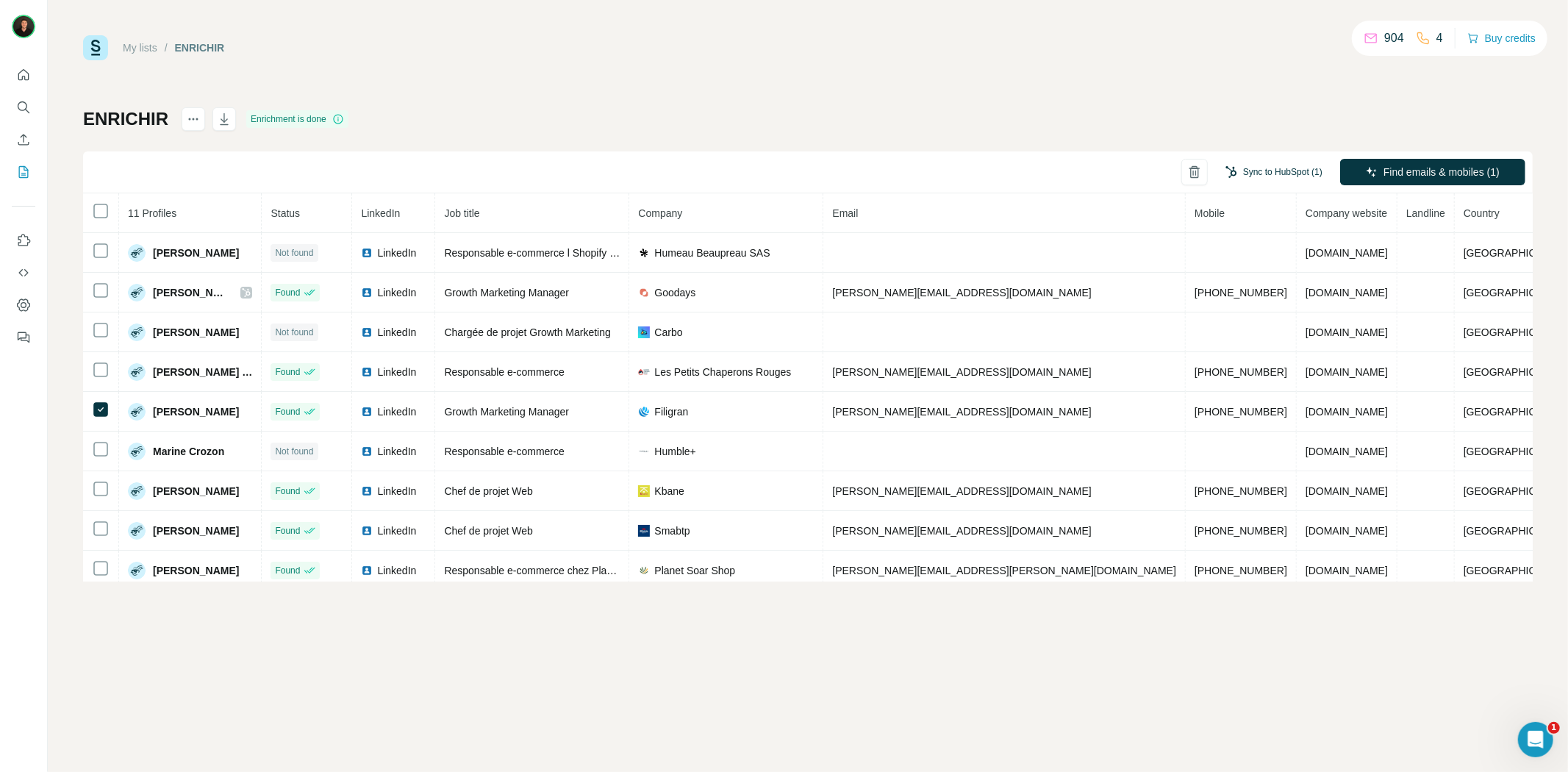
click at [1276, 165] on button "Sync to HubSpot (1)" at bounding box center [1273, 171] width 117 height 22
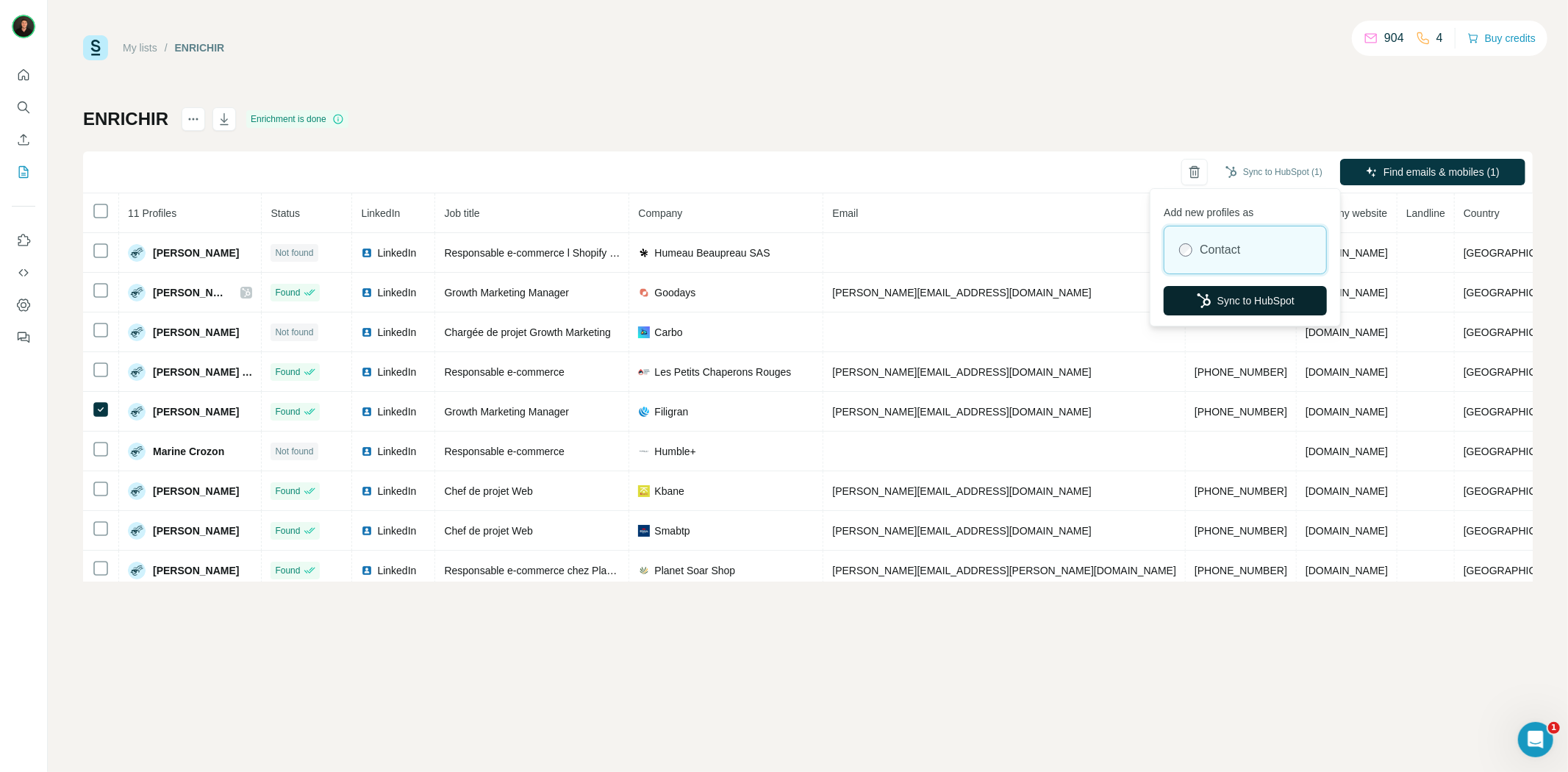
click at [1230, 302] on button "Sync to HubSpot" at bounding box center [1244, 301] width 163 height 30
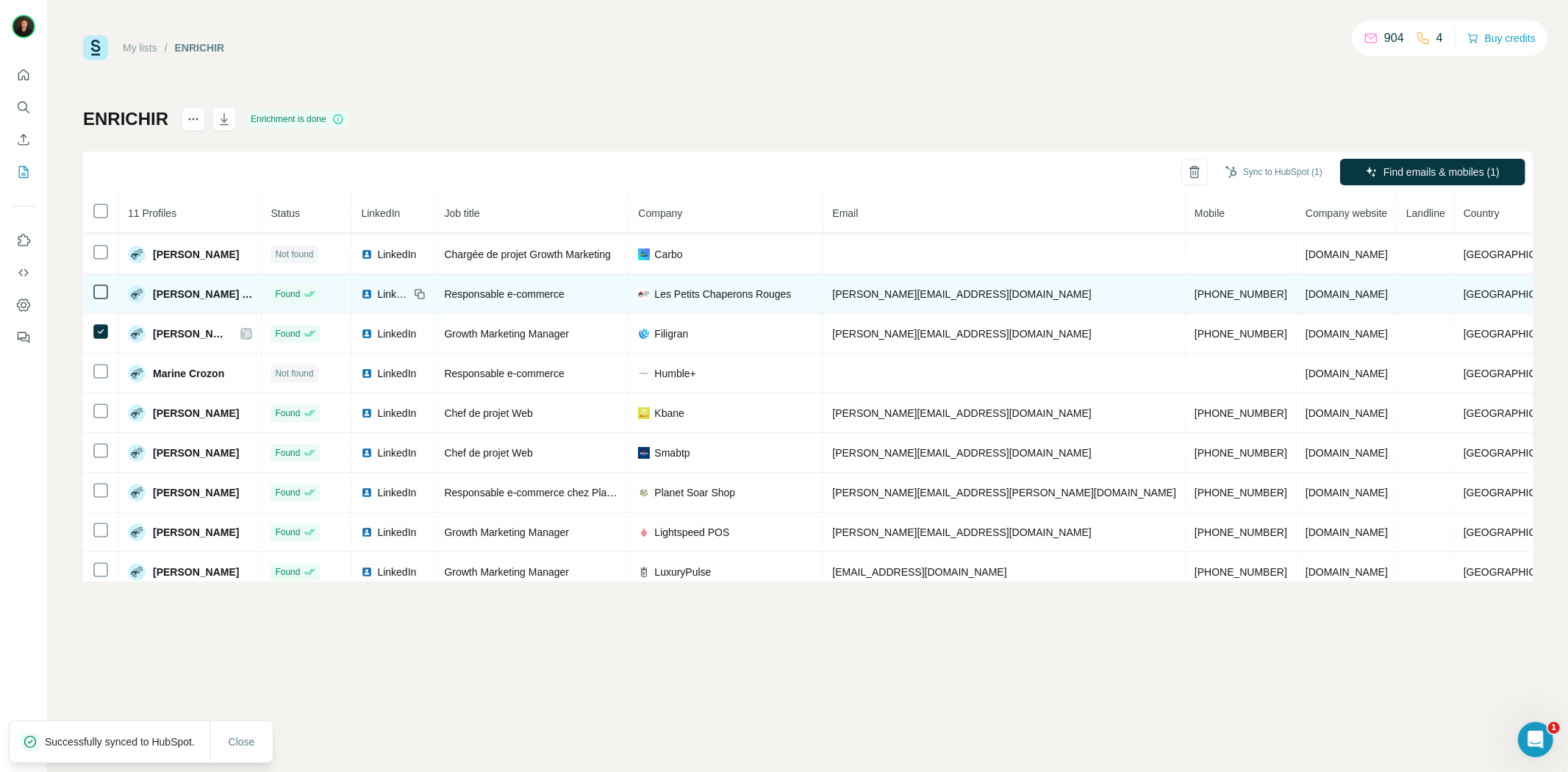
scroll to position [93, 0]
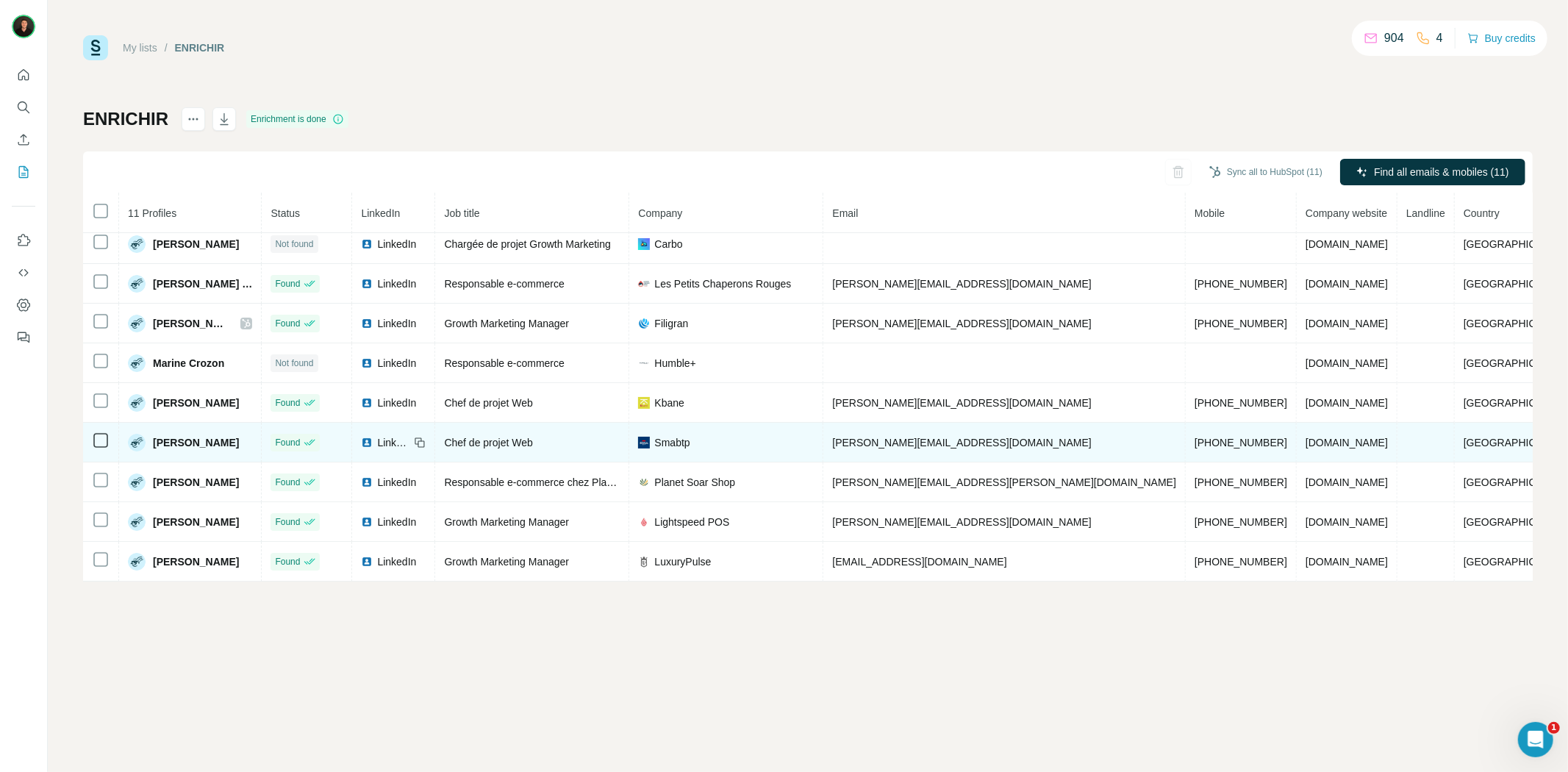
click at [689, 438] on span "Smabtp" at bounding box center [671, 443] width 35 height 15
copy span "Smabtp"
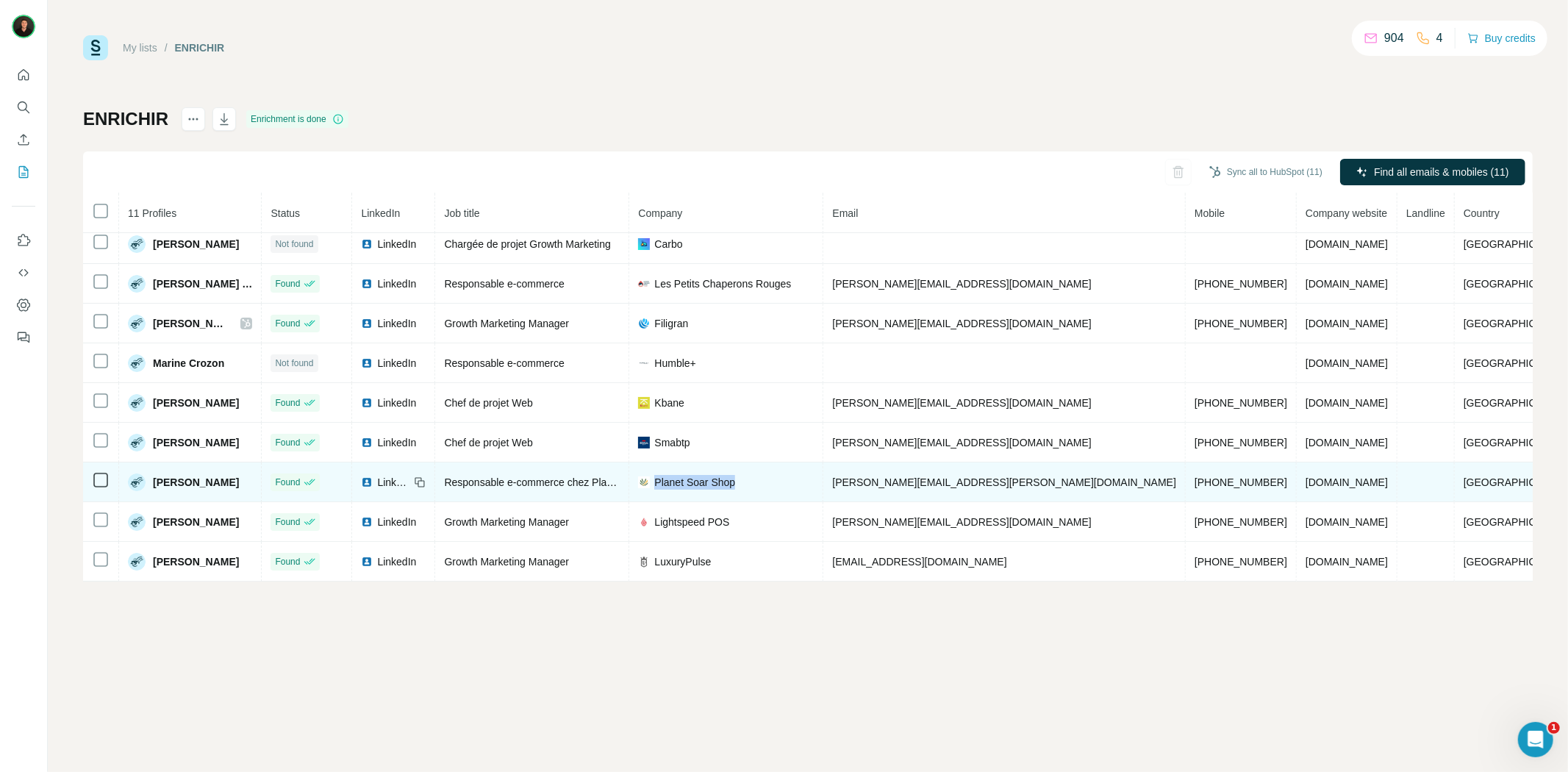
drag, startPoint x: 736, startPoint y: 479, endPoint x: 833, endPoint y: 476, distance: 97.0
click at [814, 476] on div "Planet Soar Shop" at bounding box center [725, 482] width 175 height 15
copy span "Planet Soar Shop"
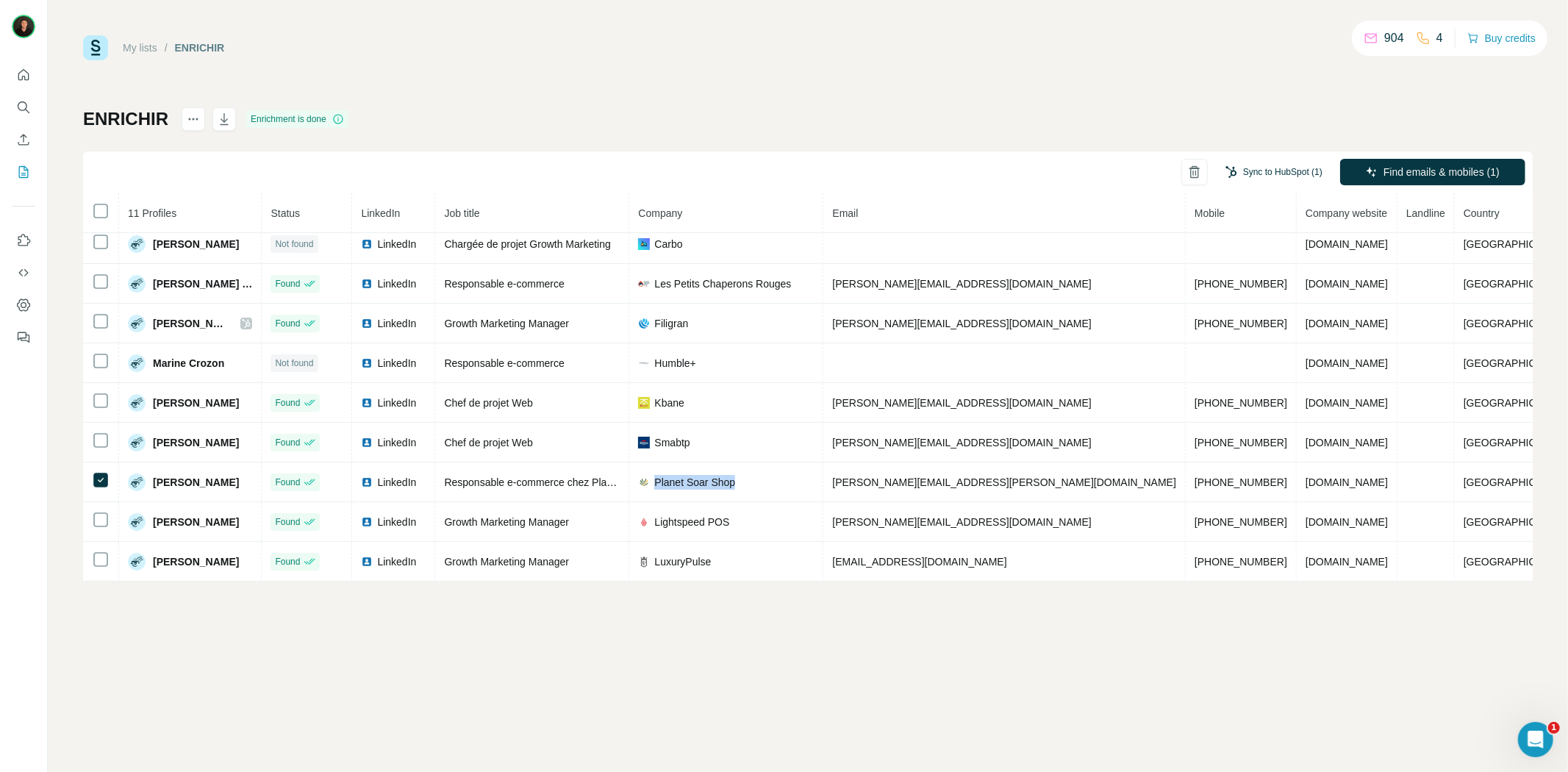
click at [1257, 170] on button "Sync to HubSpot (1)" at bounding box center [1273, 171] width 117 height 22
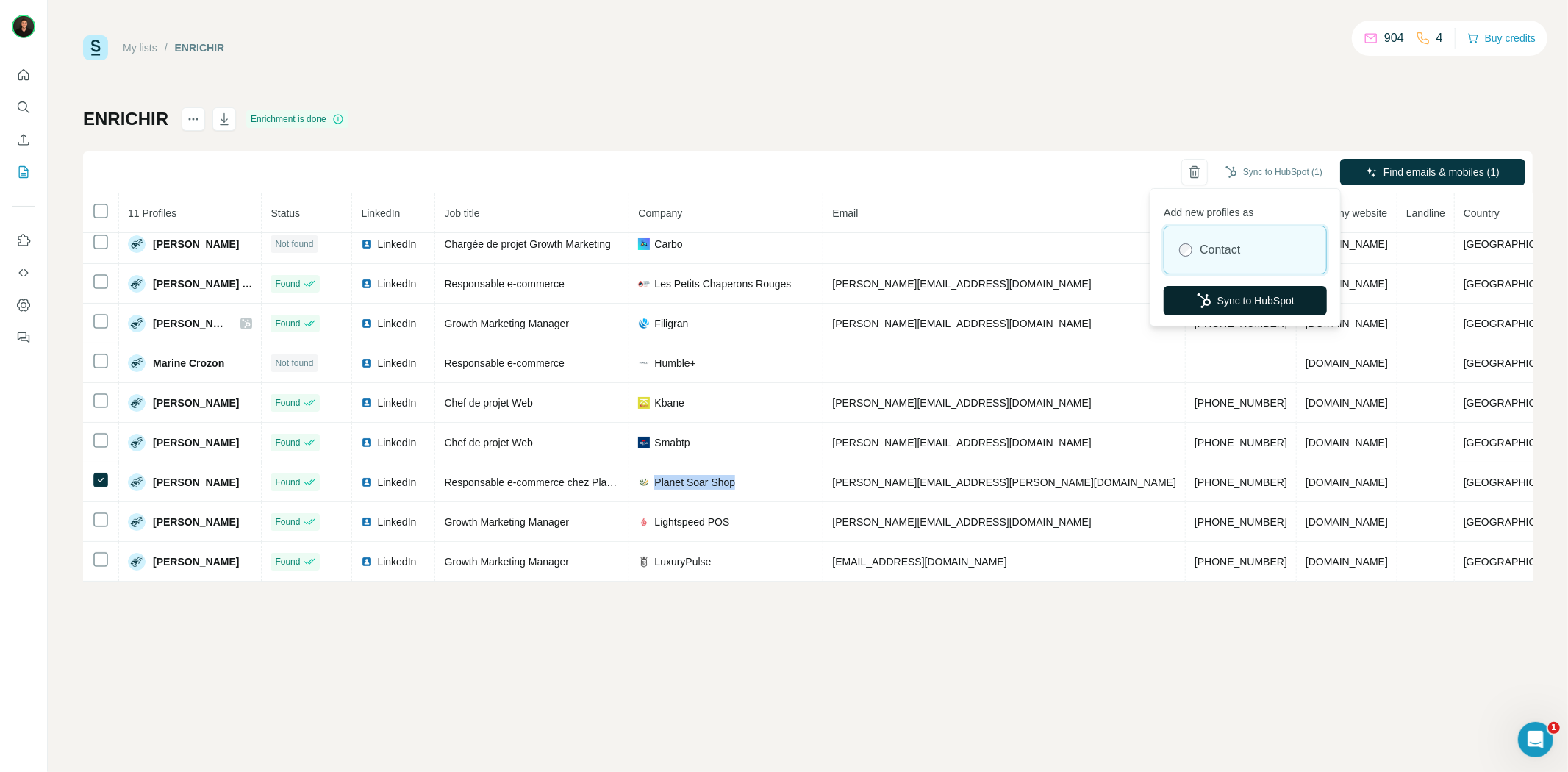
click at [1245, 297] on button "Sync to HubSpot" at bounding box center [1244, 301] width 163 height 30
